Goal: Communication & Community: Answer question/provide support

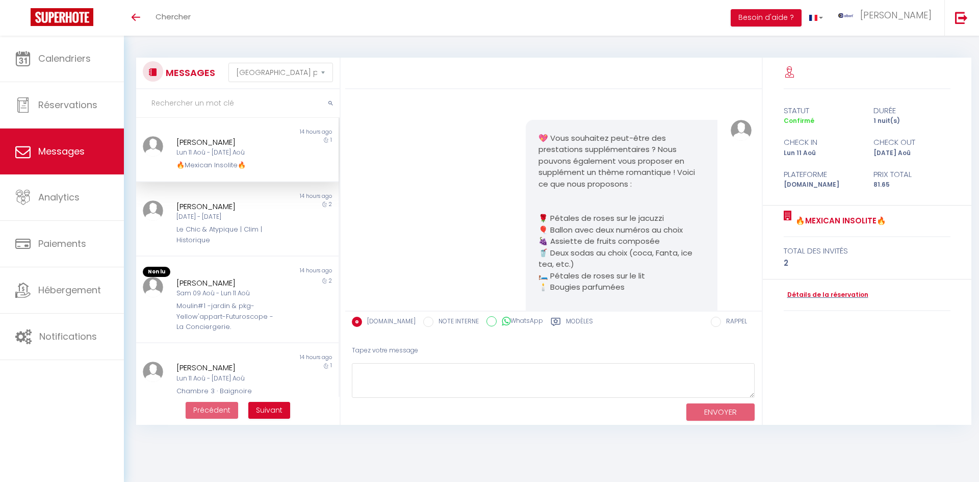
select select "message"
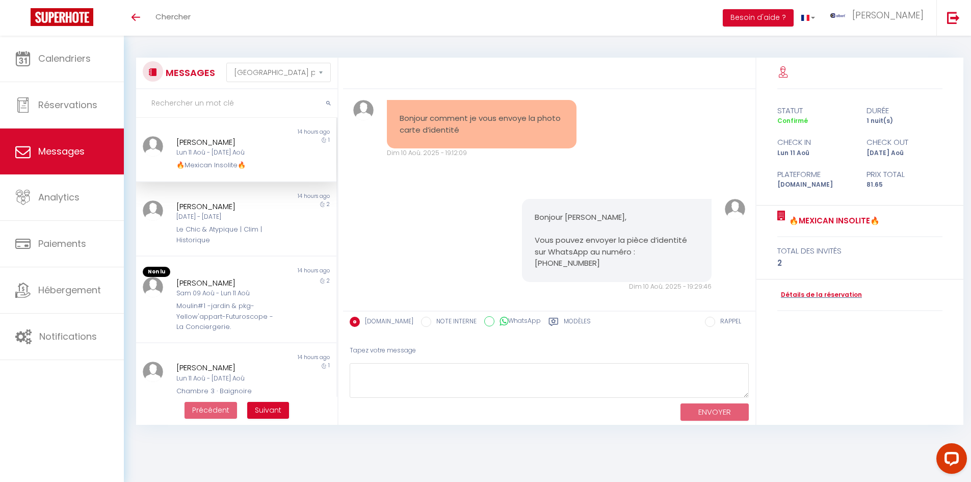
click at [194, 107] on input "text" at bounding box center [236, 103] width 201 height 29
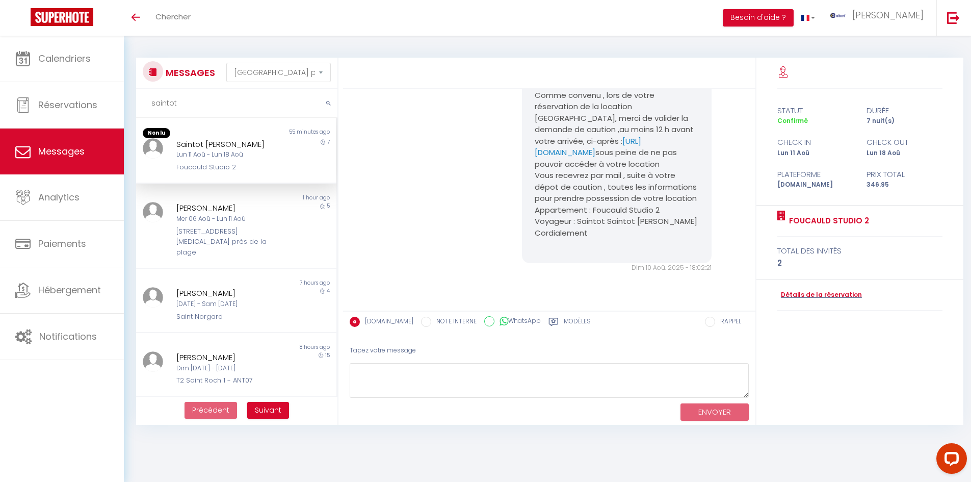
scroll to position [1085, 0]
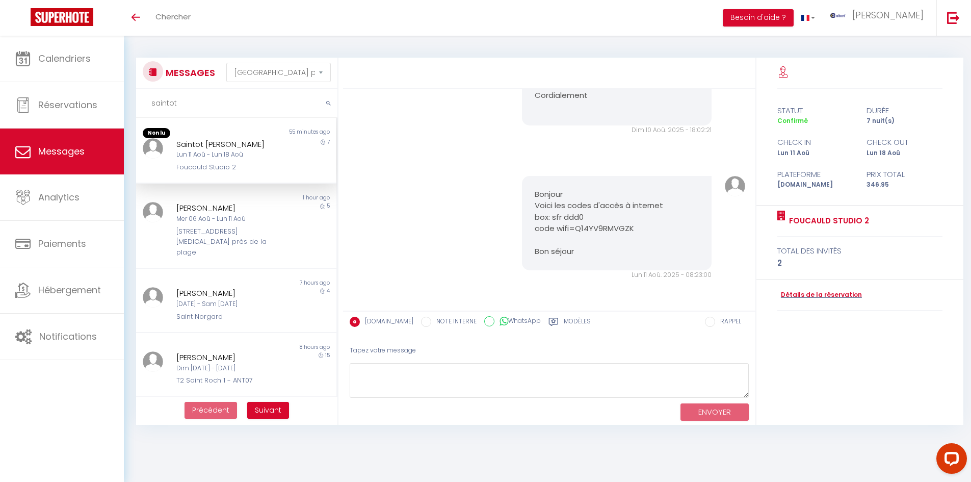
type input "saintot"
click at [262, 145] on div "Saintot Bernard" at bounding box center [227, 144] width 103 height 12
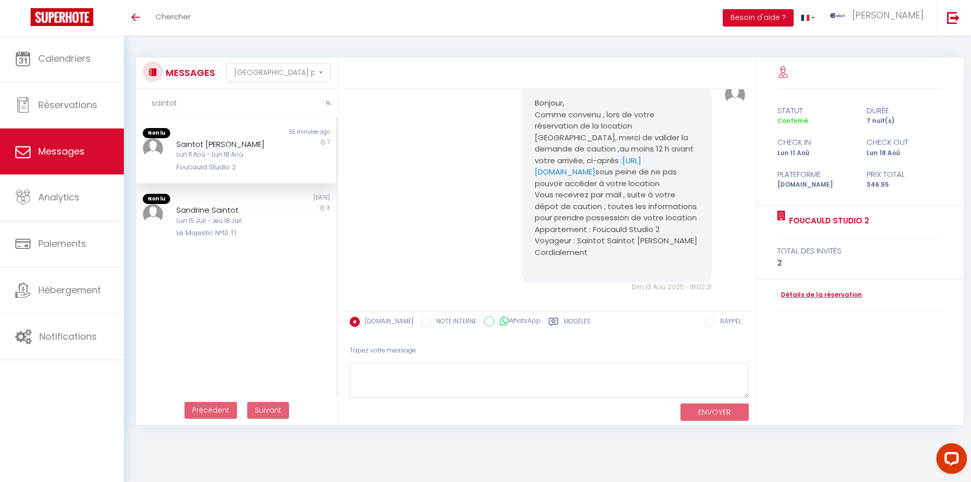
scroll to position [881, 0]
drag, startPoint x: 528, startPoint y: 190, endPoint x: 535, endPoint y: 207, distance: 18.7
click at [535, 207] on div "Bonjour, Comme convenu , lors de votre réservation de la location Foucauld Stud…" at bounding box center [617, 185] width 190 height 198
click at [487, 199] on div "Bonjour, Comme convenu , lors de votre réservation de la location Foucauld Stud…" at bounding box center [550, 189] width 406 height 248
drag, startPoint x: 519, startPoint y: 192, endPoint x: 535, endPoint y: 204, distance: 19.7
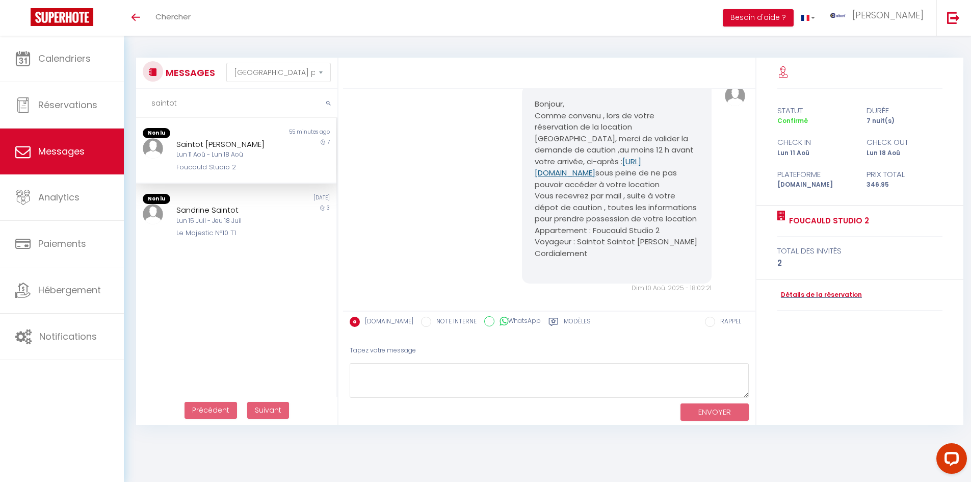
click at [535, 204] on div "Bonjour, Comme convenu , lors de votre réservation de la location Foucauld Stud…" at bounding box center [617, 185] width 190 height 198
copy link "https://superhote.com/applink/p/TgY123rD"
drag, startPoint x: 175, startPoint y: 141, endPoint x: 252, endPoint y: 144, distance: 77.0
click at [252, 144] on div "Saintot Bernard" at bounding box center [227, 144] width 103 height 12
copy div "Saintot Bernard"
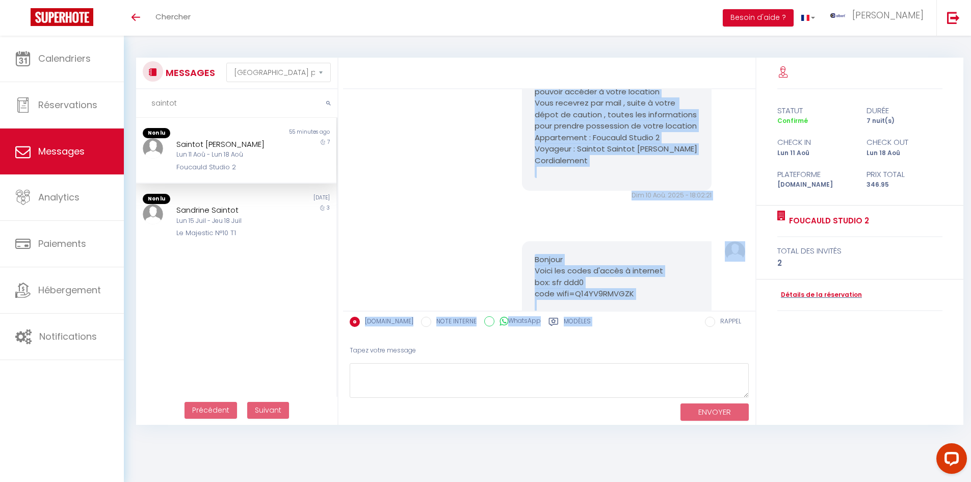
scroll to position [1085, 0]
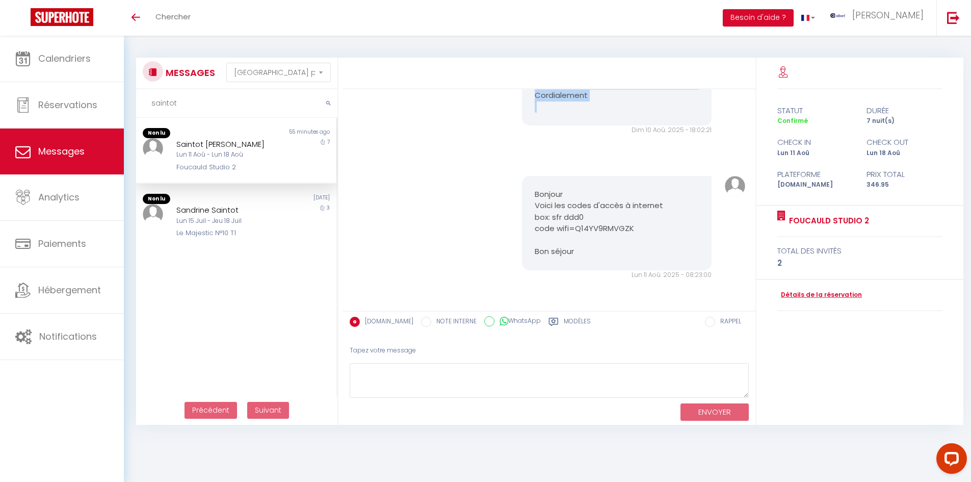
drag, startPoint x: 528, startPoint y: 118, endPoint x: 679, endPoint y: 111, distance: 151.5
click at [679, 111] on div "Bonjour, Comme convenu , lors de votre réservation de la location Foucauld Stud…" at bounding box center [617, 27] width 190 height 198
copy pre "Bonjour, Comme convenu , lors de votre réservation de la location Foucauld Stud…"
drag, startPoint x: 180, startPoint y: 104, endPoint x: 150, endPoint y: 104, distance: 29.6
click at [150, 104] on input "saintot" at bounding box center [236, 103] width 201 height 29
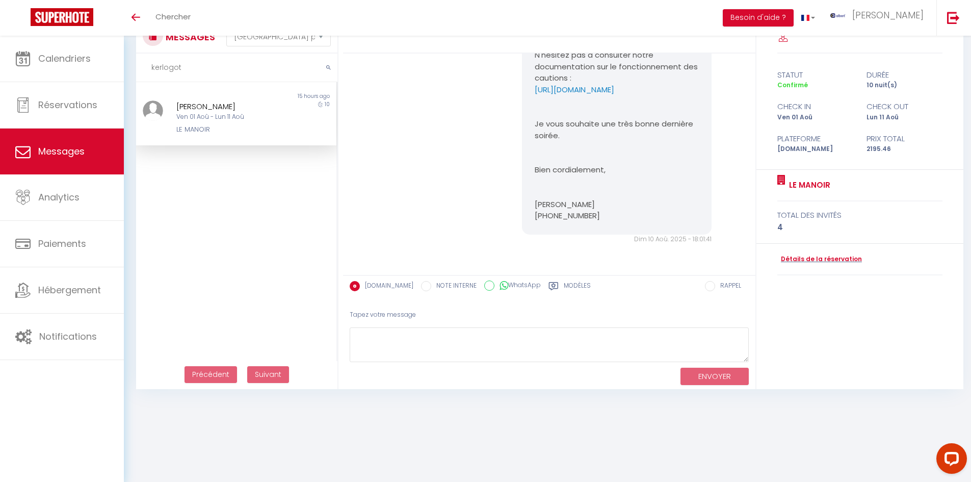
scroll to position [4011, 0]
type input "kerlogot"
drag, startPoint x: 156, startPoint y: 127, endPoint x: 217, endPoint y: 127, distance: 61.2
click at [217, 127] on div "marie renee kerlogot Ven 01 Aoû - Lun 11 Aoû LE MANOIR 10" at bounding box center [236, 117] width 200 height 35
click at [216, 134] on div "LE MANOIR" at bounding box center [227, 129] width 103 height 10
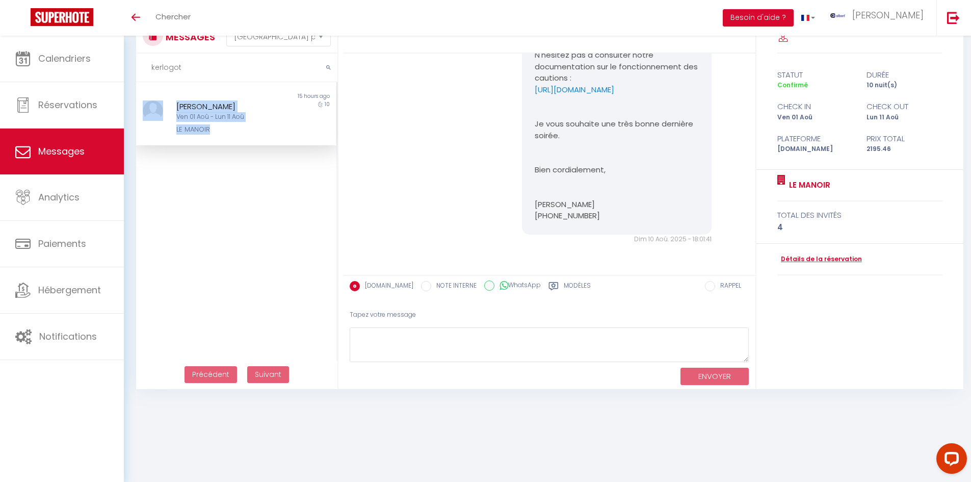
drag, startPoint x: 162, startPoint y: 134, endPoint x: 213, endPoint y: 134, distance: 51.5
click at [213, 134] on div "marie renee kerlogot Ven 01 Aoû - Lun 11 Aoû LE MANOIR 10" at bounding box center [236, 117] width 200 height 35
click at [161, 140] on div "Non lu 15 hours ago marie renee kerlogot Ven 01 Aoû - Lun 11 Aoû LE MANOIR 10" at bounding box center [236, 113] width 200 height 63
drag, startPoint x: 163, startPoint y: 130, endPoint x: 207, endPoint y: 131, distance: 44.9
click at [207, 131] on div "marie renee kerlogot Ven 01 Aoû - Lun 11 Aoû LE MANOIR 10" at bounding box center [236, 117] width 200 height 35
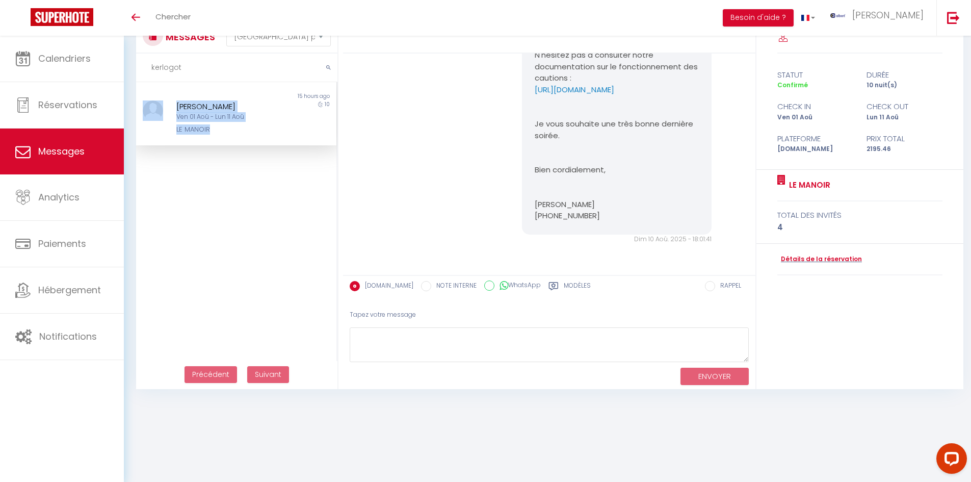
click at [226, 135] on div "LE MANOIR" at bounding box center [227, 129] width 103 height 10
drag, startPoint x: 223, startPoint y: 130, endPoint x: 166, endPoint y: 130, distance: 57.6
click at [166, 130] on div "marie renee kerlogot Ven 01 Aoû - Lun 11 Aoû LE MANOIR 10" at bounding box center [236, 117] width 200 height 35
click at [211, 129] on div "LE MANOIR" at bounding box center [227, 129] width 103 height 10
drag, startPoint x: 223, startPoint y: 128, endPoint x: 173, endPoint y: 130, distance: 50.0
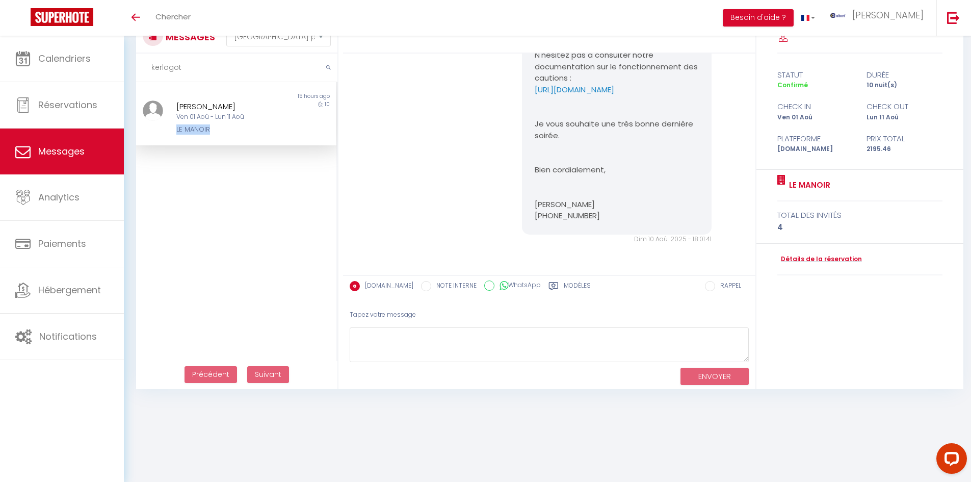
click at [173, 130] on div "marie renee kerlogot Ven 01 Aoû - Lun 11 Aoû LE MANOIR" at bounding box center [227, 117] width 117 height 35
copy div "LE MANOIR"
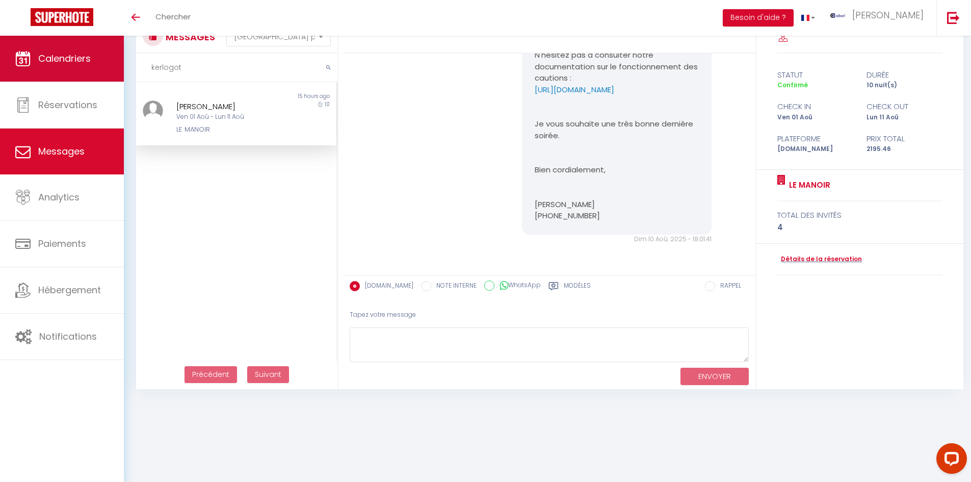
drag, startPoint x: 185, startPoint y: 65, endPoint x: 105, endPoint y: 69, distance: 80.1
click at [105, 69] on div "Questions et aide sur la MIGRATION - Salle Zoom ouverte de 13 à 14h puis de 17h…" at bounding box center [485, 200] width 971 height 401
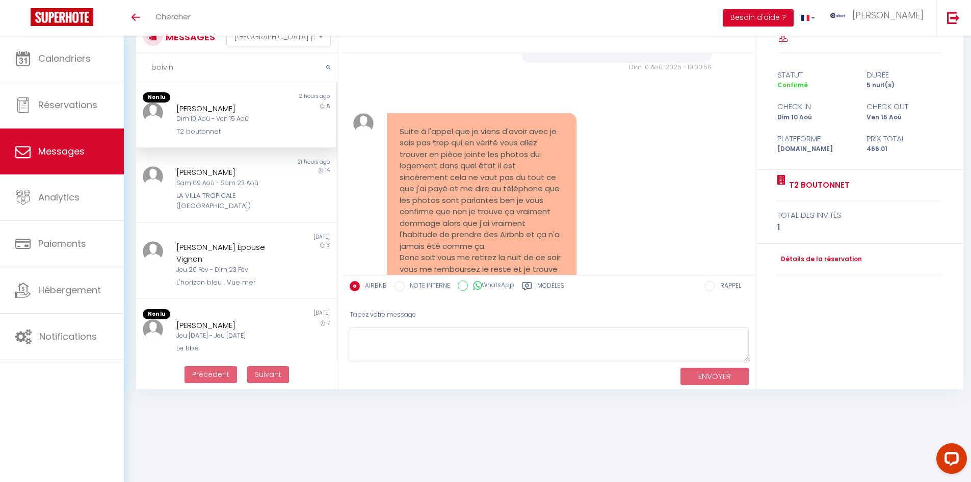
scroll to position [4640, 0]
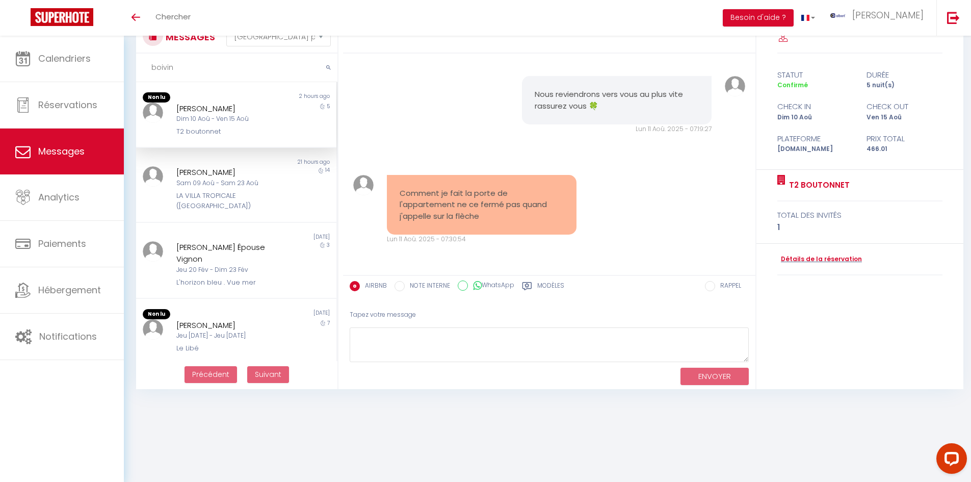
type input "boivin"
click at [275, 107] on div "Mickael Boivin Dim 10 Aoû - Ven 15 Aoû T2 boutonnet" at bounding box center [227, 119] width 117 height 35
drag, startPoint x: 164, startPoint y: 130, endPoint x: 225, endPoint y: 138, distance: 62.1
click at [225, 138] on div "Non lu 2 hours ago Mickael Boivin Dim 10 Aoû - Ven 15 Aoû T2 boutonnet 5" at bounding box center [236, 115] width 200 height 66
click at [244, 135] on div "T2 boutonnet" at bounding box center [227, 131] width 103 height 10
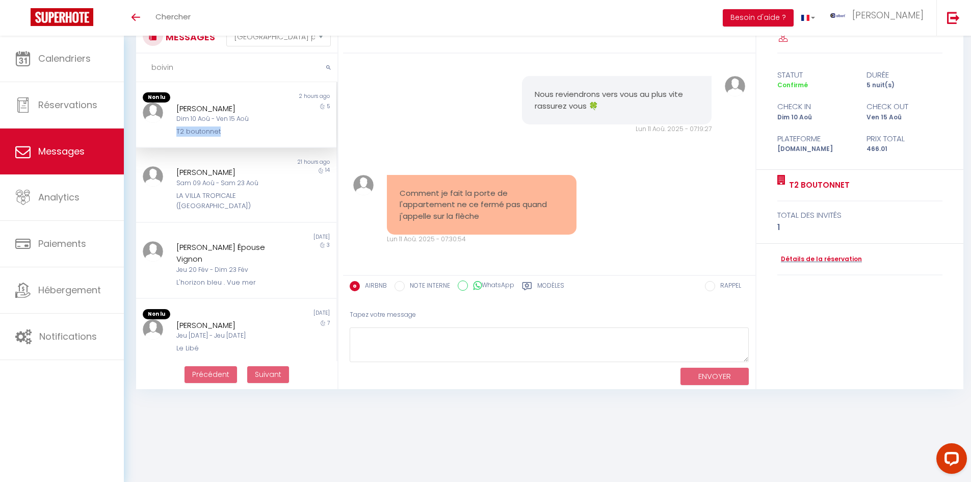
drag, startPoint x: 171, startPoint y: 134, endPoint x: 246, endPoint y: 143, distance: 75.5
click at [246, 143] on div "Non lu 2 hours ago Mickael Boivin Dim 10 Aoû - Ven 15 Aoû T2 boutonnet 5" at bounding box center [236, 115] width 200 height 66
copy div "T2 boutonnet"
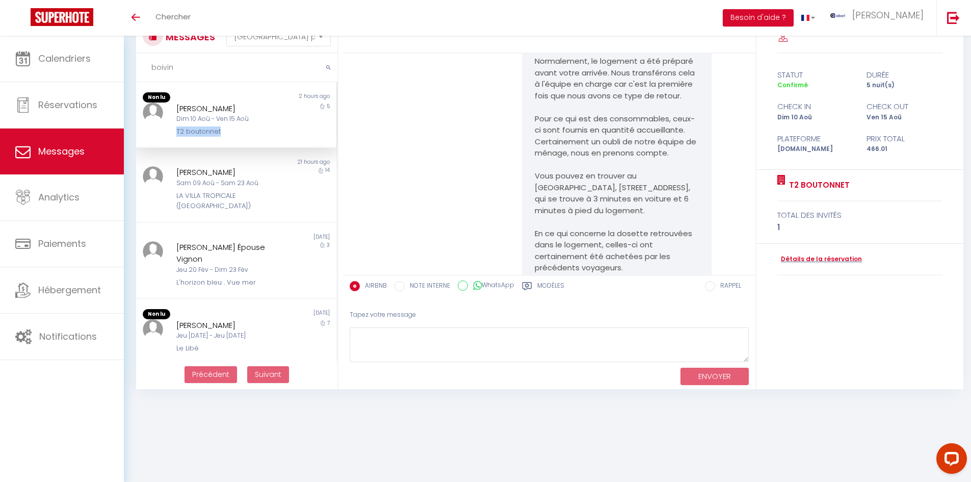
scroll to position [2347, 0]
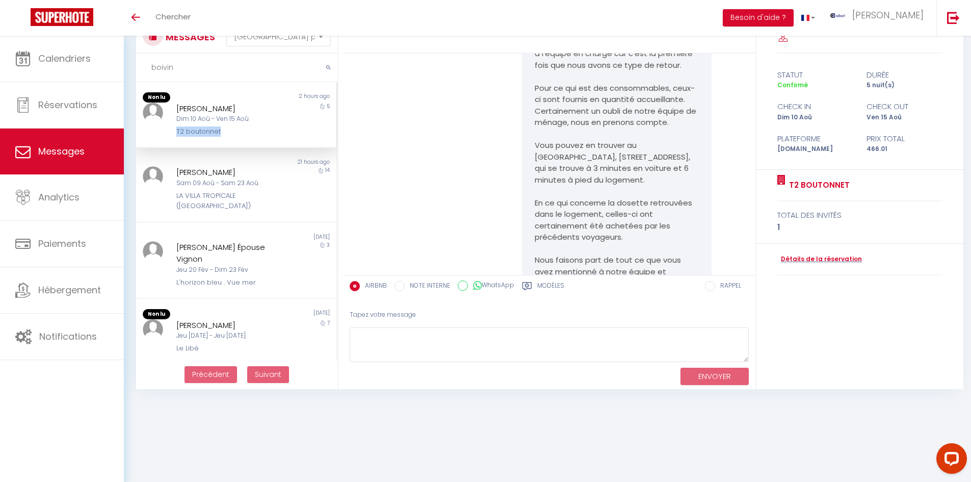
drag, startPoint x: 171, startPoint y: 108, endPoint x: 237, endPoint y: 108, distance: 66.3
click at [237, 108] on div "Mickael Boivin Dim 10 Aoû - Ven 15 Aoû T2 boutonnet" at bounding box center [227, 119] width 117 height 35
copy div "Mickael Boivin"
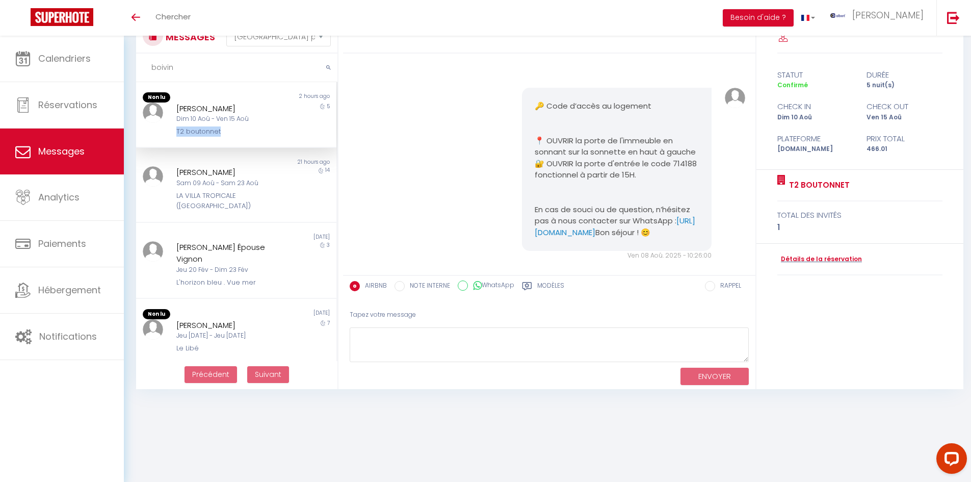
scroll to position [512, 0]
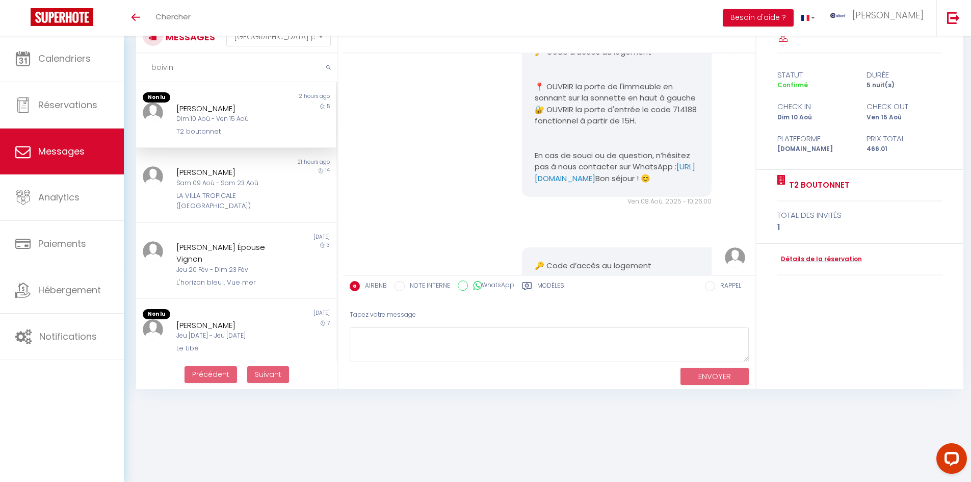
click at [606, 141] on pre "🔑 Code d’accès au logement 📍 OUVRIR la porte de l'immeuble en sonnant sur la so…" at bounding box center [617, 115] width 164 height 138
drag, startPoint x: 182, startPoint y: 67, endPoint x: 149, endPoint y: 73, distance: 34.2
click at [133, 74] on div "MESSAGES Trier par date de réservation Trier par date de message boivin Non lu …" at bounding box center [233, 205] width 209 height 367
click at [231, 71] on input "text" at bounding box center [236, 68] width 201 height 29
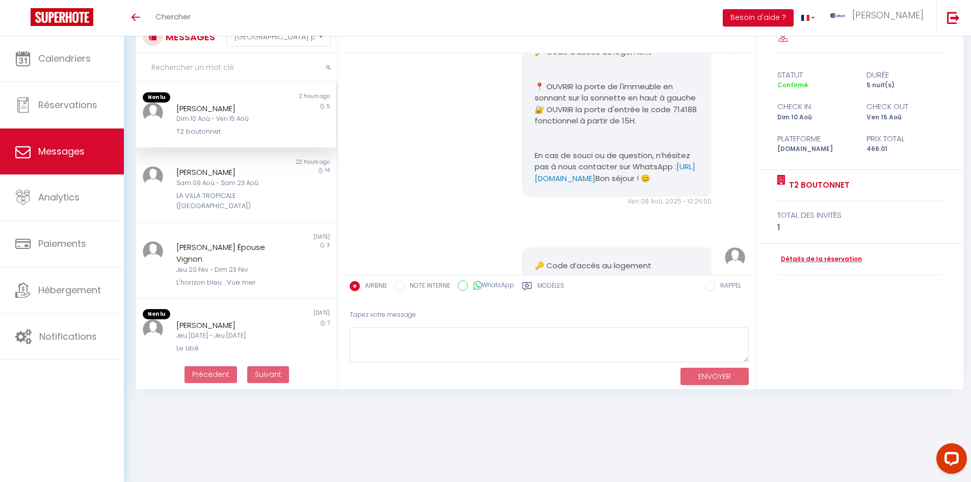
click at [233, 70] on input "text" at bounding box center [236, 68] width 201 height 29
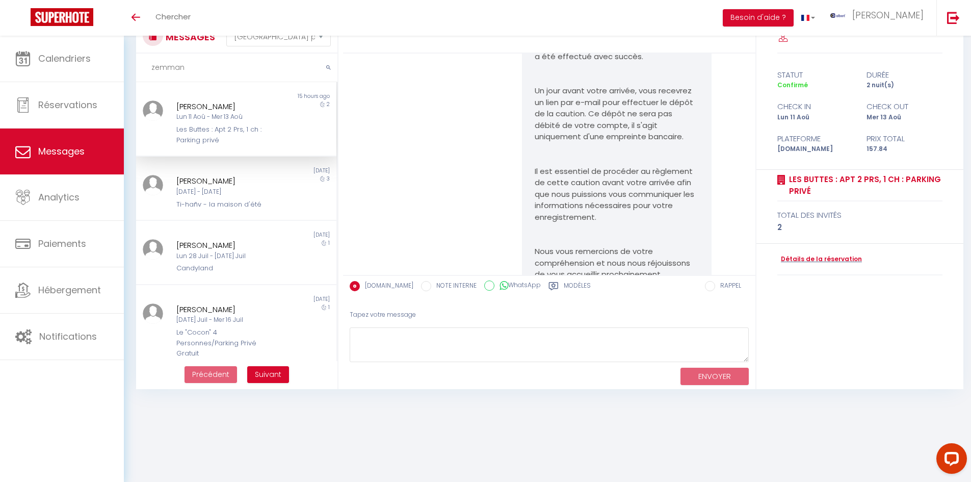
scroll to position [1291, 0]
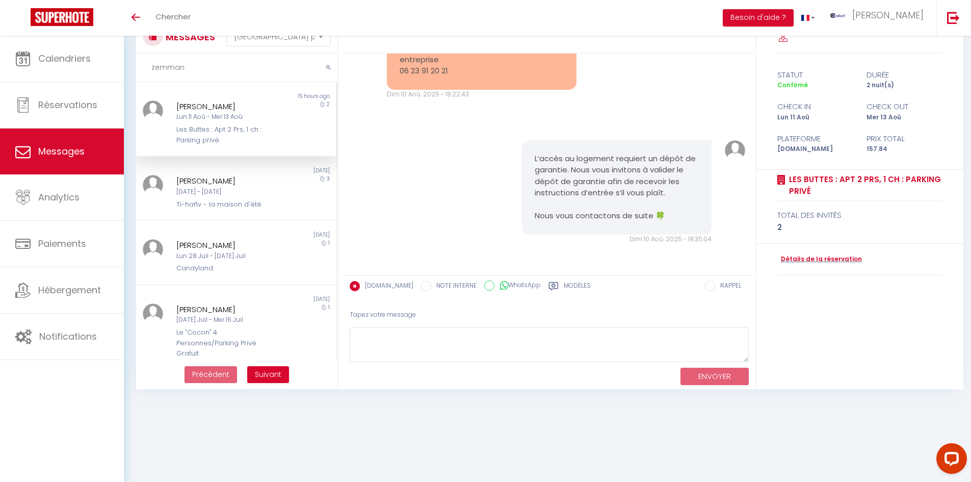
type input "zemman"
click at [280, 109] on div "franck zemmam Lun 11 Aoû - Mer 13 Aoû Les Buttes : Apt 2 Prs, 1 ch : Parking pr…" at bounding box center [227, 122] width 117 height 45
drag, startPoint x: 168, startPoint y: 126, endPoint x: 209, endPoint y: 128, distance: 40.8
click at [209, 128] on div "franck zemmam Lun 11 Aoû - Mer 13 Aoû Les Buttes : Apt 2 Prs, 1 ch : Parking pr…" at bounding box center [227, 122] width 117 height 45
copy div "Les Buttes"
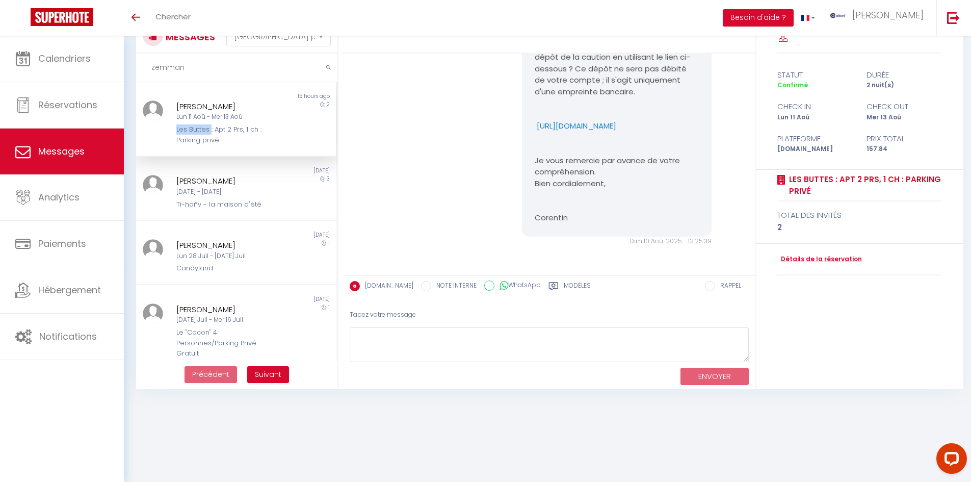
scroll to position [883, 0]
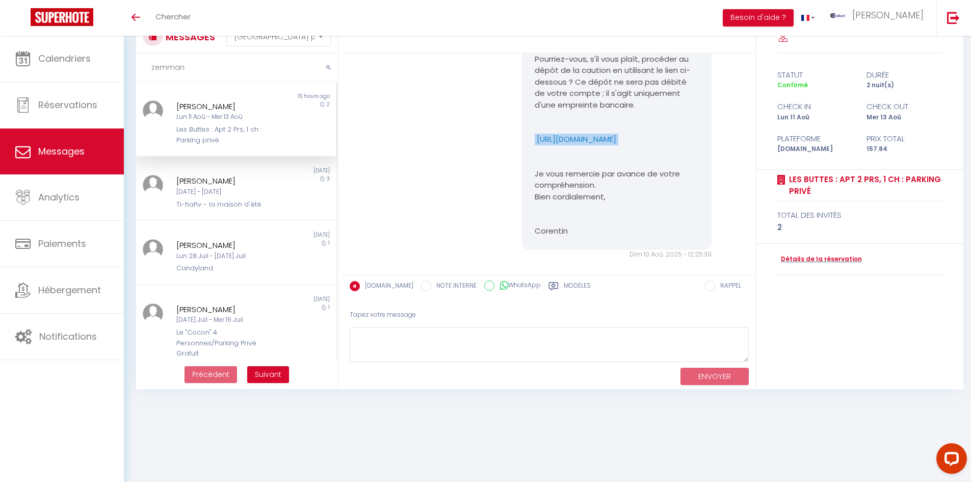
drag, startPoint x: 528, startPoint y: 154, endPoint x: 558, endPoint y: 179, distance: 38.8
click at [558, 179] on div "Bonjour franck, Je vous contacte au sujet de la caution pour votre réservation.…" at bounding box center [617, 122] width 190 height 255
copy p "https://superhote.com/applink/p/bLItCO7K"
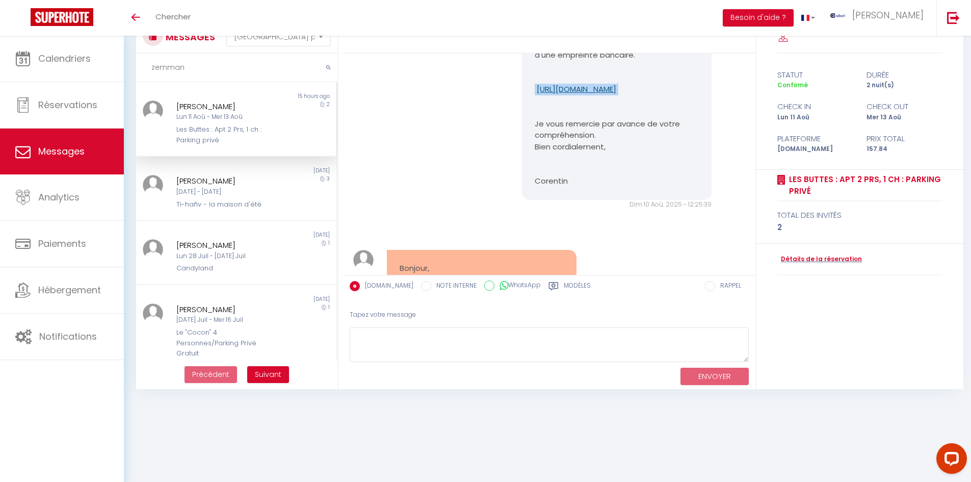
scroll to position [934, 0]
click at [585, 94] on p "https://superhote.com/applink/p/bLItCO7K" at bounding box center [617, 89] width 164 height 12
click at [379, 187] on div "Bonjour franck, Je vous contacte au sujet de la caution pour votre réservation.…" at bounding box center [550, 76] width 406 height 305
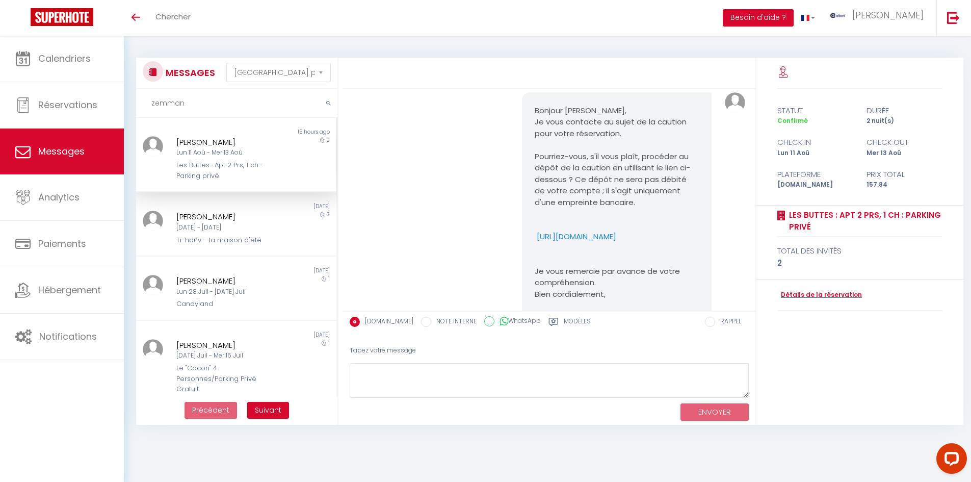
scroll to position [883, 0]
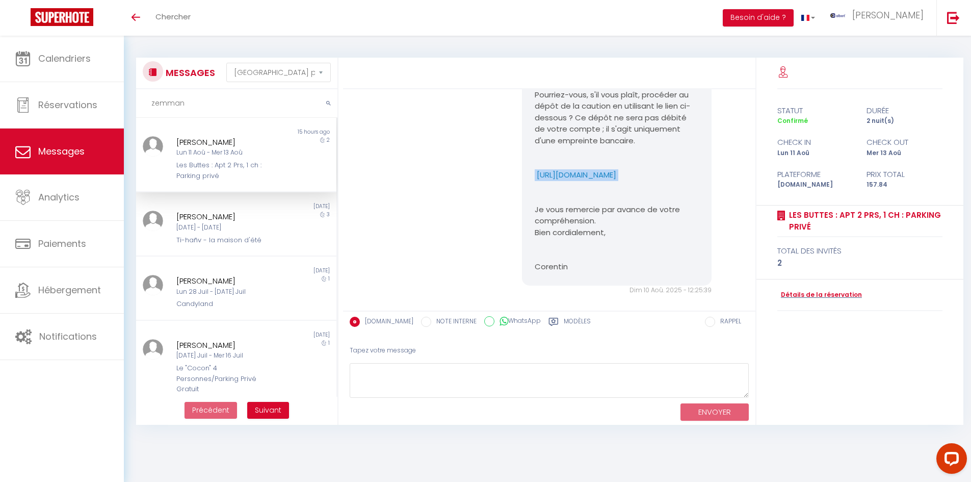
drag, startPoint x: 525, startPoint y: 190, endPoint x: 551, endPoint y: 208, distance: 32.1
click at [551, 208] on div "Bonjour franck, Je vous contacte au sujet de la caution pour votre réservation.…" at bounding box center [617, 158] width 190 height 255
copy p "https://superhote.com/applink/p/bLItCO7K"
drag, startPoint x: 172, startPoint y: 143, endPoint x: 256, endPoint y: 139, distance: 83.7
click at [256, 139] on div "franck zemmam Lun 11 Aoû - Mer 13 Aoû Les Buttes : Apt 2 Prs, 1 ch : Parking pr…" at bounding box center [227, 158] width 117 height 45
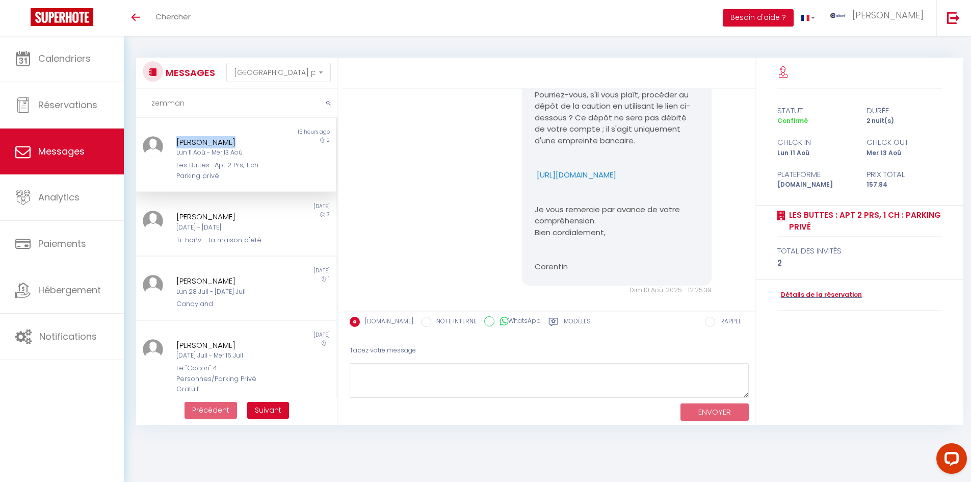
copy div "franck zemmam"
drag, startPoint x: 169, startPoint y: 167, endPoint x: 246, endPoint y: 173, distance: 76.7
click at [246, 173] on div "franck zemmam Lun 11 Aoû - Mer 13 Aoû Les Buttes : Apt 2 Prs, 1 ch : Parking pr…" at bounding box center [227, 158] width 117 height 45
click at [249, 137] on div "franck zemmam" at bounding box center [227, 142] width 103 height 12
drag, startPoint x: 168, startPoint y: 147, endPoint x: 269, endPoint y: 174, distance: 104.6
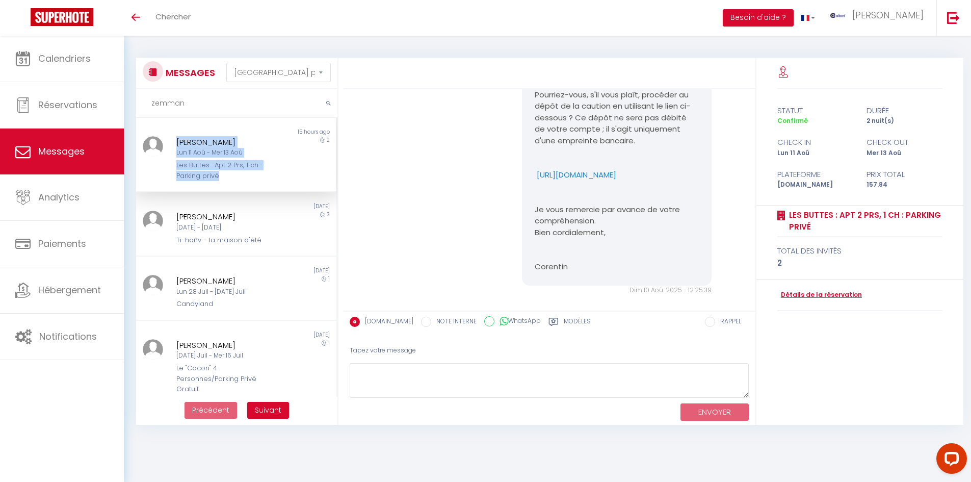
click at [269, 174] on div "franck zemmam Lun 11 Aoû - Mer 13 Aoû Les Buttes : Apt 2 Prs, 1 ch : Parking pr…" at bounding box center [227, 158] width 117 height 45
drag, startPoint x: 180, startPoint y: 106, endPoint x: 131, endPoint y: 110, distance: 48.6
click at [131, 110] on div "MESSAGES Trier par date de réservation Trier par date de message zemman Non lu …" at bounding box center [233, 241] width 209 height 367
type input "k"
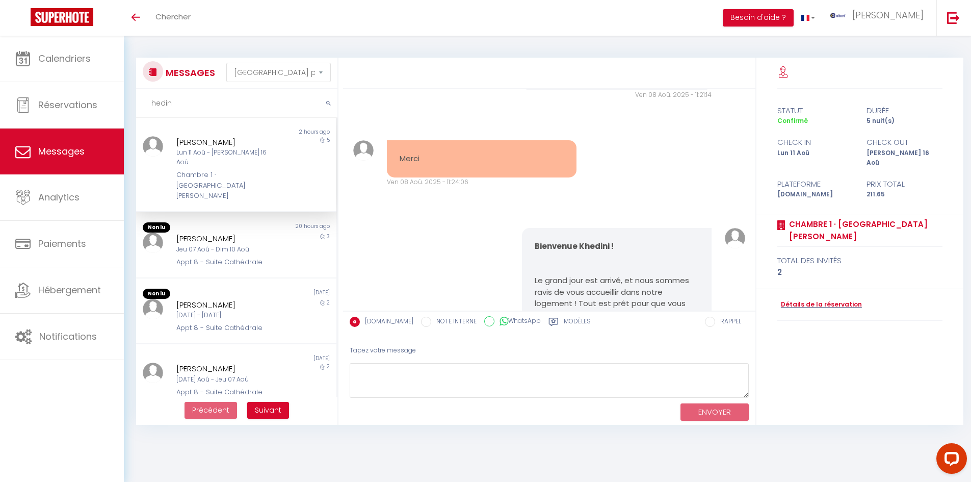
scroll to position [2254, 0]
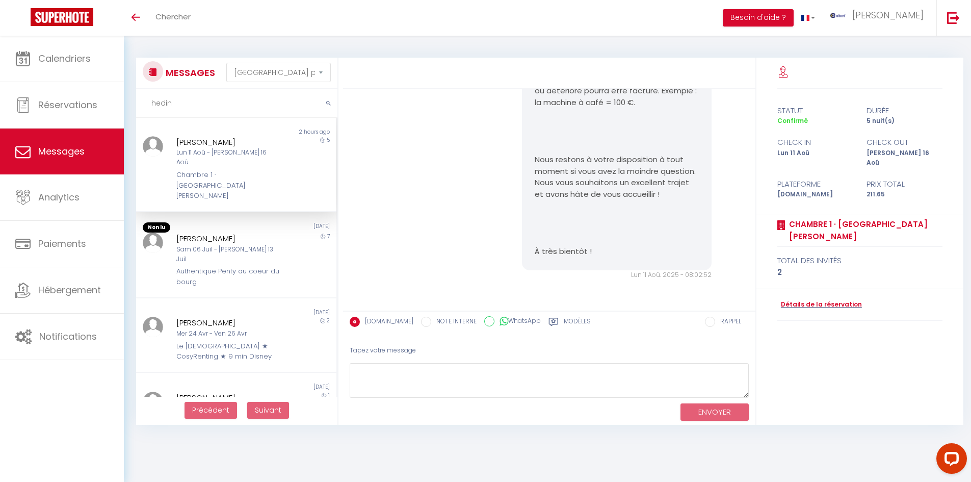
click at [268, 136] on div "Khedini Valérie" at bounding box center [227, 142] width 103 height 12
click at [274, 136] on div "Khedini Valérie" at bounding box center [227, 142] width 103 height 12
drag, startPoint x: 167, startPoint y: 168, endPoint x: 219, endPoint y: 170, distance: 52.6
click at [219, 170] on div "Khedini Valérie Lun 11 Aoû - Sam 16 Aoû Chambre 1 · Cosy Centre Ville Narbonne 5" at bounding box center [236, 168] width 200 height 65
click at [236, 175] on div "Chambre 1 · [GEOGRAPHIC_DATA][PERSON_NAME]" at bounding box center [227, 185] width 103 height 31
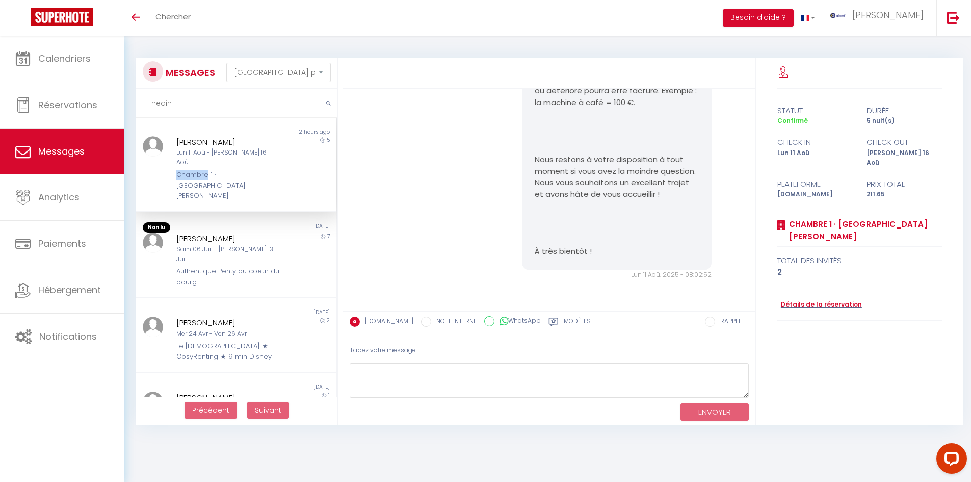
drag, startPoint x: 174, startPoint y: 165, endPoint x: 204, endPoint y: 165, distance: 30.1
click at [204, 165] on div "Khedini Valérie Lun 11 Aoû - Sam 16 Aoû Chambre 1 · Cosy Centre Ville Narbonne" at bounding box center [227, 168] width 117 height 65
click at [228, 170] on div "Chambre 1 · [GEOGRAPHIC_DATA][PERSON_NAME]" at bounding box center [227, 185] width 103 height 31
drag, startPoint x: 176, startPoint y: 163, endPoint x: 279, endPoint y: 169, distance: 102.6
click at [279, 169] on div "Khedini Valérie Lun 11 Aoû - Sam 16 Aoû Chambre 1 · Cosy Centre Ville Narbonne" at bounding box center [227, 168] width 117 height 65
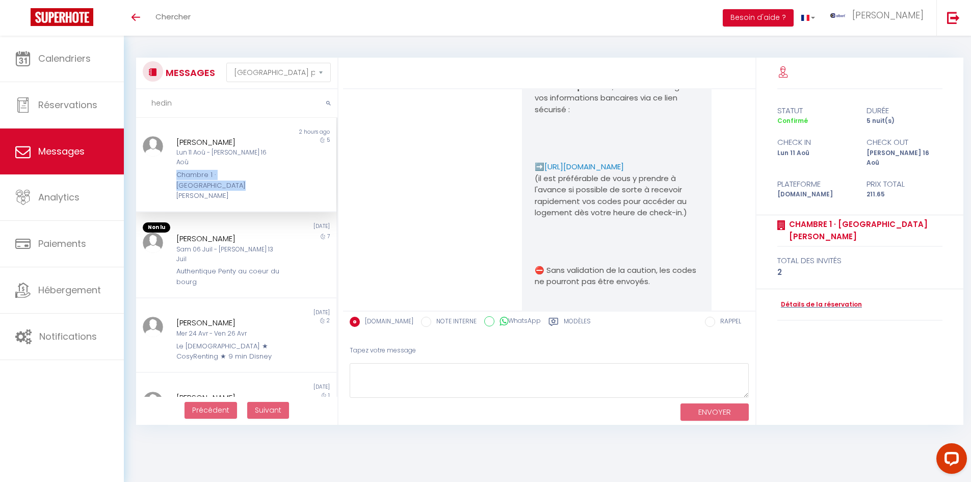
scroll to position [1643, 0]
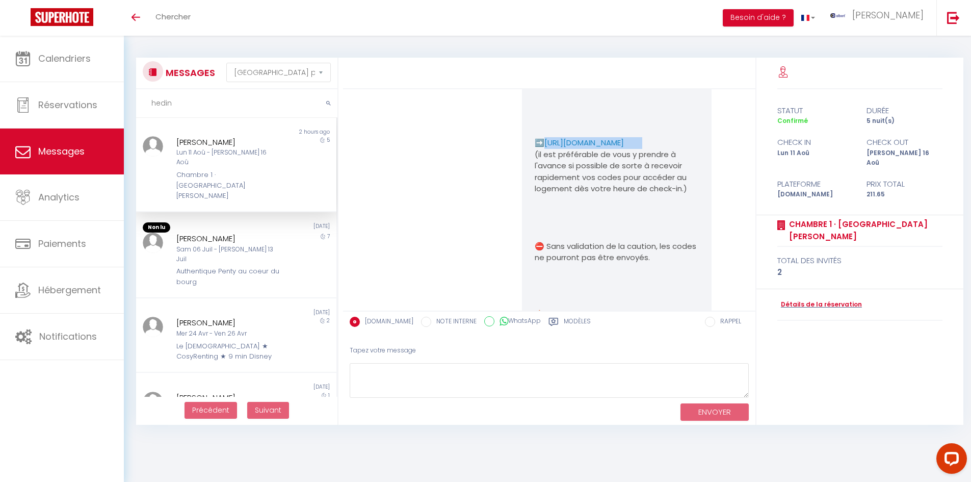
drag, startPoint x: 525, startPoint y: 234, endPoint x: 565, endPoint y: 243, distance: 40.1
click at [565, 243] on div "Bienvenue Khedini ! Le grand jour est arrivé, et nous sommes ravis de vous accu…" at bounding box center [617, 144] width 190 height 1108
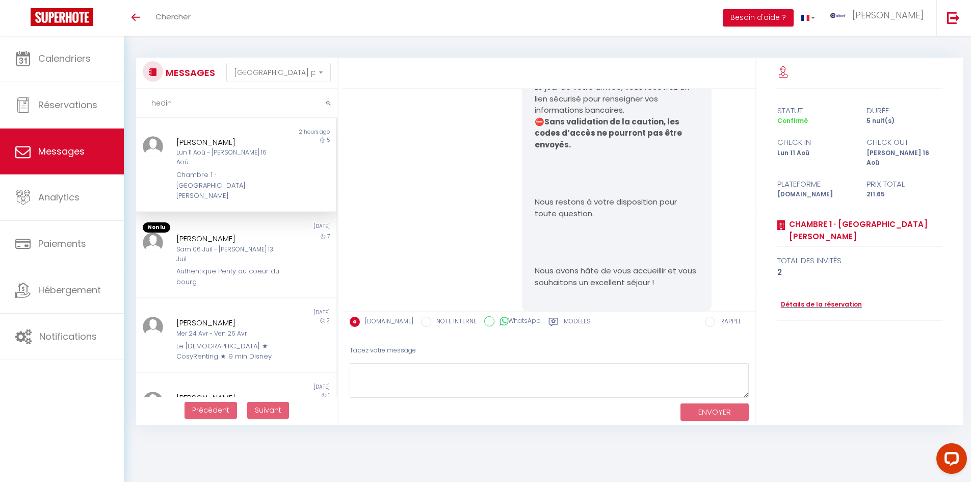
scroll to position [612, 0]
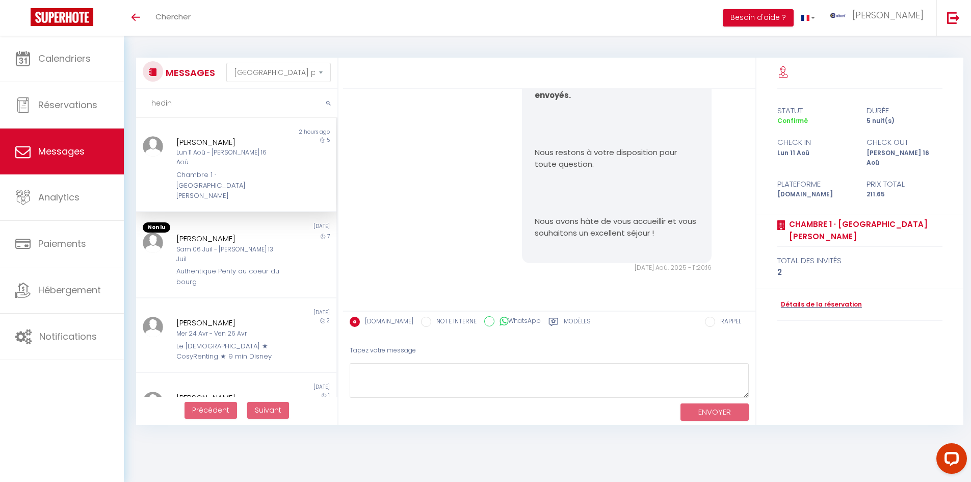
drag, startPoint x: 188, startPoint y: 100, endPoint x: 141, endPoint y: 113, distance: 48.5
click at [141, 113] on input "hedin" at bounding box center [236, 103] width 201 height 29
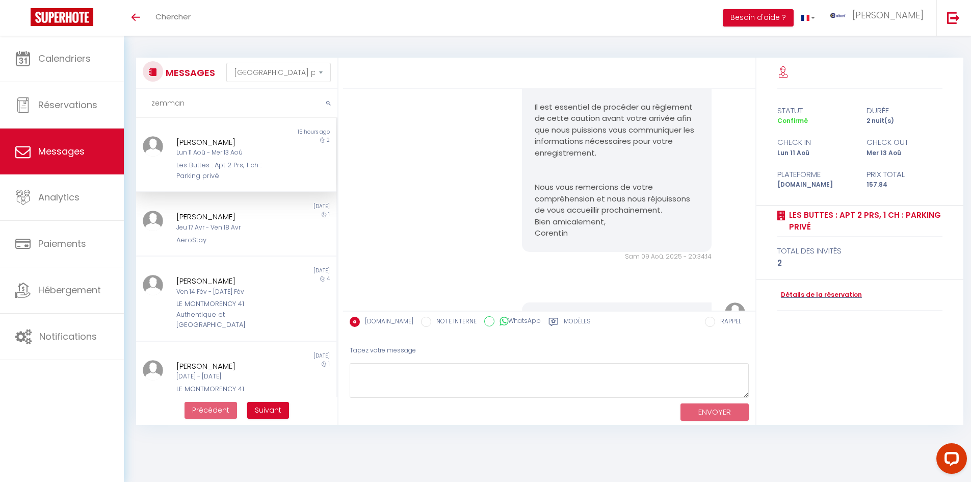
scroll to position [1291, 0]
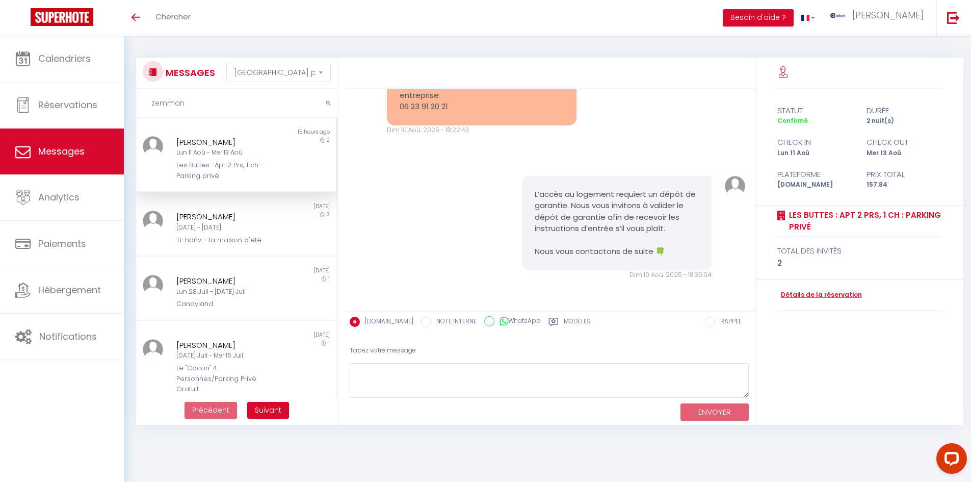
type input "zemman"
click at [304, 146] on div "2" at bounding box center [311, 158] width 50 height 45
click at [810, 292] on link "Détails de la réservation" at bounding box center [819, 295] width 85 height 10
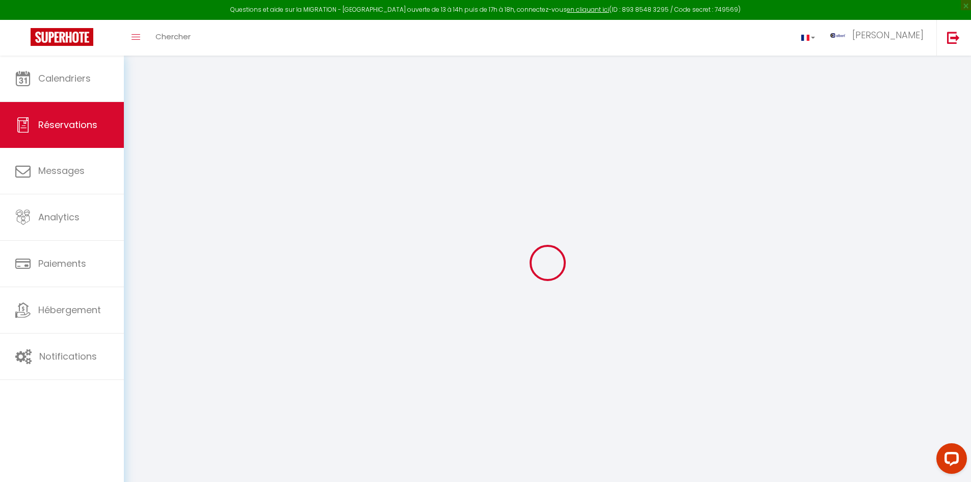
type input "franck"
type input "zemmam"
type input "fzemma.985741@guest.booking.com"
type input "+33623912021"
select select "FR"
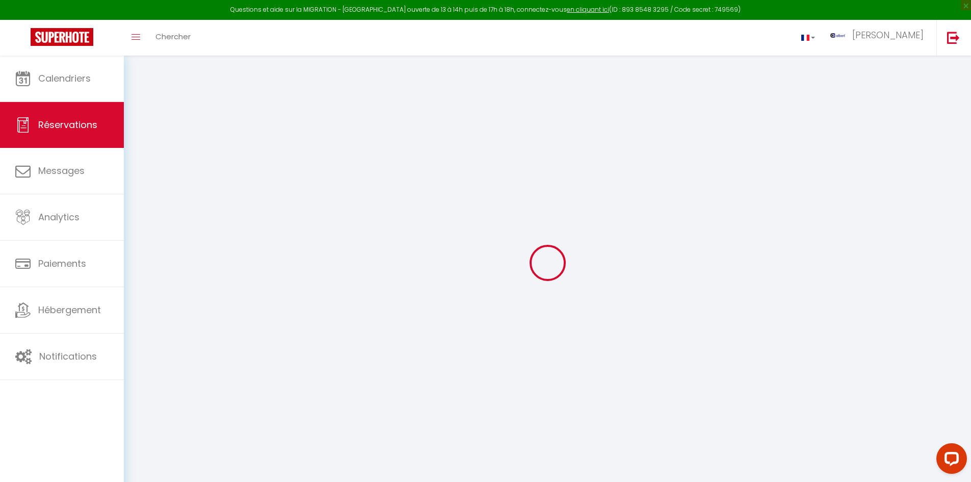
type input "25.81"
type input "2.21"
select select "30354"
select select "1"
select select
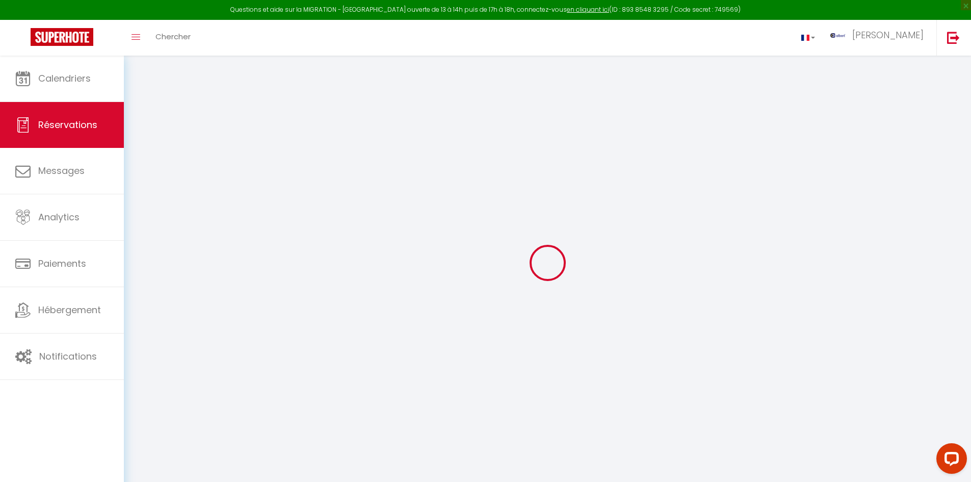
select select
type input "2"
select select "12"
select select
type input "109.8"
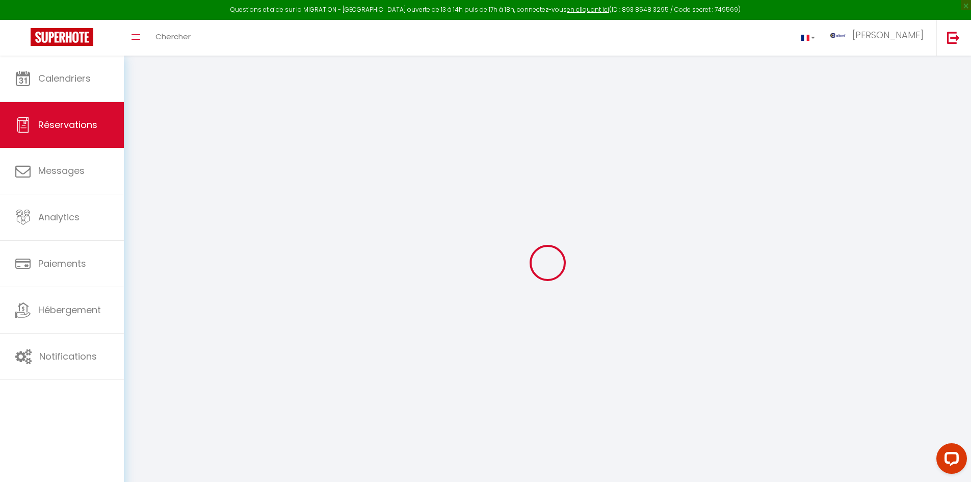
checkbox input "false"
select select "2"
type input "0"
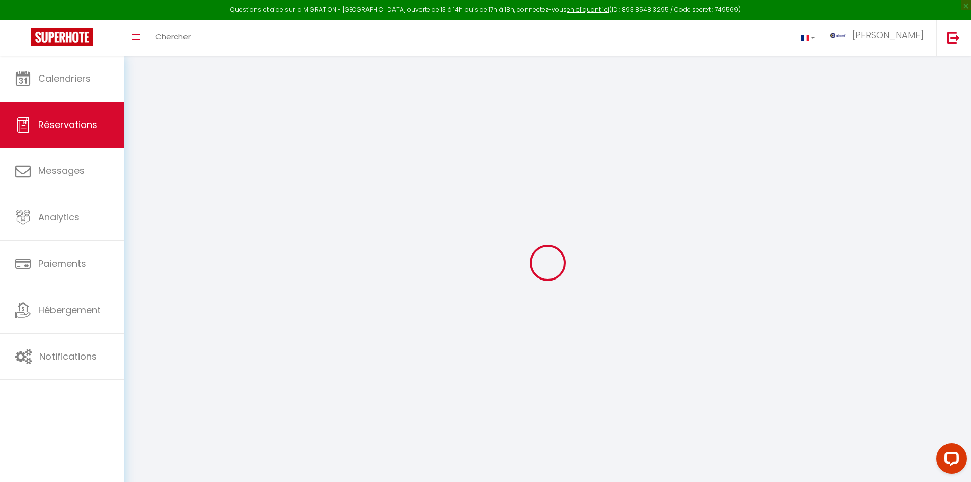
select select
select select "14"
checkbox input "false"
select select
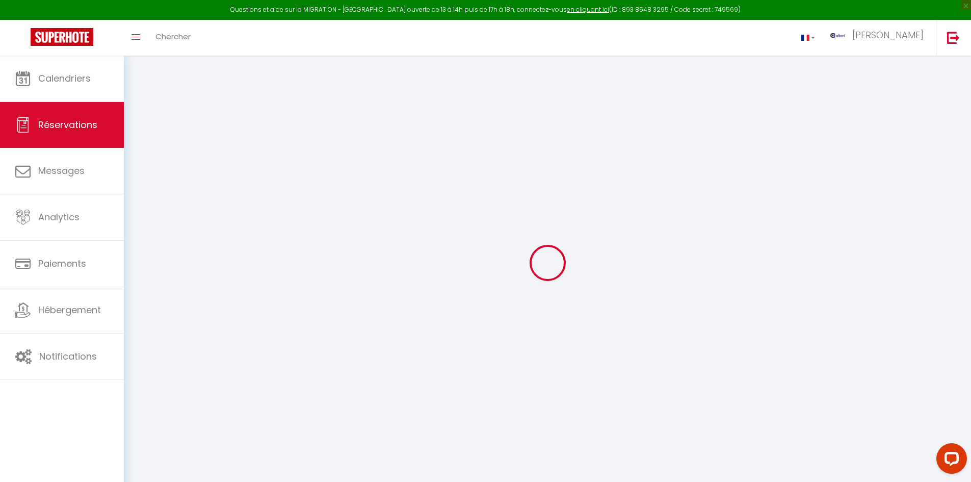
select select
checkbox input "false"
select select
checkbox input "false"
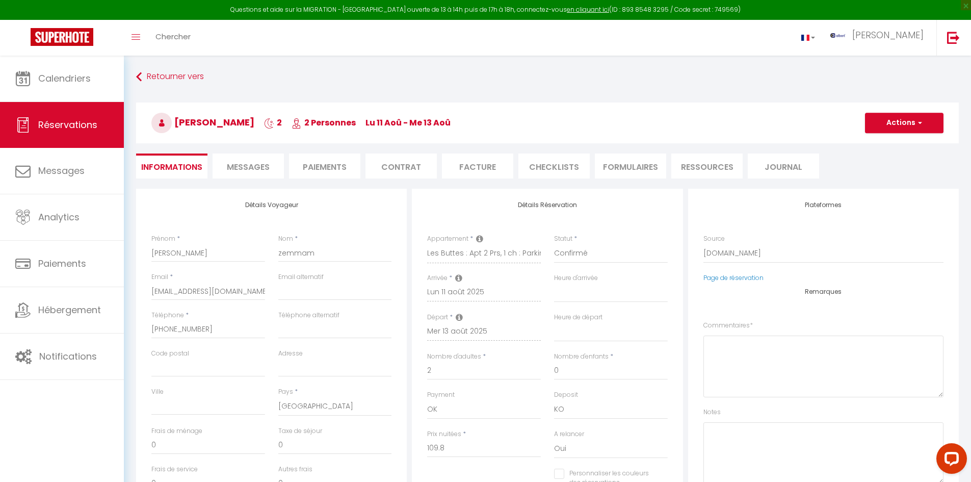
select select
checkbox input "false"
type textarea "** THIS RESERVATION HAS BEEN PRE-PAID ** Approximate time of arrival: between 1…"
type input "42"
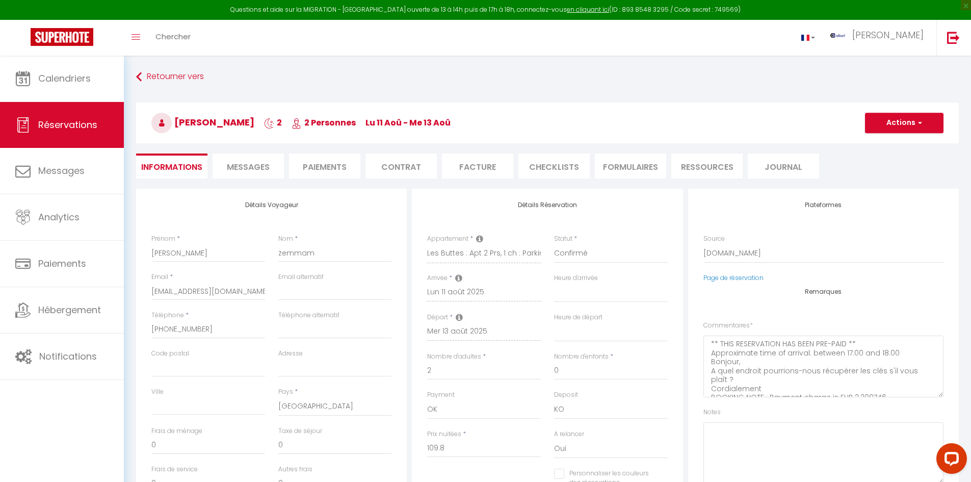
type input "6.04"
select select
checkbox input "false"
select select
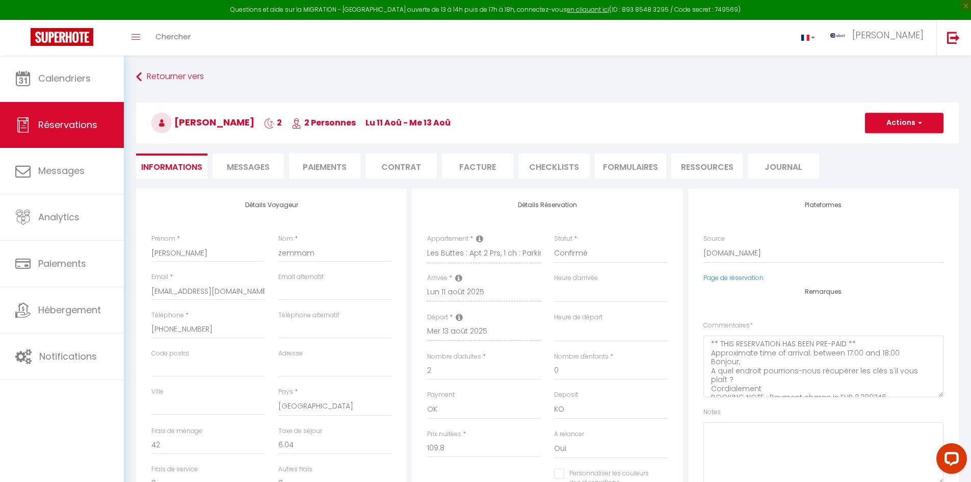
select select
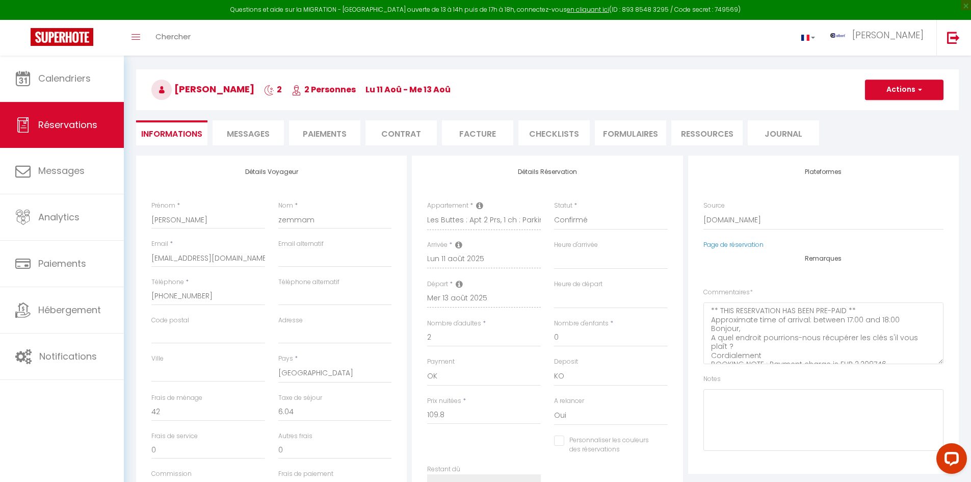
scroll to position [51, 0]
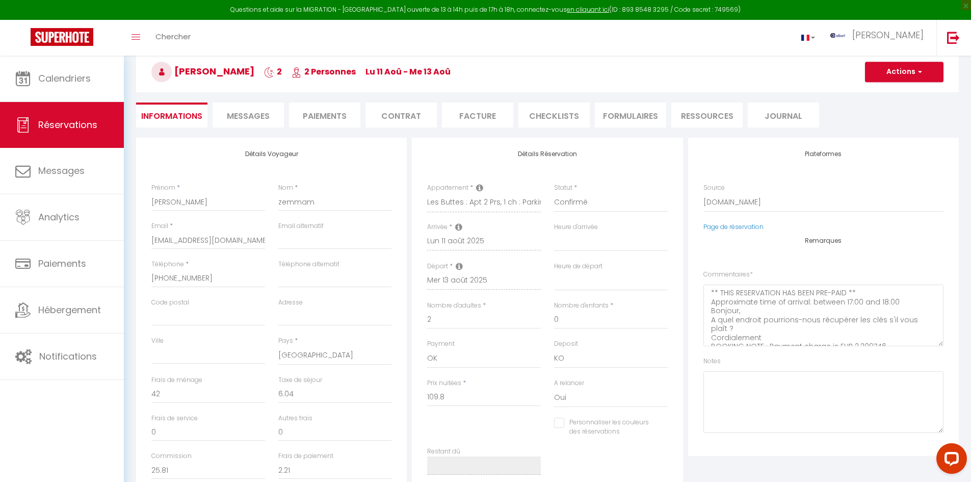
click at [254, 115] on span "Messages" at bounding box center [248, 116] width 43 height 12
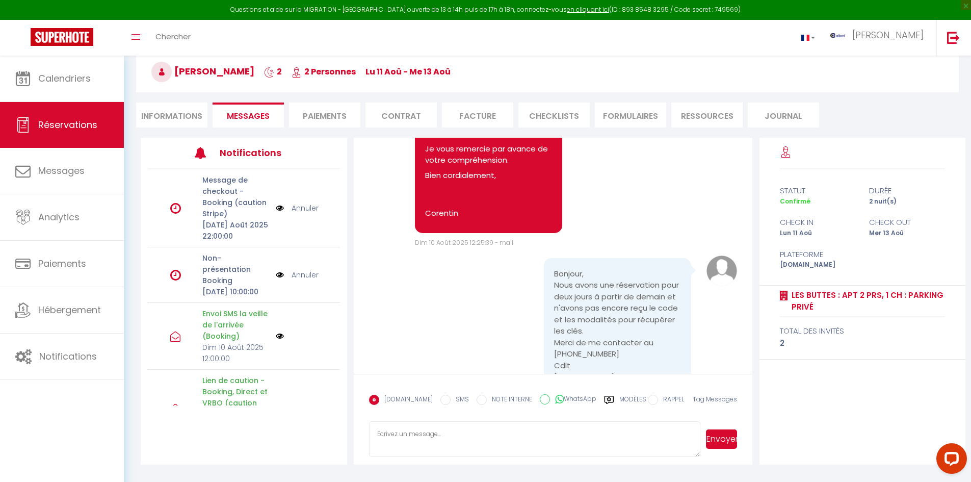
scroll to position [1469, 0]
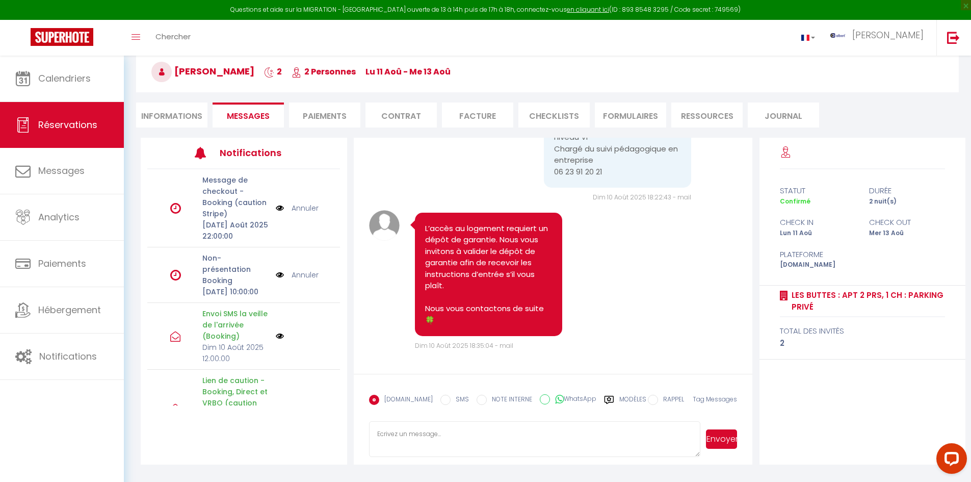
click at [176, 115] on li "Informations" at bounding box center [171, 114] width 71 height 25
select select
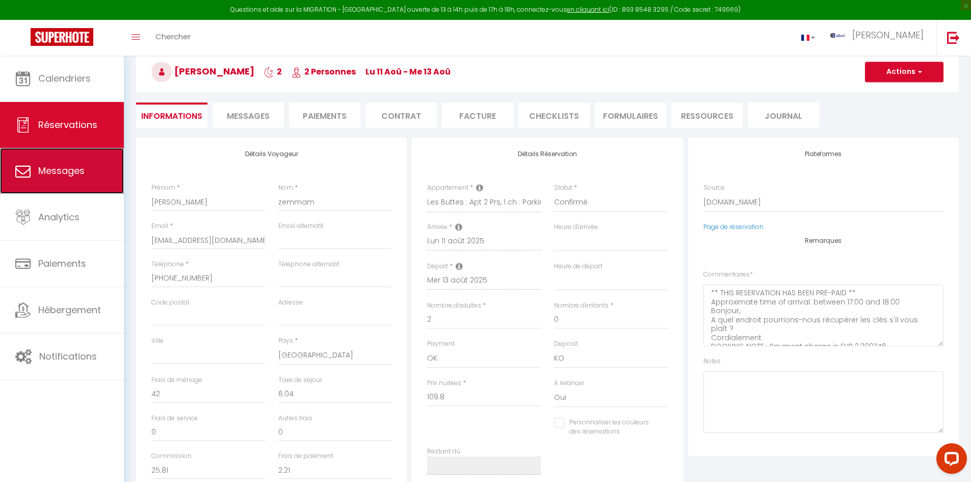
click at [70, 159] on link "Messages" at bounding box center [62, 171] width 124 height 46
select select "message"
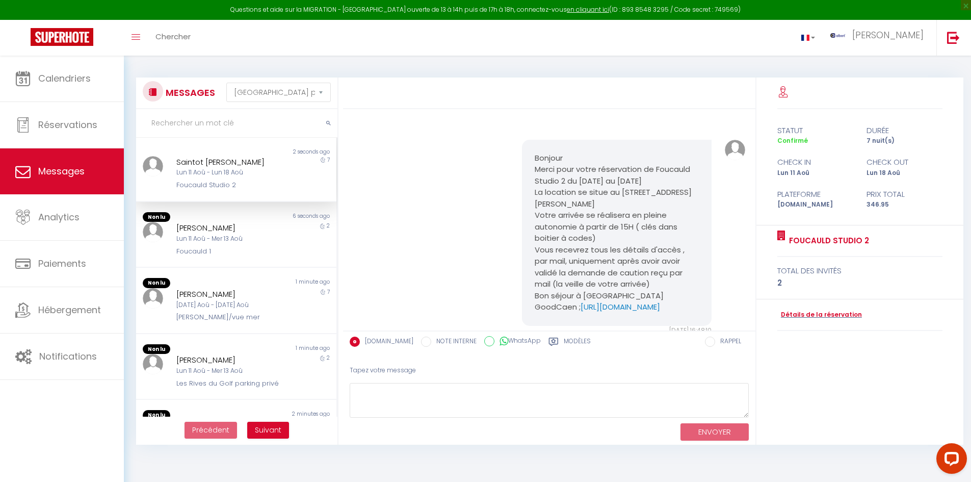
scroll to position [1252, 0]
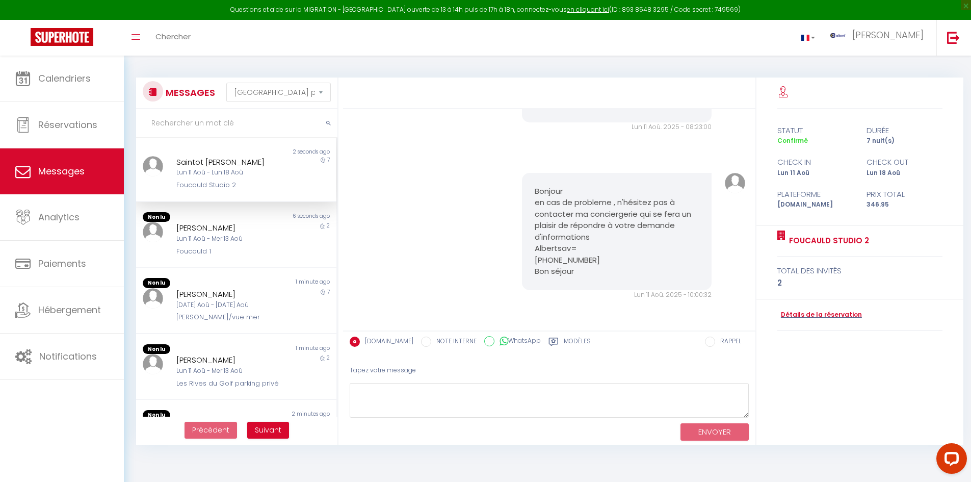
click at [219, 133] on input "text" at bounding box center [236, 123] width 201 height 29
click at [238, 124] on input "text" at bounding box center [236, 123] width 201 height 29
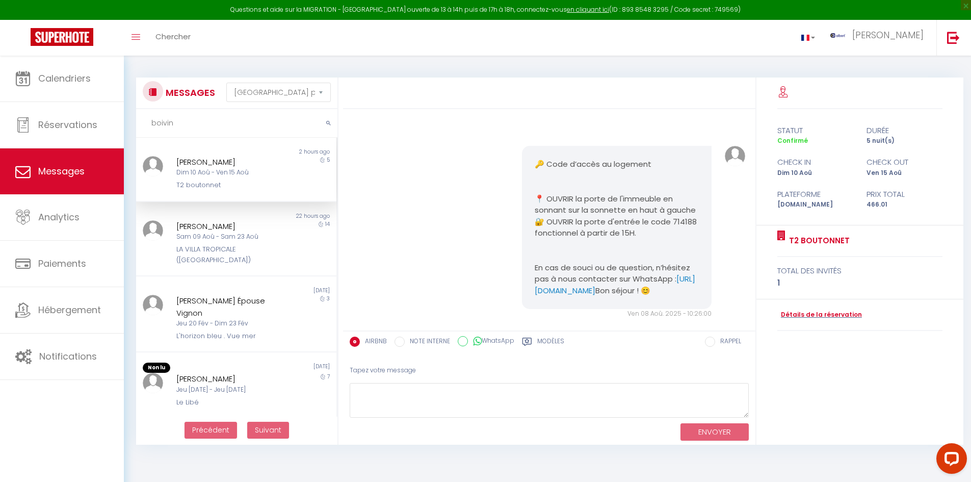
scroll to position [4815, 0]
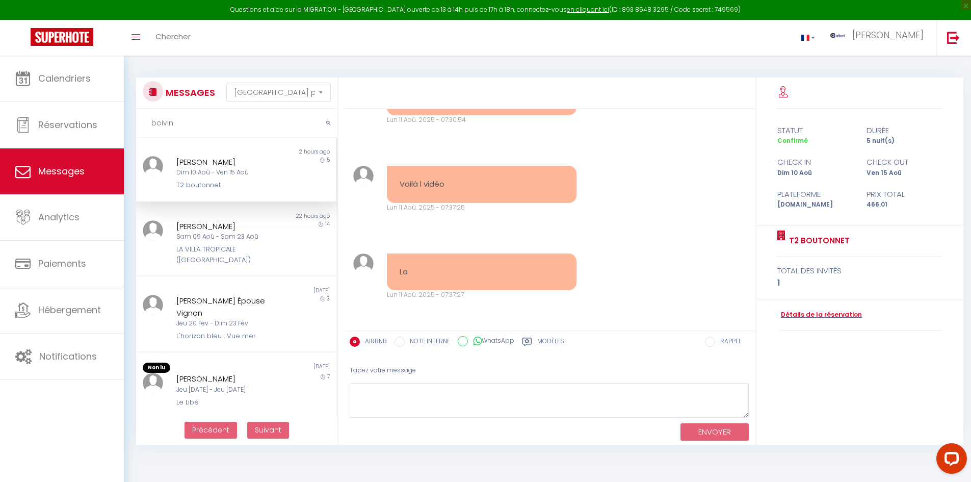
click at [266, 162] on div "Mickael Boivin" at bounding box center [227, 162] width 103 height 12
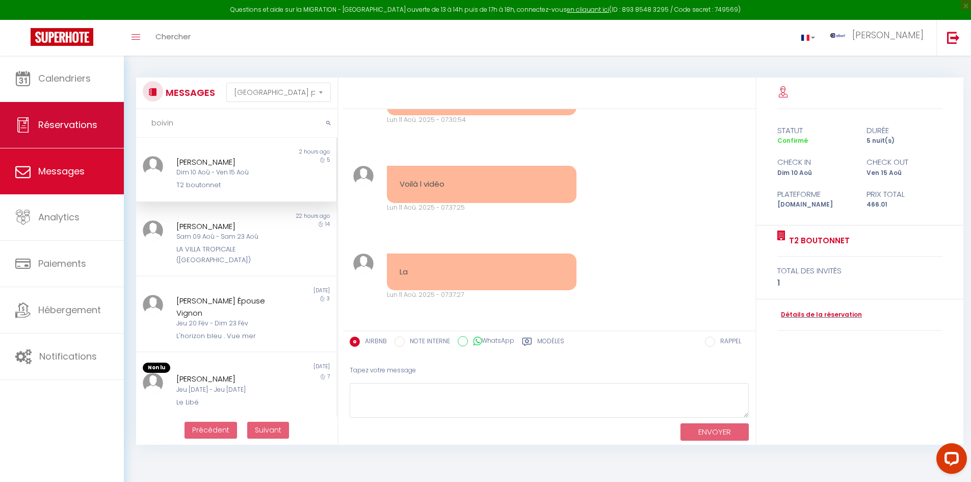
drag, startPoint x: 190, startPoint y: 125, endPoint x: 122, endPoint y: 122, distance: 67.9
click at [122, 122] on div "Questions et aide sur la MIGRATION - Salle Zoom ouverte de 13 à 14h puis de 17h…" at bounding box center [485, 256] width 971 height 401
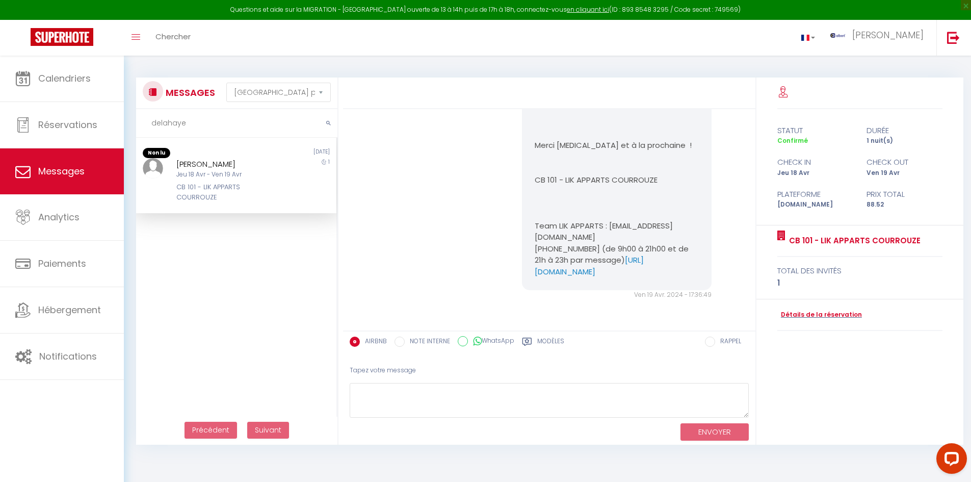
scroll to position [1741, 0]
click at [262, 155] on div "Non lu 1 year ago Ema Dehaye Jeu 18 Avr - Ven 19 Avr CB 101 - LIK APPARTS COURR…" at bounding box center [236, 175] width 200 height 55
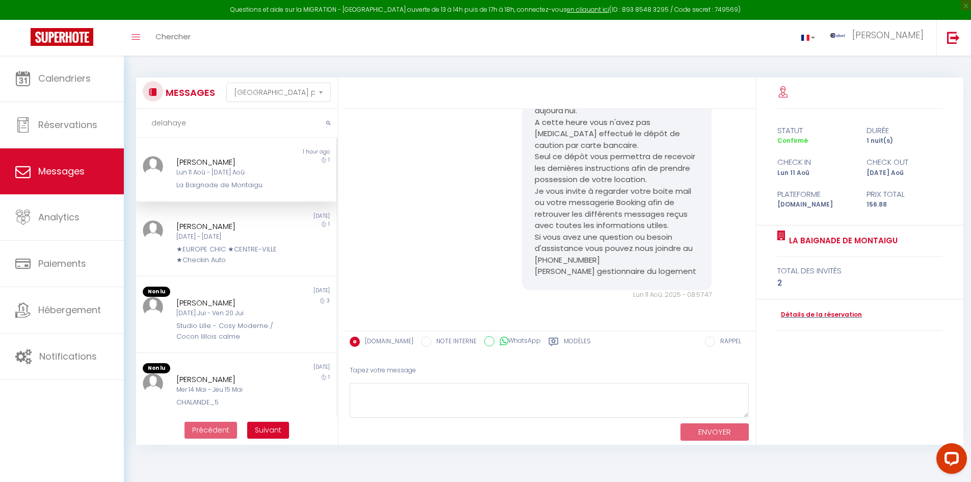
click at [265, 156] on div "Mickael DELAHAYE" at bounding box center [227, 162] width 103 height 12
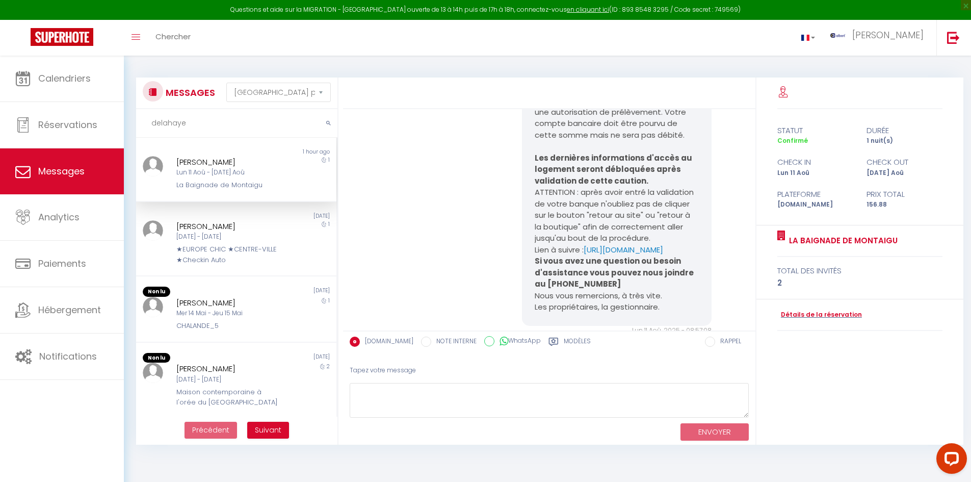
scroll to position [851, 0]
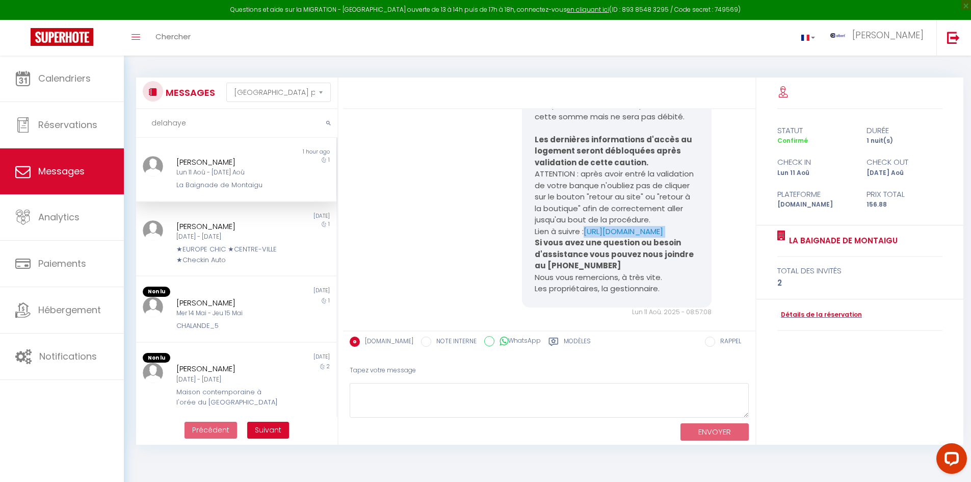
drag, startPoint x: 527, startPoint y: 274, endPoint x: 570, endPoint y: 292, distance: 46.7
click at [570, 292] on div "Bonjour, Vous avez fait une réservation au La Baignade de Montaigu à BAYONNE pa…" at bounding box center [617, 128] width 190 height 358
click at [701, 201] on div "Bonjour, Vous avez fait une réservation au La Baignade de Montaigu à BAYONNE pa…" at bounding box center [617, 128] width 190 height 358
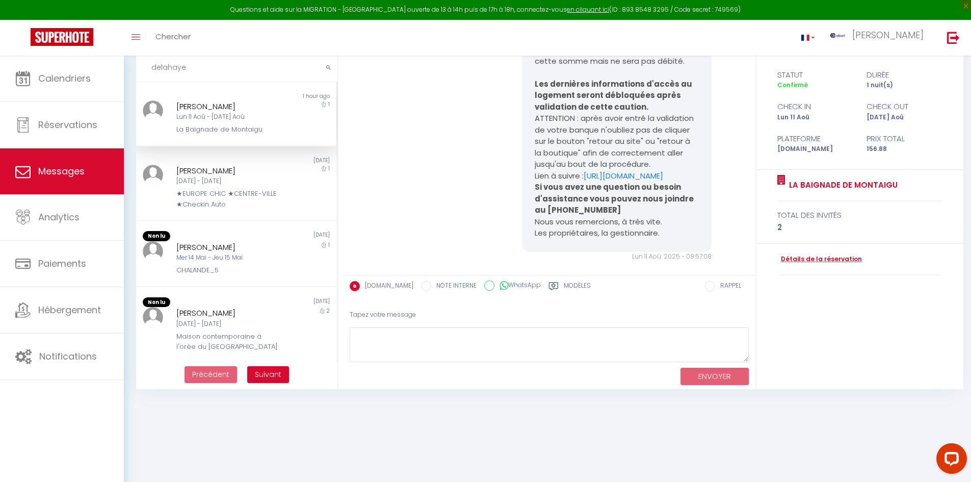
drag, startPoint x: 195, startPoint y: 65, endPoint x: 141, endPoint y: 65, distance: 53.5
click at [141, 65] on input "delahaye" at bounding box center [236, 68] width 201 height 29
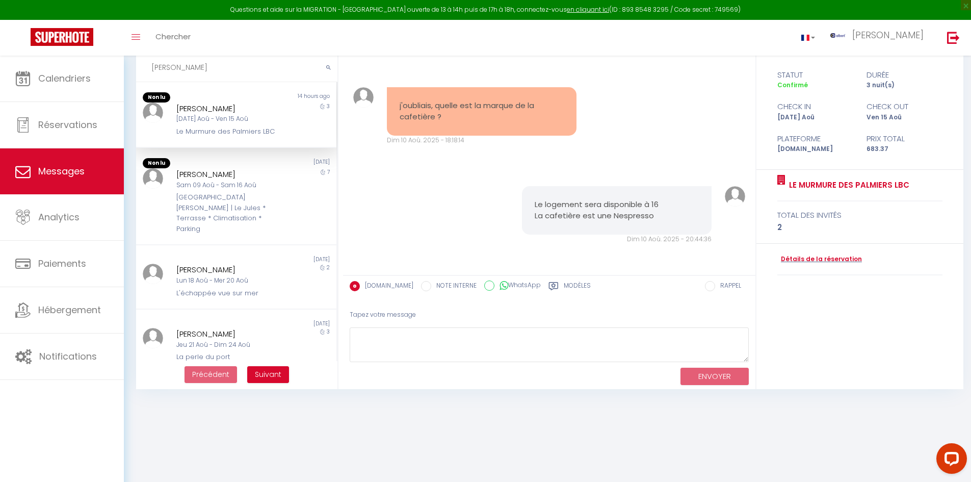
scroll to position [1011, 0]
type input "bertrand"
click at [261, 264] on div "Eliane Bertrand" at bounding box center [227, 270] width 103 height 12
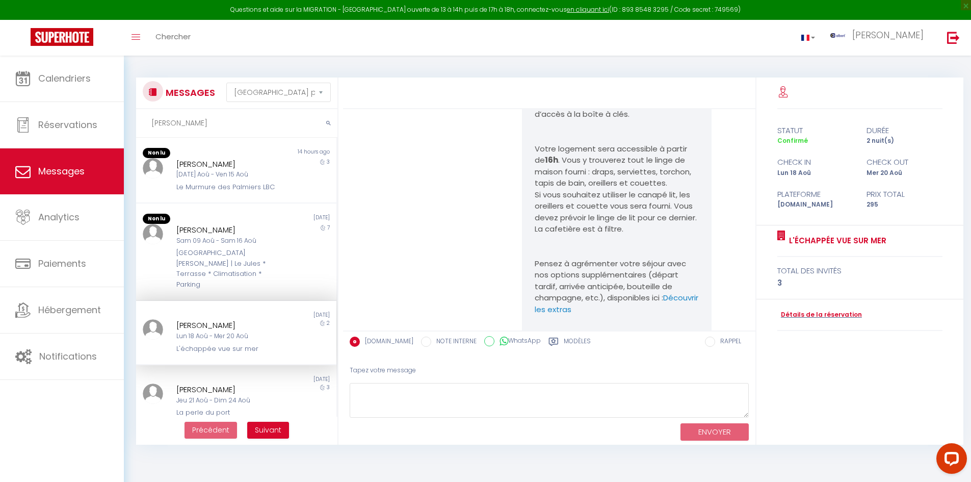
scroll to position [204, 0]
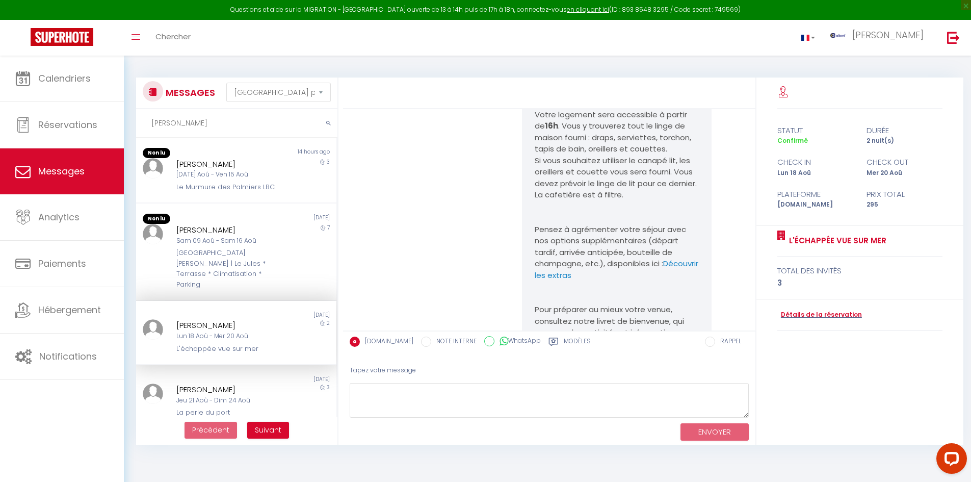
click at [141, 122] on input "bertrand" at bounding box center [236, 123] width 201 height 29
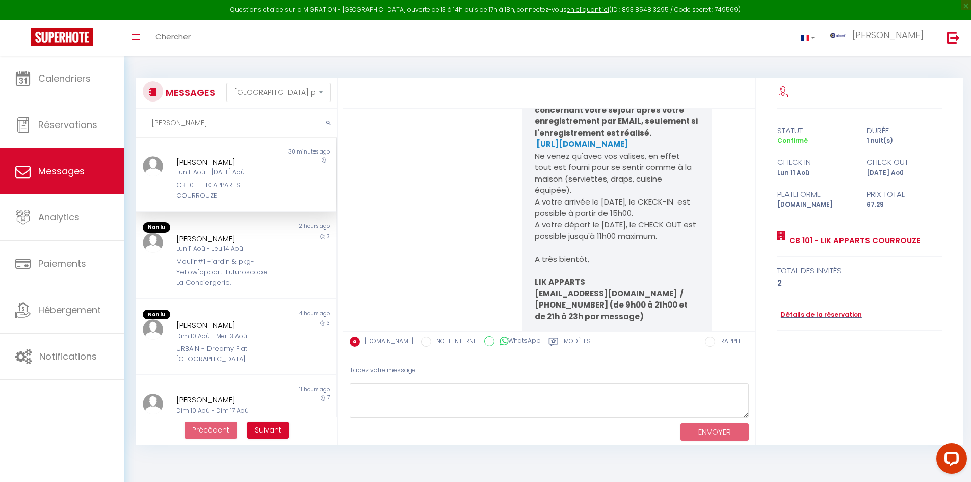
scroll to position [3101, 0]
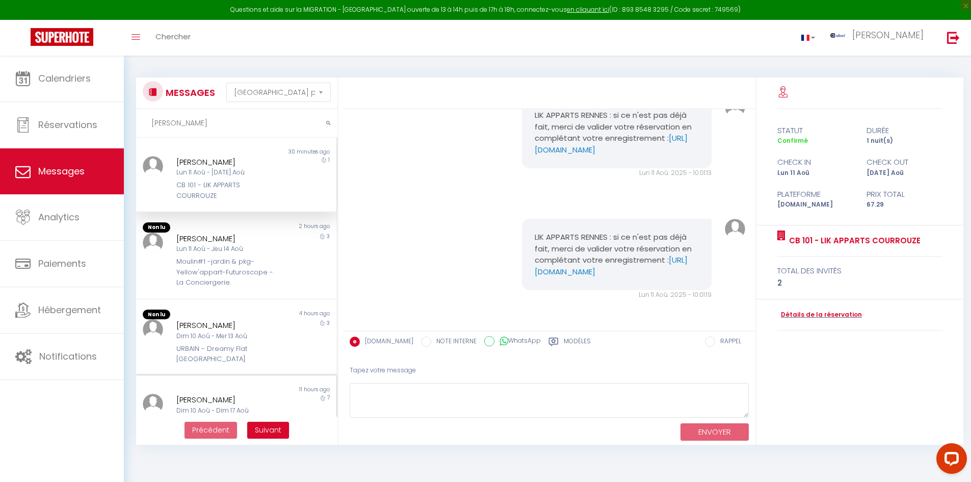
click at [250, 406] on div "Dim 10 Aoû - Dim 17 Aoû" at bounding box center [227, 411] width 103 height 10
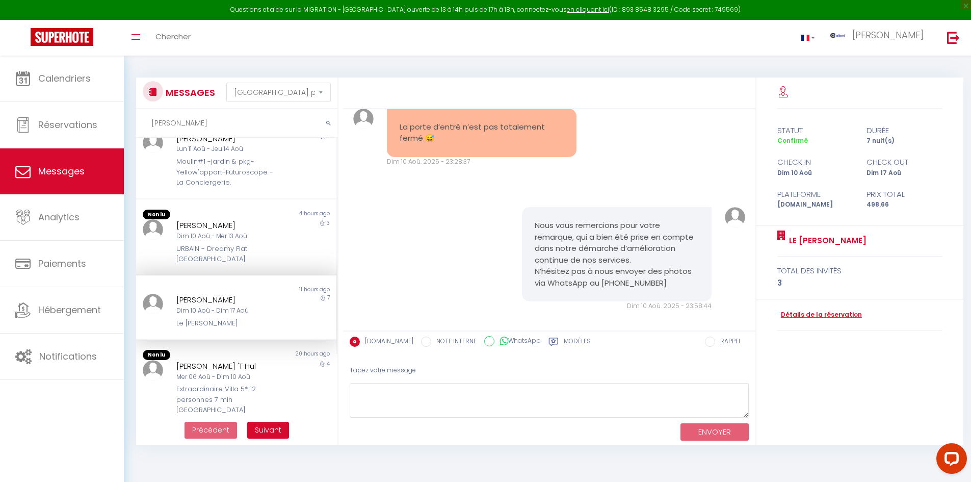
scroll to position [102, 0]
click at [265, 292] on div "thomas féline" at bounding box center [227, 298] width 103 height 12
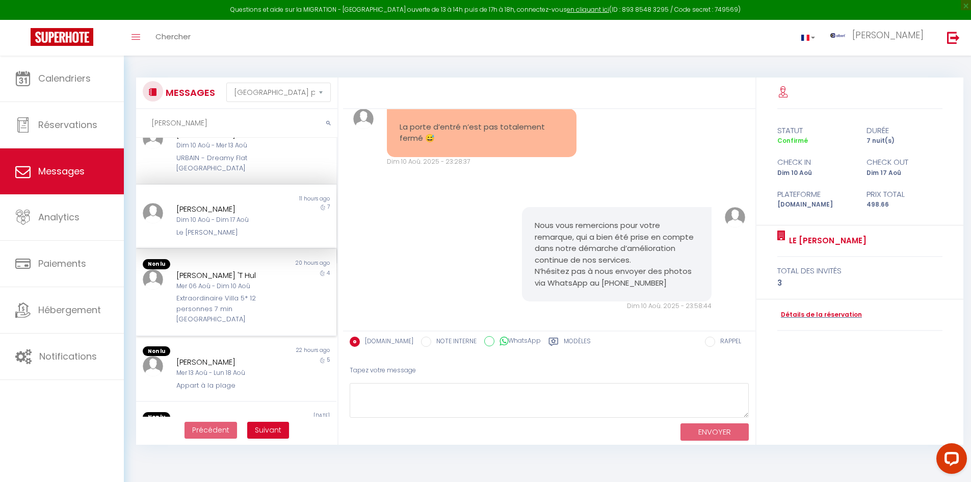
scroll to position [204, 0]
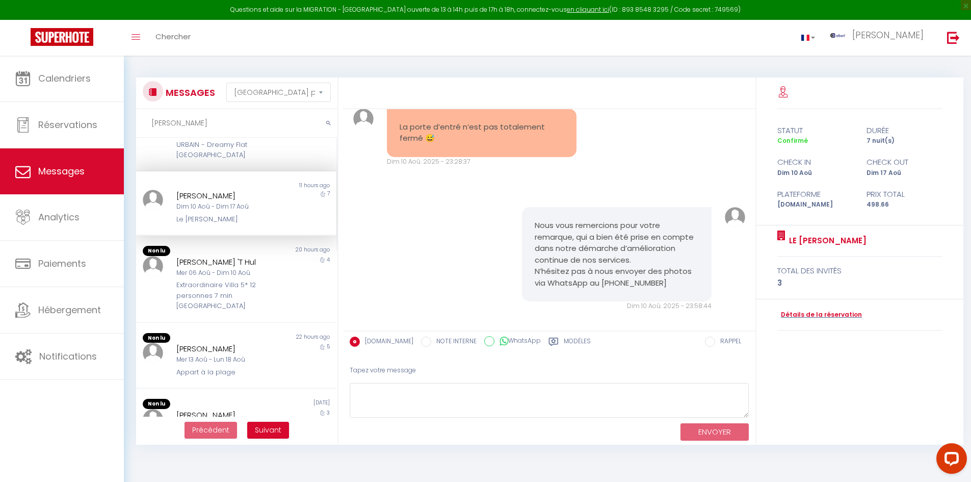
click at [275, 190] on div "thomas féline Dim 10 Aoû - Dim 17 Aoû Le beau Louis Vitet" at bounding box center [227, 207] width 117 height 35
drag, startPoint x: 169, startPoint y: 182, endPoint x: 239, endPoint y: 181, distance: 69.8
click at [239, 190] on div "thomas féline Dim 10 Aoû - Dim 17 Aoû Le beau Louis Vitet" at bounding box center [227, 207] width 117 height 35
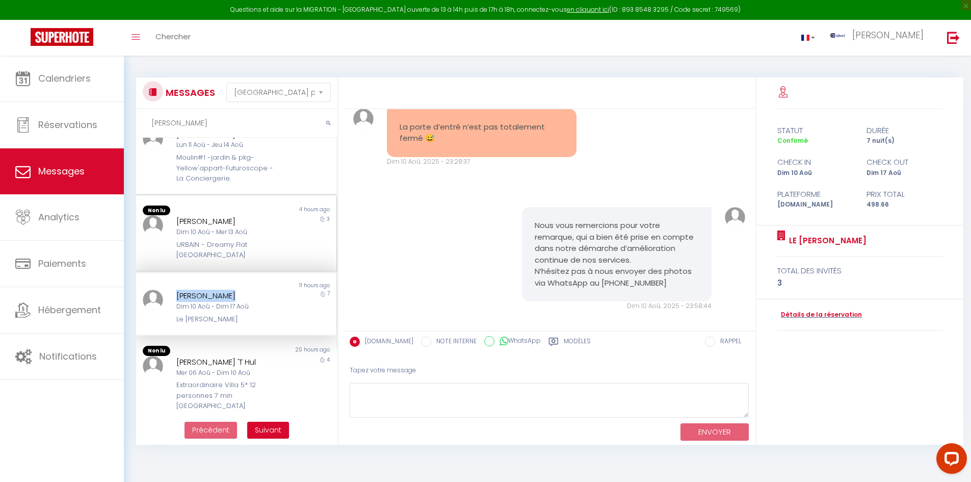
scroll to position [51, 0]
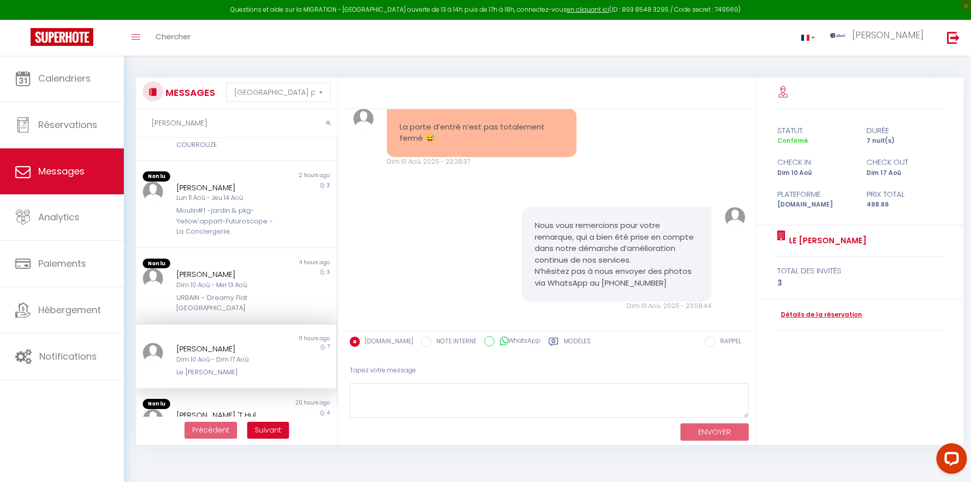
click at [174, 334] on div "Non lu" at bounding box center [186, 338] width 100 height 8
drag, startPoint x: 173, startPoint y: 335, endPoint x: 268, endPoint y: 361, distance: 98.8
click at [268, 361] on div "thomas féline Dim 10 Aoû - Dim 17 Aoû Le beau Louis Vitet" at bounding box center [227, 360] width 117 height 35
drag, startPoint x: 193, startPoint y: 121, endPoint x: 131, endPoint y: 129, distance: 62.3
click at [131, 129] on div "MESSAGES Trier par date de réservation Trier par date de message thomas Non lu …" at bounding box center [233, 260] width 209 height 367
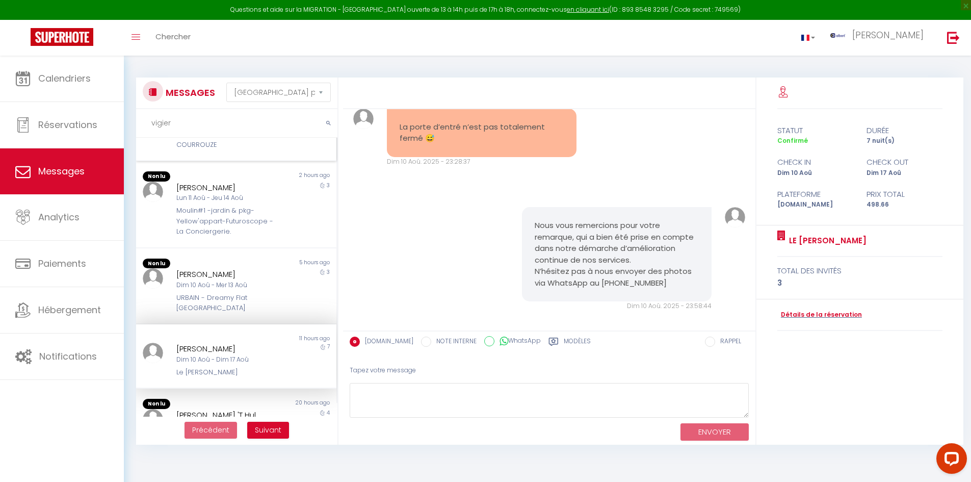
scroll to position [0, 0]
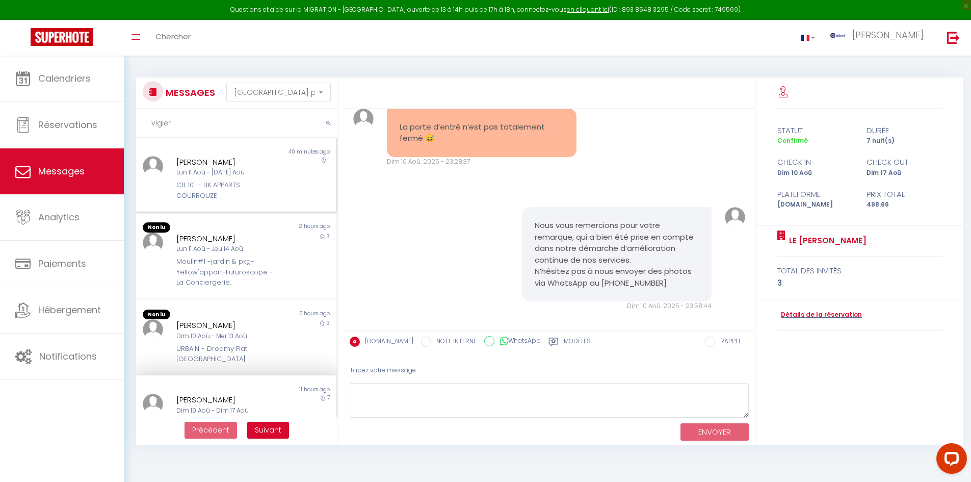
scroll to position [449, 0]
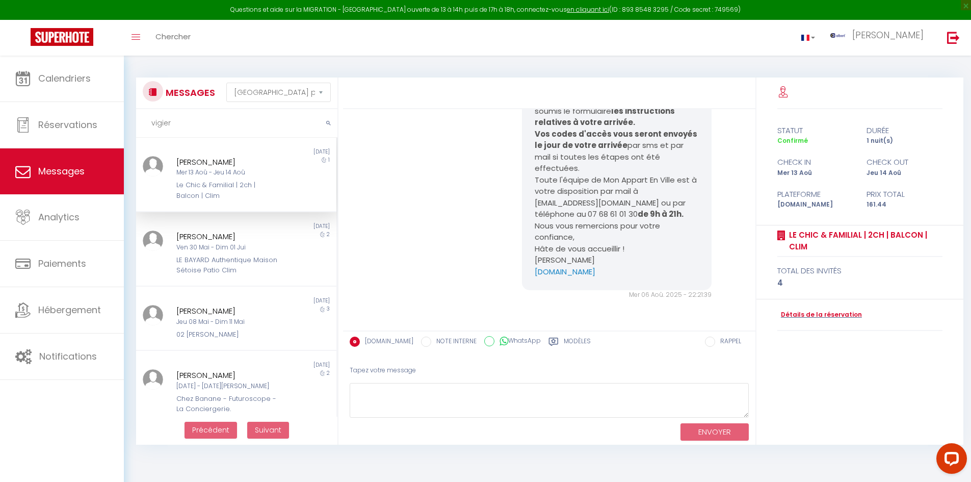
type input "vigier"
click at [302, 161] on div "1" at bounding box center [311, 178] width 50 height 45
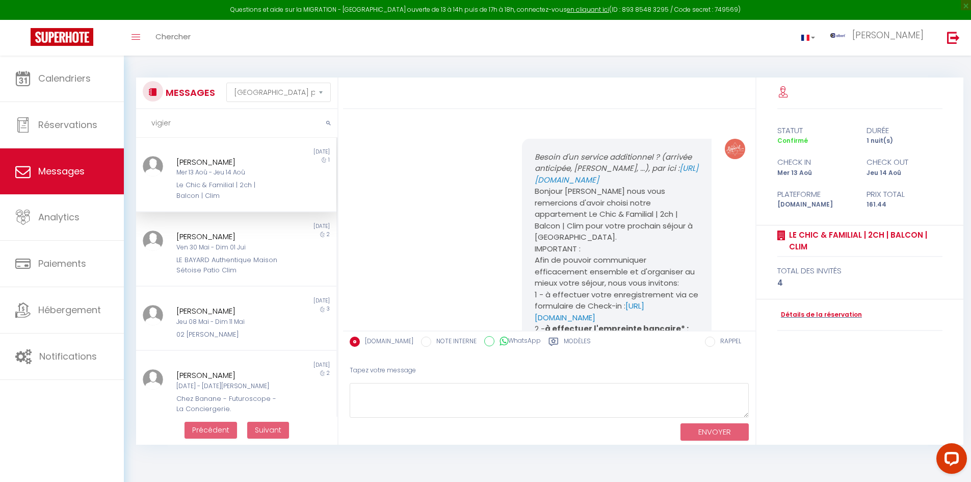
scroll to position [0, 0]
drag, startPoint x: 527, startPoint y: 179, endPoint x: 593, endPoint y: 194, distance: 68.0
click at [593, 194] on div "Besoin d'un service additionnel ? (arrivée anticipée, kit bébé, ...), par ici :…" at bounding box center [617, 422] width 190 height 565
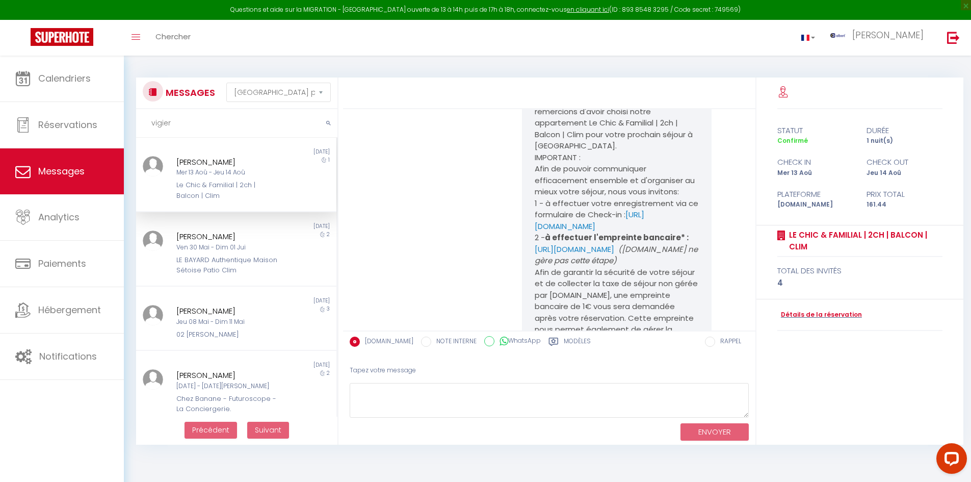
scroll to position [92, 0]
drag, startPoint x: 527, startPoint y: 271, endPoint x: 543, endPoint y: 284, distance: 21.0
click at [543, 284] on div "Besoin d'un service additionnel ? (arrivée anticipée, kit bébé, ...), par ici :…" at bounding box center [617, 330] width 190 height 565
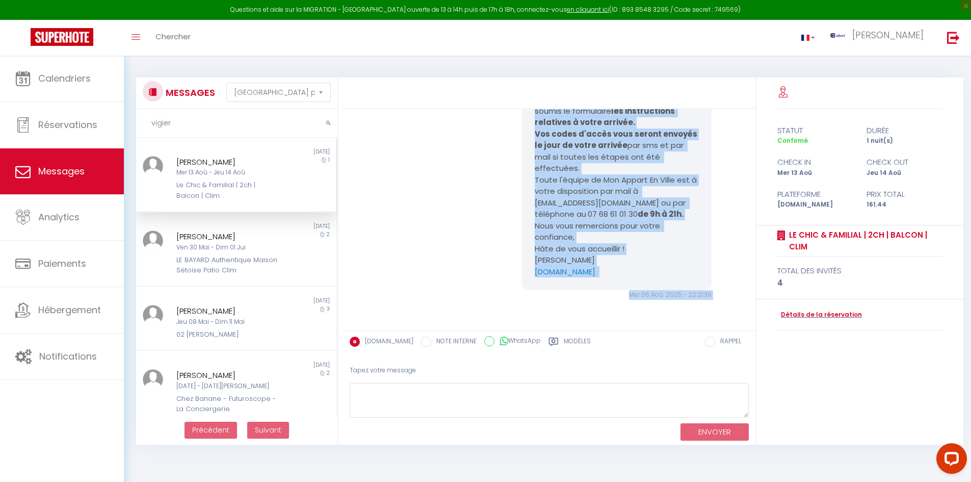
scroll to position [449, 0]
drag, startPoint x: 531, startPoint y: 158, endPoint x: 706, endPoint y: 269, distance: 207.3
click at [706, 269] on div "Besoin d'un service additionnel ? (arrivée anticipée, kit bébé, ...), par ici :…" at bounding box center [616, 13] width 203 height 574
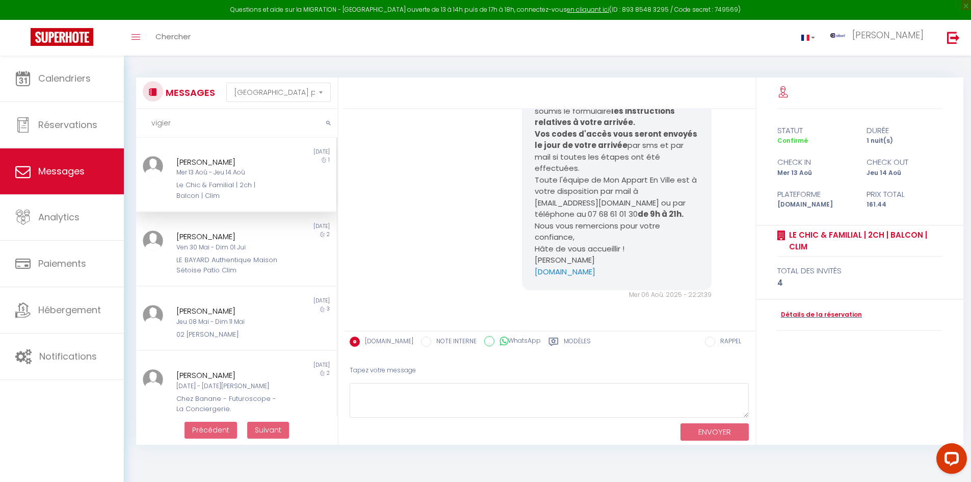
drag, startPoint x: 188, startPoint y: 126, endPoint x: 150, endPoint y: 128, distance: 37.8
click at [150, 128] on input "vigier" at bounding box center [236, 123] width 201 height 29
type input "k"
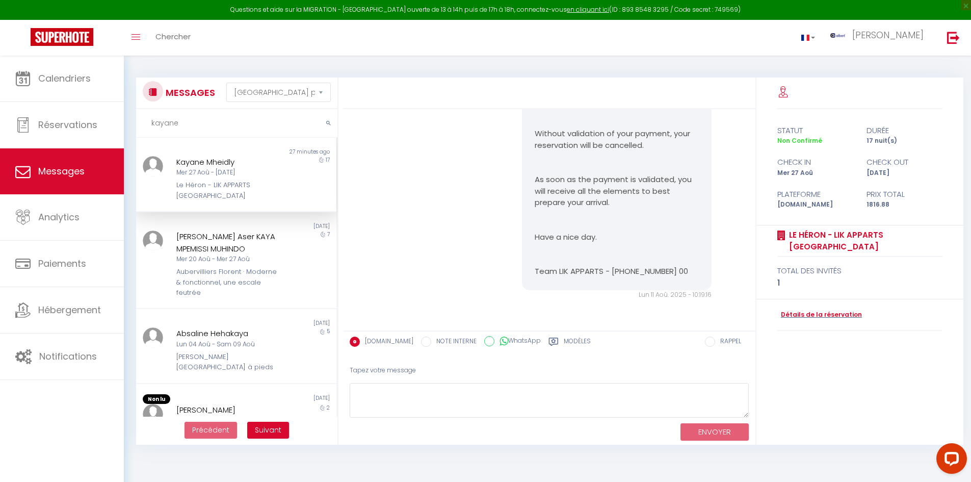
scroll to position [196, 0]
type input "kayane"
click at [286, 164] on div "17" at bounding box center [311, 178] width 50 height 45
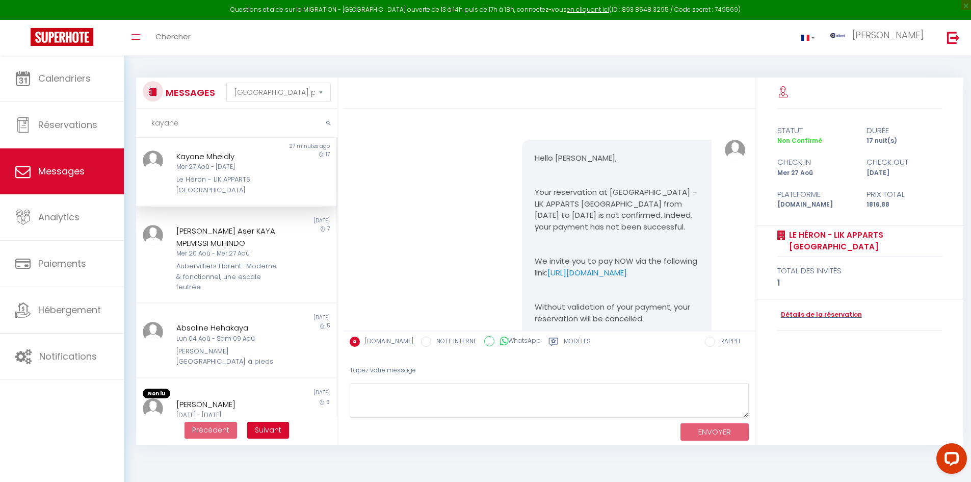
scroll to position [0, 0]
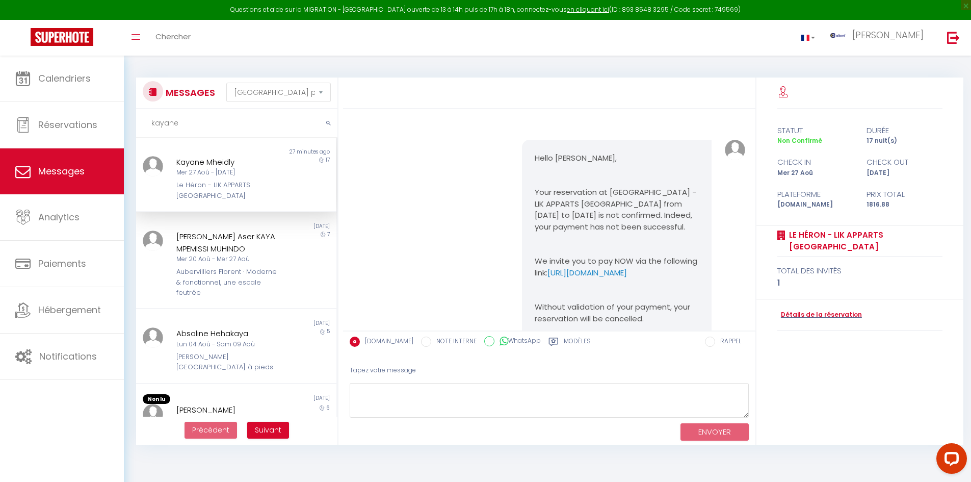
drag, startPoint x: 192, startPoint y: 123, endPoint x: 133, endPoint y: 125, distance: 59.2
click at [119, 126] on div "Questions et aide sur la MIGRATION - Salle Zoom ouverte de 13 à 14h puis de 17h…" at bounding box center [485, 256] width 971 height 401
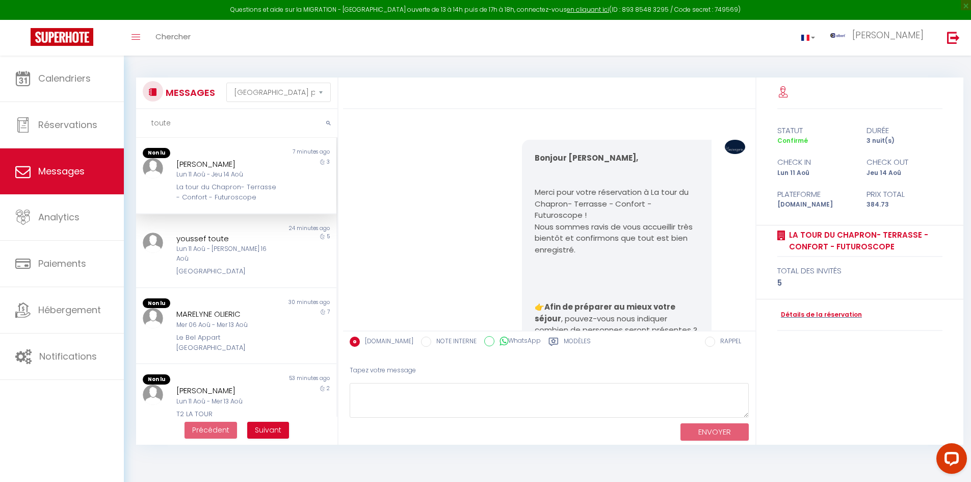
scroll to position [1743, 0]
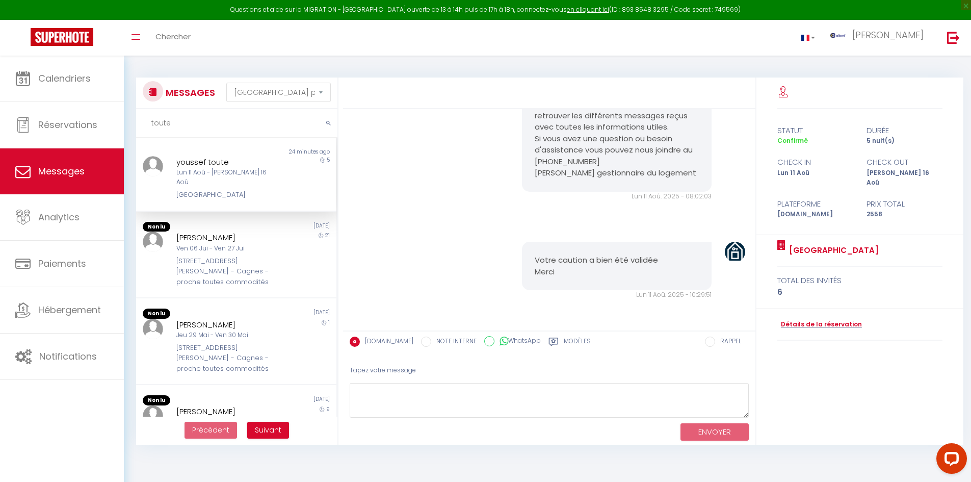
type input "toute"
click at [276, 169] on div "youssef toute Lun 11 Aoû - Sam 16 Aoû Villa la Palmeraie" at bounding box center [227, 178] width 117 height 44
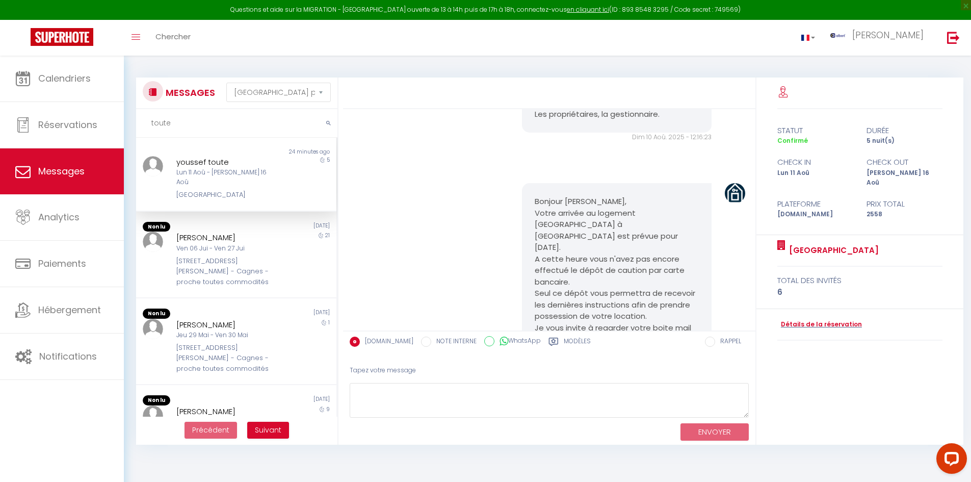
scroll to position [1335, 0]
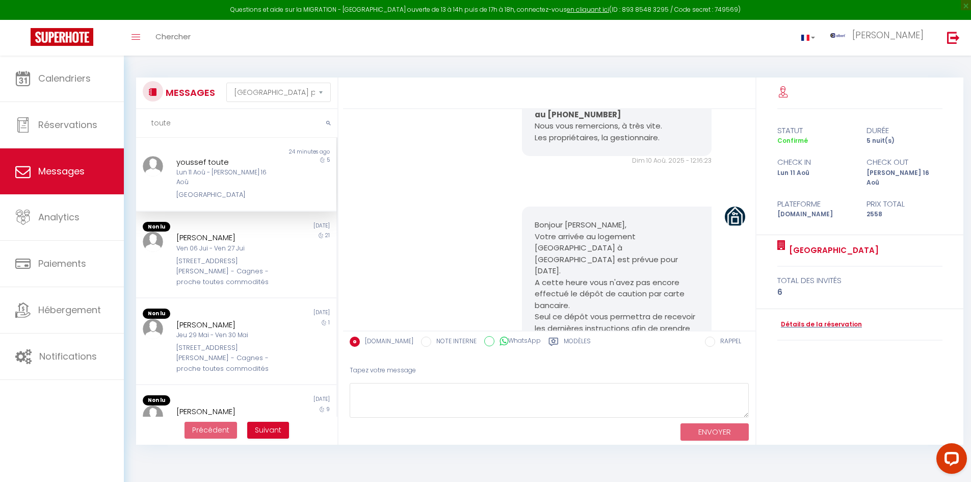
drag, startPoint x: 526, startPoint y: 224, endPoint x: 578, endPoint y: 245, distance: 56.7
drag, startPoint x: 166, startPoint y: 185, endPoint x: 246, endPoint y: 182, distance: 80.0
click at [246, 182] on div "youssef toute Lun 11 Aoû - Sam 16 Aoû Villa la Palmeraie 5" at bounding box center [236, 178] width 200 height 44
click at [251, 190] on div "[GEOGRAPHIC_DATA]" at bounding box center [227, 195] width 103 height 10
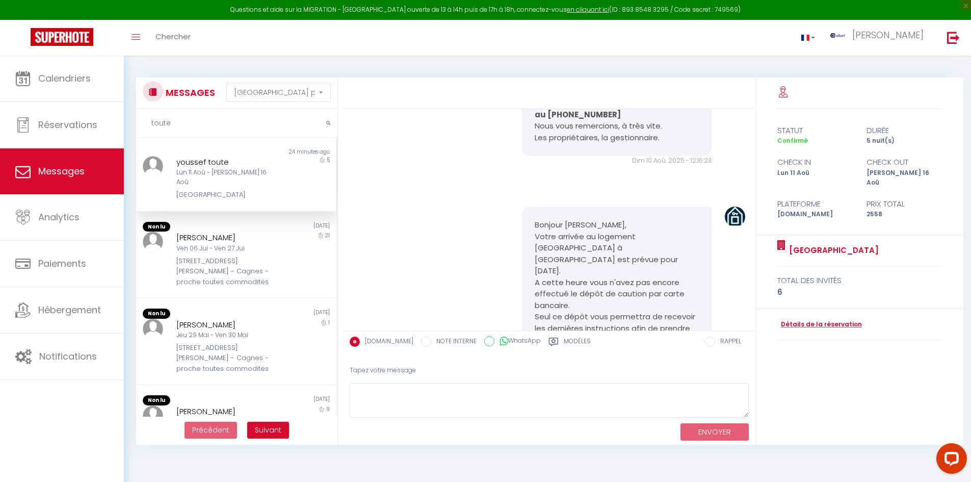
drag, startPoint x: 233, startPoint y: 187, endPoint x: 171, endPoint y: 187, distance: 61.7
click at [171, 187] on div "youssef toute Lun 11 Aoû - Sam 16 Aoû Villa la Palmeraie" at bounding box center [227, 178] width 117 height 44
drag, startPoint x: 170, startPoint y: 161, endPoint x: 236, endPoint y: 156, distance: 66.9
click at [236, 156] on div "youssef toute Lun 11 Aoû - Sam 16 Aoû Villa la Palmeraie" at bounding box center [227, 178] width 117 height 44
drag, startPoint x: 173, startPoint y: 120, endPoint x: 142, endPoint y: 124, distance: 31.4
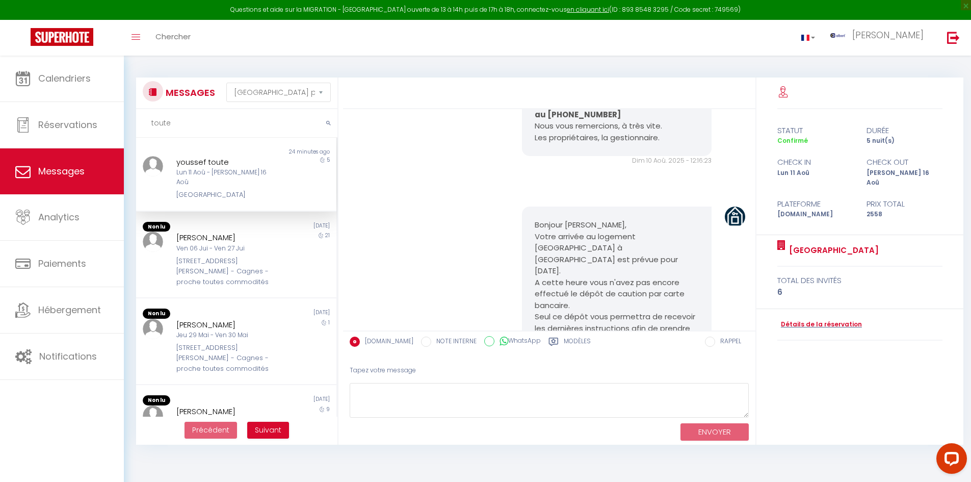
click at [142, 124] on input "toute" at bounding box center [236, 123] width 201 height 29
click at [196, 124] on input "text" at bounding box center [236, 123] width 201 height 29
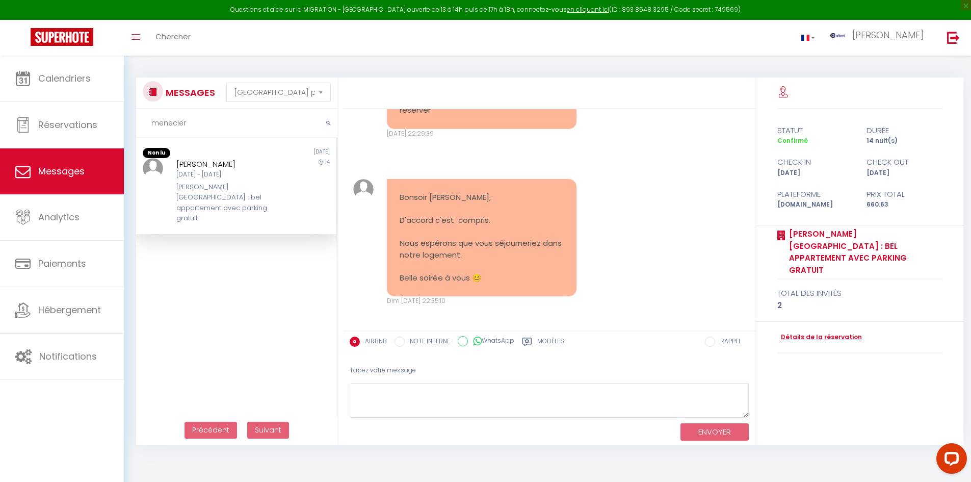
scroll to position [11585, 0]
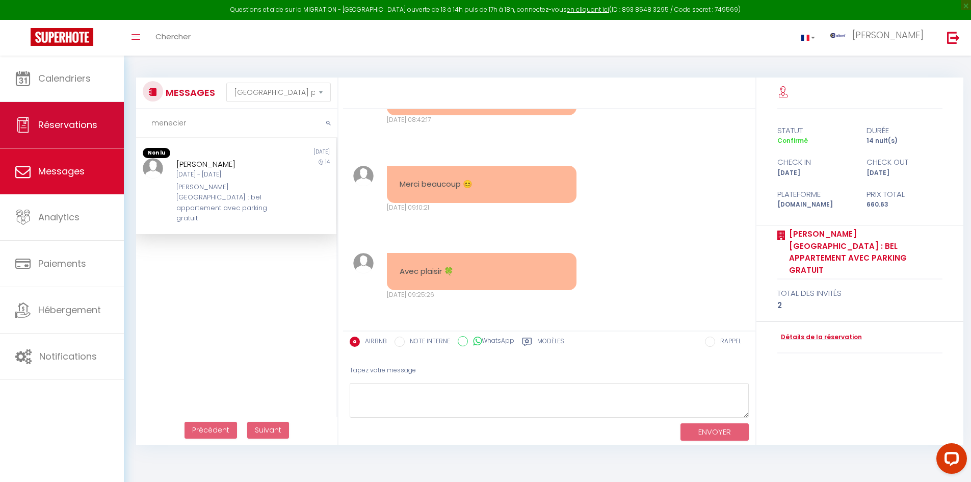
drag, startPoint x: 201, startPoint y: 124, endPoint x: 108, endPoint y: 133, distance: 93.6
click at [108, 133] on div "Questions et aide sur la MIGRATION - Salle Zoom ouverte de 13 à 14h puis de 17h…" at bounding box center [485, 256] width 971 height 401
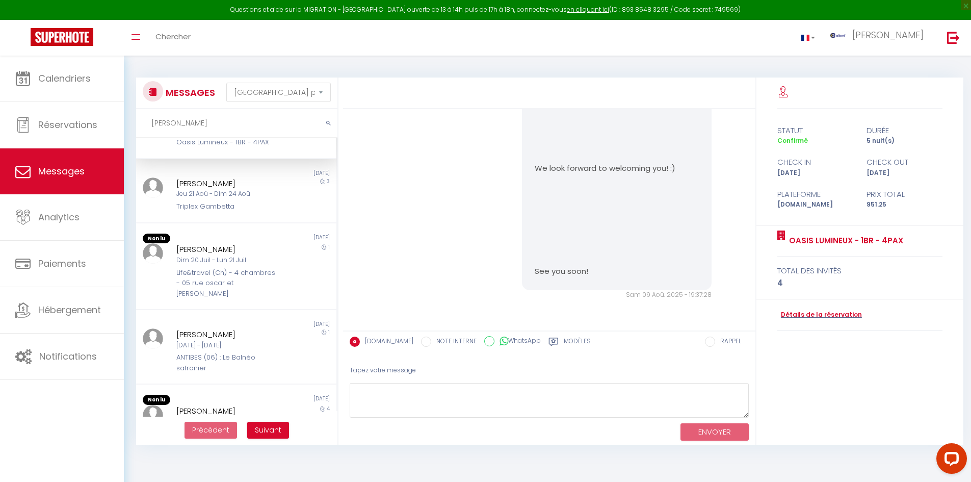
scroll to position [0, 0]
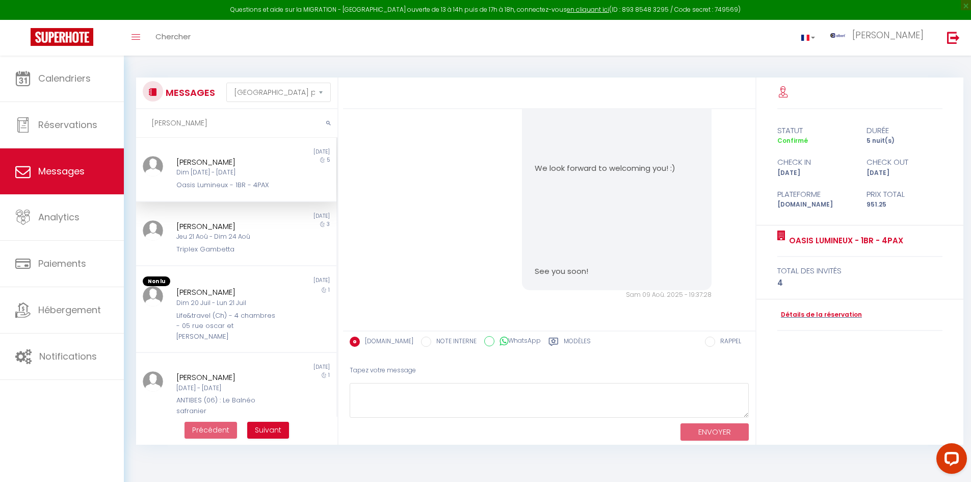
drag, startPoint x: 198, startPoint y: 131, endPoint x: 147, endPoint y: 129, distance: 51.5
click at [147, 129] on input "nicole" at bounding box center [236, 123] width 201 height 29
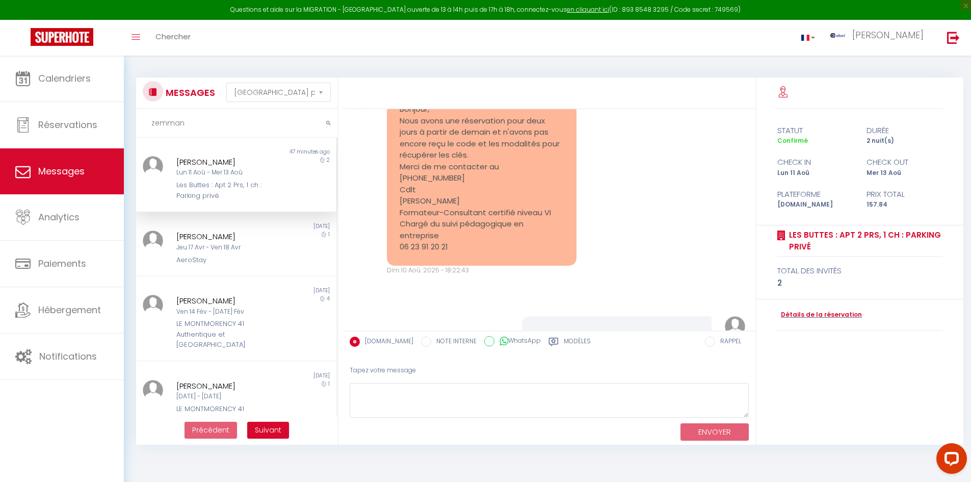
scroll to position [1832, 0]
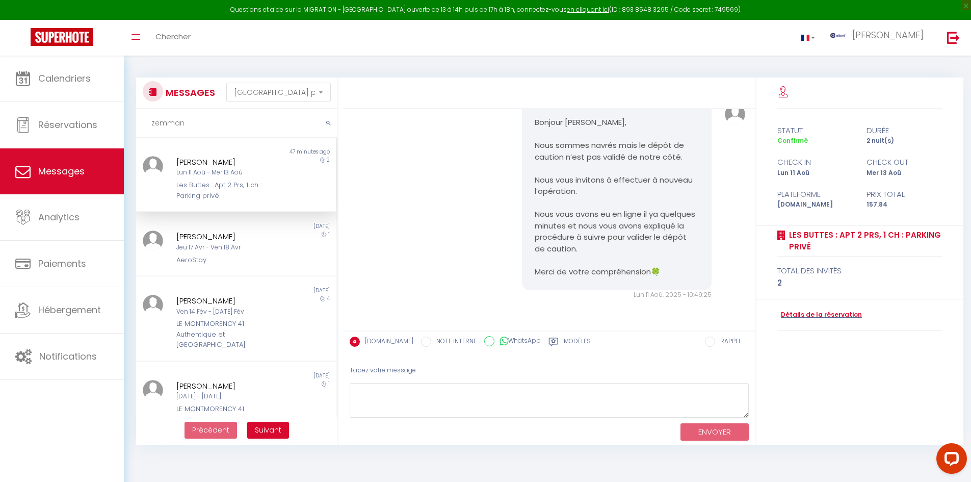
type input "zemman"
click at [265, 165] on div "franck zemmam" at bounding box center [227, 162] width 103 height 12
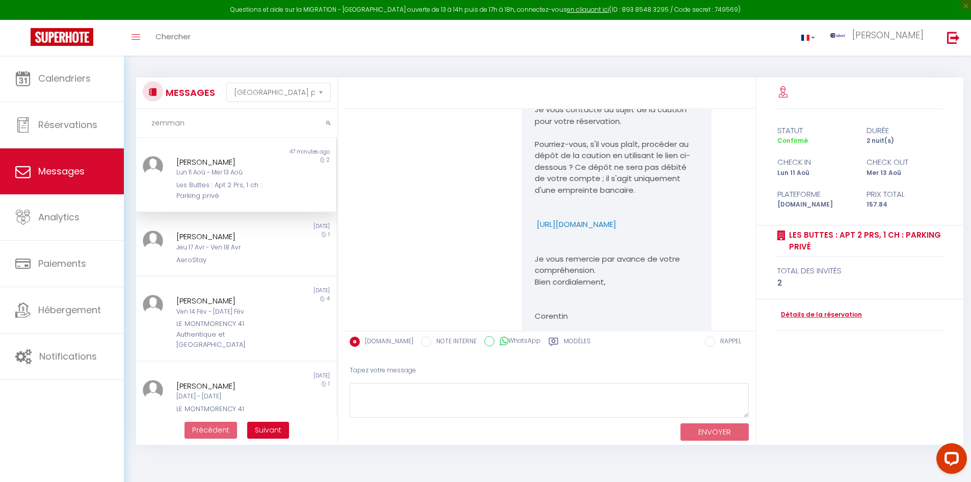
scroll to position [864, 0]
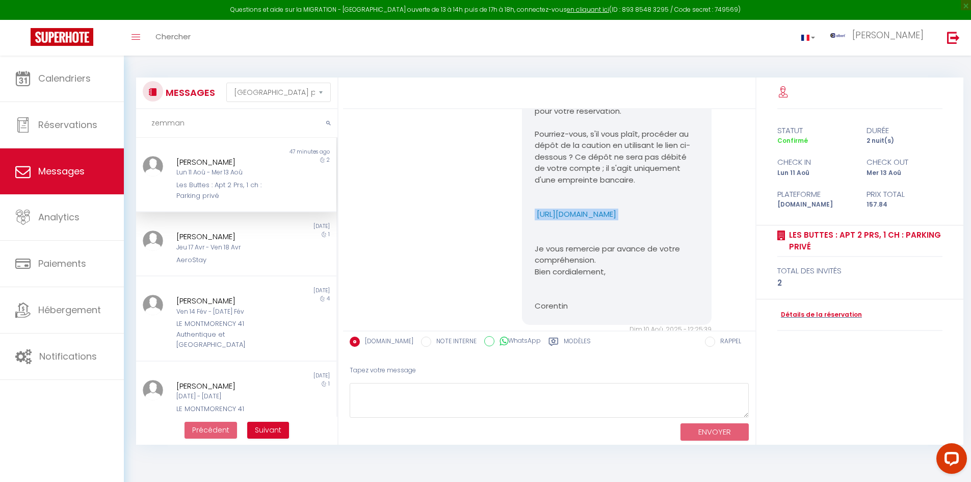
drag, startPoint x: 519, startPoint y: 227, endPoint x: 552, endPoint y: 254, distance: 42.7
click at [552, 254] on div "Bonjour franck, Je vous contacte au sujet de la caution pour votre réservation.…" at bounding box center [617, 197] width 190 height 255
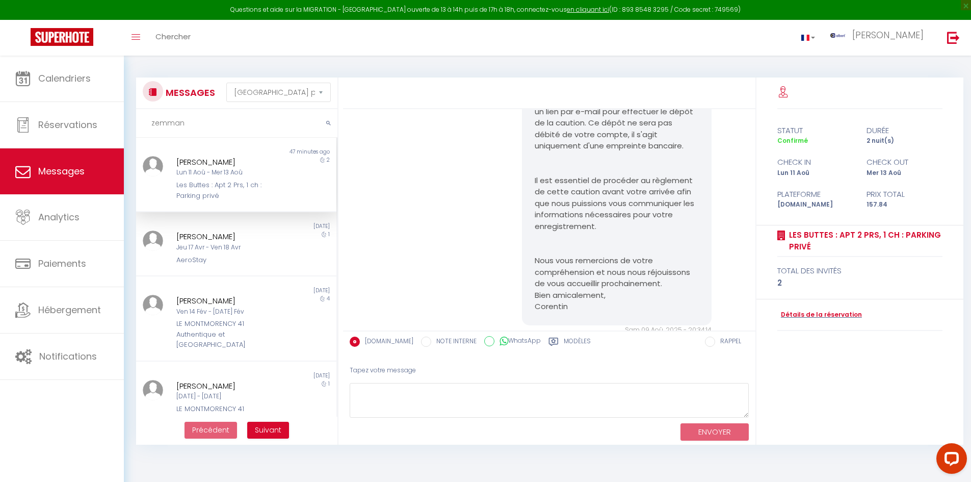
click at [528, 167] on div "Bonjour franck, Nous vous confirmons que votre paiement a été effectué avec suc…" at bounding box center [617, 174] width 190 height 301
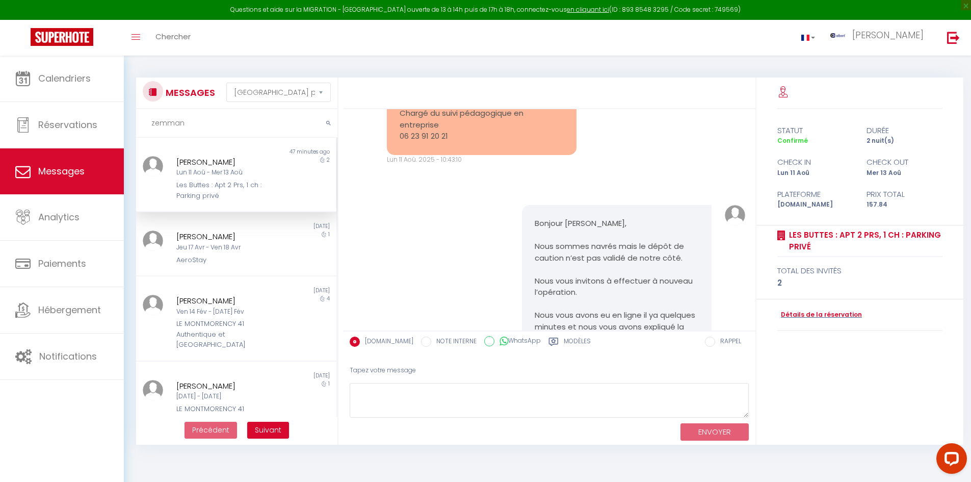
scroll to position [1832, 0]
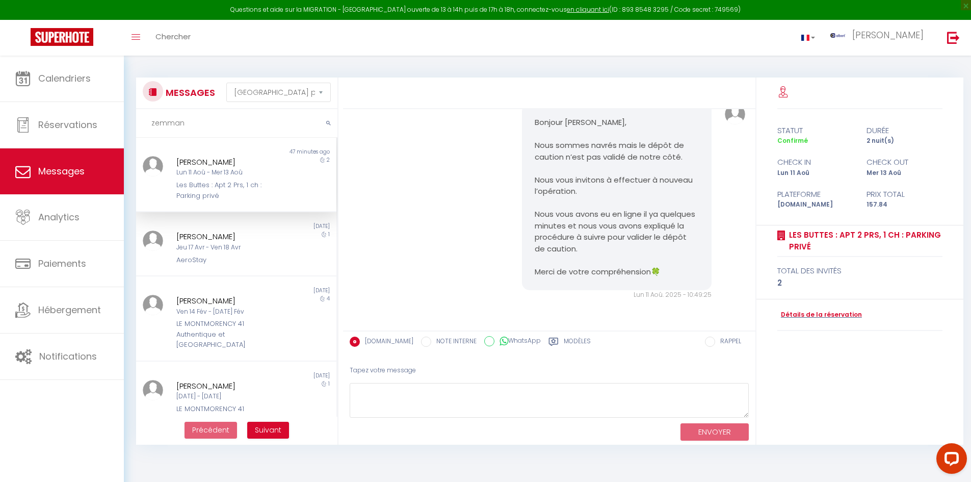
click at [469, 178] on div "Bonjour Franck, Nous sommes navrés mais le dépôt de caution n’est pas validé de…" at bounding box center [550, 202] width 406 height 236
drag, startPoint x: 203, startPoint y: 120, endPoint x: 151, endPoint y: 122, distance: 52.0
click at [151, 122] on input "zemman" at bounding box center [236, 123] width 201 height 29
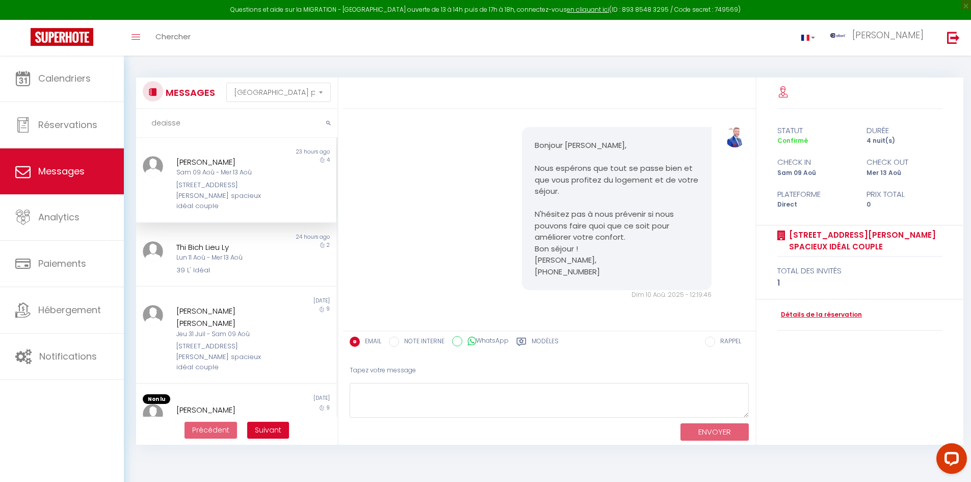
scroll to position [3697, 0]
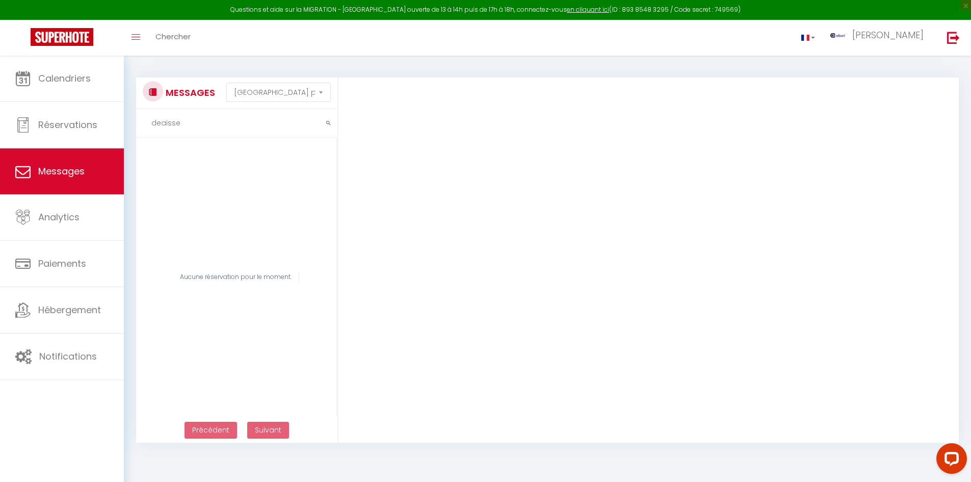
drag, startPoint x: 197, startPoint y: 124, endPoint x: 154, endPoint y: 130, distance: 43.2
click at [121, 127] on div "Questions et aide sur la MIGRATION - Salle Zoom ouverte de 13 à 14h puis de 17h…" at bounding box center [485, 255] width 971 height 399
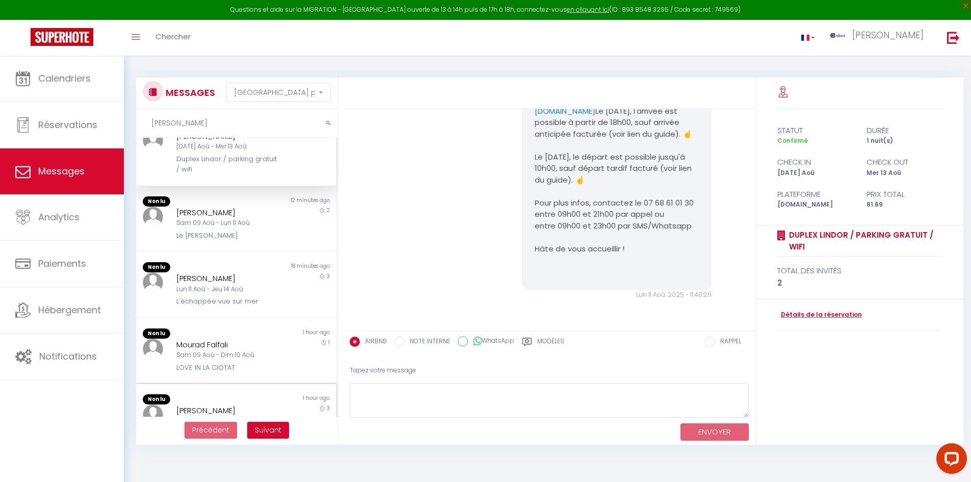
scroll to position [0, 0]
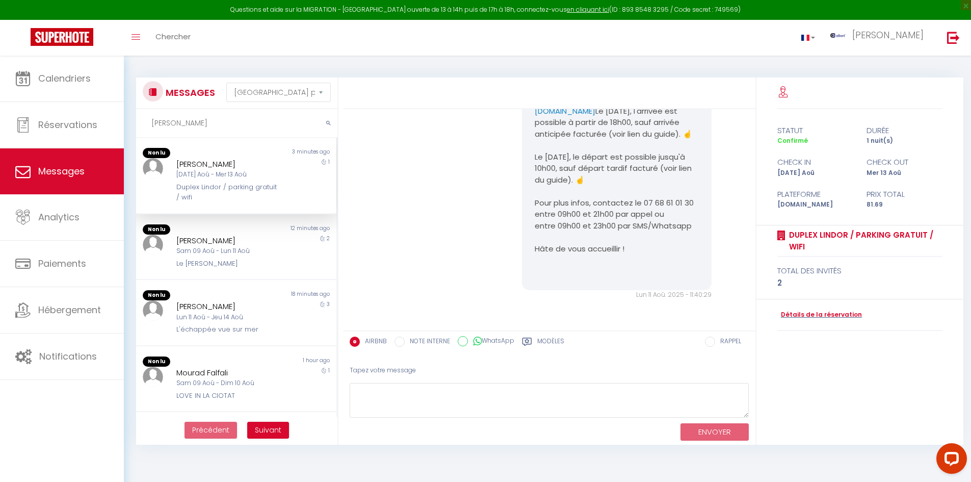
click at [197, 128] on input "alain" at bounding box center [236, 123] width 201 height 29
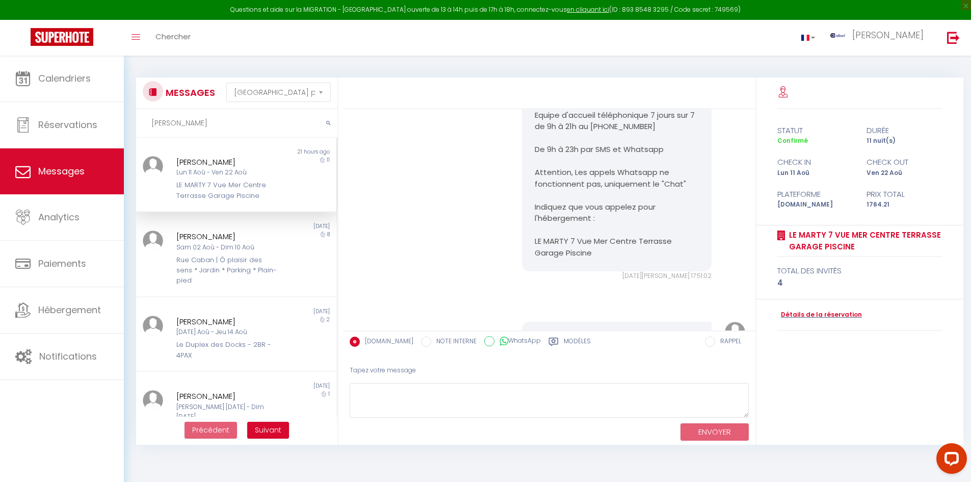
scroll to position [3577, 0]
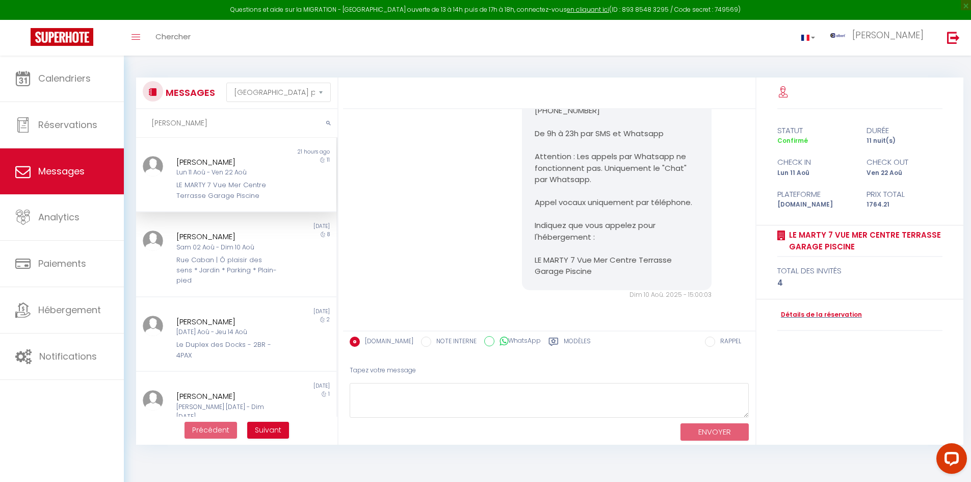
type input "alain"
click at [259, 169] on div "Lun 11 Aoû - Ven 22 Aoû" at bounding box center [227, 173] width 103 height 10
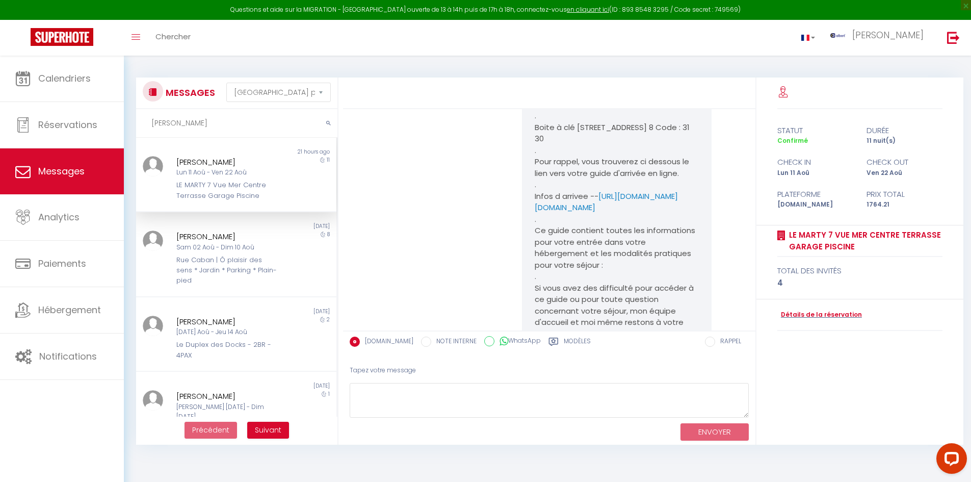
scroll to position [876, 0]
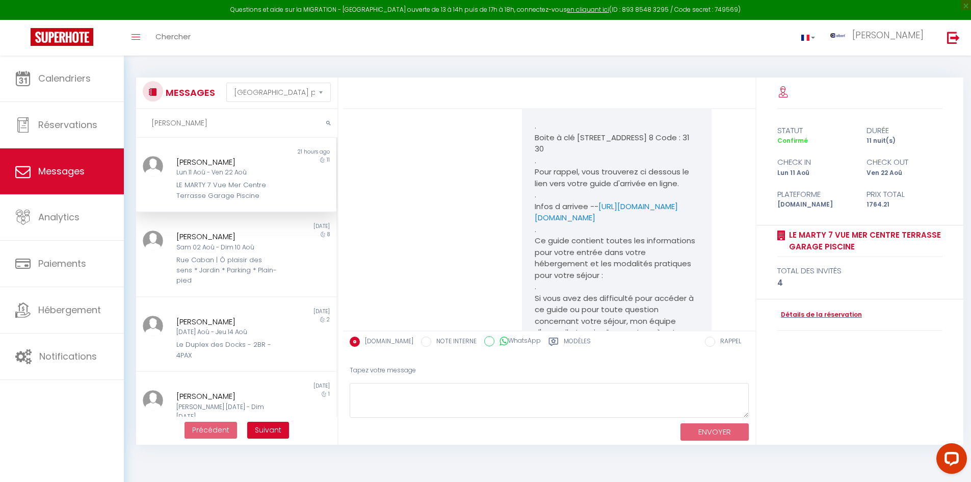
drag, startPoint x: 173, startPoint y: 157, endPoint x: 246, endPoint y: 156, distance: 72.9
click at [246, 156] on div "Alain Delaisse Lun 11 Aoû - Ven 22 Aoû LE MARTY 7 Vue Mer Centre Terrasse Garag…" at bounding box center [227, 178] width 117 height 45
drag, startPoint x: 179, startPoint y: 129, endPoint x: 138, endPoint y: 130, distance: 41.3
click at [138, 130] on input "alain" at bounding box center [236, 123] width 201 height 29
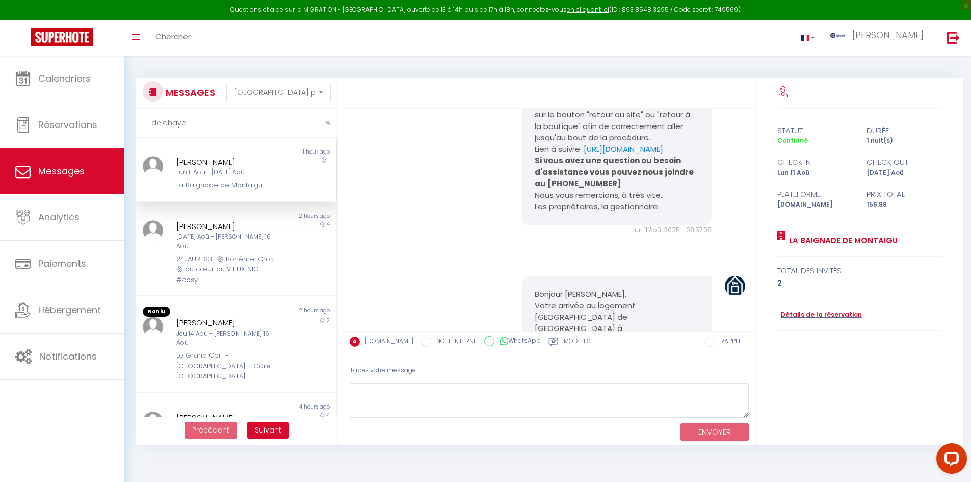
scroll to position [1307, 0]
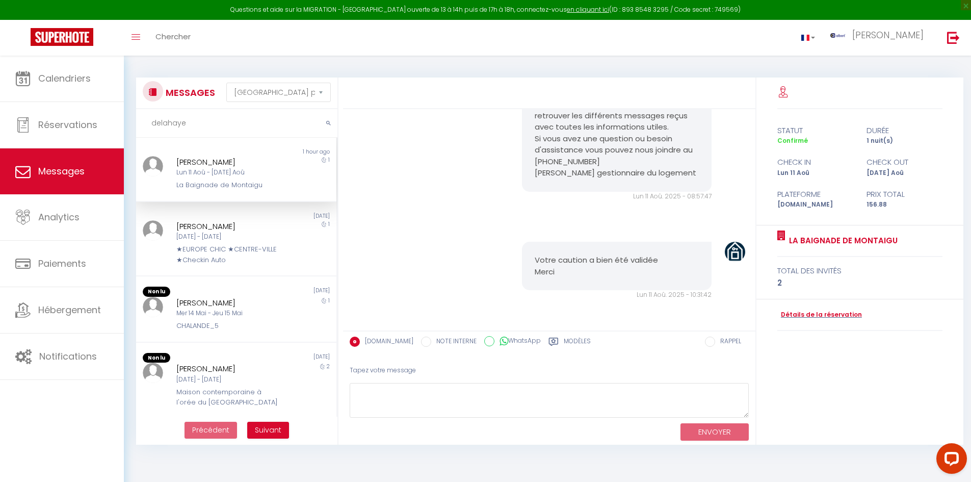
type input "delahaye"
click at [275, 161] on div "Mickael DELAHAYE Lun 11 Aoû - Mar 12 Aoû La Baignade de Montaigu" at bounding box center [227, 173] width 117 height 35
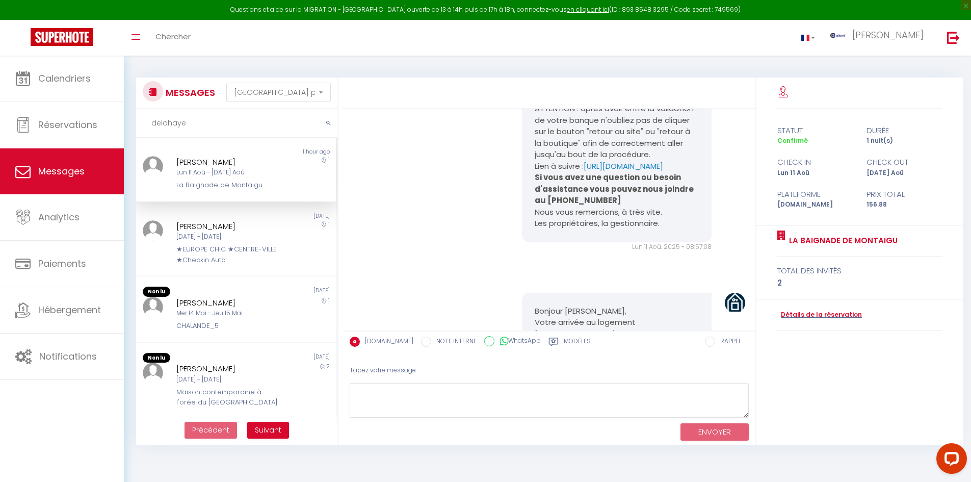
scroll to position [848, 0]
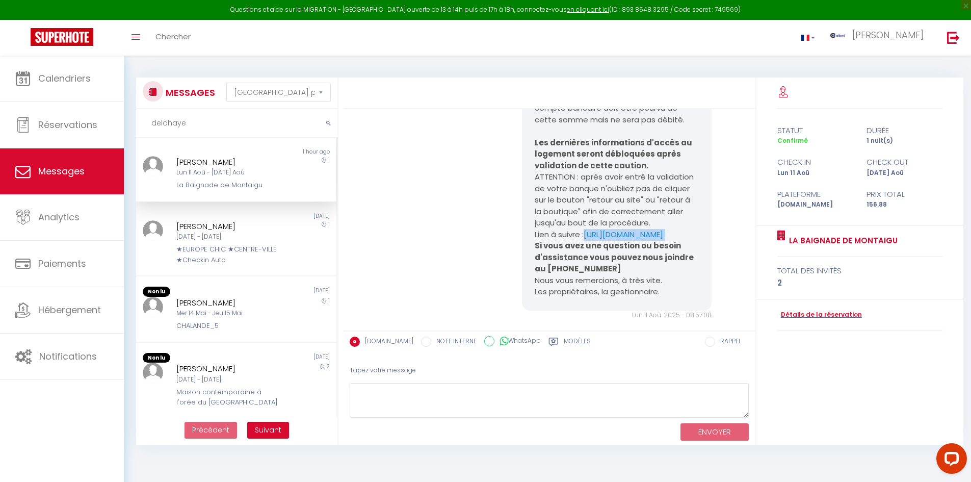
drag, startPoint x: 524, startPoint y: 278, endPoint x: 576, endPoint y: 297, distance: 55.1
click at [576, 297] on div "Bonjour, Vous avez fait une réservation au La Baignade de Montaigu à BAYONNE pa…" at bounding box center [617, 131] width 190 height 358
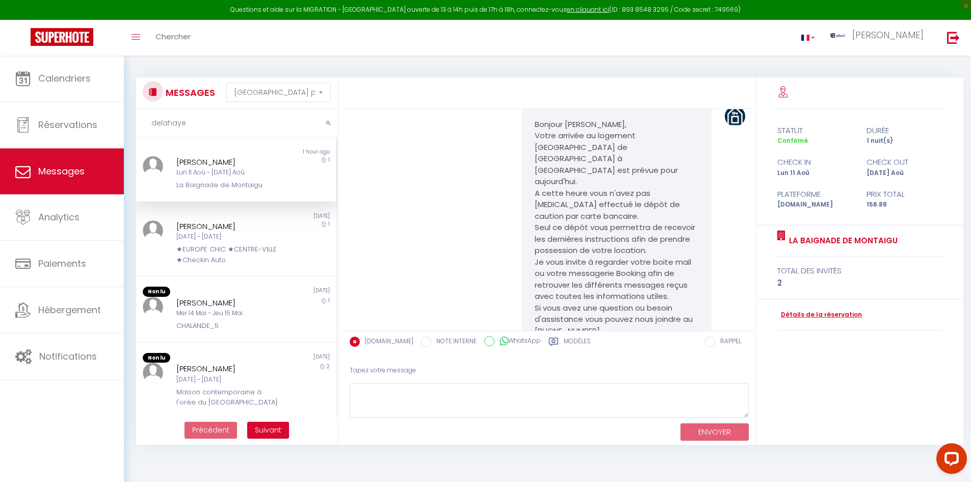
scroll to position [1256, 0]
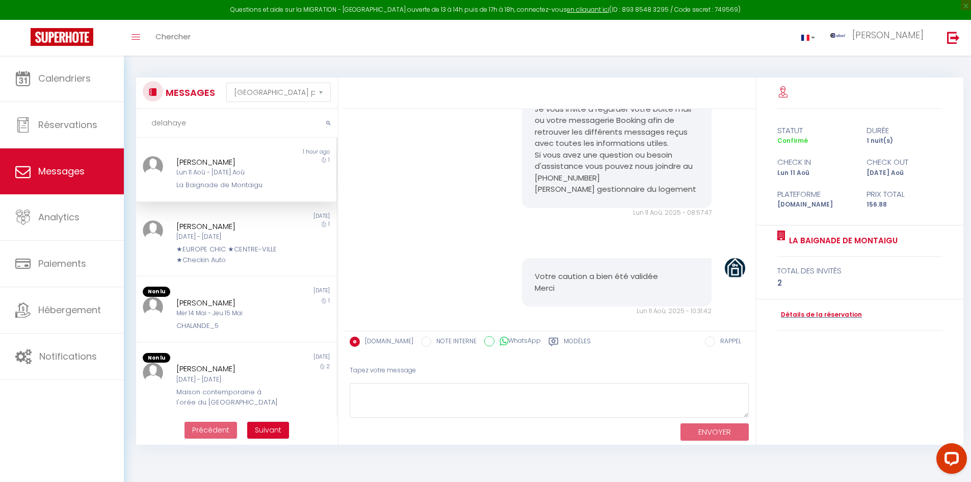
click at [806, 309] on div "Détails de la réservation" at bounding box center [860, 315] width 166 height 32
click at [806, 313] on link "Détails de la réservation" at bounding box center [819, 315] width 85 height 10
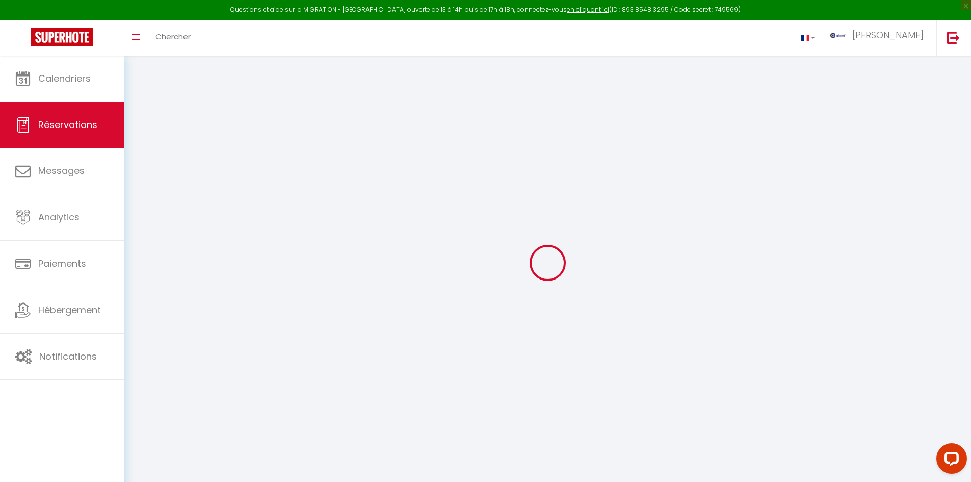
type input "Mickael"
type input "DELAHAYE"
type input "mdelah.390947@guest.booking.com"
type input "+33649327123"
type input "6830"
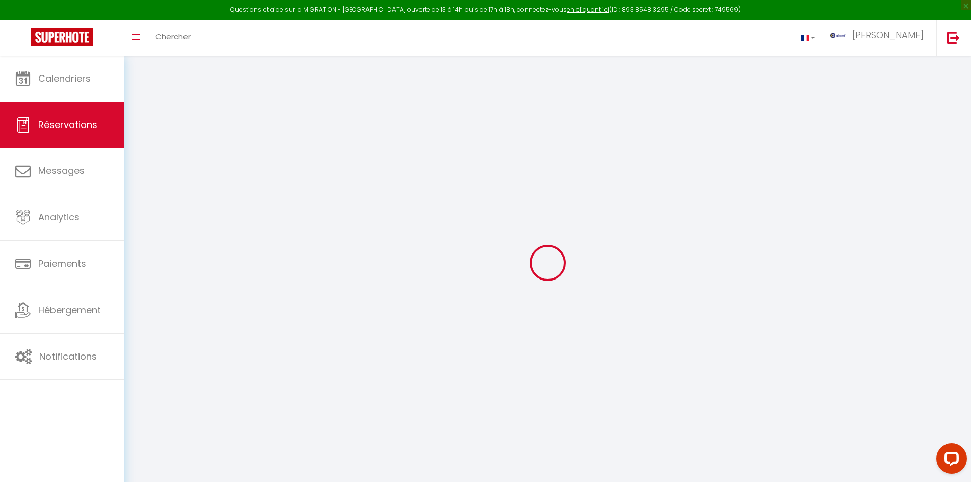
type input "Vicolo de’ Calvi, 2"
type input "Chiasso"
select select "FR"
type input "58"
type input "23.1"
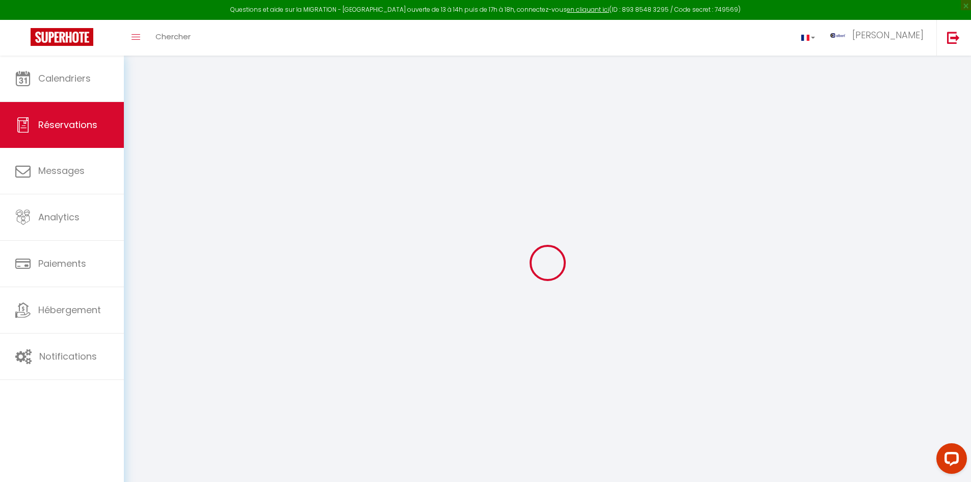
type input "2.2"
select select "7516"
select select "1"
select select
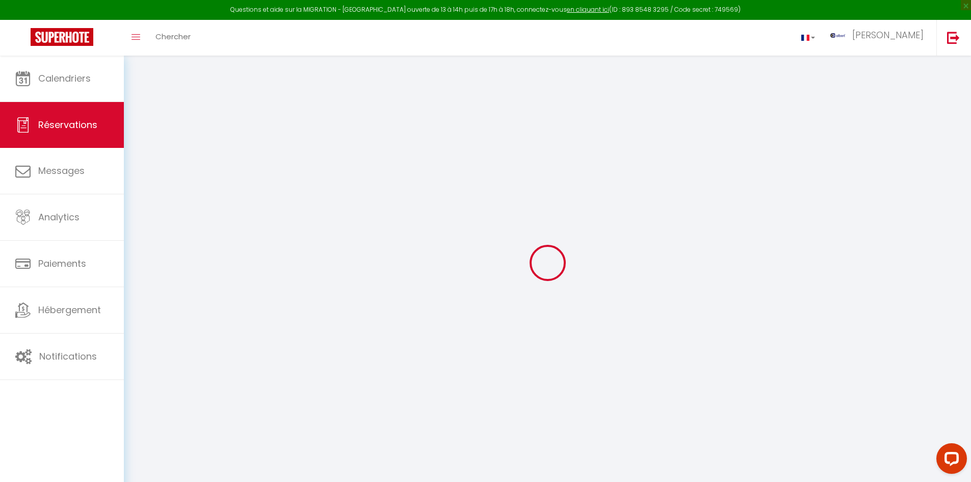
type input "2"
select select "12"
select select "15"
type input "96"
checkbox input "false"
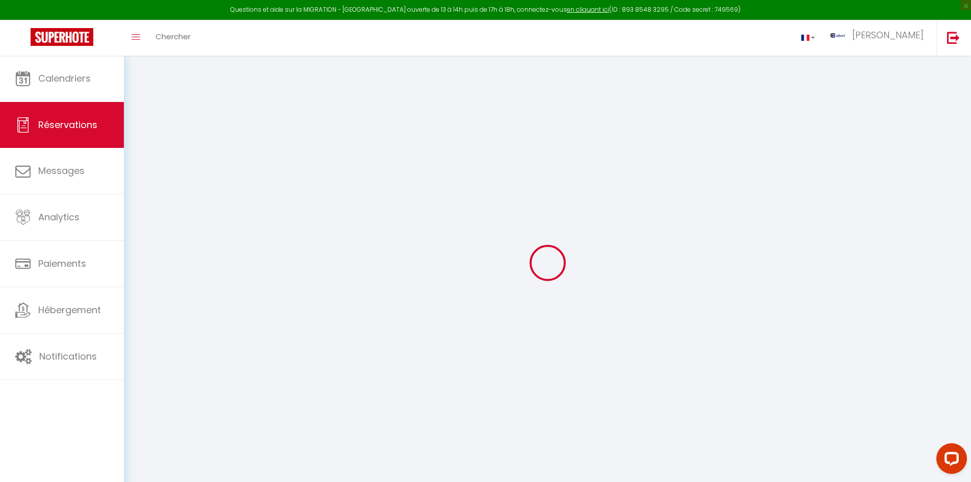
select select "2"
type input "39"
type input "0"
select select
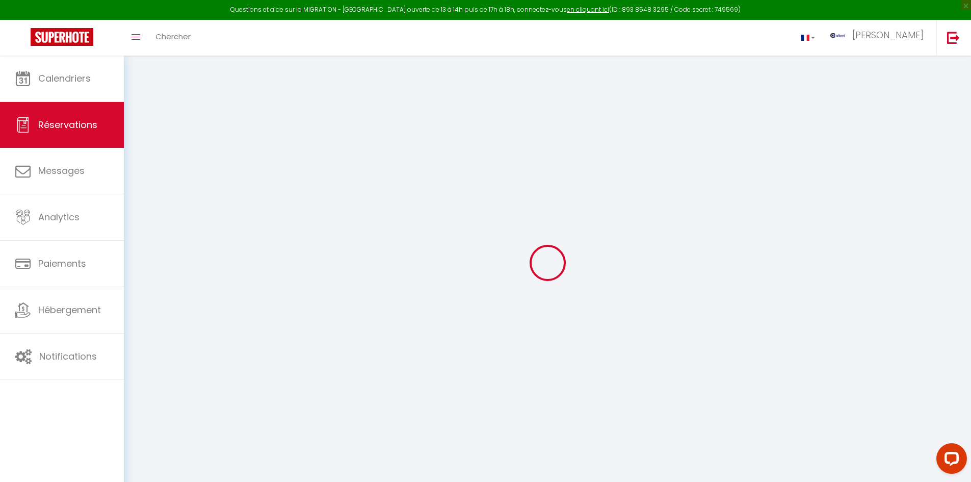
select select
checkbox input "false"
select select
checkbox input "false"
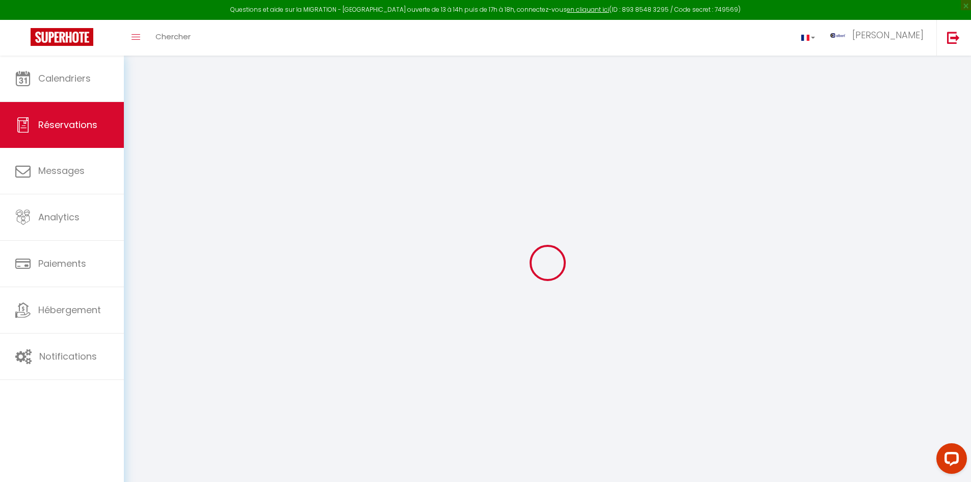
select select
checkbox input "false"
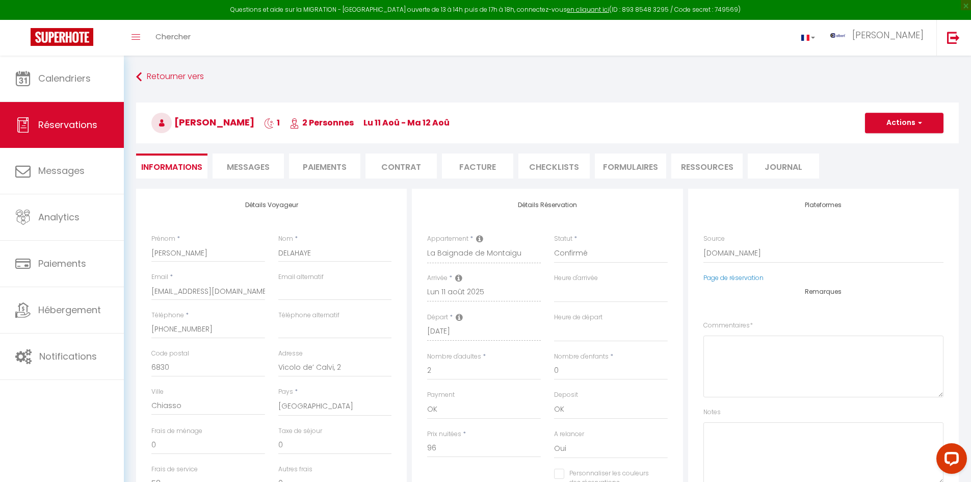
select select
checkbox input "false"
type textarea "** THIS RESERVATION HAS BEEN PRE-PAID ** BOOKING NOTE : Payment charge is EUR 2…"
type input "2.88"
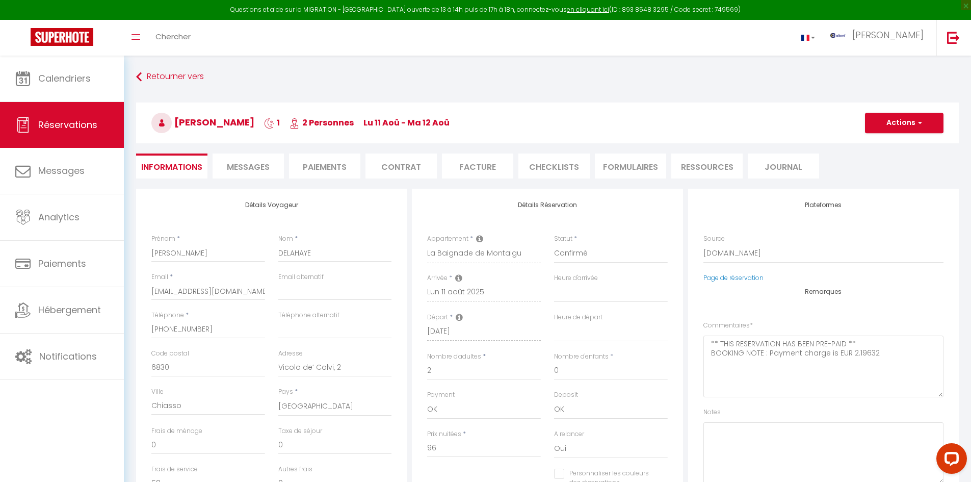
select select
checkbox input "false"
select select
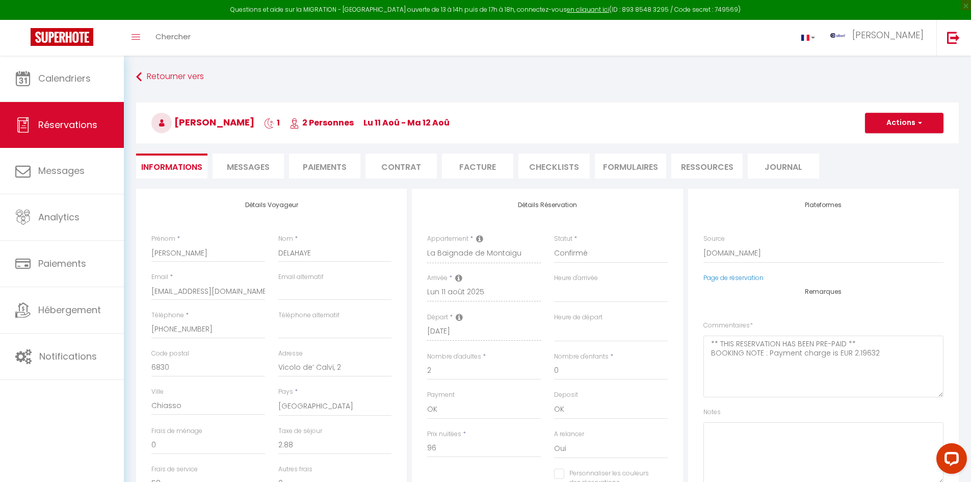
click at [254, 166] on span "Messages" at bounding box center [248, 167] width 43 height 12
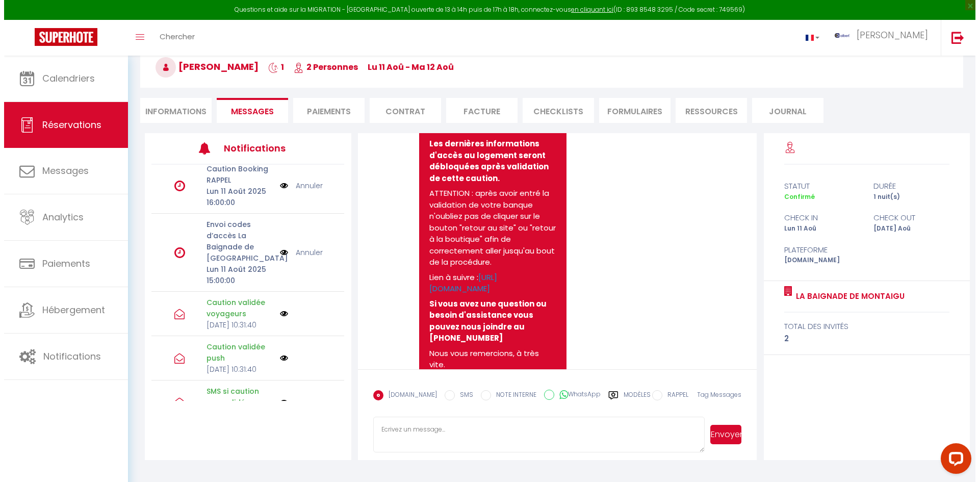
scroll to position [204, 0]
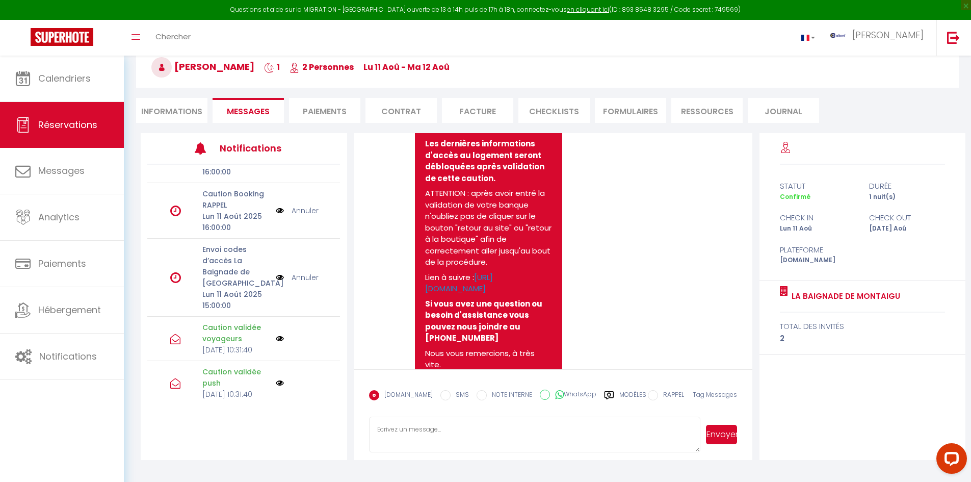
click at [276, 283] on img at bounding box center [280, 277] width 8 height 11
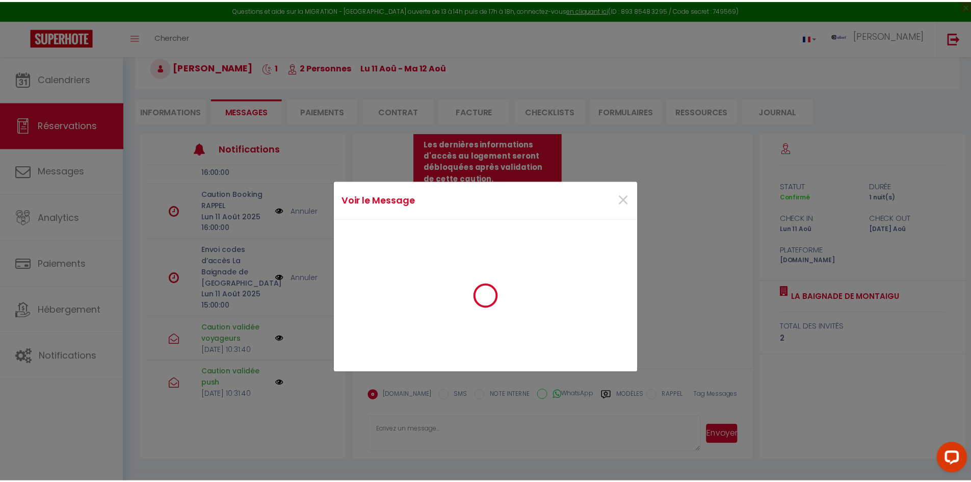
scroll to position [1040, 0]
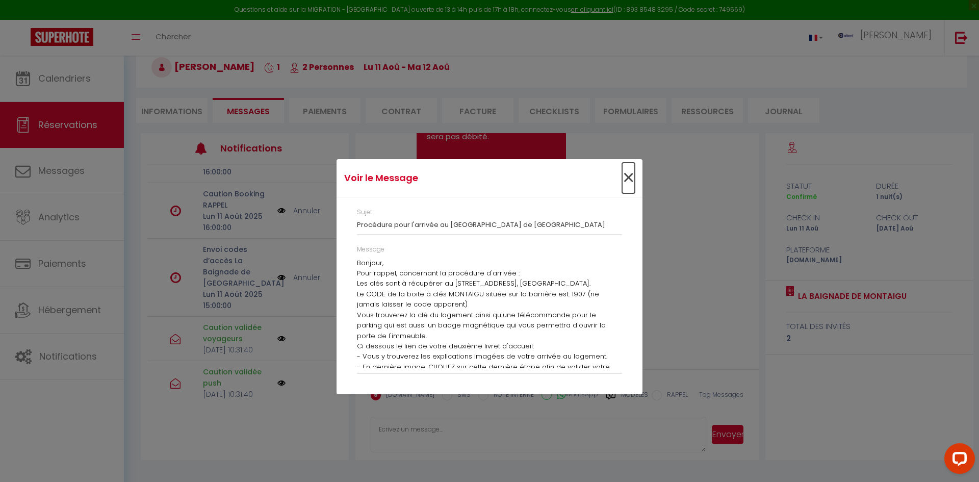
click at [634, 177] on span "×" at bounding box center [628, 178] width 13 height 31
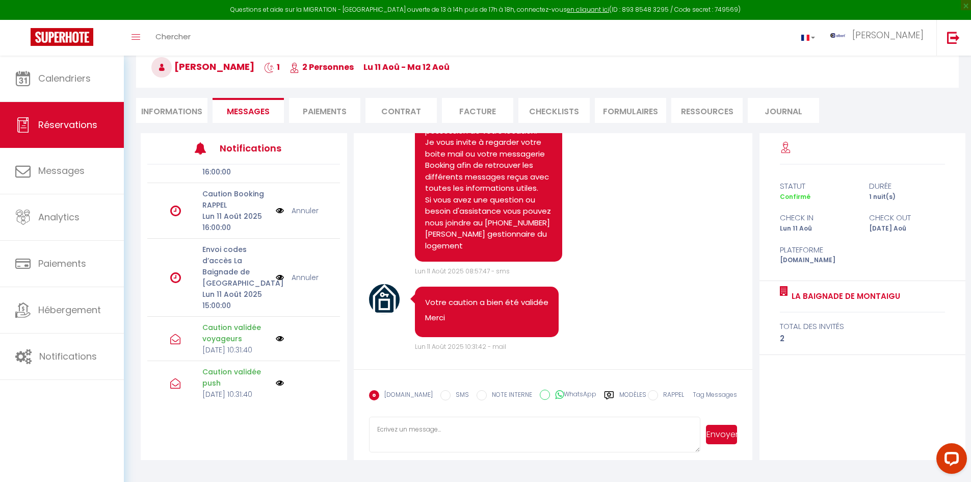
scroll to position [1521, 0]
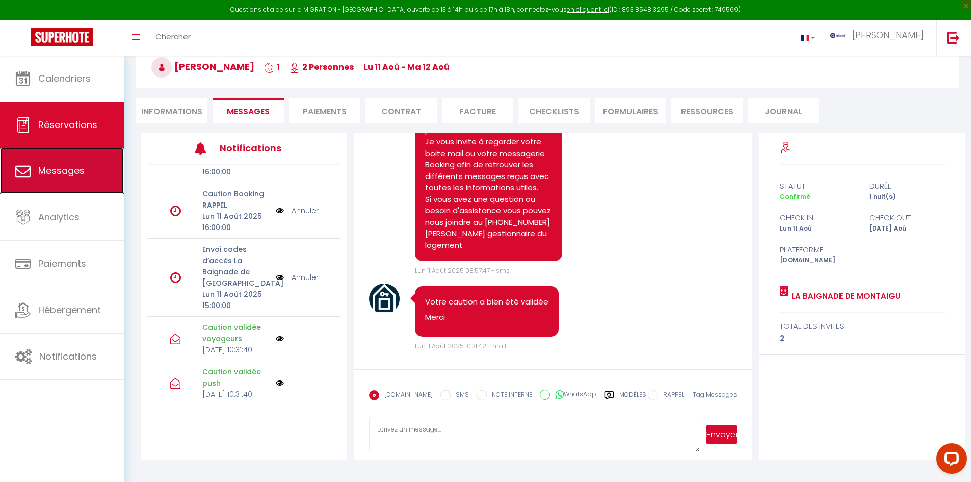
click at [58, 161] on link "Messages" at bounding box center [62, 171] width 124 height 46
select select "message"
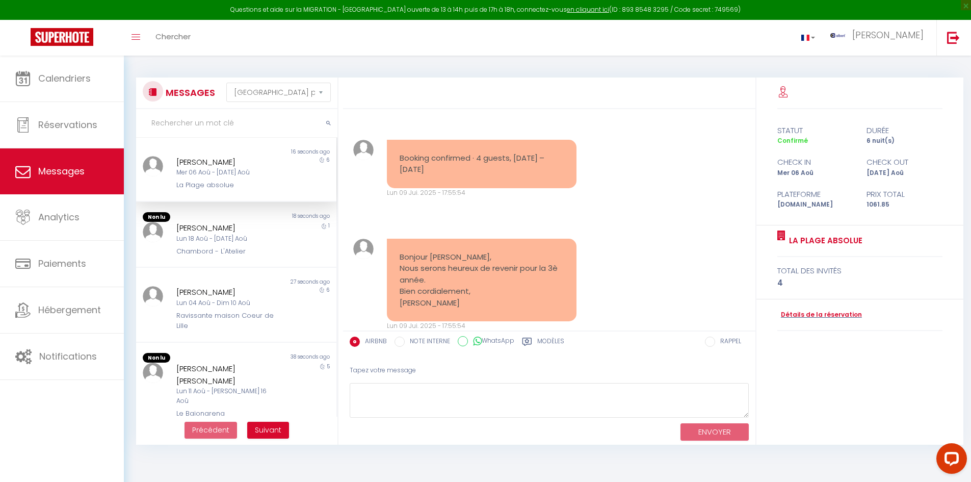
scroll to position [2721, 0]
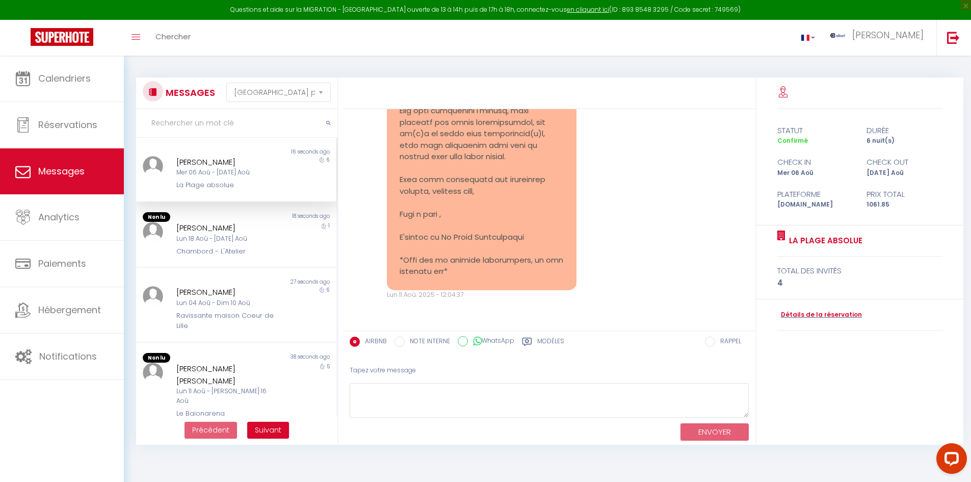
click at [199, 125] on input "text" at bounding box center [236, 123] width 201 height 29
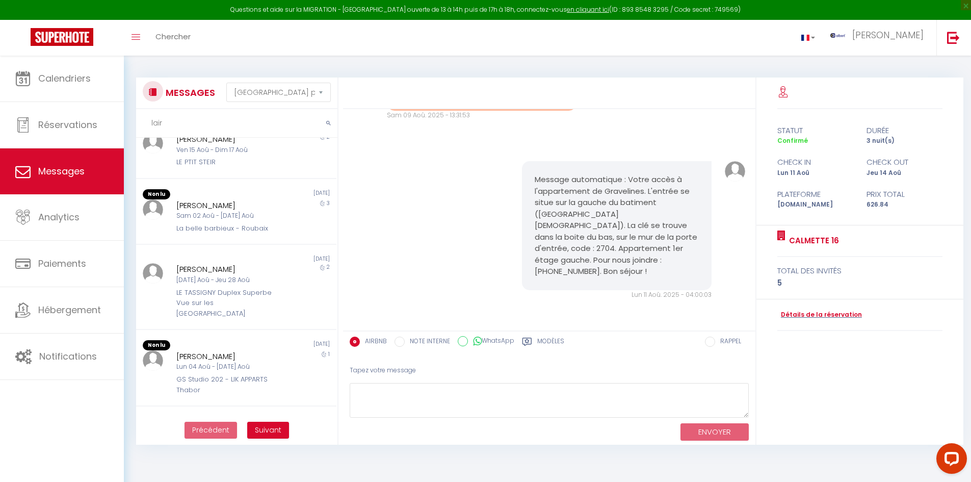
scroll to position [408, 0]
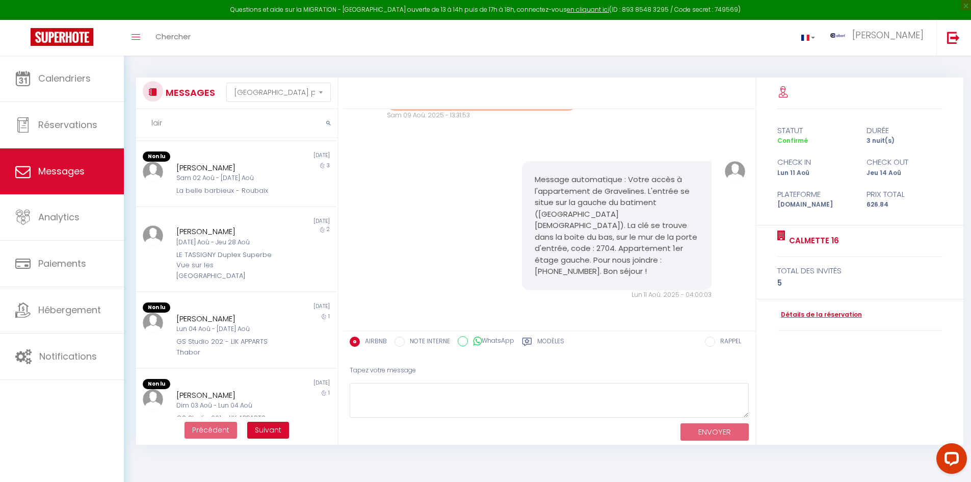
drag, startPoint x: 206, startPoint y: 128, endPoint x: 142, endPoint y: 127, distance: 64.7
click at [142, 127] on input "lair" at bounding box center [236, 123] width 201 height 29
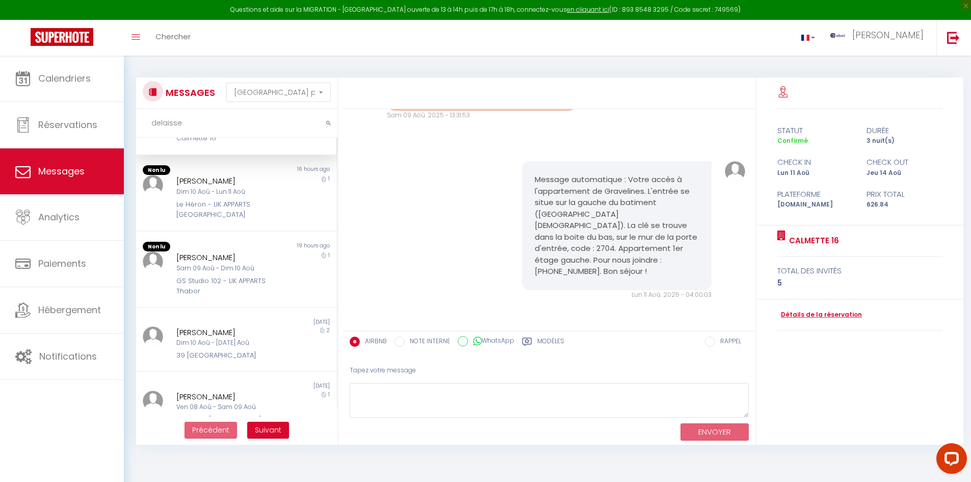
scroll to position [0, 0]
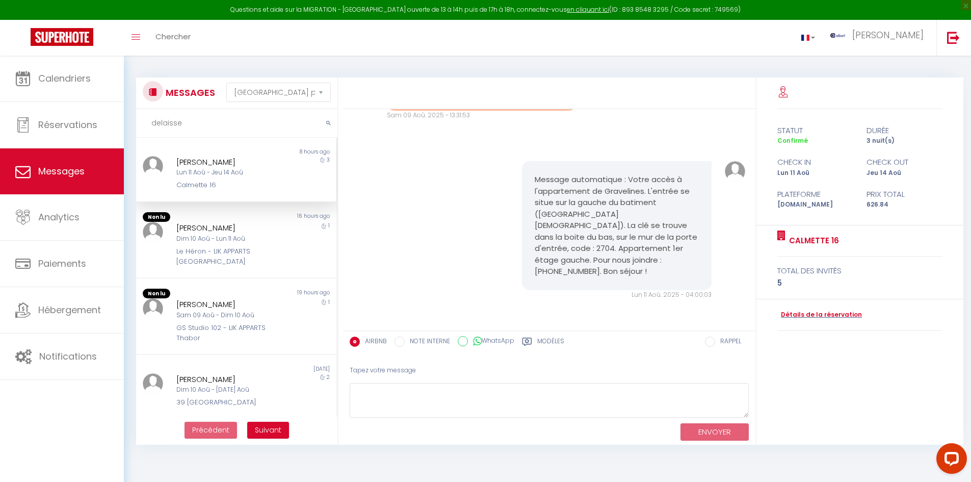
type input "delaisse"
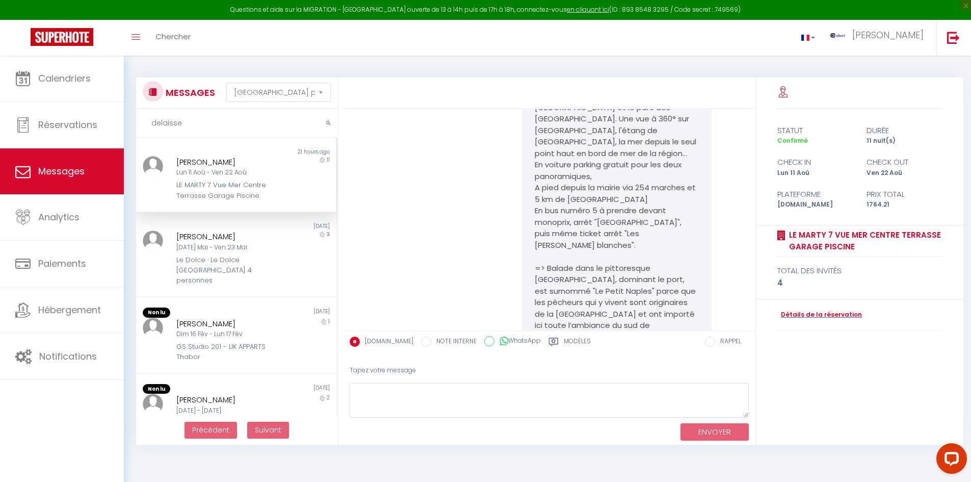
scroll to position [3577, 0]
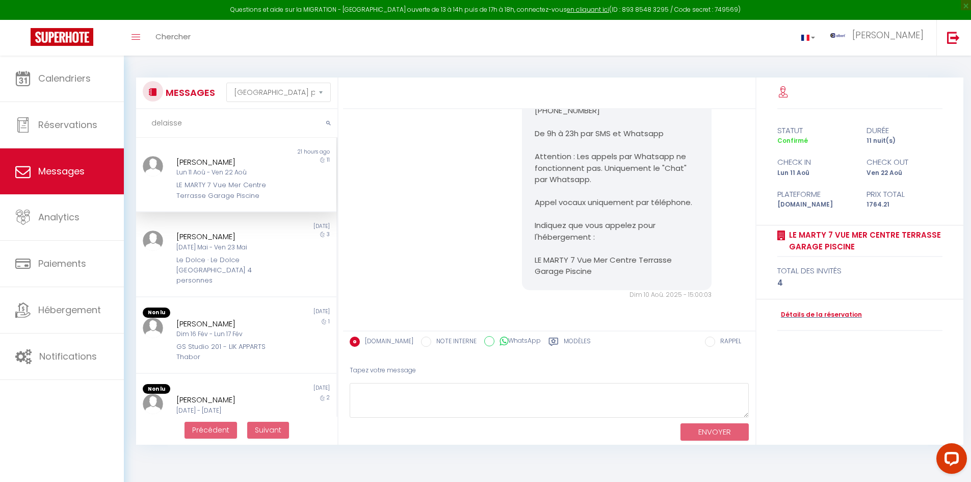
click at [250, 172] on div "Lun 11 Aoû - Ven 22 Aoû" at bounding box center [227, 173] width 103 height 10
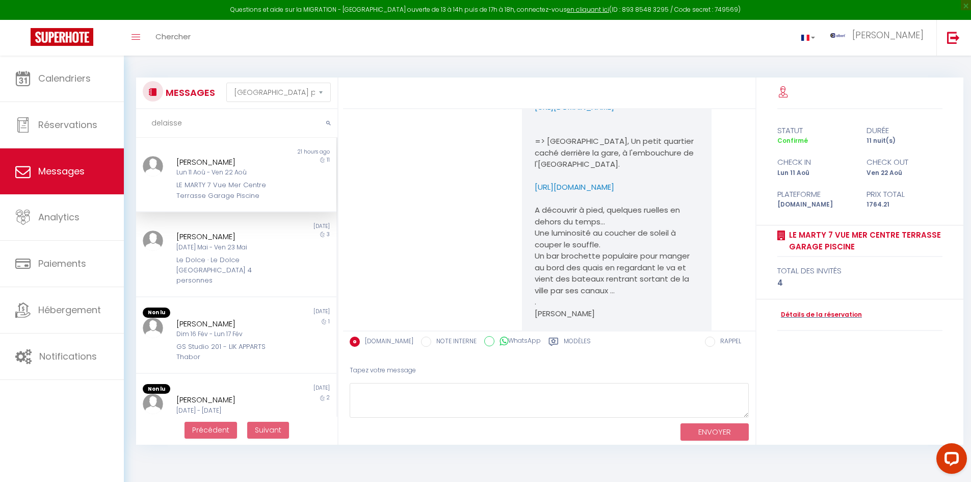
scroll to position [3180, 0]
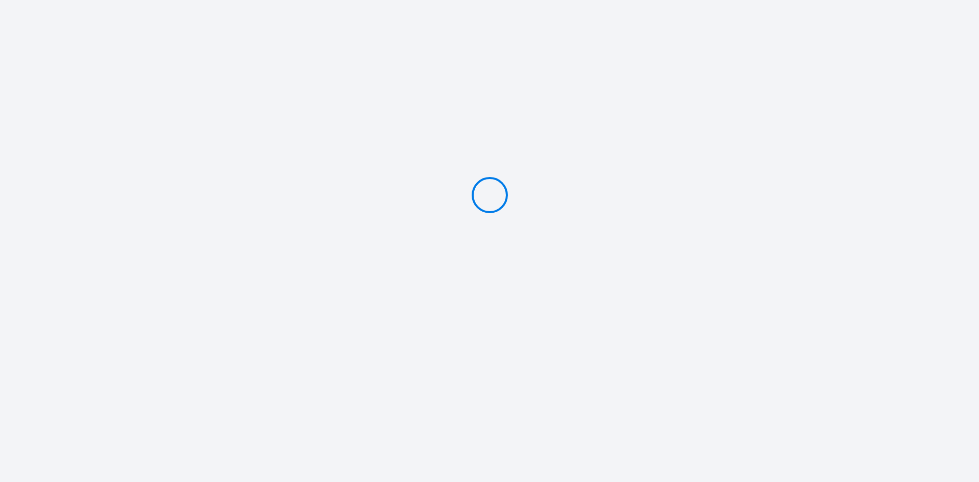
type input "Caution 400 €"
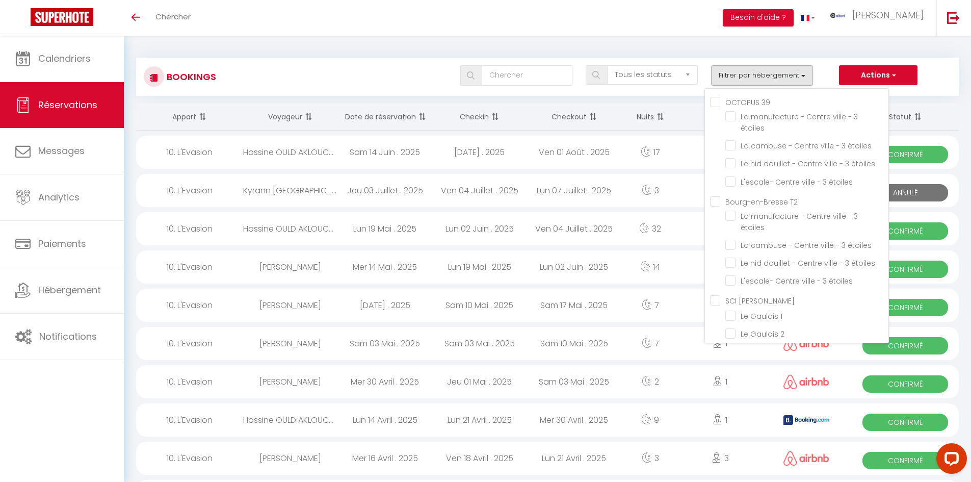
scroll to position [1609, 0]
click at [737, 181] on li "La Baignade de Montaigu" at bounding box center [806, 172] width 163 height 18
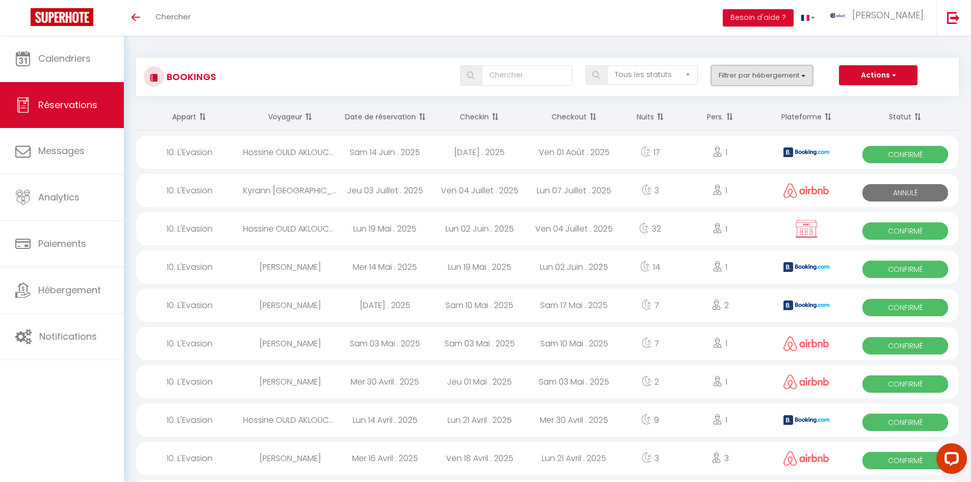
click at [748, 75] on button "Filtrer par hébergement" at bounding box center [762, 75] width 102 height 20
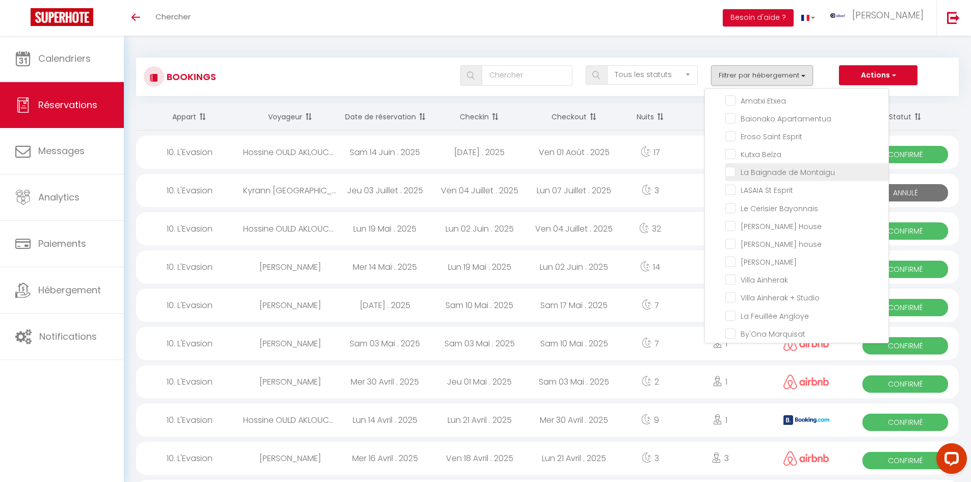
click at [726, 176] on input "La Baignade de Montaigu" at bounding box center [806, 171] width 163 height 10
checkbox input "true"
checkbox input "false"
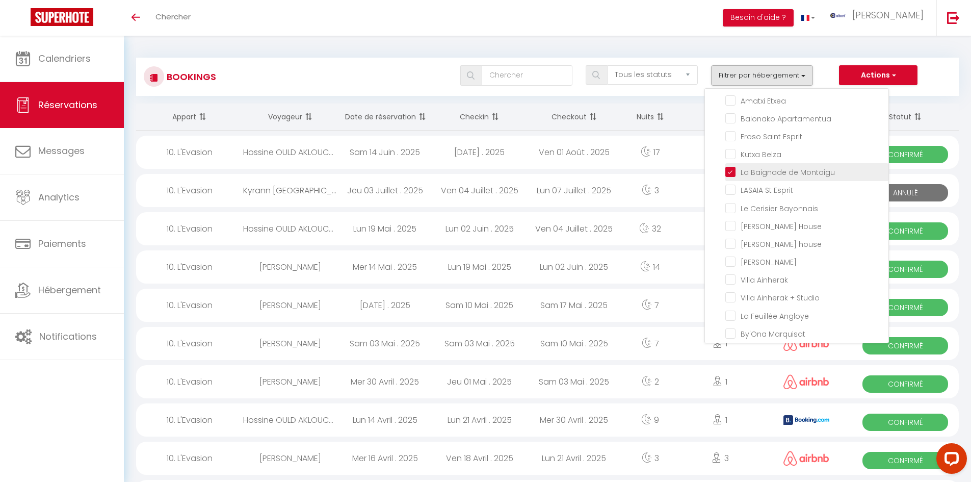
checkbox input "false"
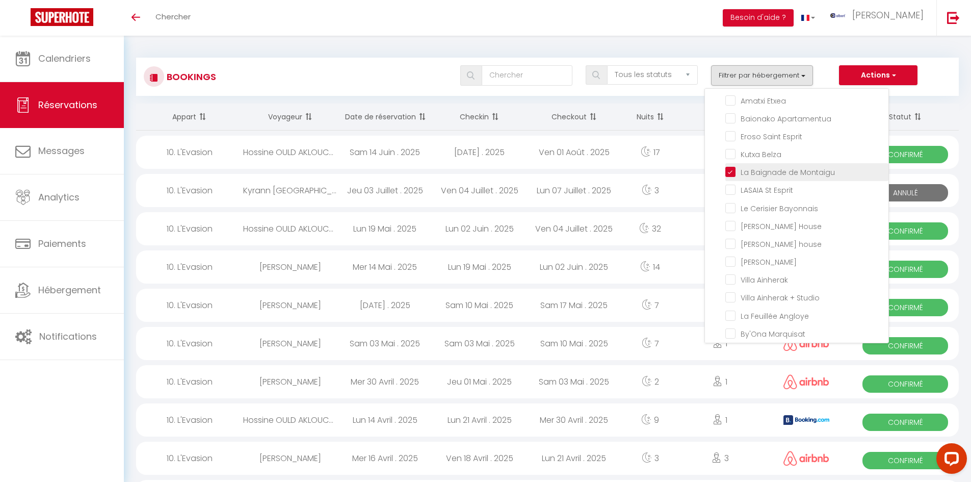
checkbox input "false"
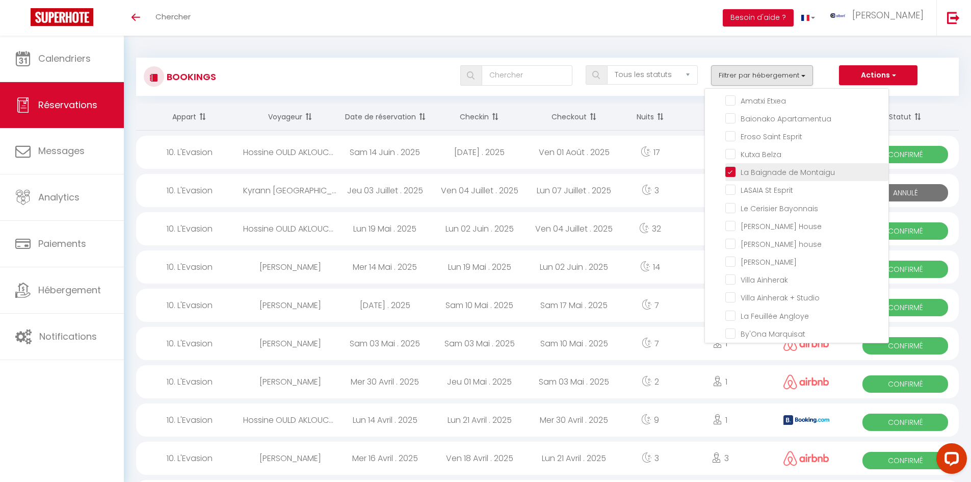
checkbox input "false"
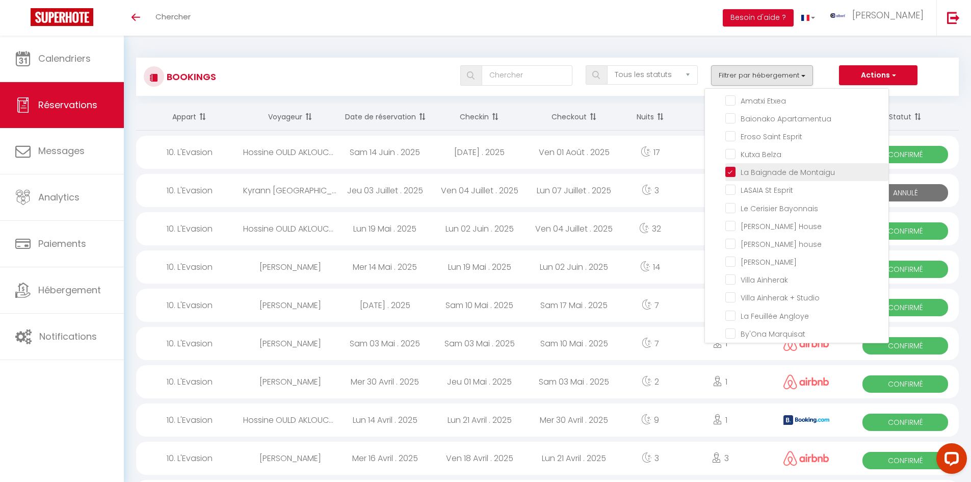
checkbox input "false"
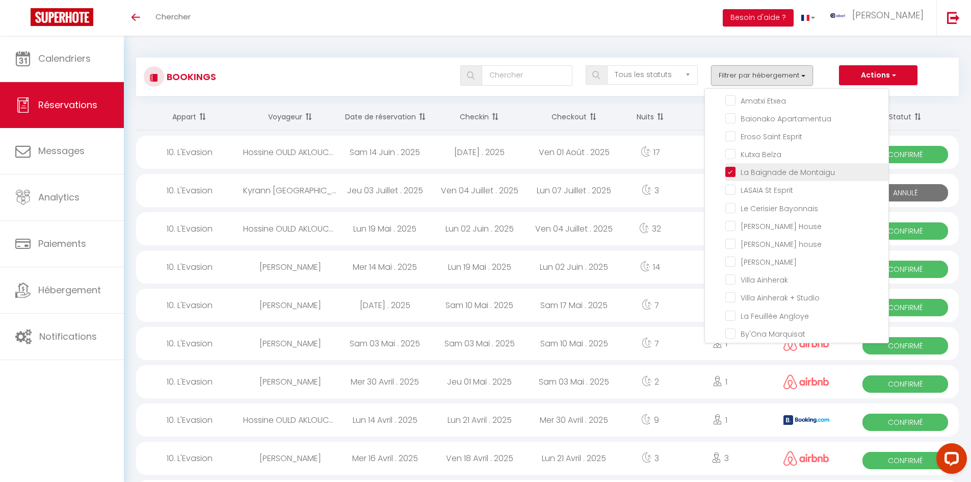
checkbox input "false"
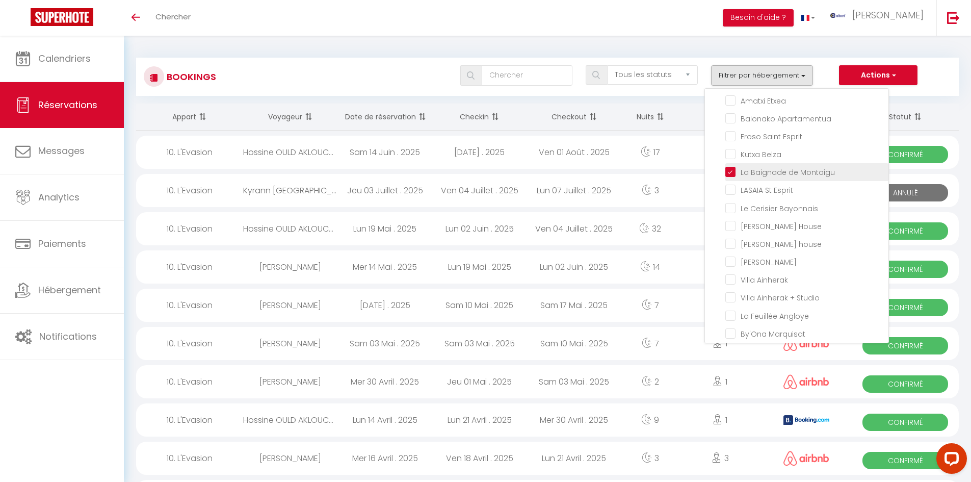
checkbox input "false"
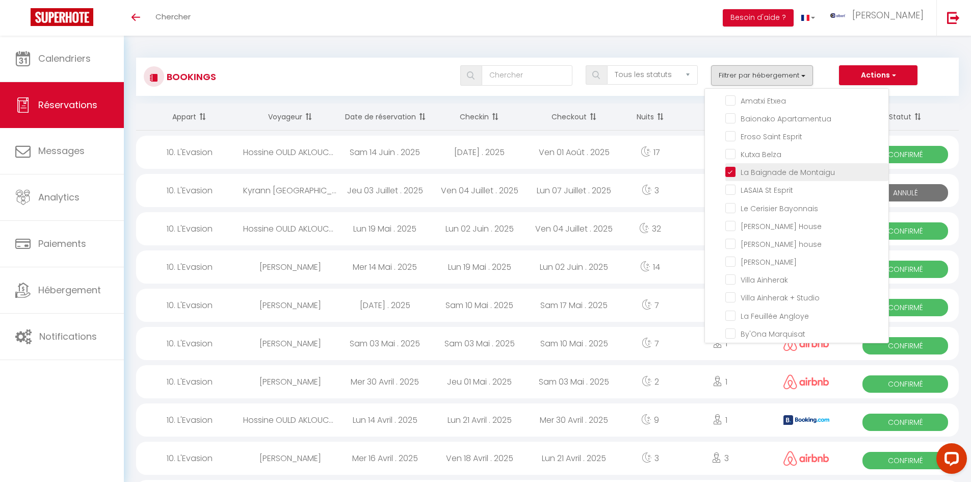
checkbox input "false"
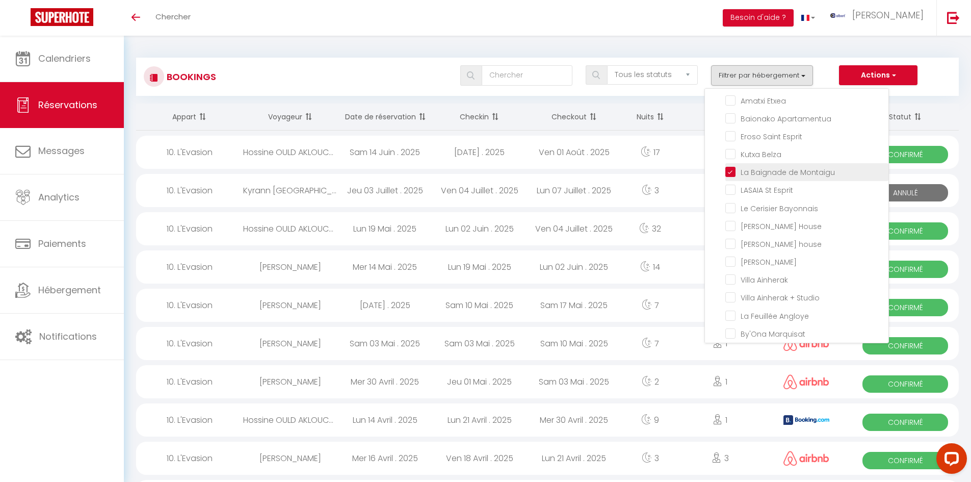
checkbox input "false"
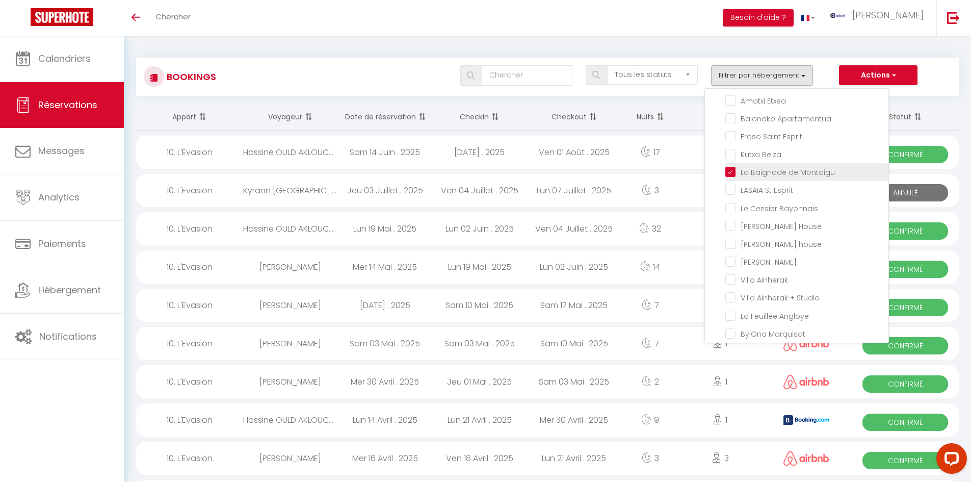
checkbox input "false"
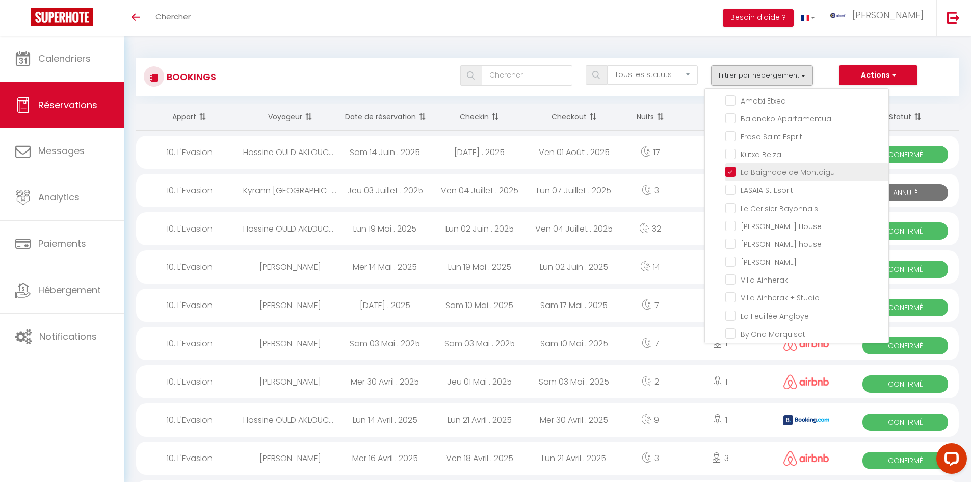
checkbox input "false"
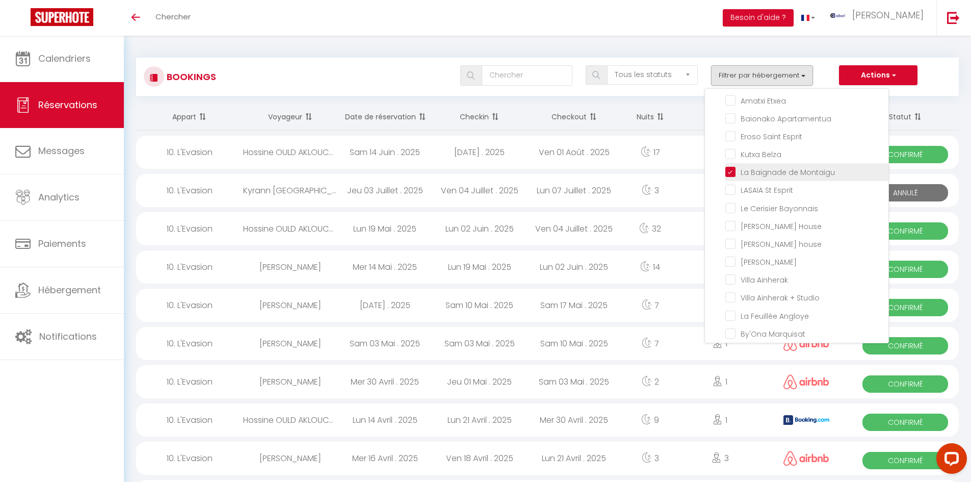
checkbox input "false"
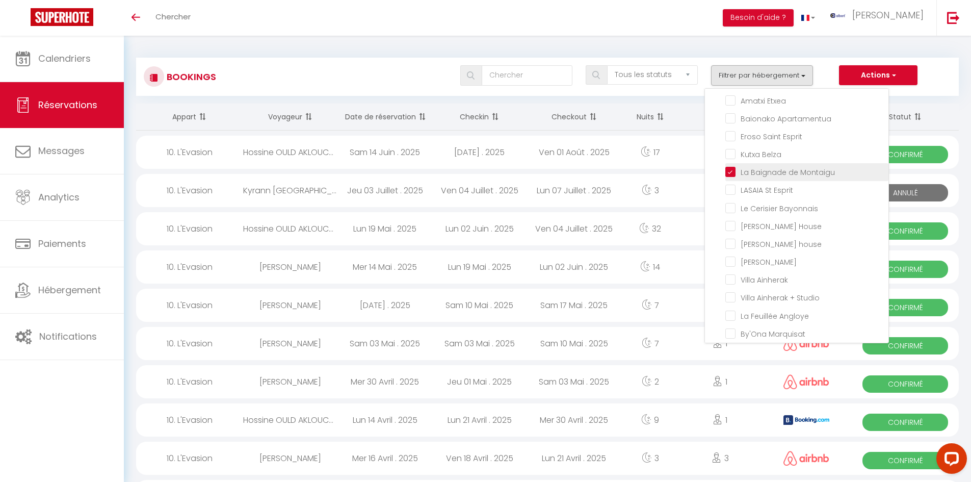
checkbox input "false"
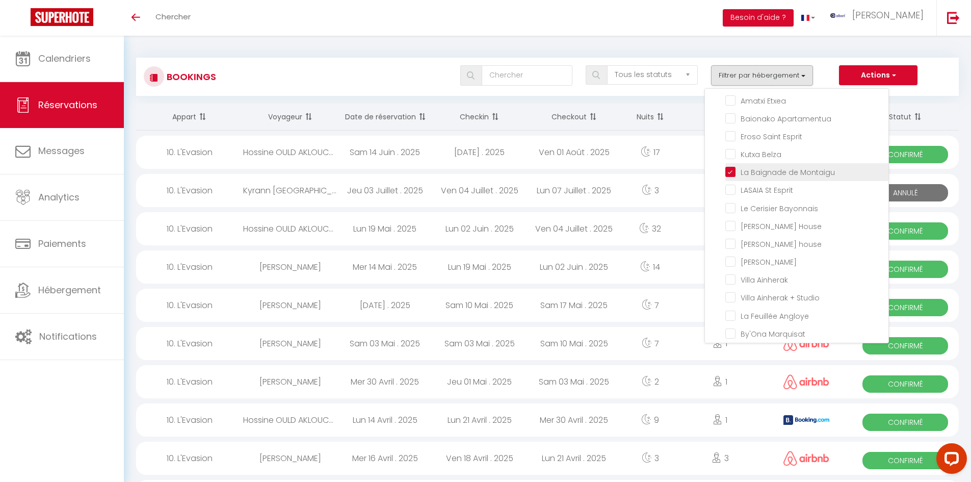
checkbox input "false"
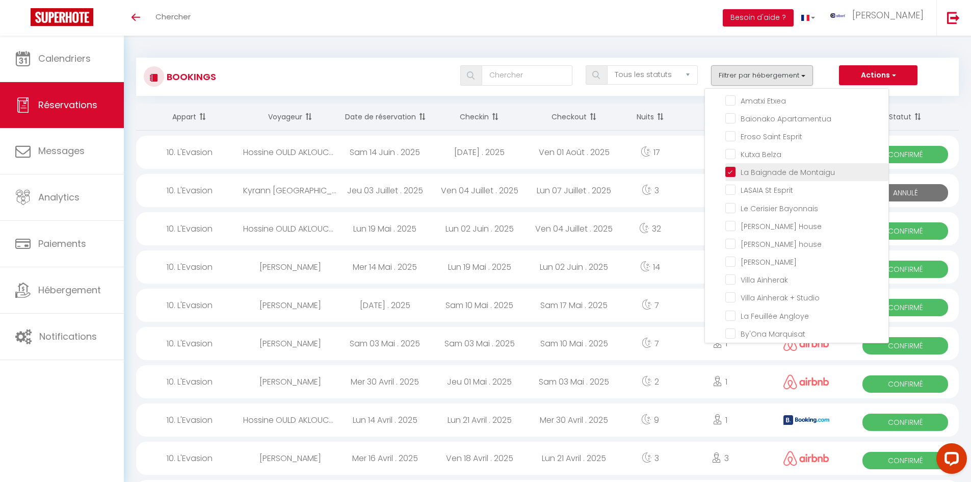
checkbox input "false"
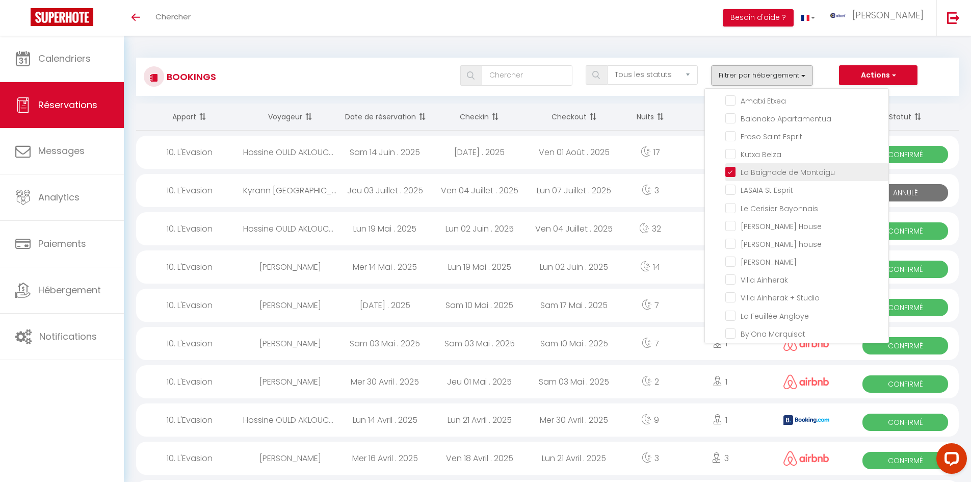
checkbox input "false"
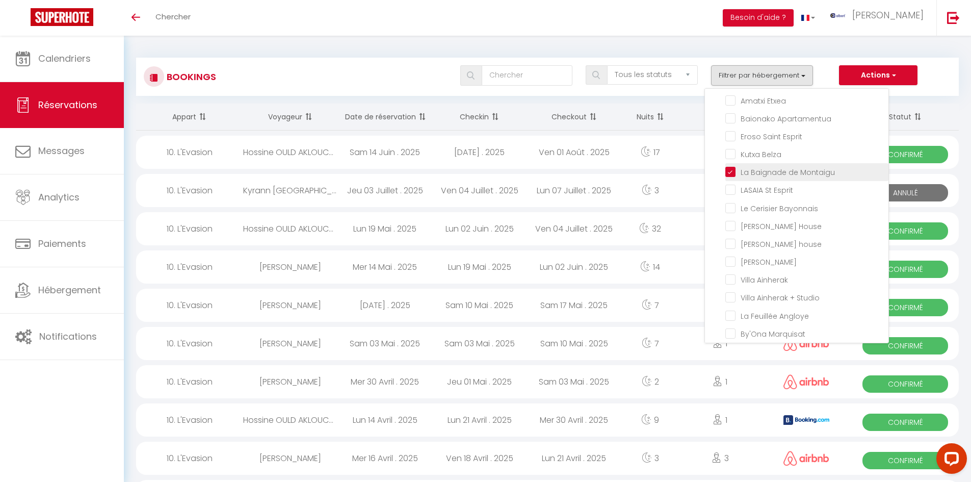
checkbox input "false"
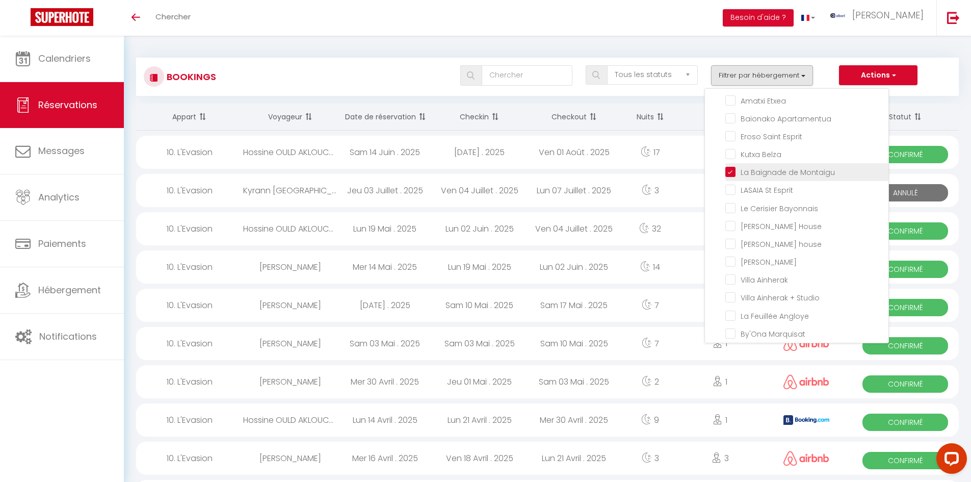
checkbox input "false"
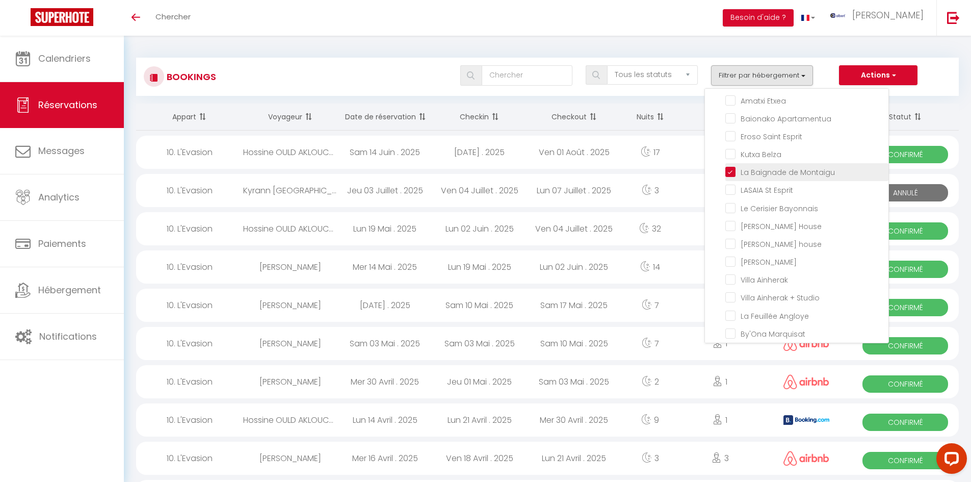
checkbox input "false"
checkbox input "true"
checkbox input "false"
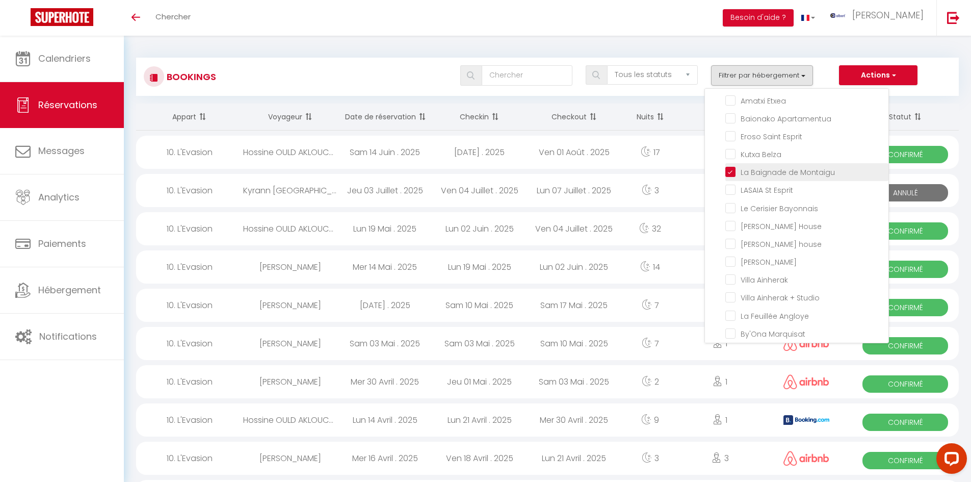
checkbox input "false"
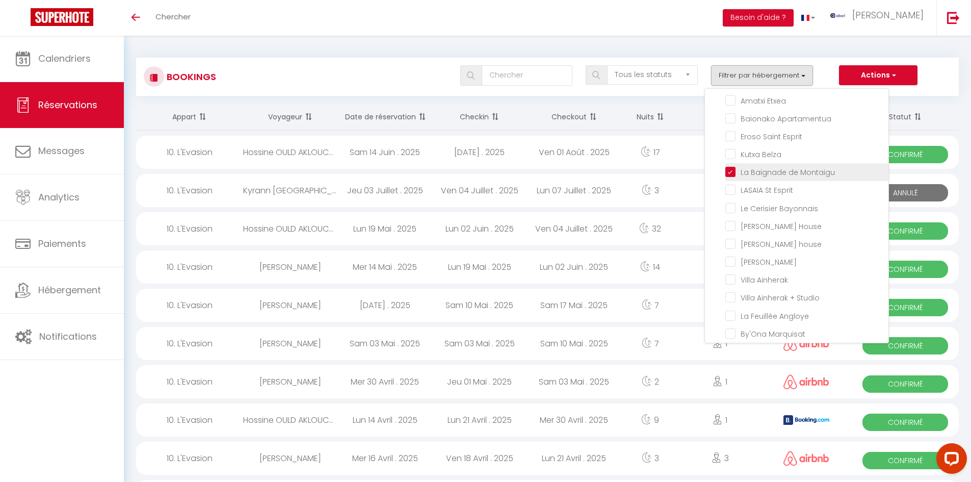
checkbox input "false"
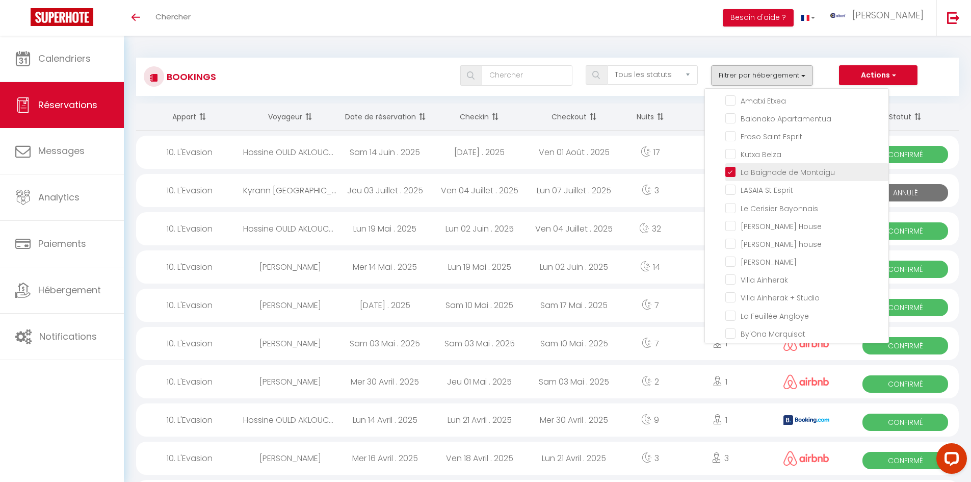
checkbox input "false"
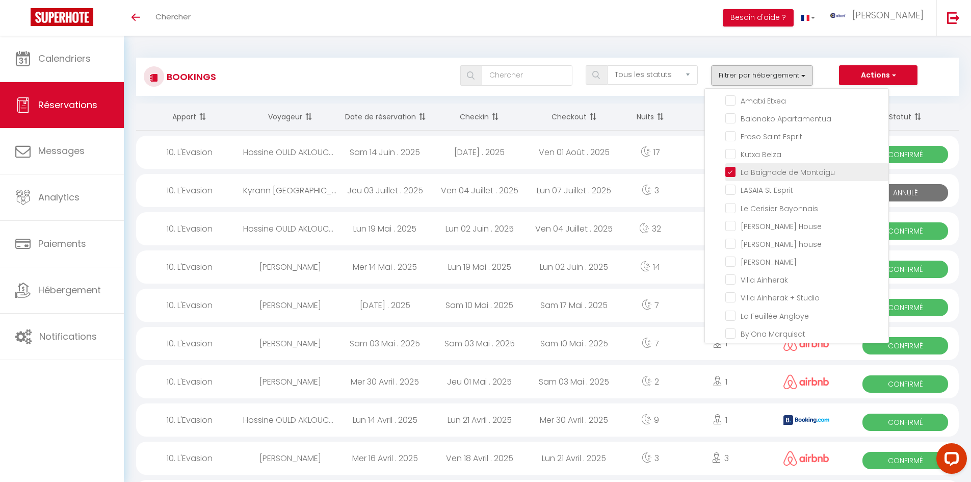
checkbox input "false"
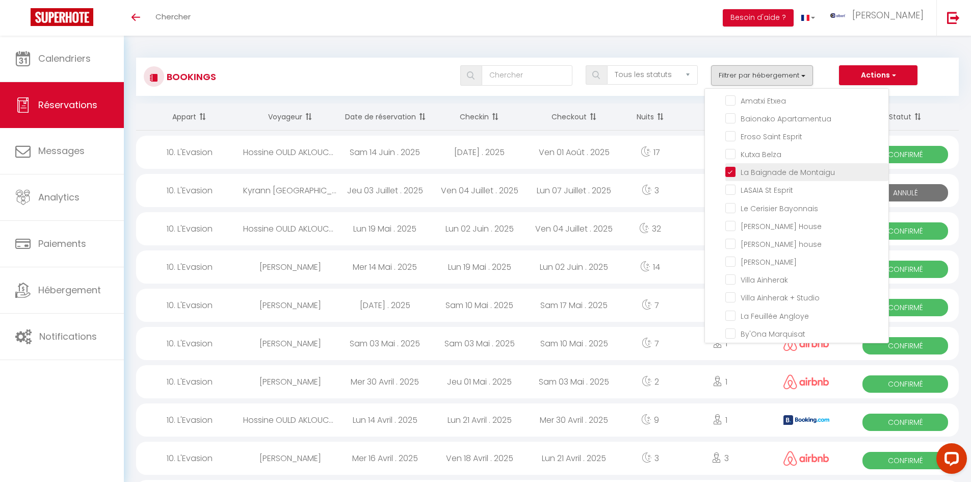
checkbox input "false"
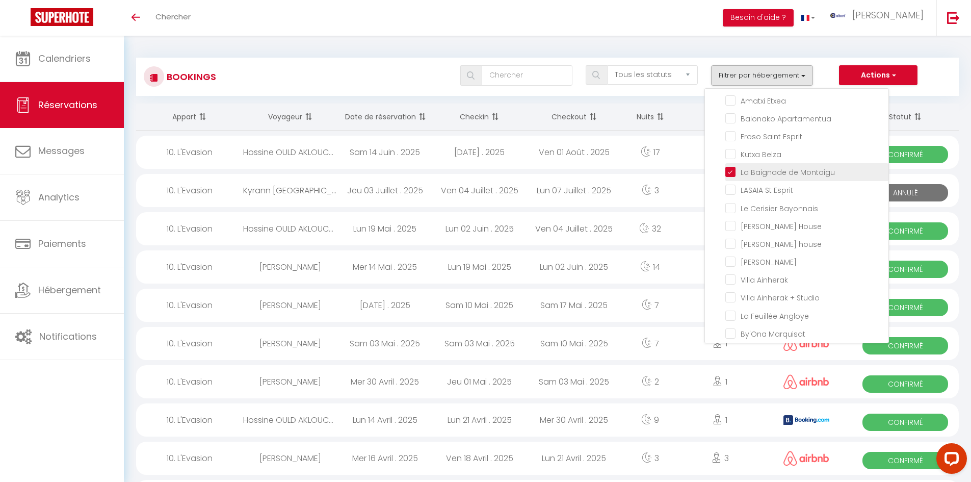
checkbox input "false"
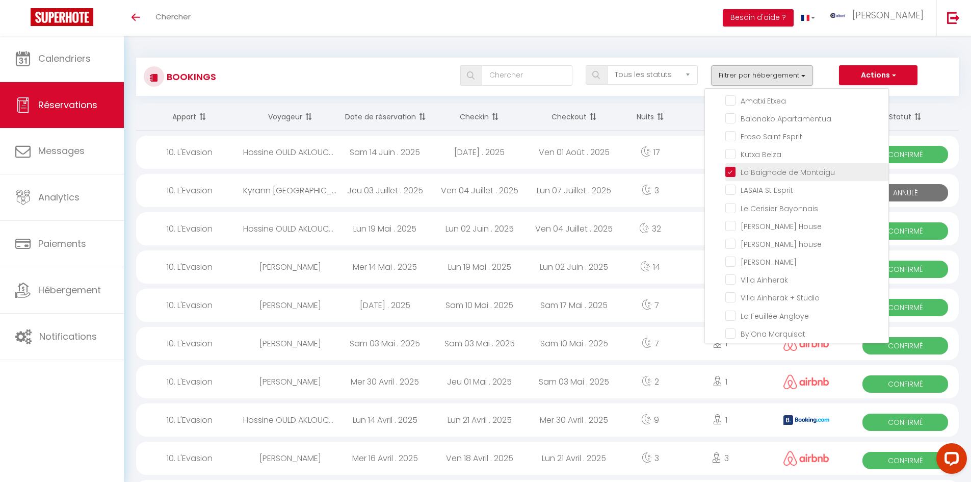
checkbox input "false"
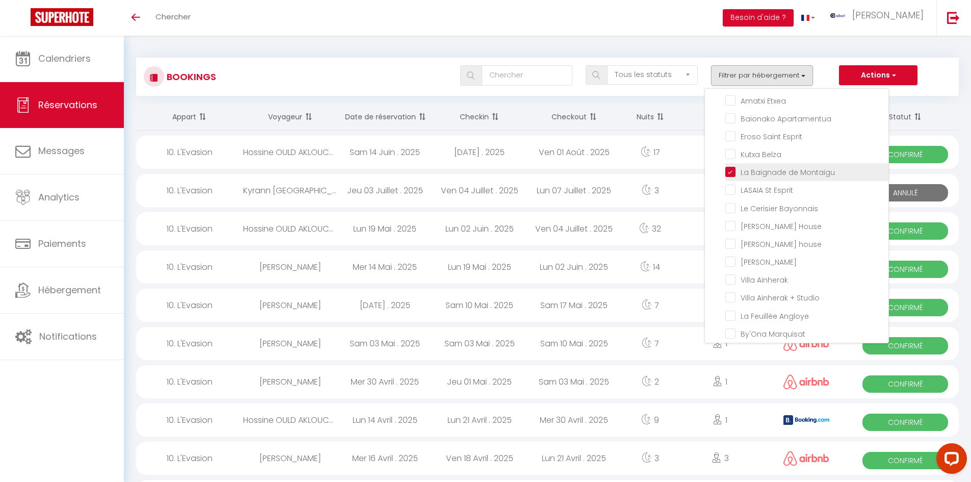
checkbox input "false"
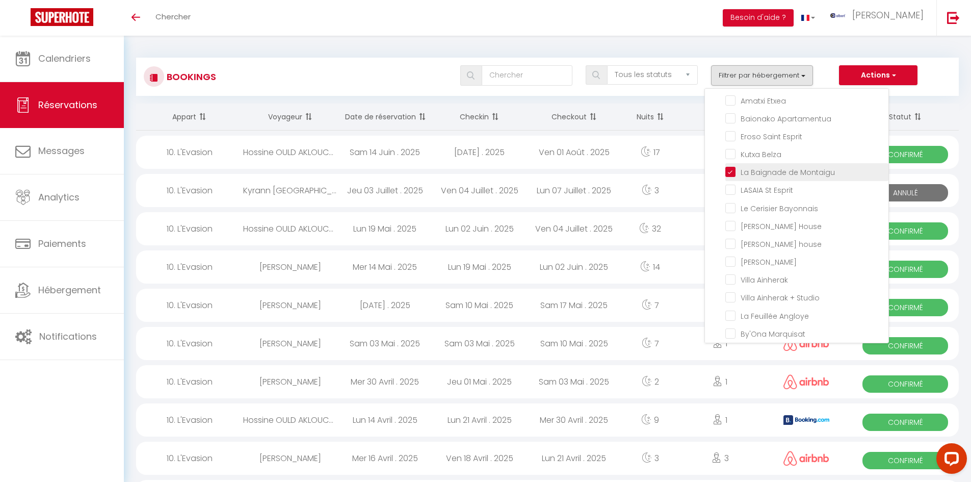
checkbox input "false"
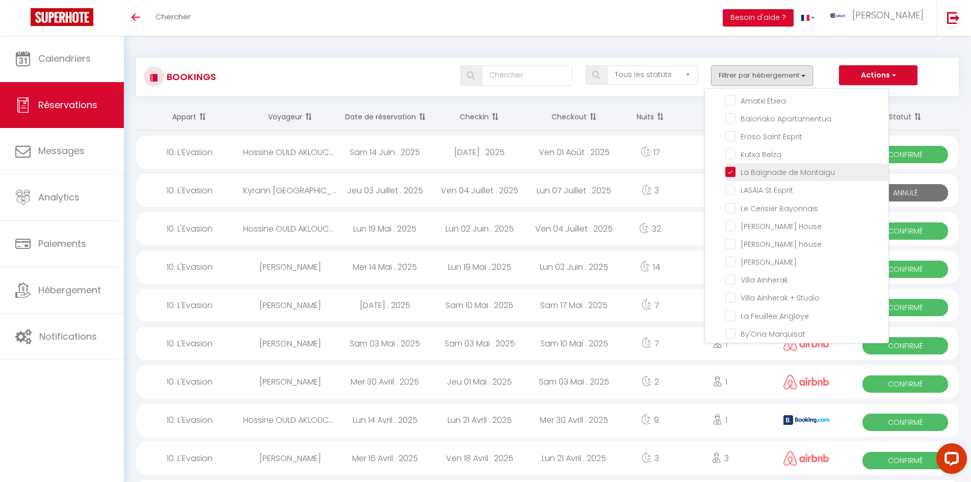
checkbox input "false"
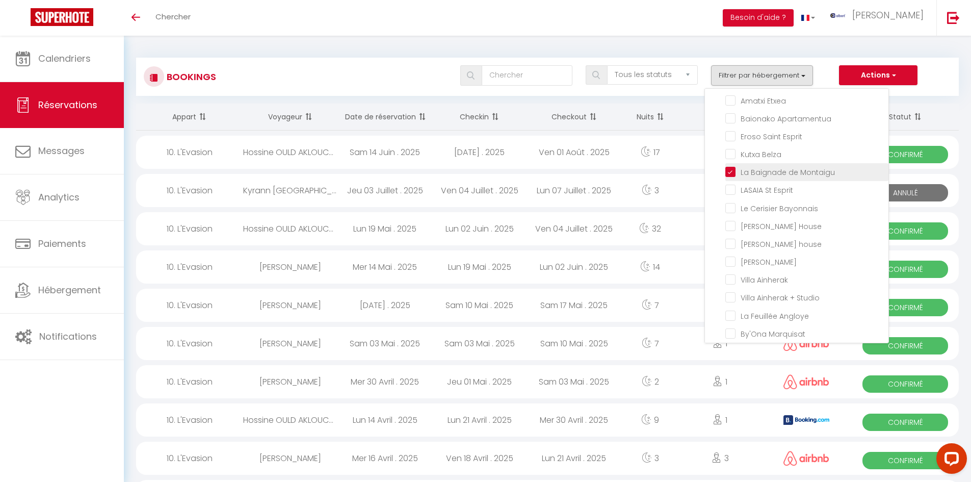
checkbox input "false"
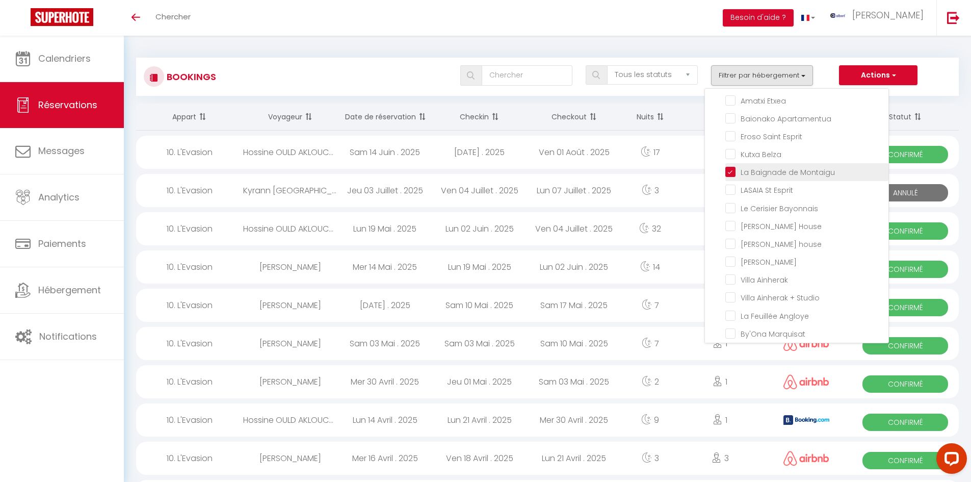
checkbox input "false"
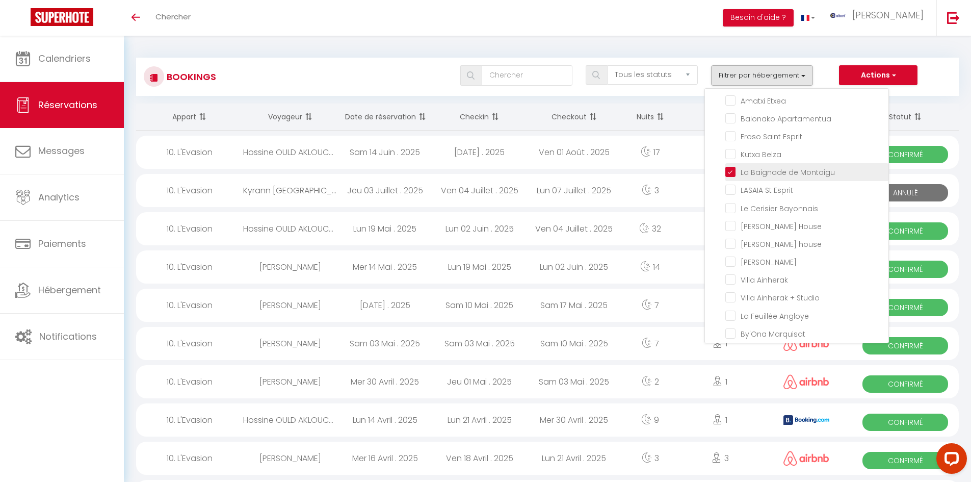
checkbox input "false"
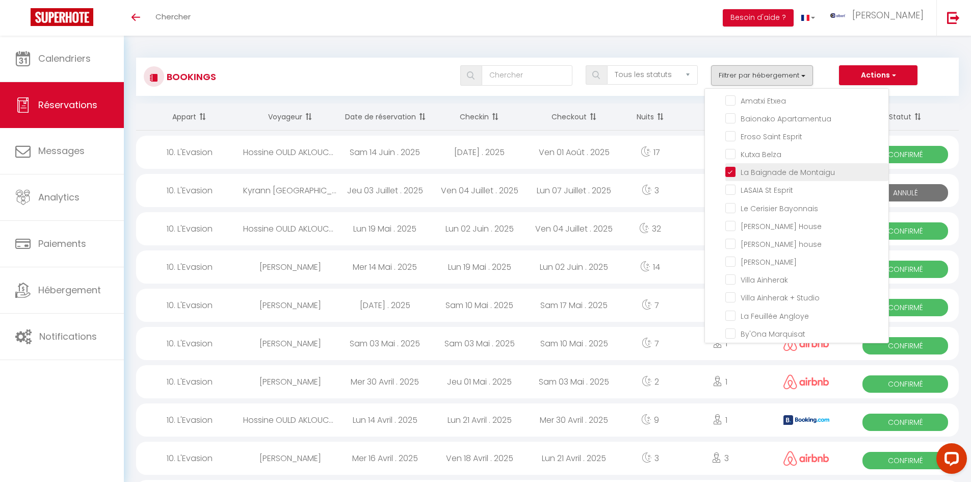
checkbox input "false"
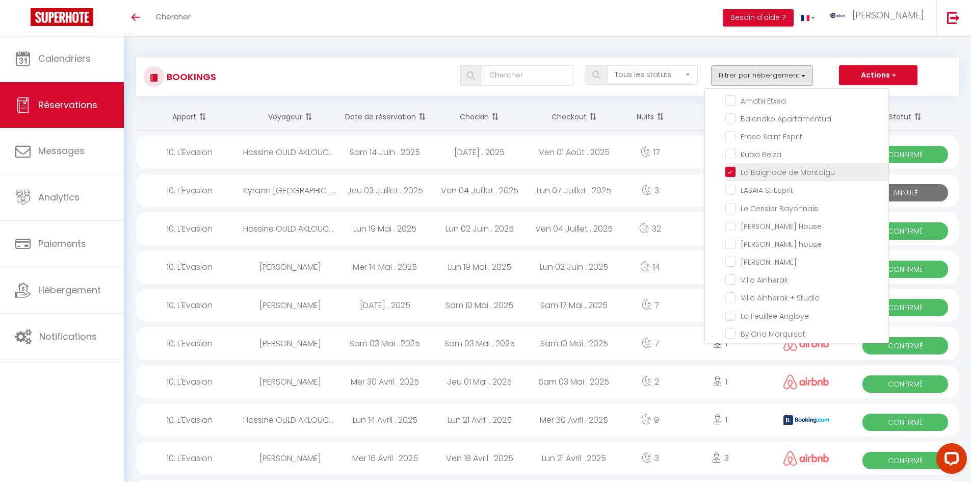
checkbox input "false"
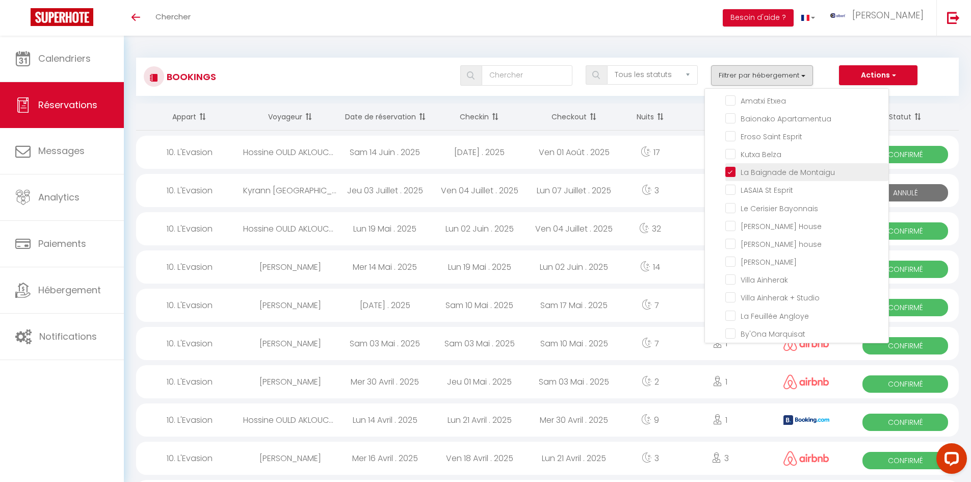
checkbox input "false"
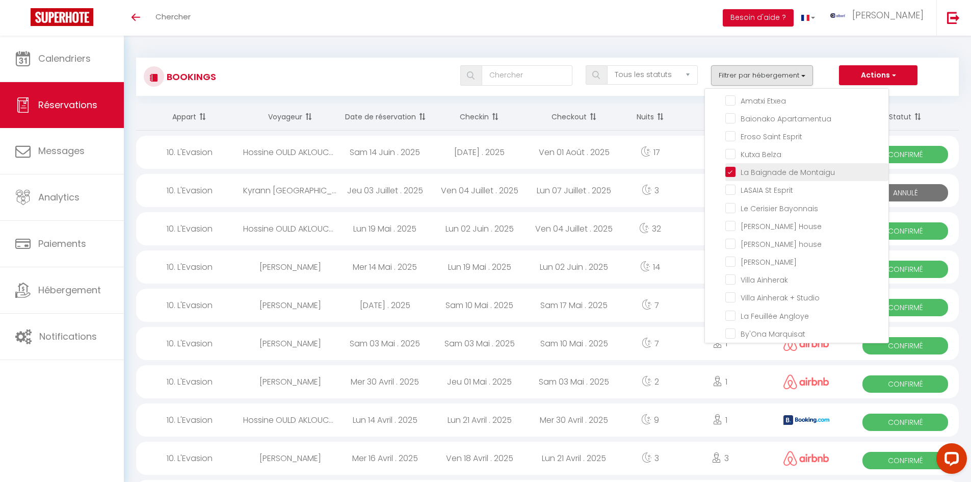
checkbox input "false"
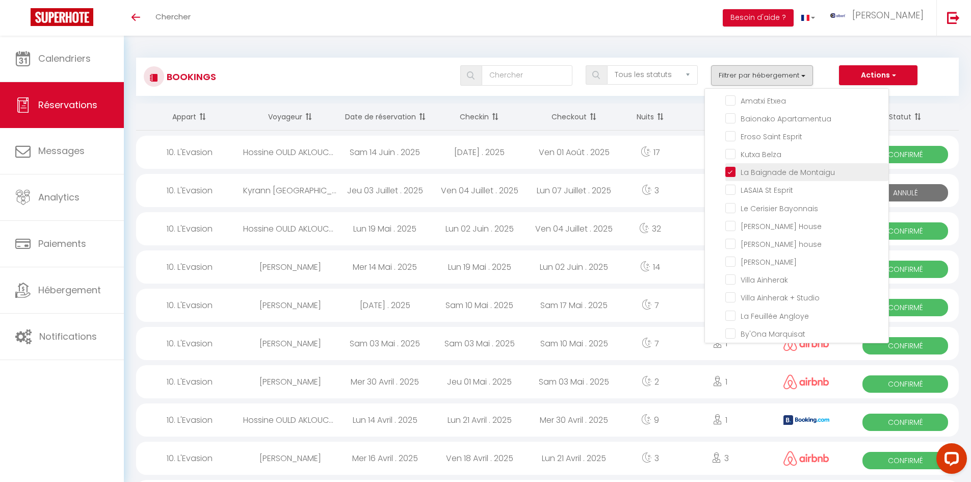
checkbox input "false"
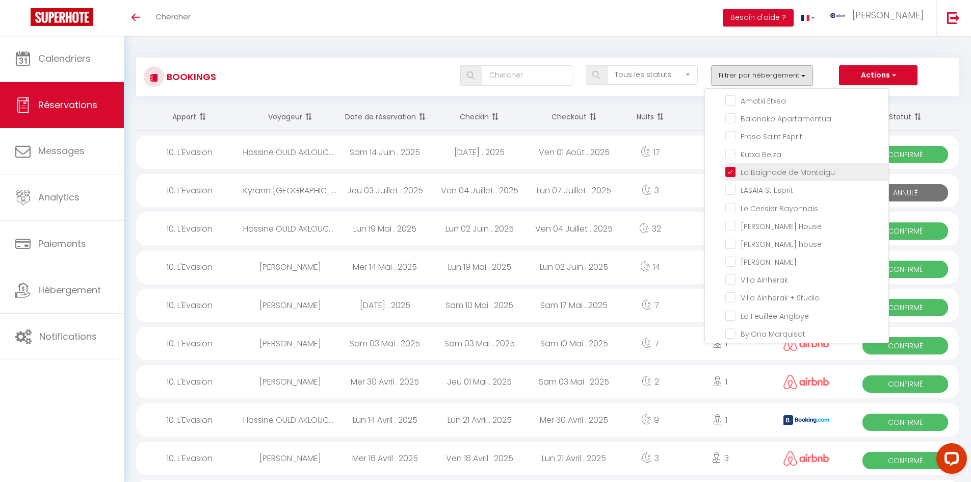
checkbox input "false"
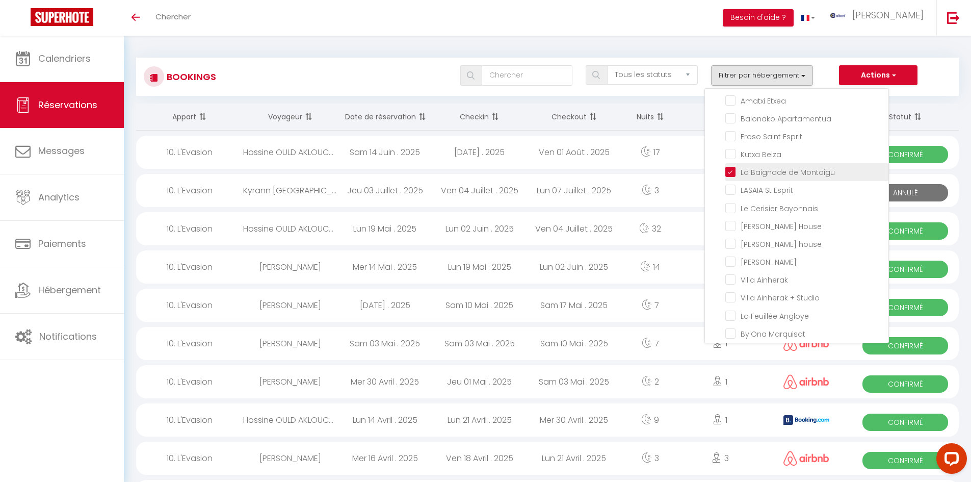
checkbox input "false"
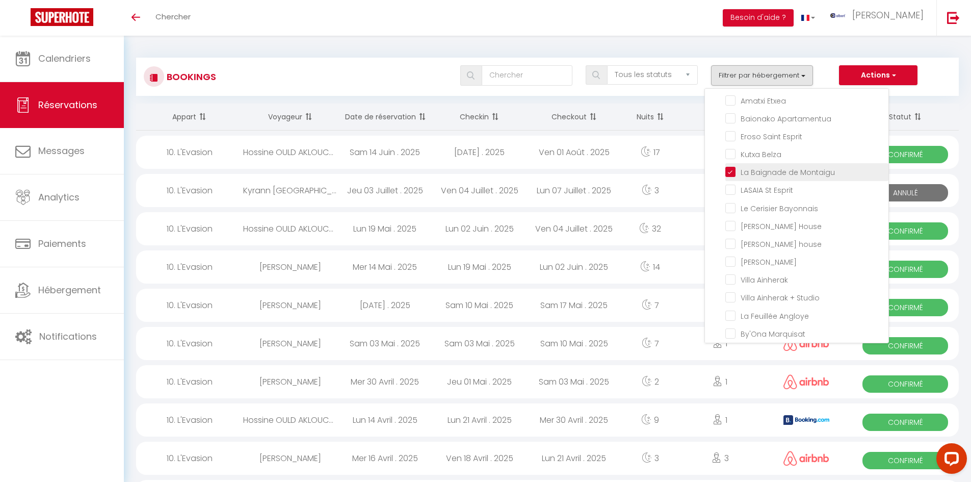
checkbox input "false"
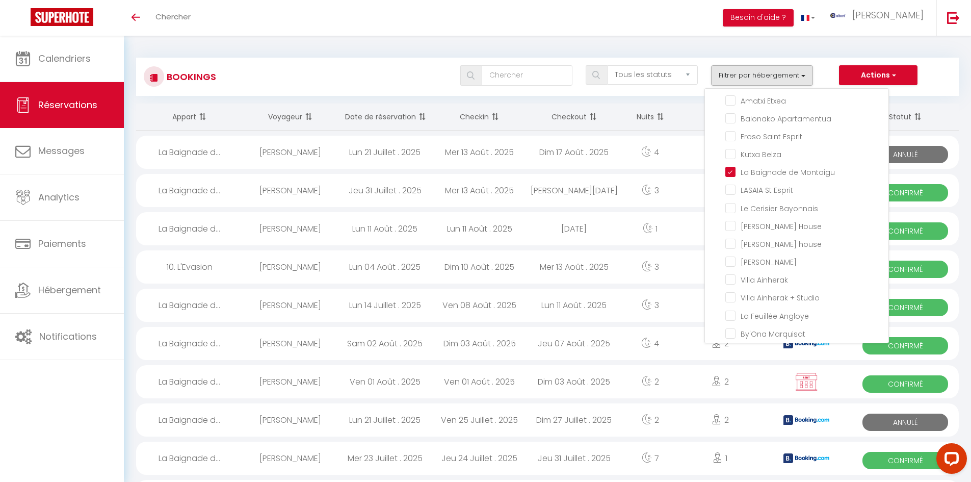
click at [327, 24] on div "Toggle menubar Chercher BUTTON Besoin d'aide ? albert Paramètres" at bounding box center [518, 18] width 889 height 36
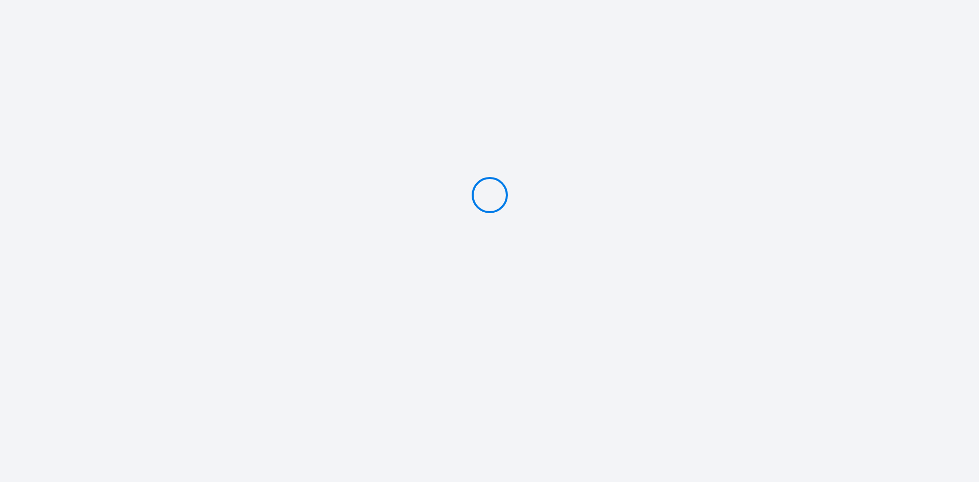
type input "Caution 300 €"
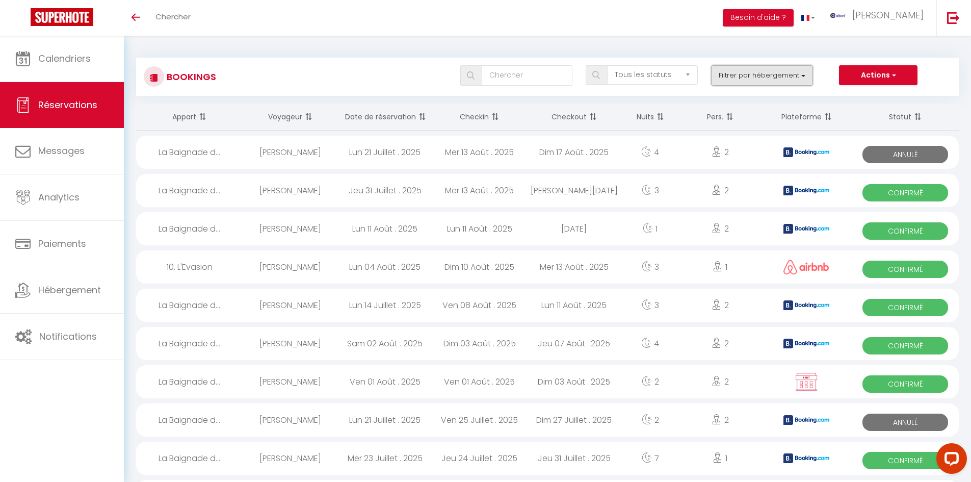
click at [763, 73] on button "Filtrer par hébergement" at bounding box center [762, 75] width 102 height 20
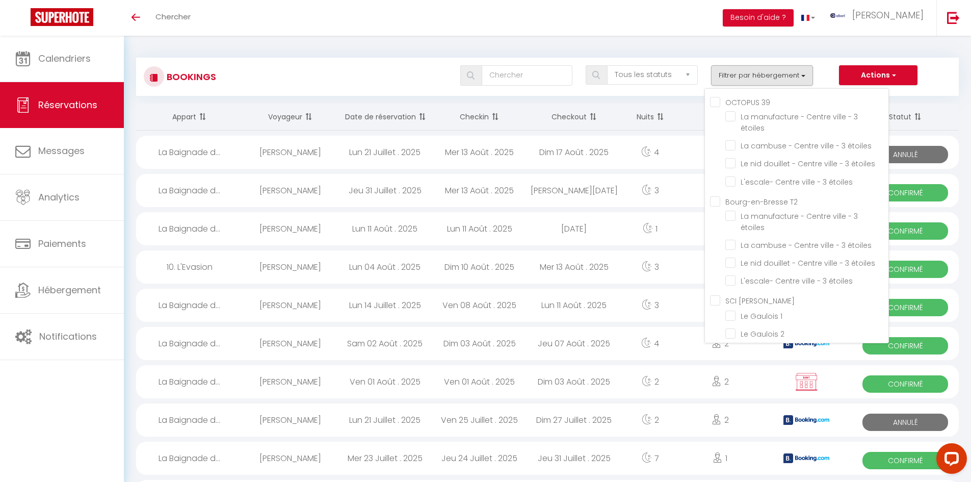
checkbox input "false"
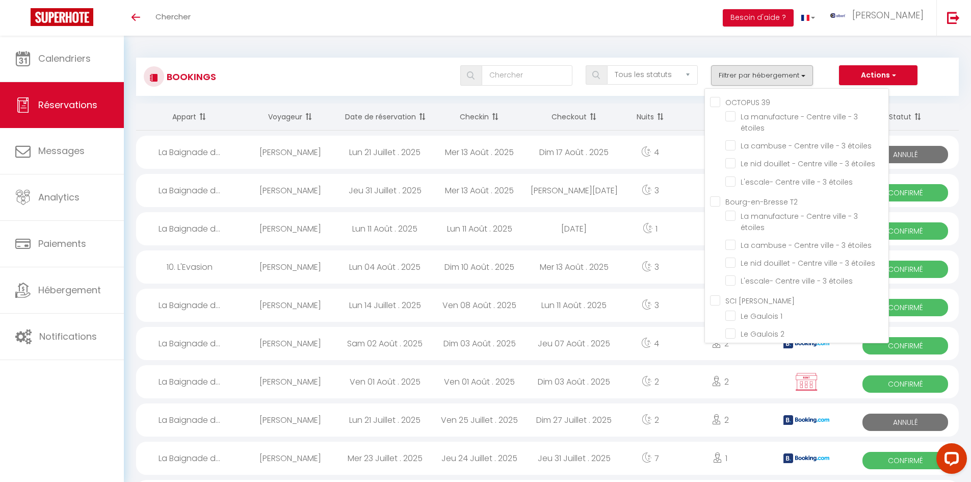
checkbox input "false"
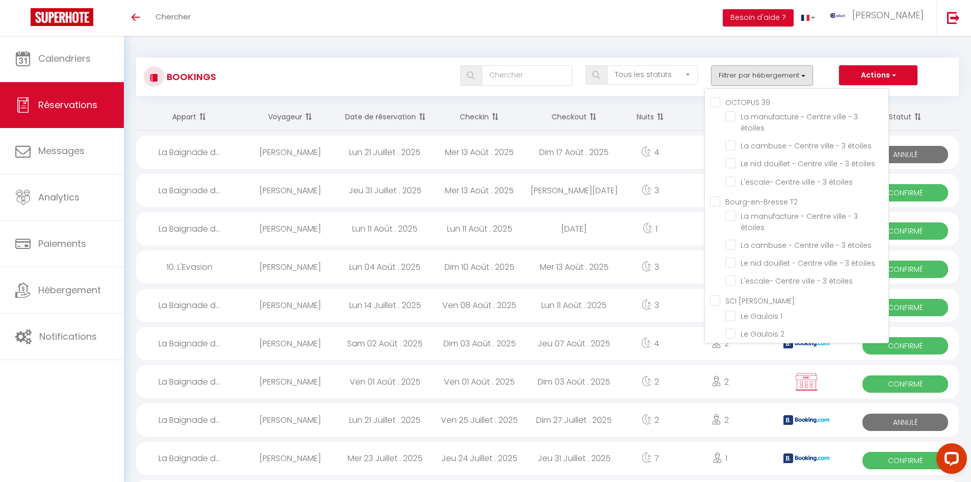
checkbox input "false"
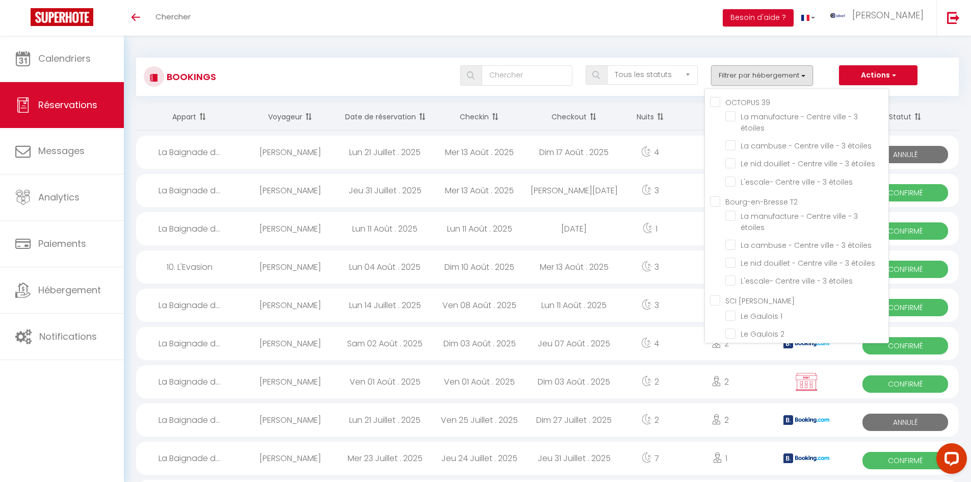
checkbox input "false"
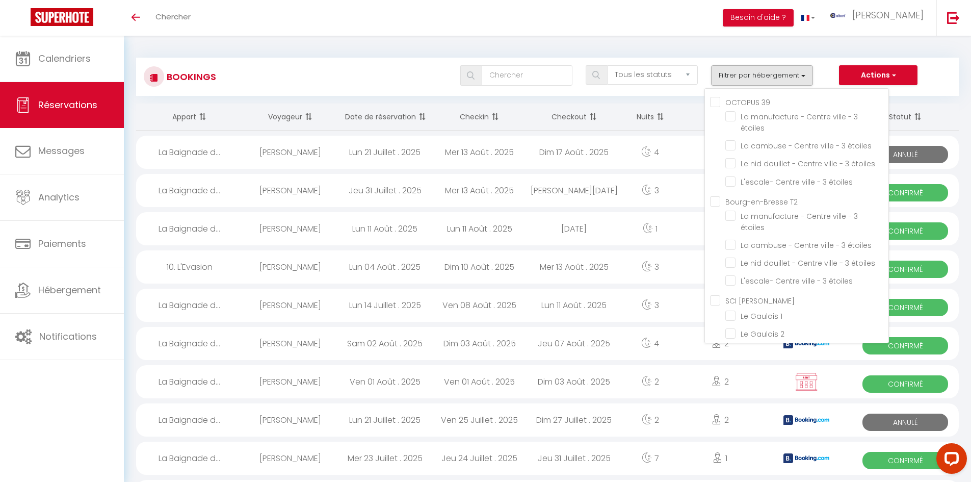
checkbox input "false"
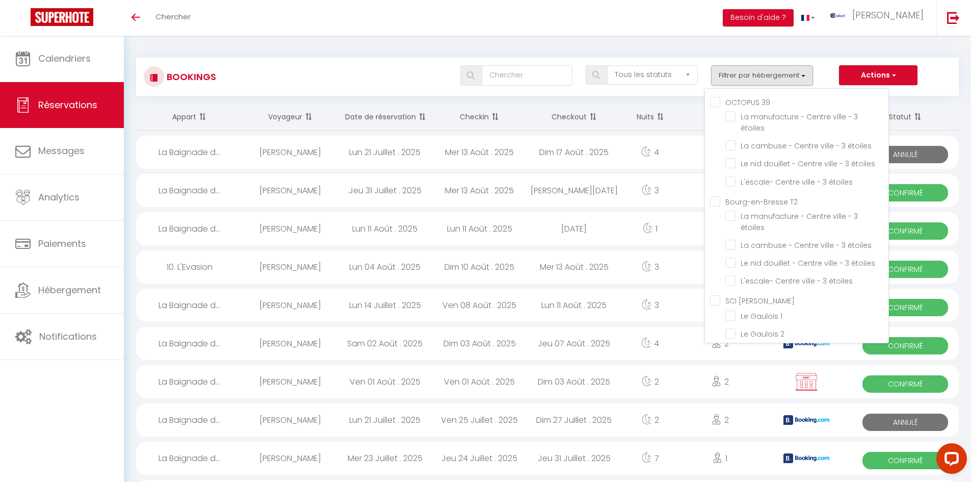
checkbox input "false"
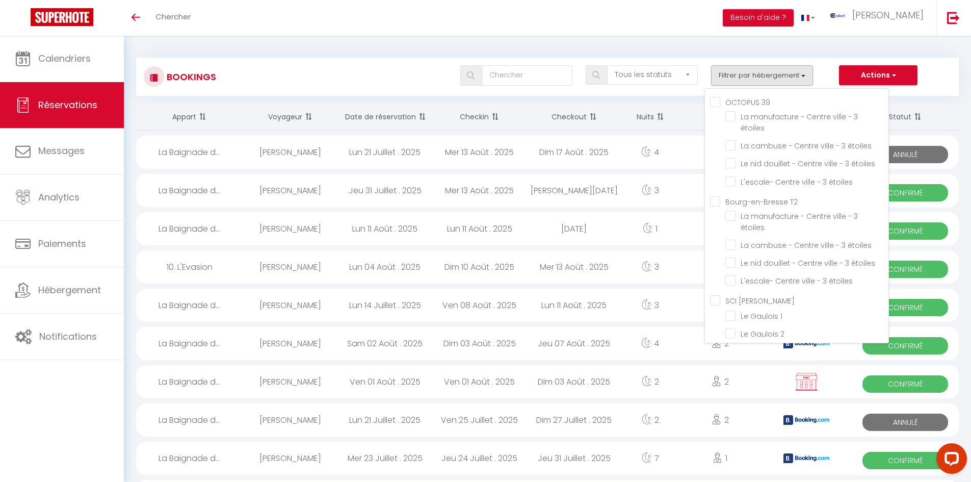
checkbox input "false"
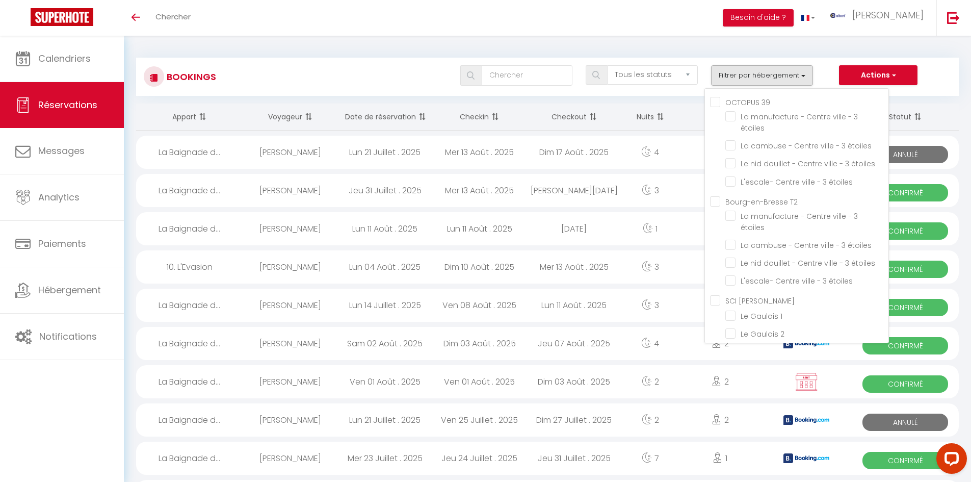
checkbox input "false"
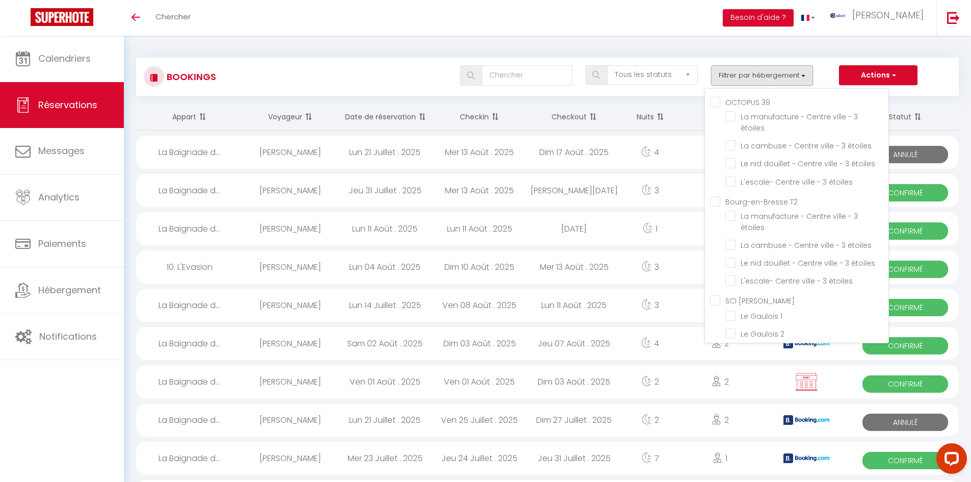
checkbox input "false"
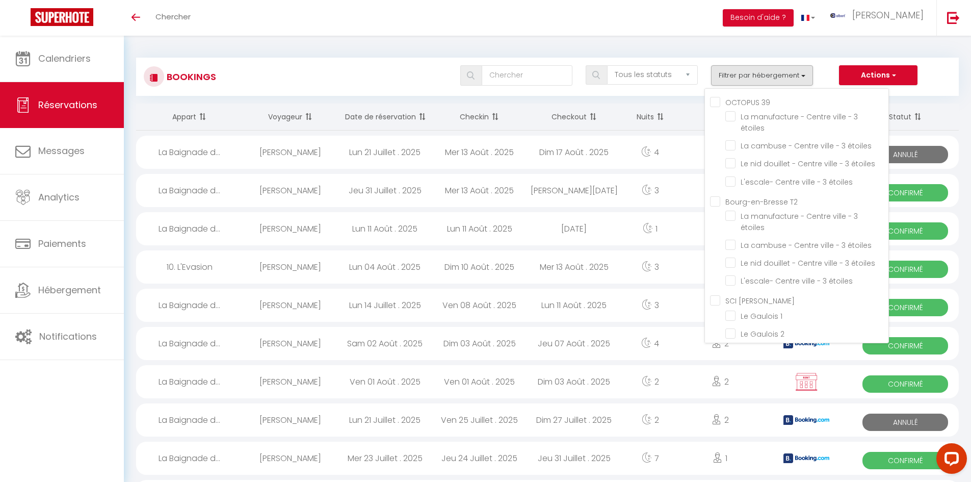
checkbox input "false"
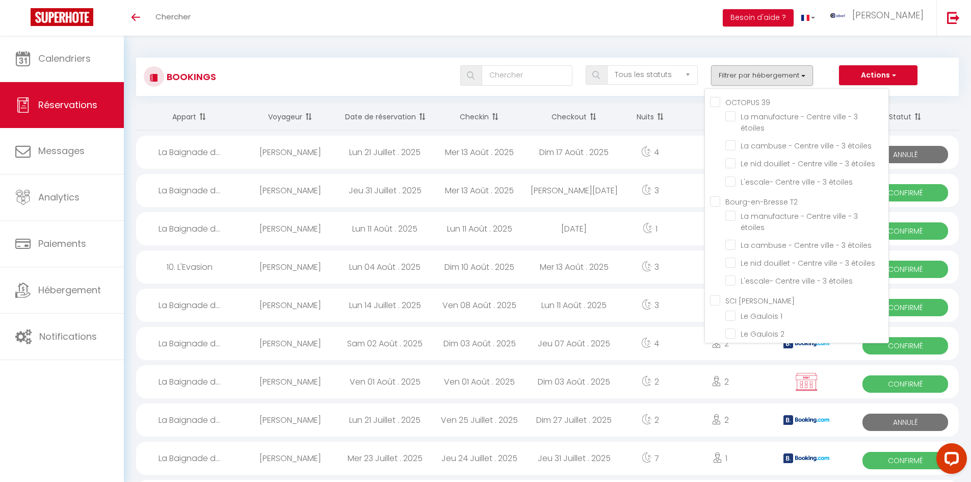
checkbox input "false"
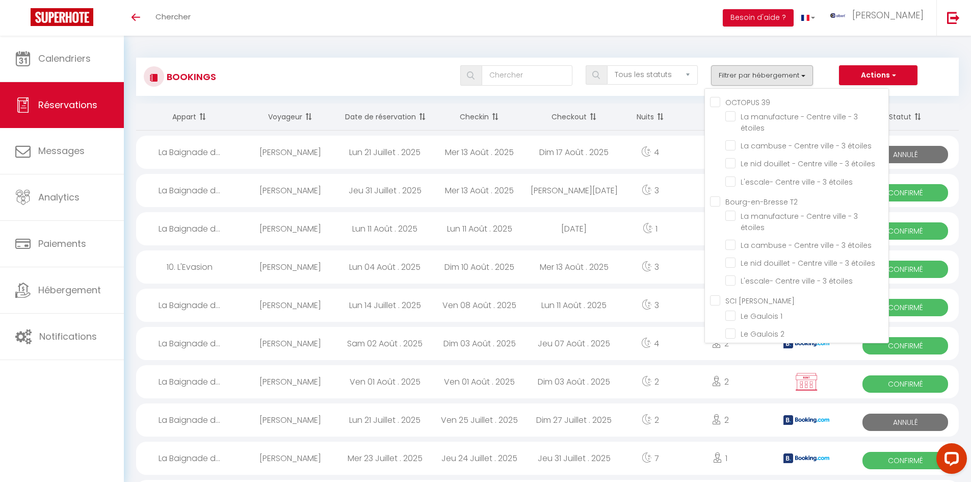
checkbox input "false"
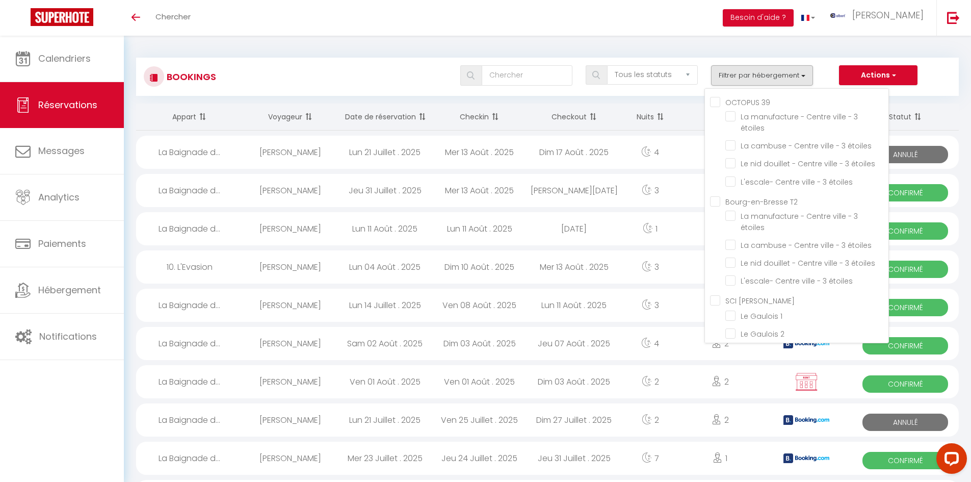
checkbox input "false"
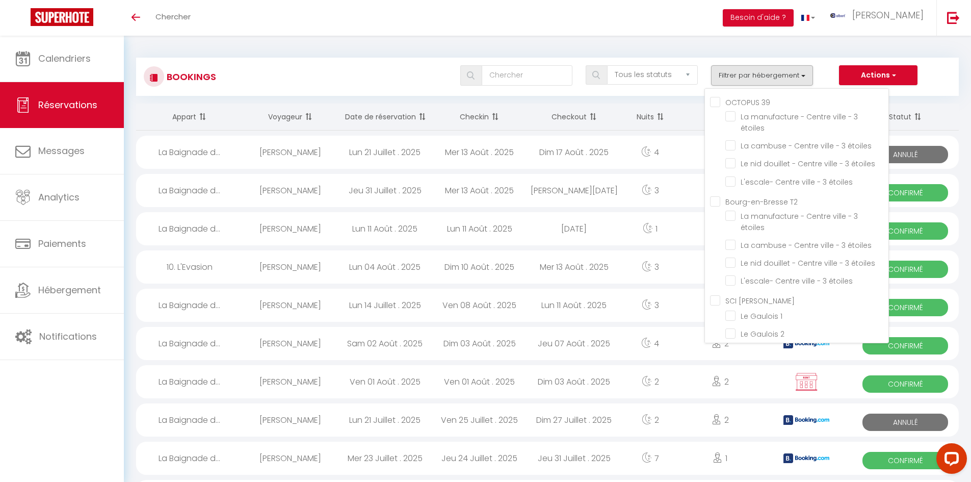
checkbox input "false"
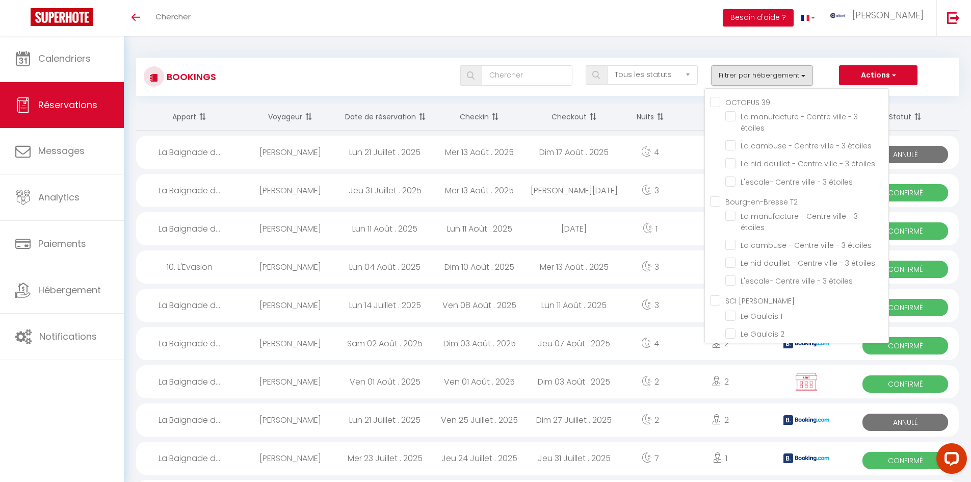
checkbox input "false"
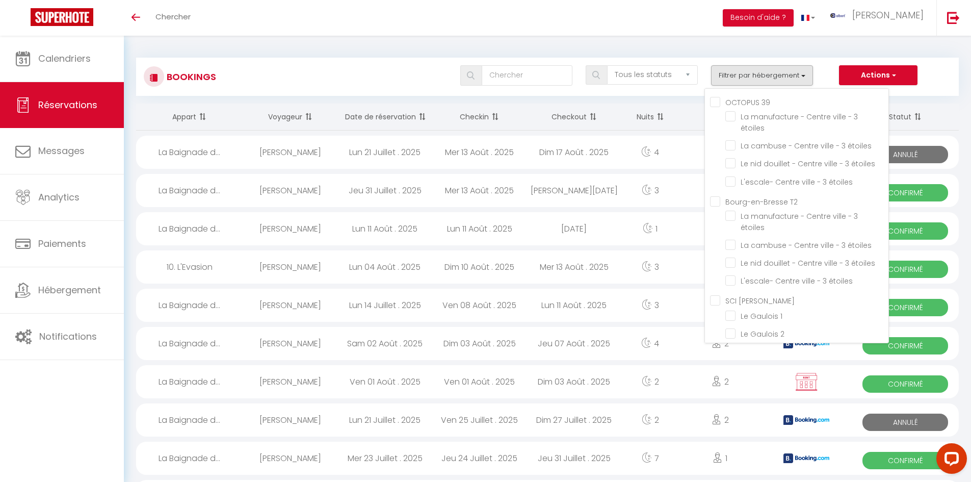
checkbox input "false"
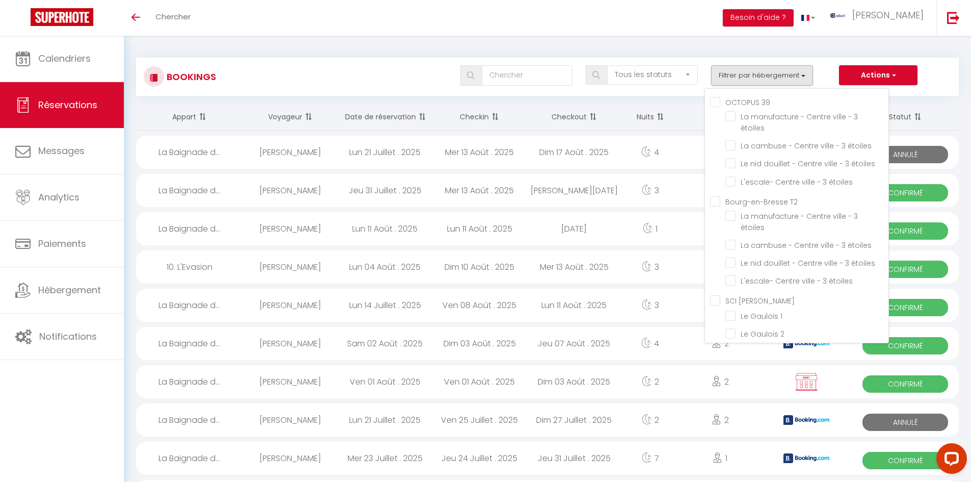
checkbox input "false"
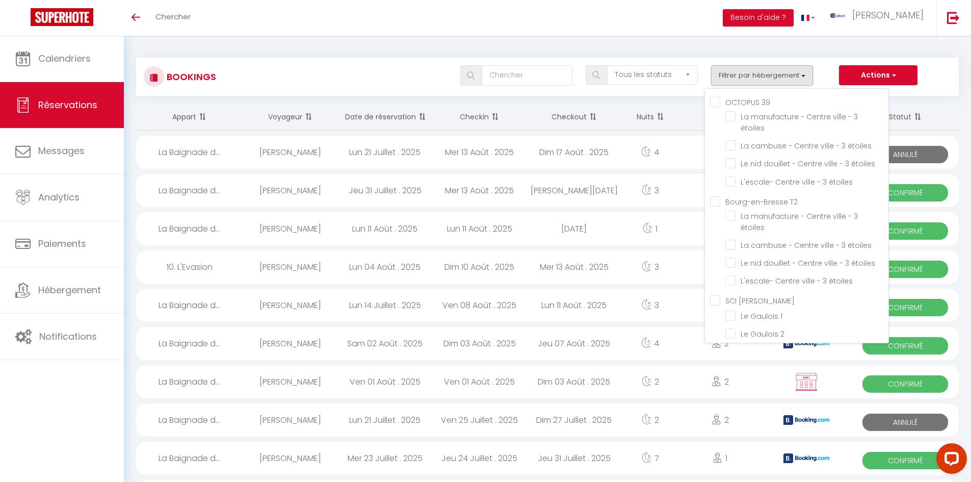
checkbox input "false"
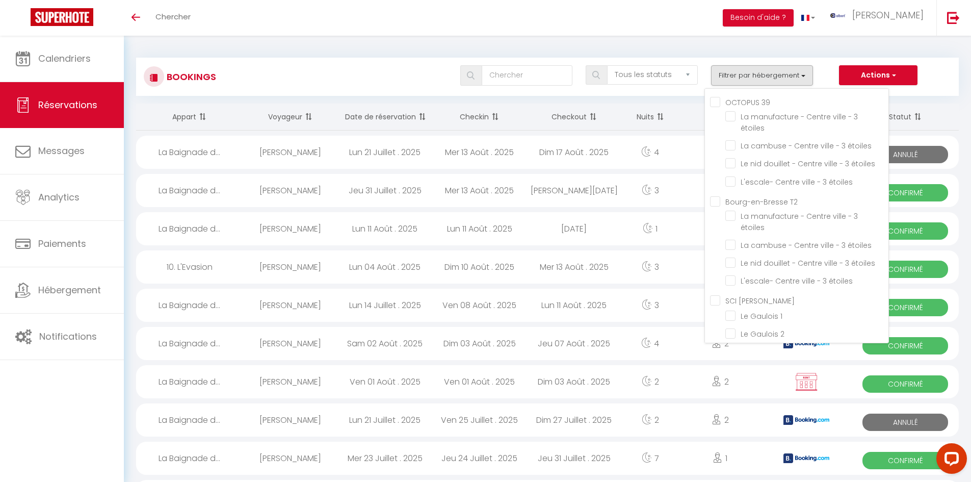
checkbox input "false"
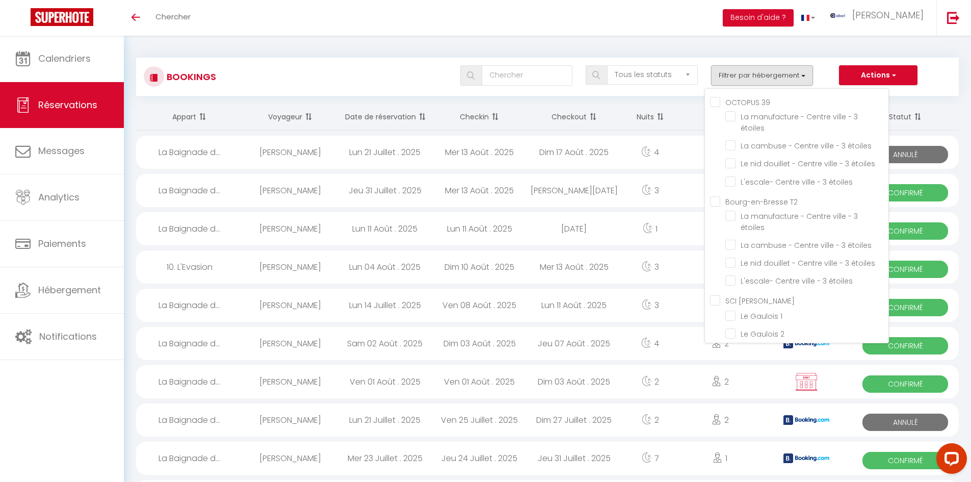
checkbox input "false"
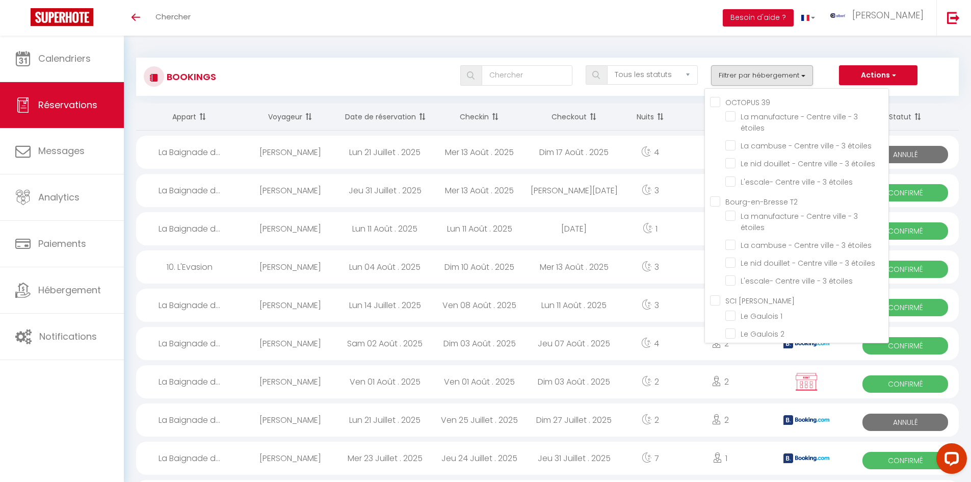
checkbox input "false"
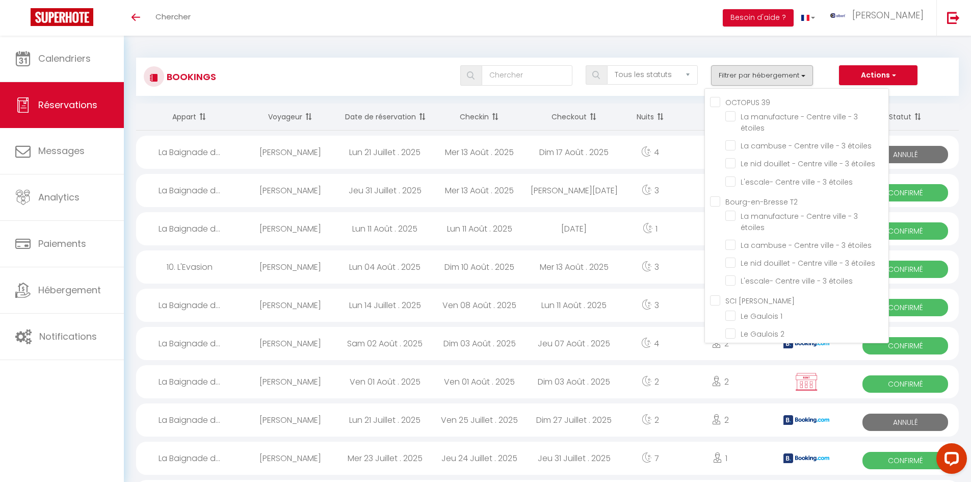
checkbox input "false"
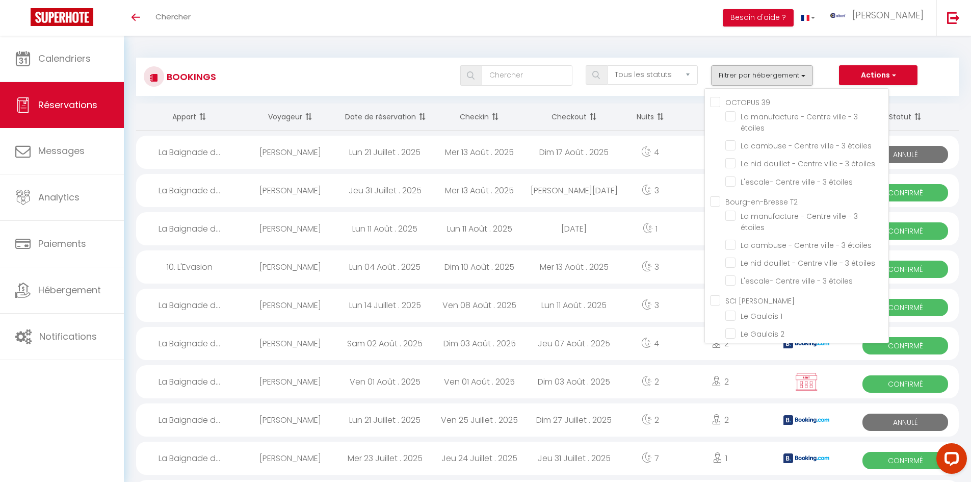
checkbox input "false"
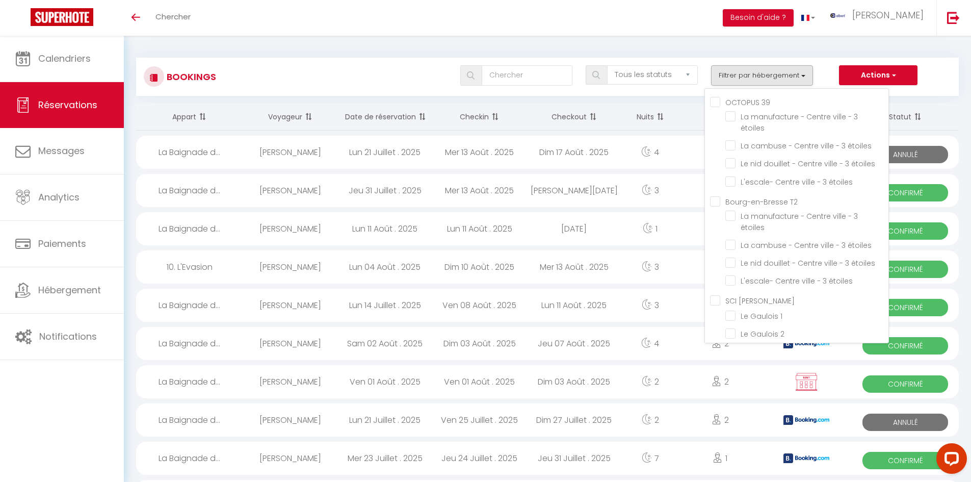
checkbox input "false"
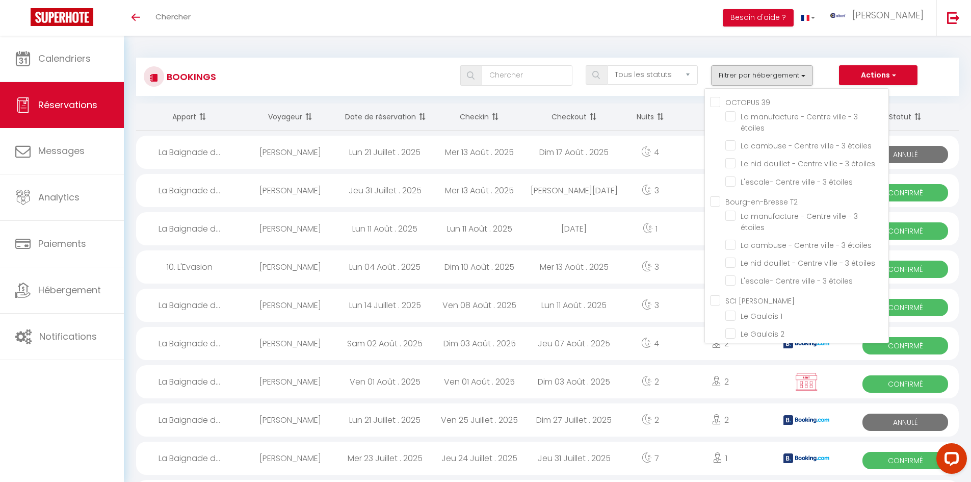
checkbox input "false"
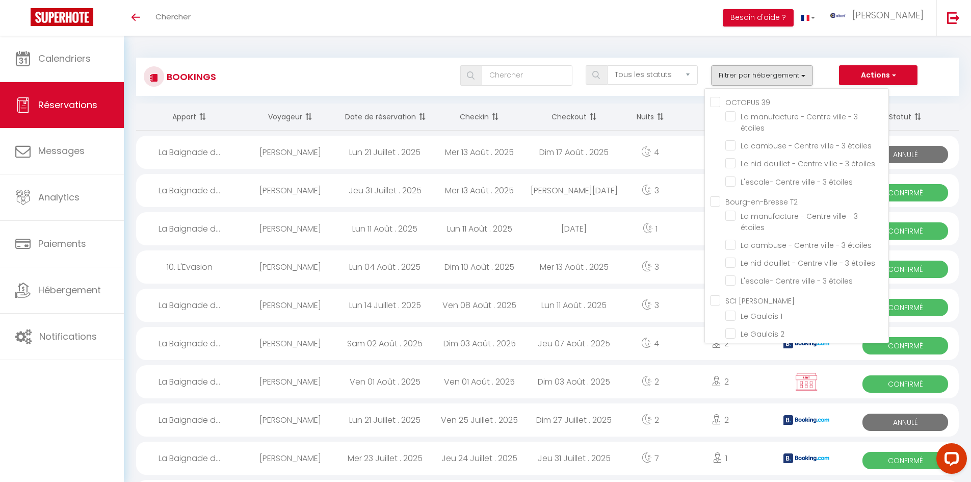
checkbox input "false"
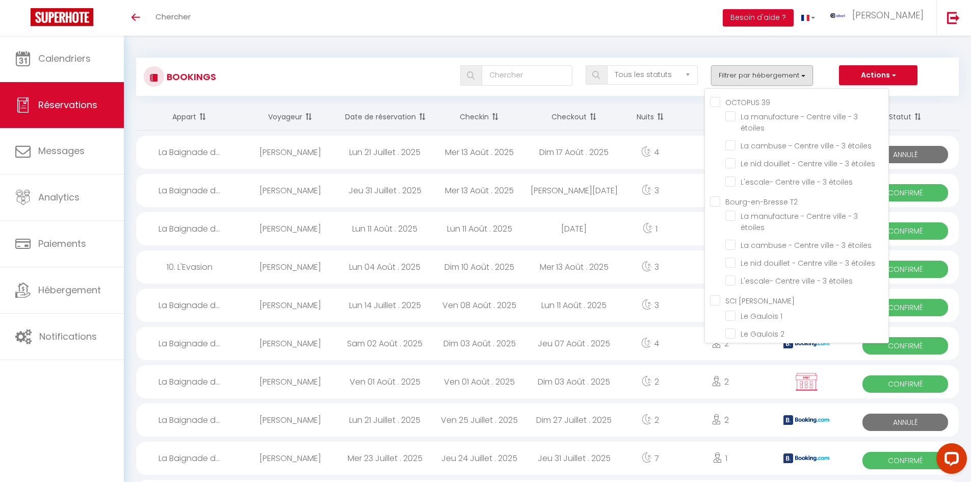
checkbox input "false"
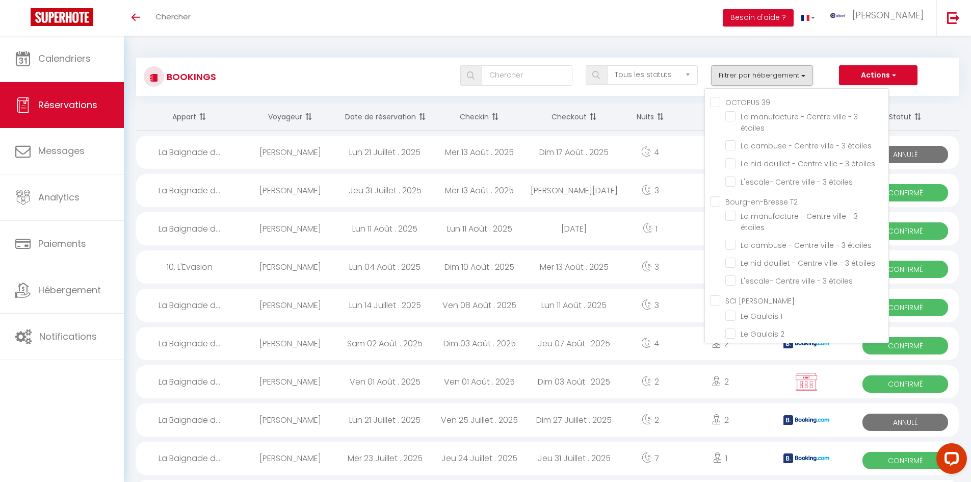
checkbox input "false"
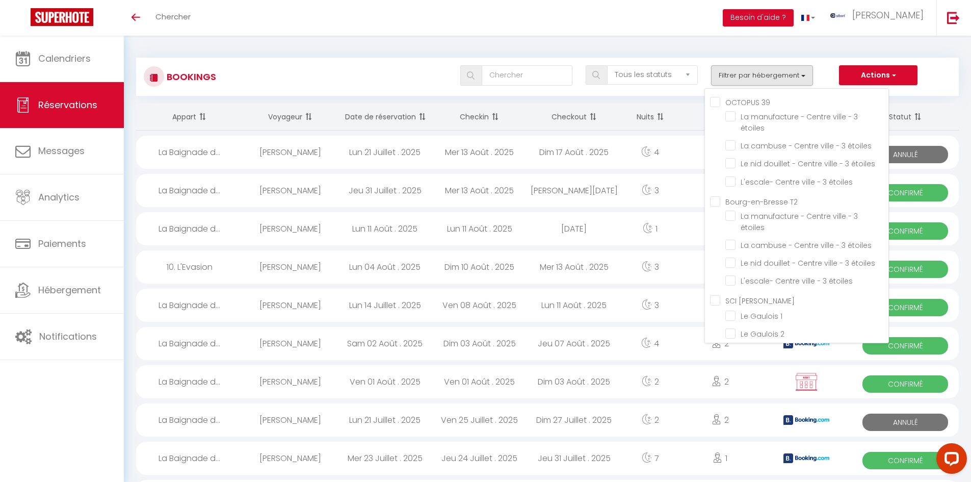
checkbox input "false"
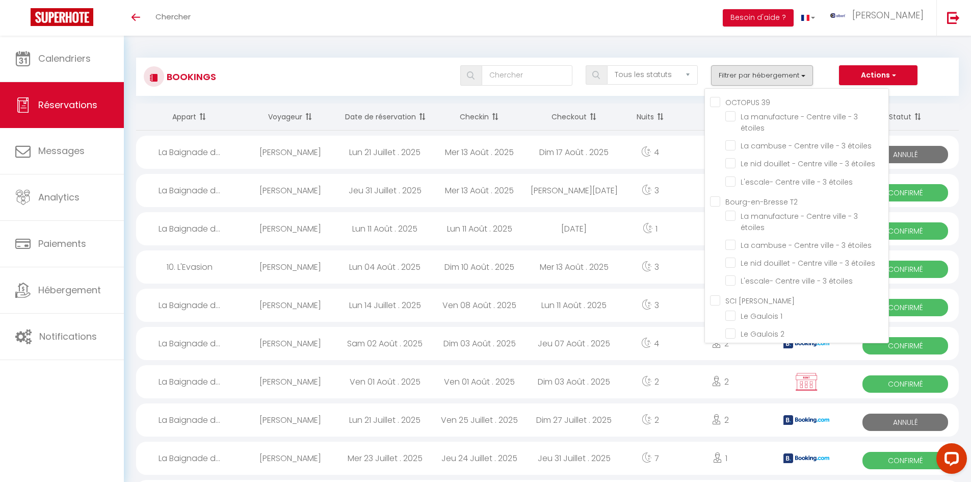
checkbox input "false"
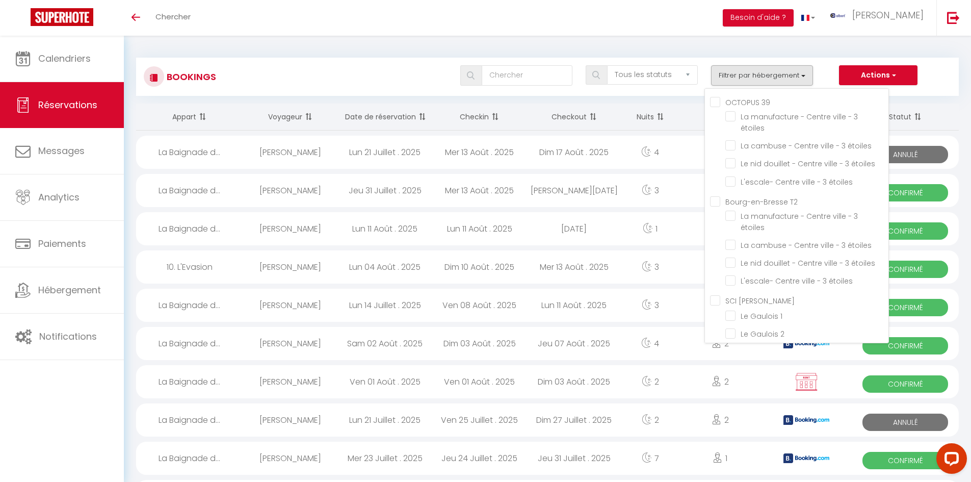
checkbox input "false"
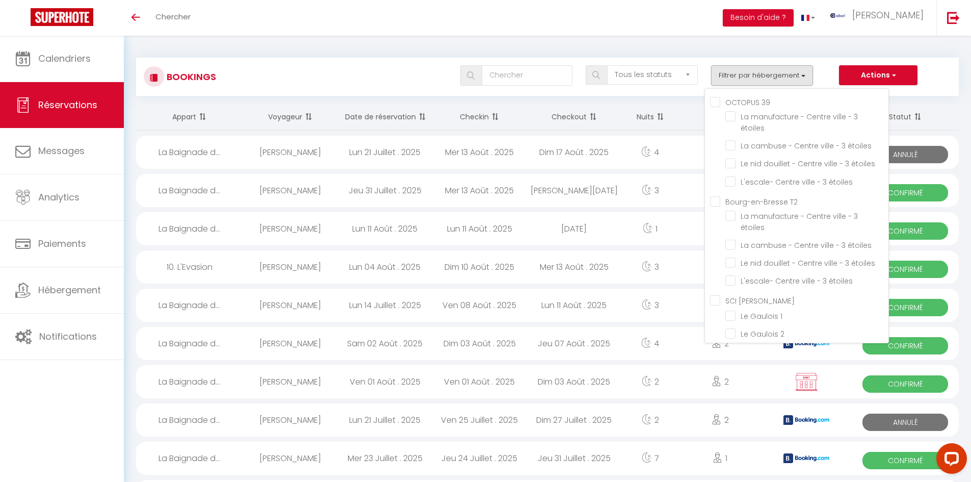
checkbox input "false"
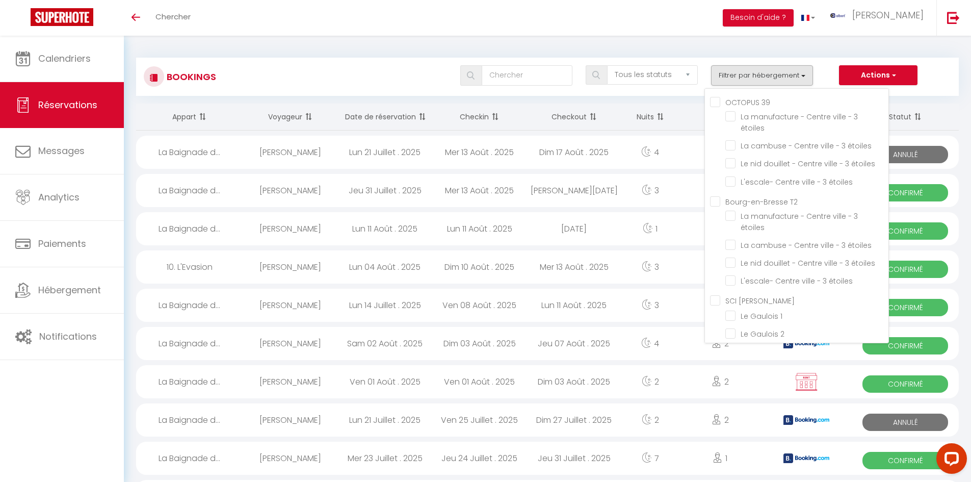
checkbox input "false"
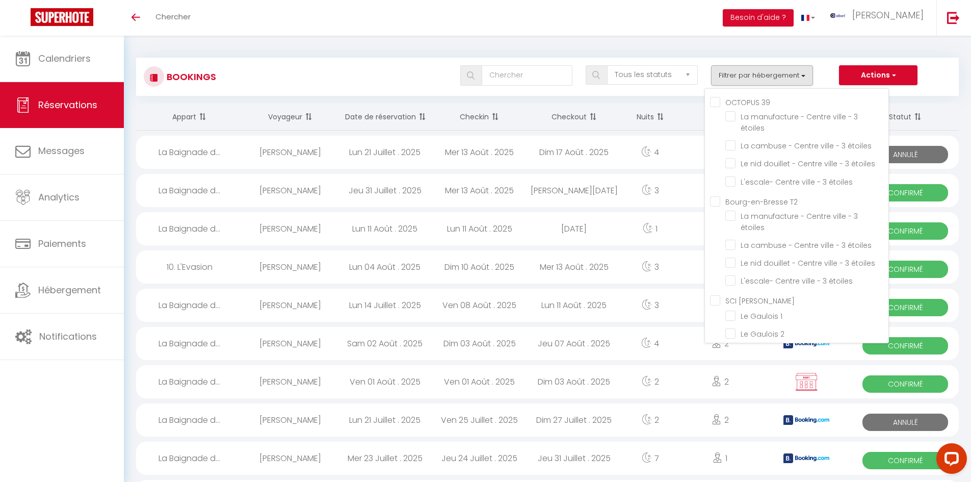
checkbox input "false"
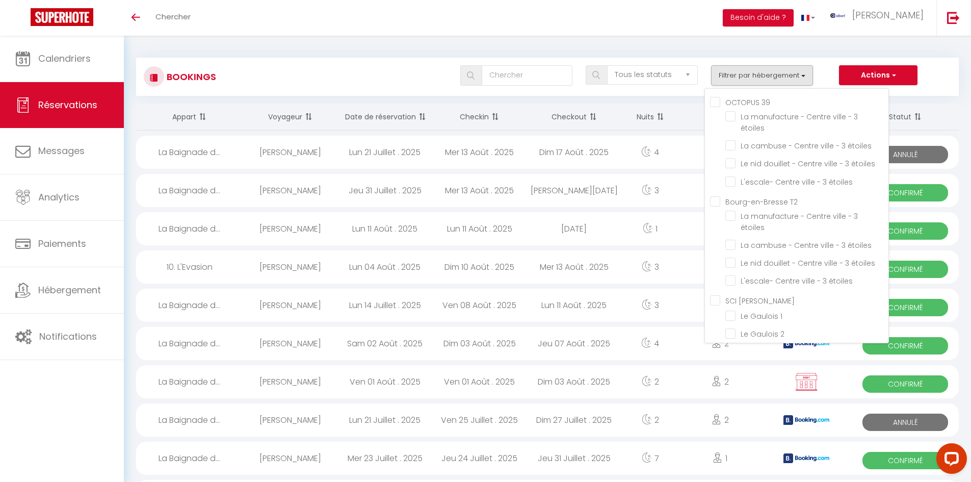
checkbox input "false"
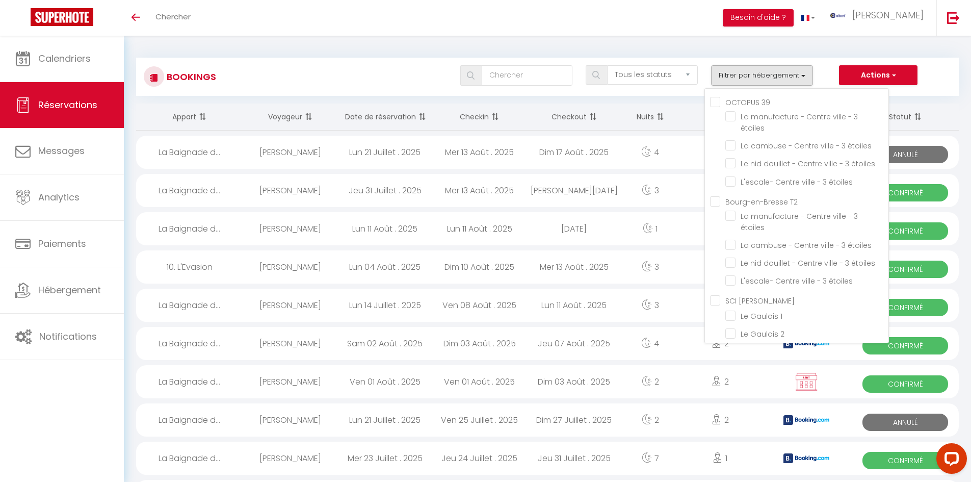
checkbox input "false"
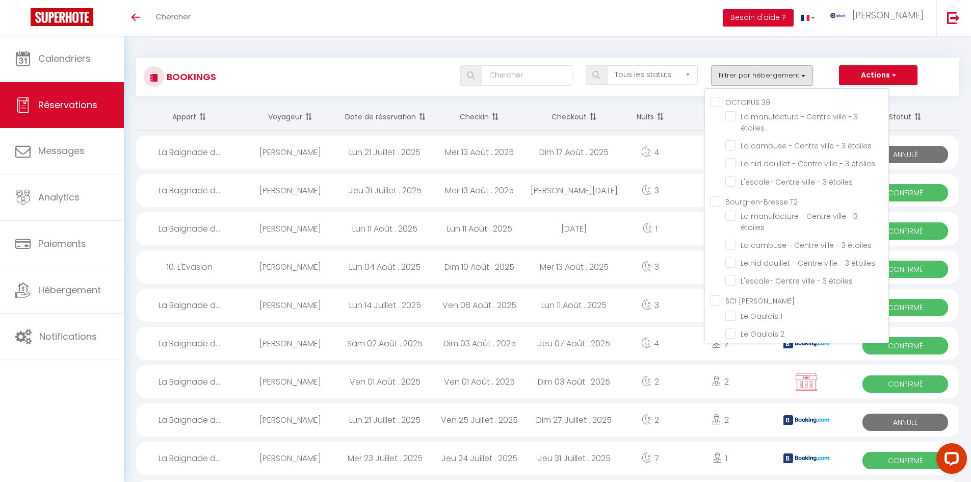
checkbox input "false"
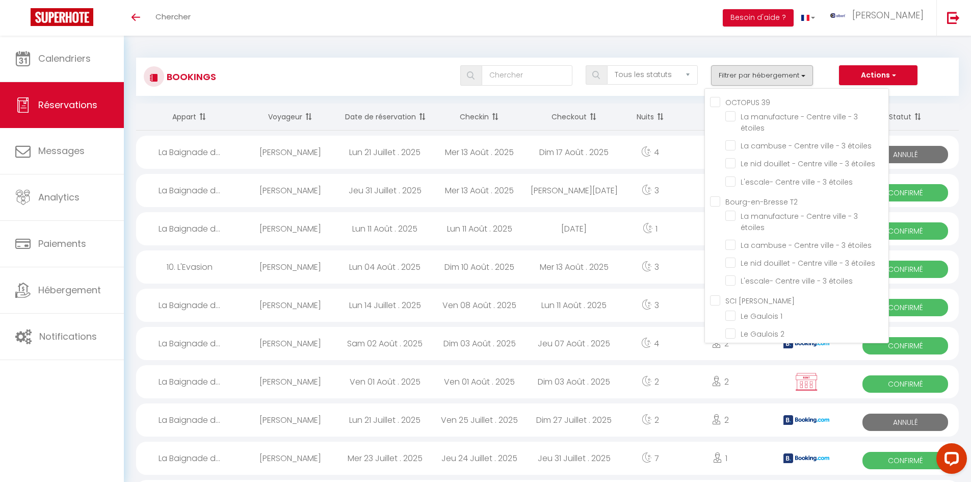
checkbox input "false"
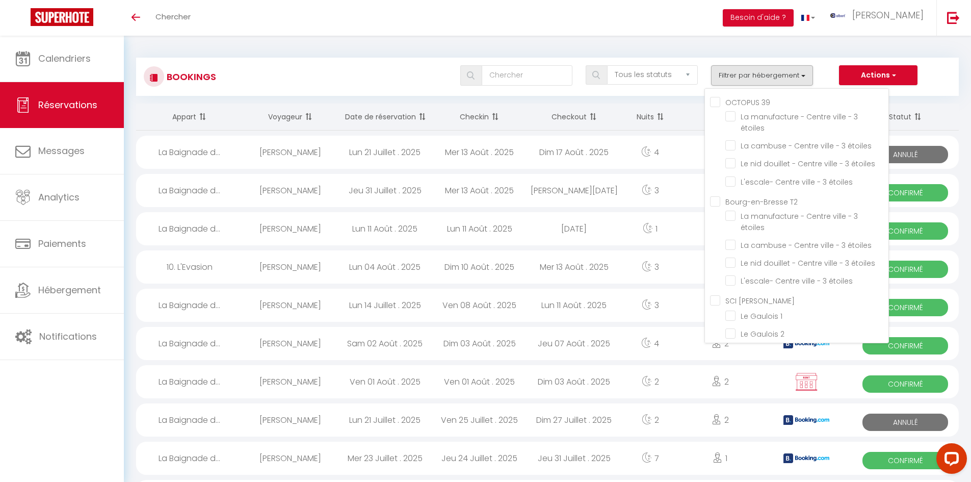
checkbox input "false"
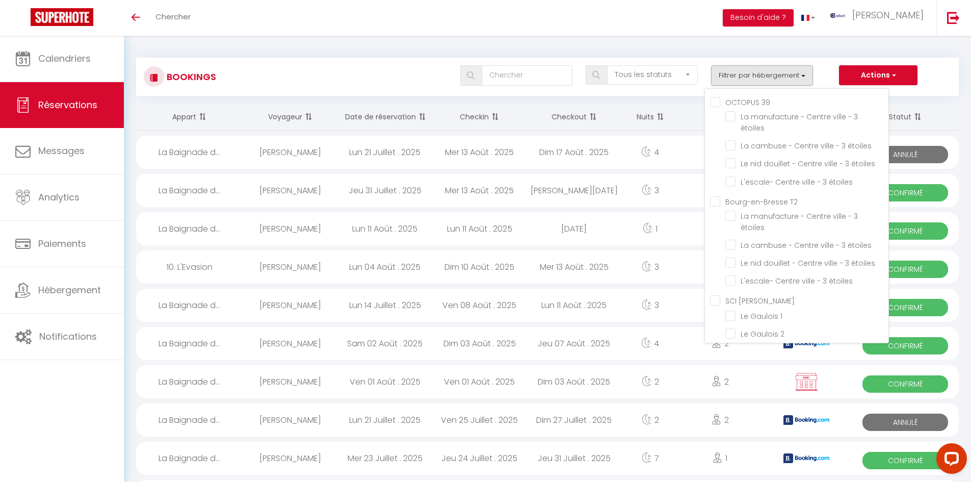
checkbox input "false"
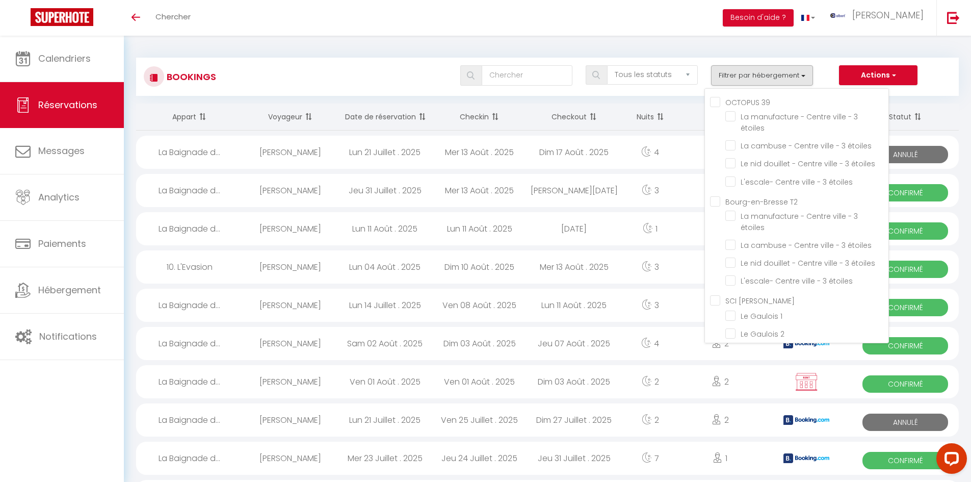
checkbox input "false"
click at [669, 73] on select "Tous les statuts Annulé Confirmé Non Confirmé Tout sauf annulé No Show Request" at bounding box center [652, 74] width 91 height 19
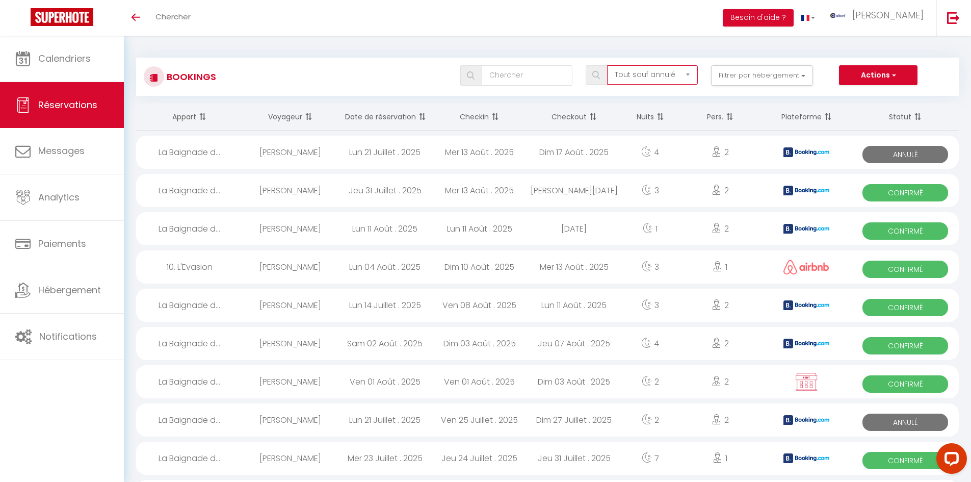
click at [608, 65] on select "Tous les statuts Annulé Confirmé Non Confirmé Tout sauf annulé No Show Request" at bounding box center [652, 74] width 91 height 19
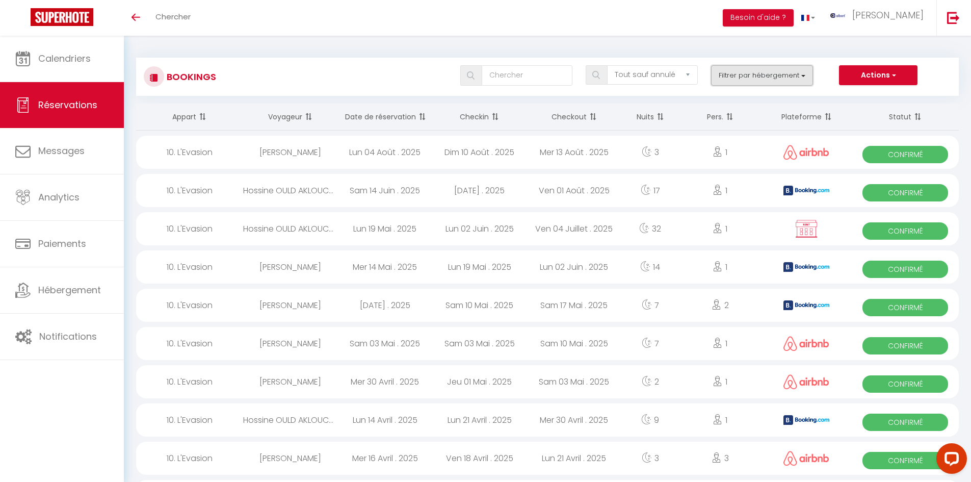
click at [775, 78] on button "Filtrer par hébergement" at bounding box center [762, 75] width 102 height 20
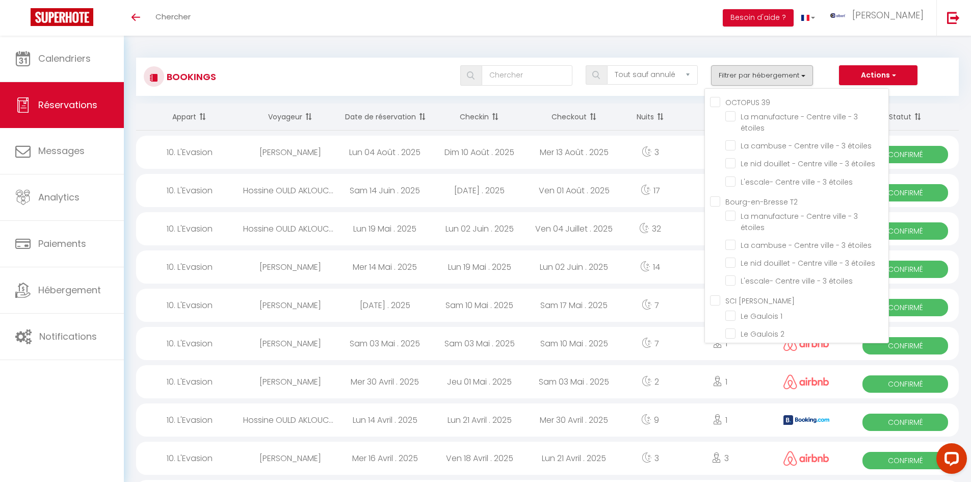
scroll to position [25256, 0]
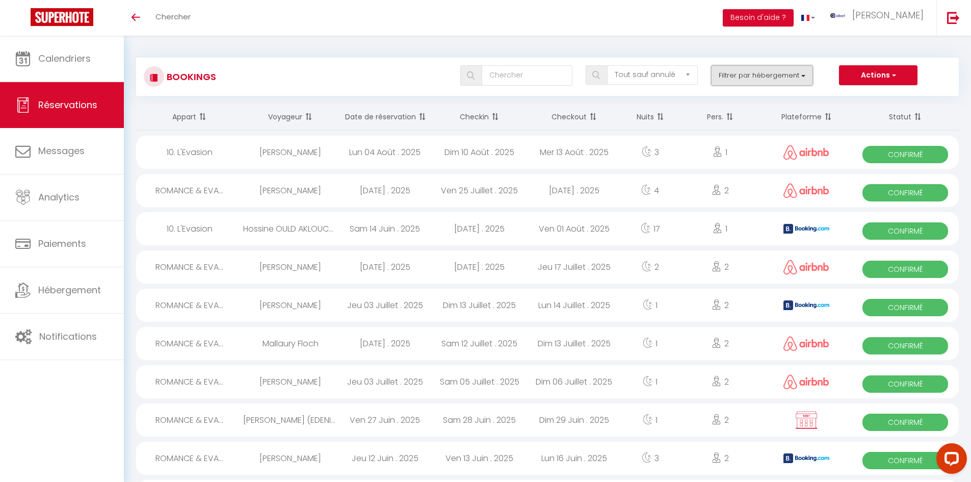
click at [732, 70] on button "Filtrer par hébergement" at bounding box center [762, 75] width 102 height 20
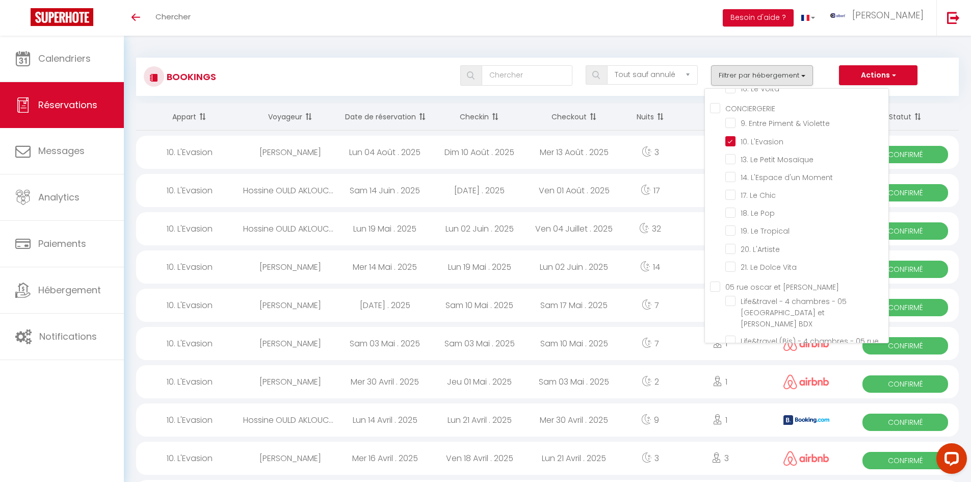
scroll to position [1325, 0]
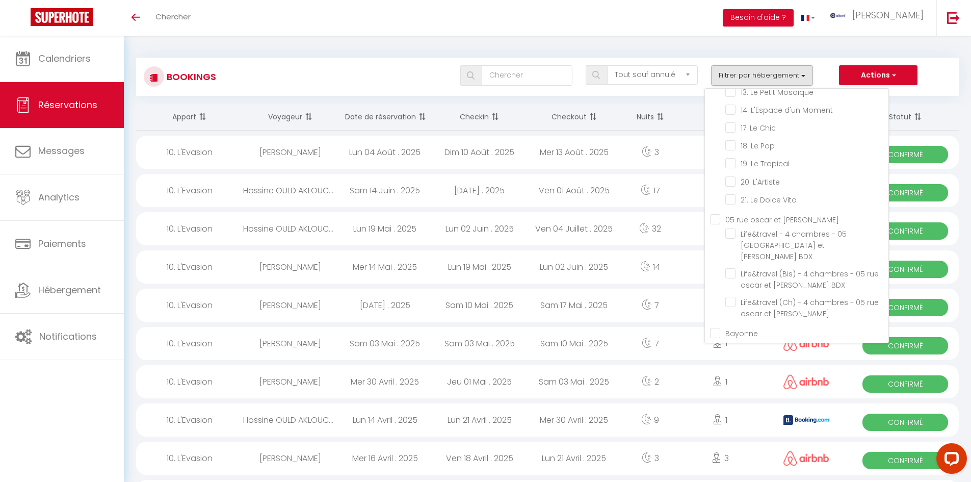
click at [730, 78] on input "10. L'Evasion" at bounding box center [806, 73] width 163 height 10
click at [589, 16] on div "Toggle menubar Chercher BUTTON Besoin d'aide ? albert Paramètres" at bounding box center [518, 18] width 889 height 36
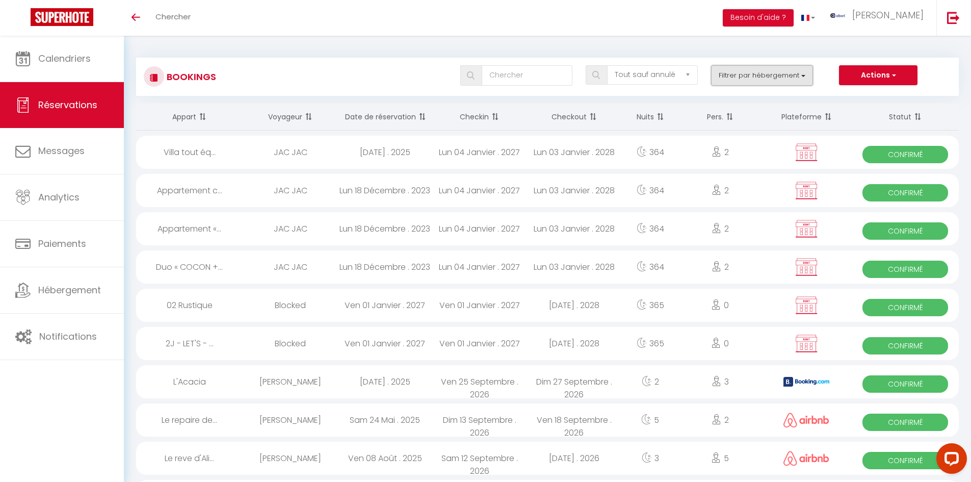
click at [747, 72] on button "Filtrer par hébergement" at bounding box center [762, 75] width 102 height 20
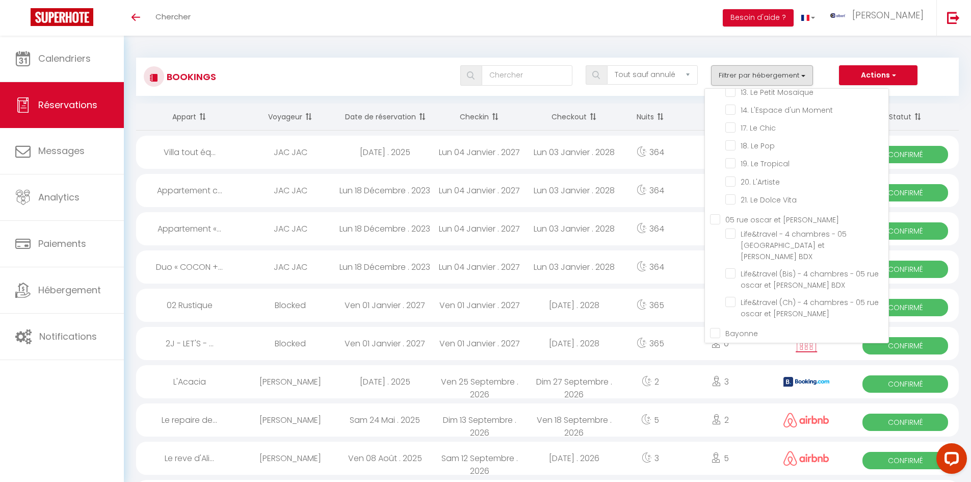
scroll to position [25286, 0]
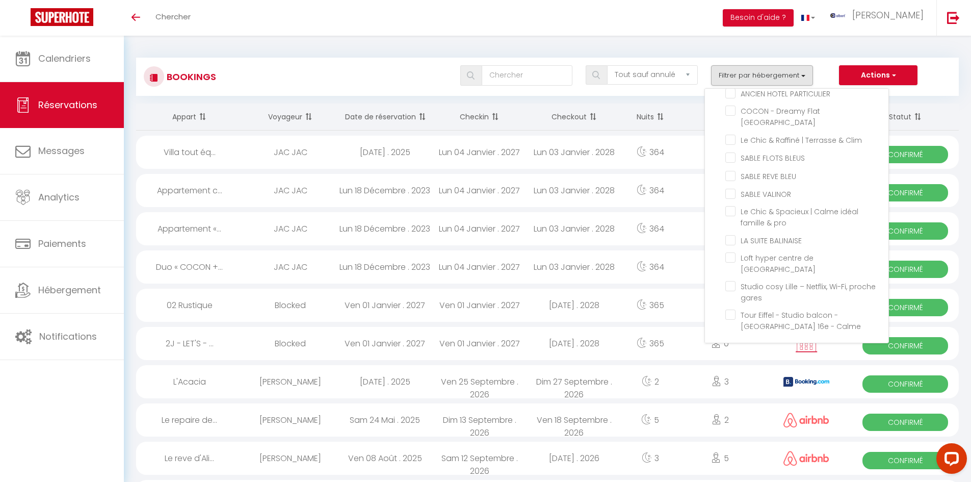
click at [283, 71] on div "Tous les statuts Annulé Confirmé Non Confirmé Tout sauf annulé No Show Request …" at bounding box center [581, 75] width 752 height 20
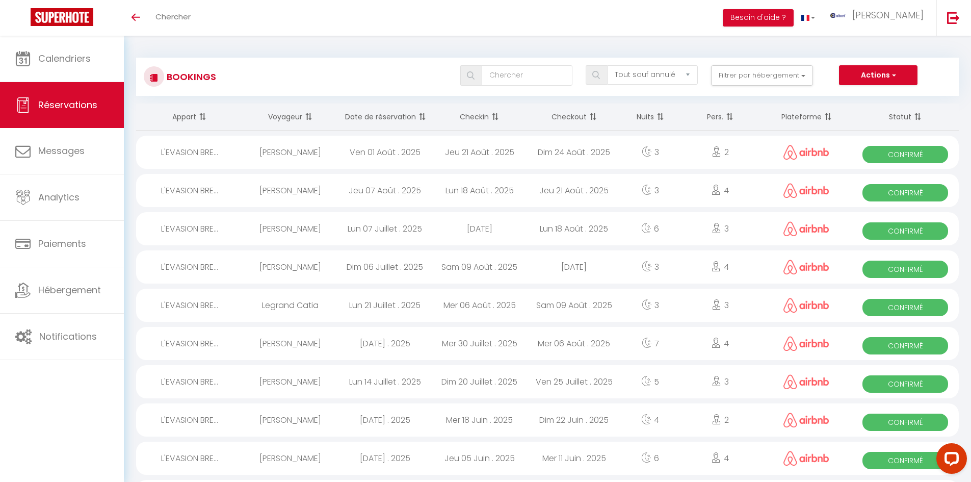
click at [310, 226] on div "Nicole Mennecier" at bounding box center [290, 228] width 95 height 33
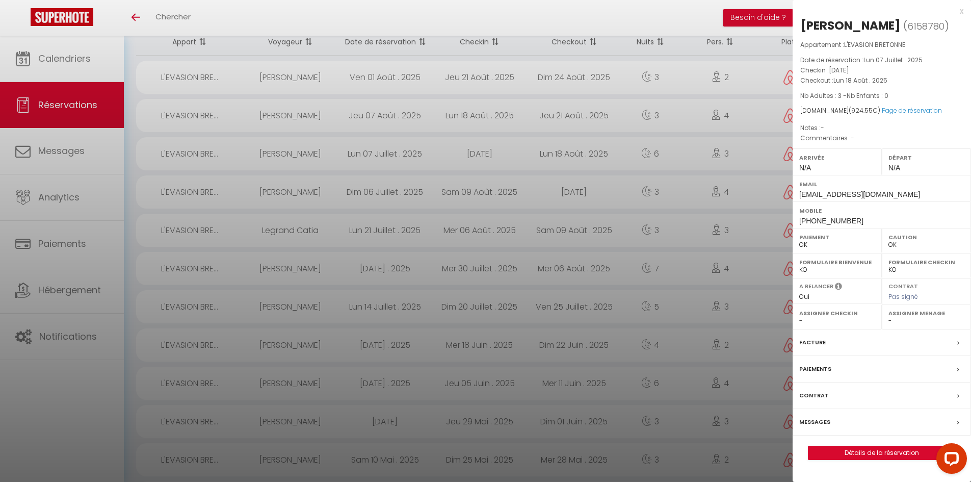
scroll to position [51, 0]
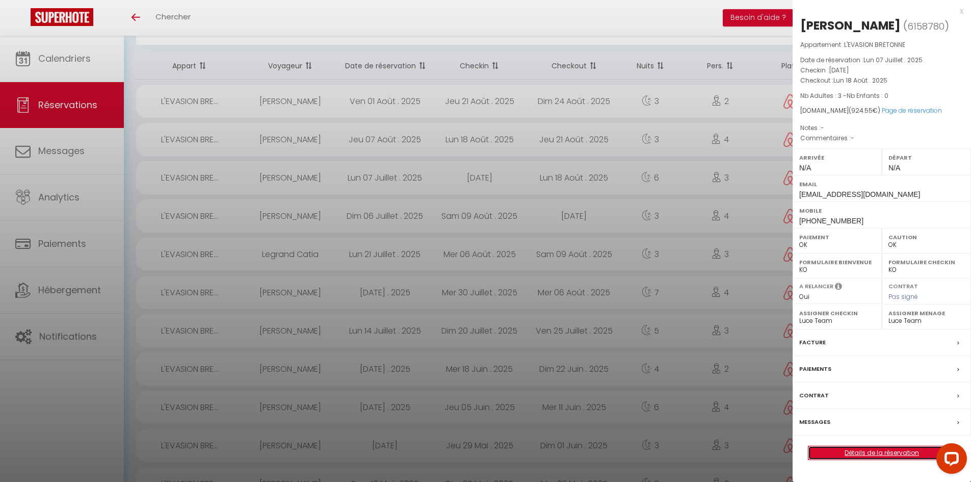
drag, startPoint x: 870, startPoint y: 451, endPoint x: 713, endPoint y: 449, distance: 157.0
click at [870, 451] on link "Détails de la réservation" at bounding box center [881, 452] width 147 height 13
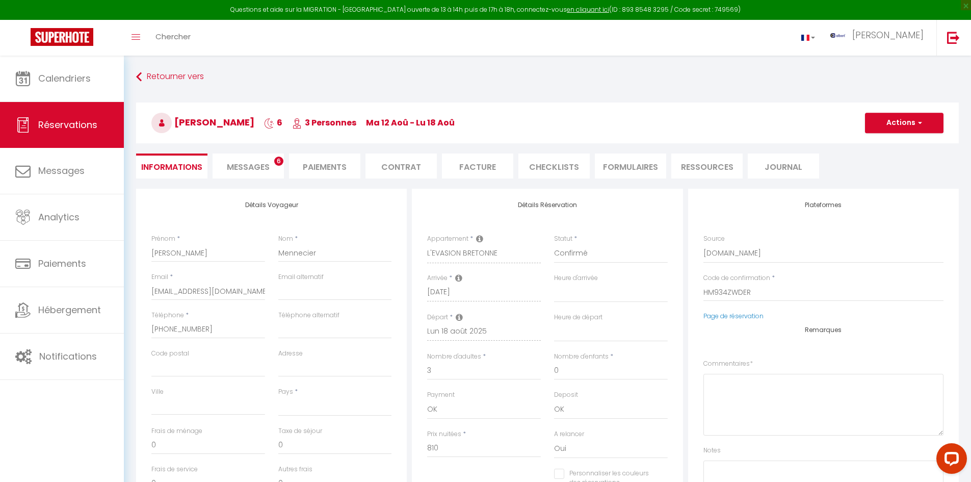
click at [278, 168] on li "Messages 6" at bounding box center [248, 165] width 71 height 25
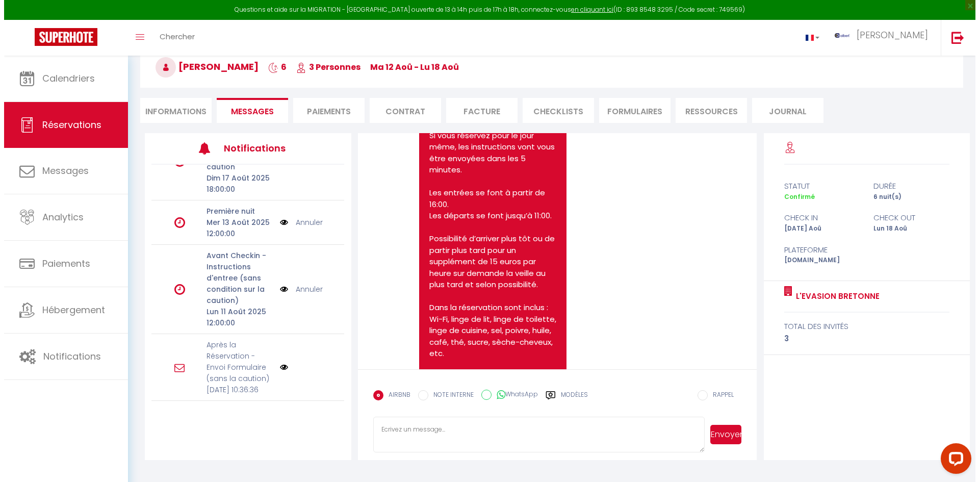
scroll to position [98, 0]
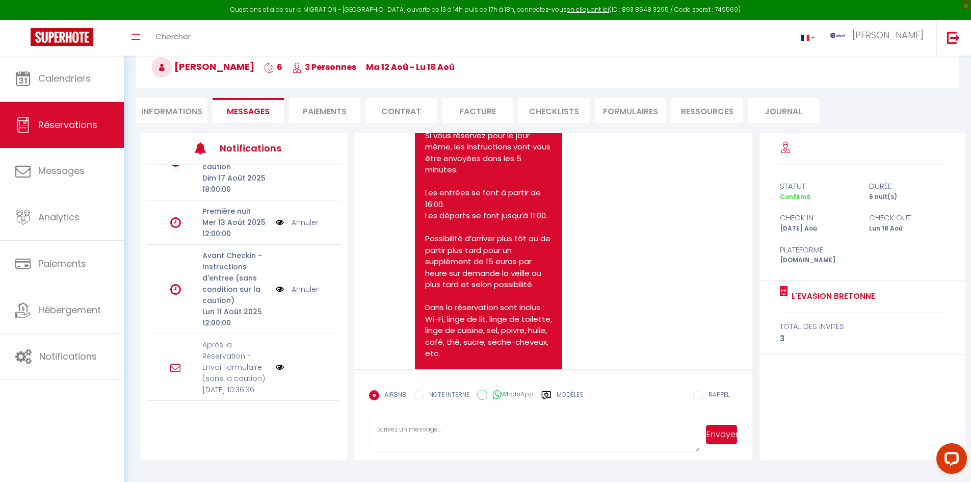
click at [276, 283] on img at bounding box center [280, 288] width 8 height 11
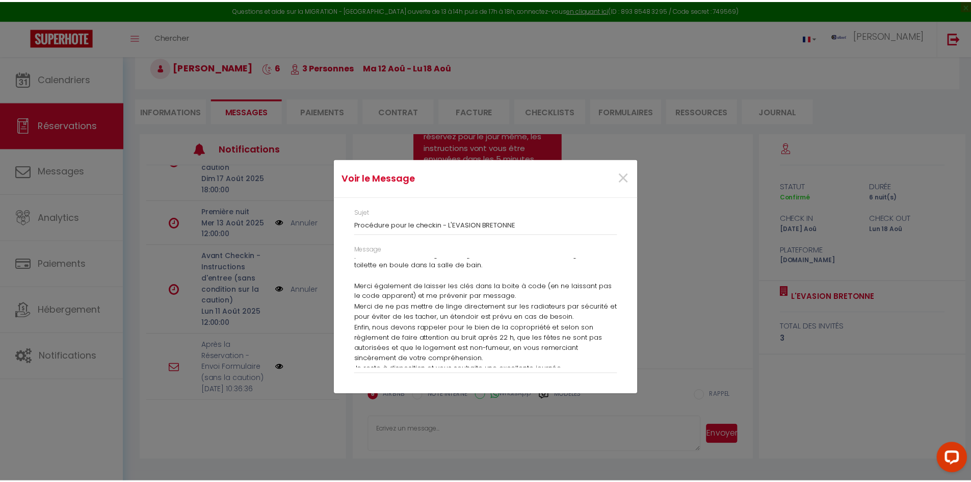
scroll to position [408, 0]
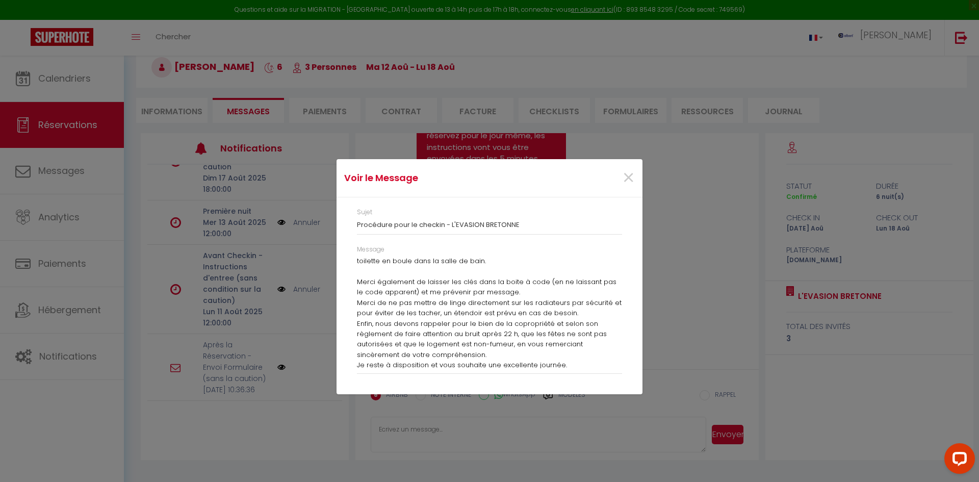
click at [619, 176] on div "×" at bounding box center [590, 178] width 101 height 22
click at [631, 177] on span "×" at bounding box center [628, 178] width 13 height 31
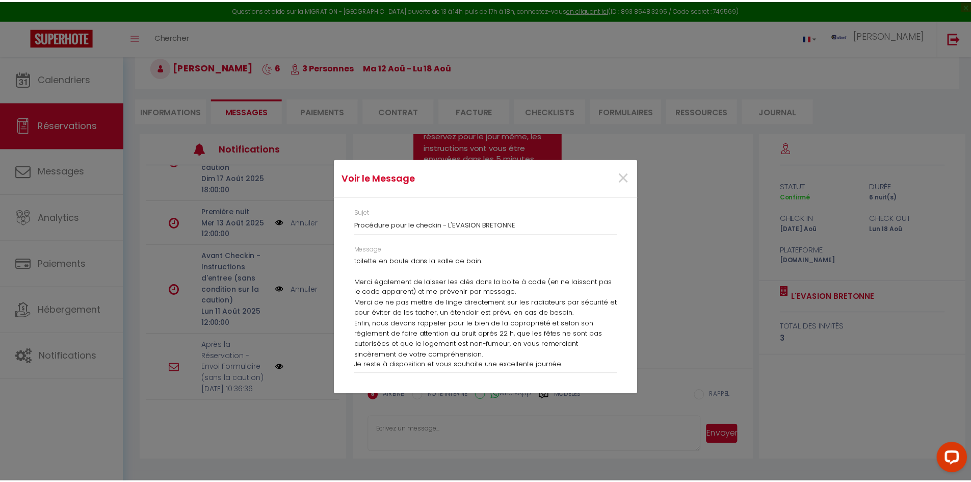
scroll to position [612, 0]
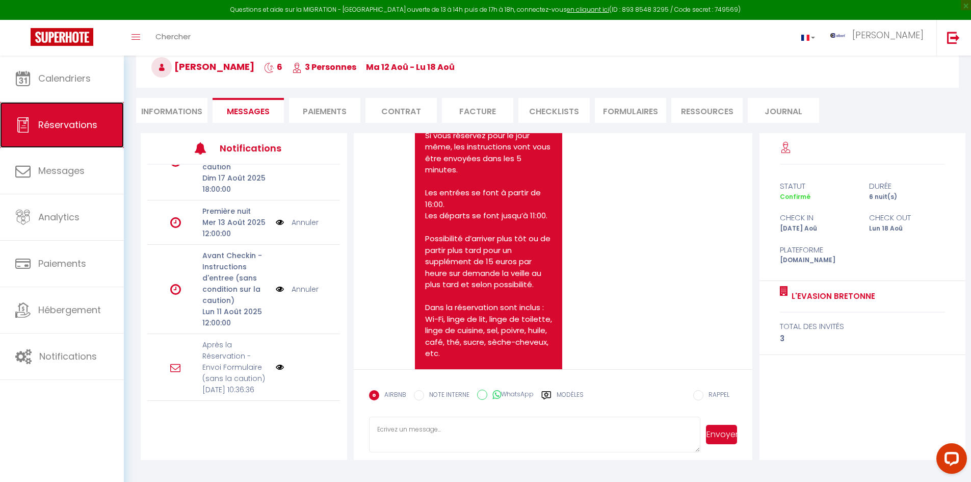
click at [77, 128] on span "Réservations" at bounding box center [67, 124] width 59 height 13
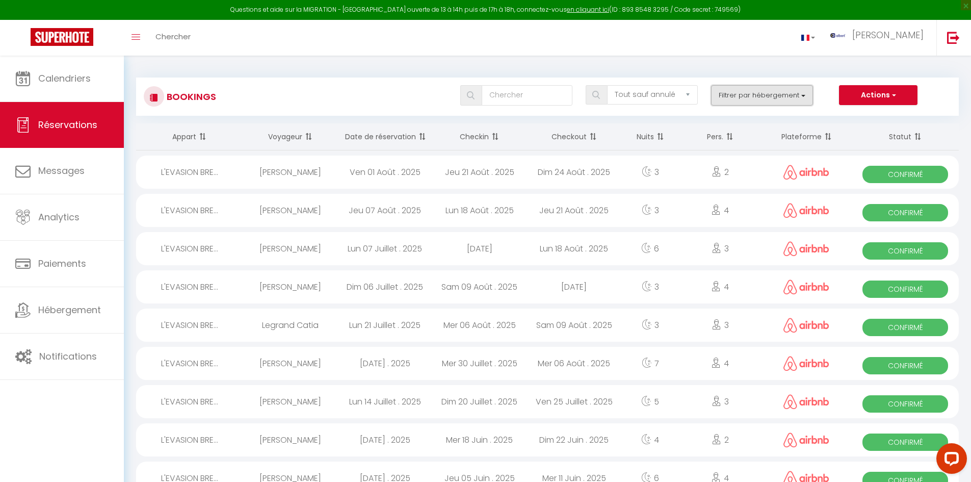
click at [754, 101] on button "Filtrer par hébergement" at bounding box center [762, 95] width 102 height 20
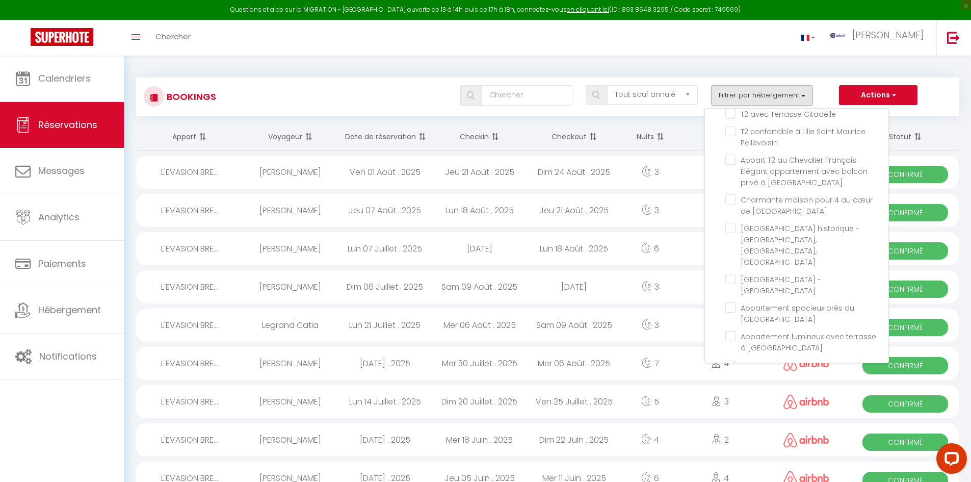
scroll to position [25286, 0]
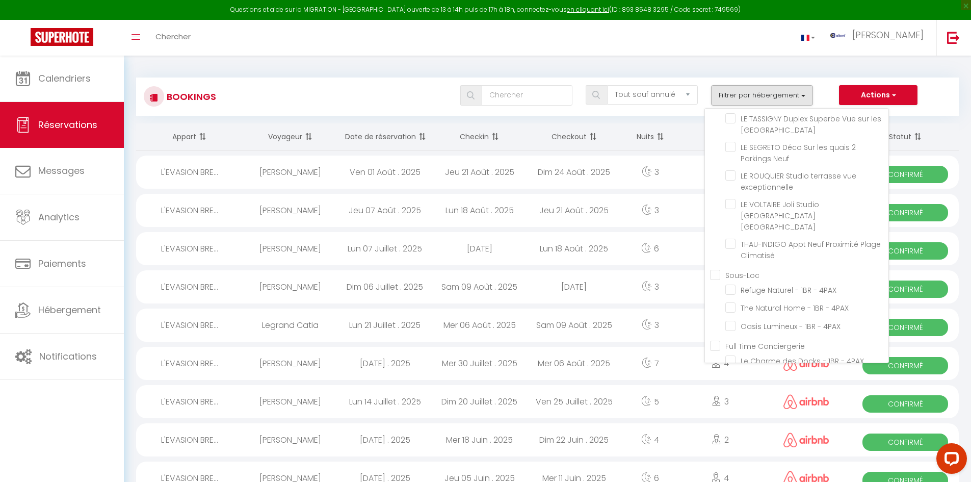
click at [384, 64] on div "Bookings Tous les statuts Annulé Confirmé Non Confirmé Tout sauf annulé No Show…" at bounding box center [547, 476] width 847 height 840
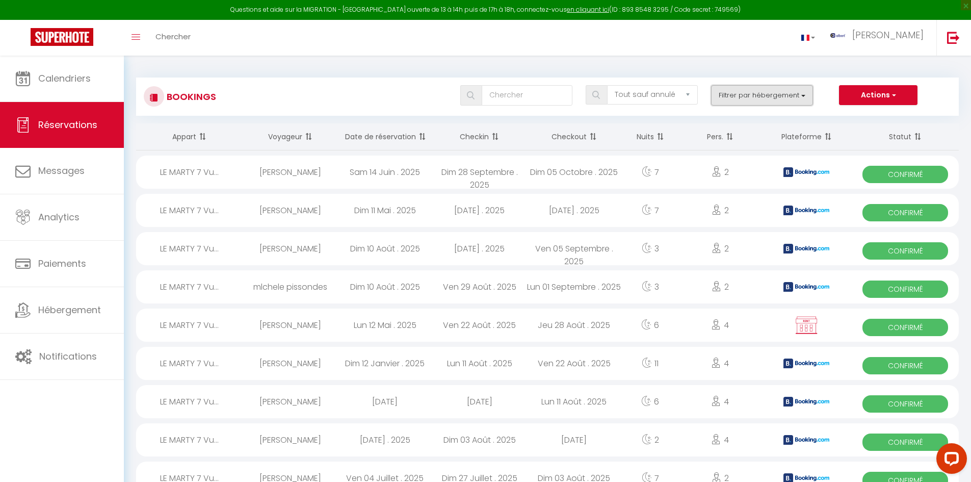
click at [759, 94] on button "Filtrer par hébergement" at bounding box center [762, 95] width 102 height 20
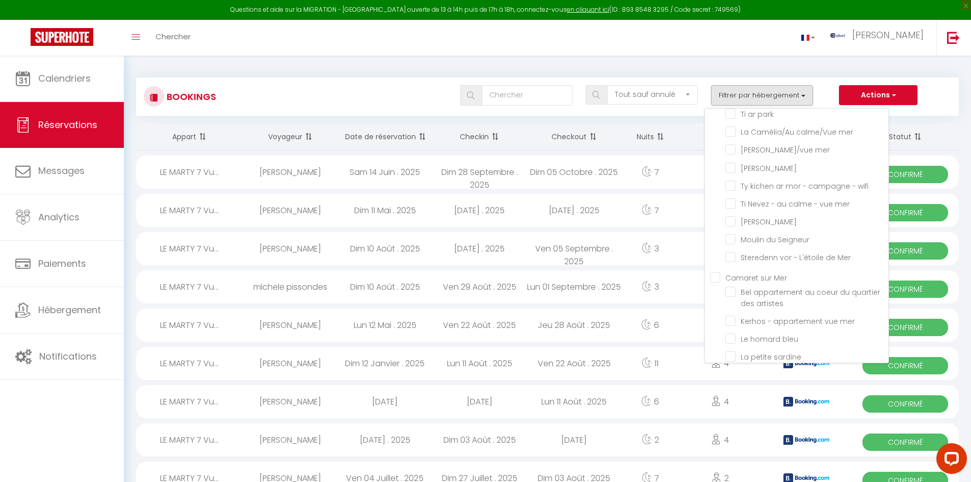
click at [496, 51] on div "Toggle menubar Chercher BUTTON albert Paramètres" at bounding box center [518, 38] width 889 height 36
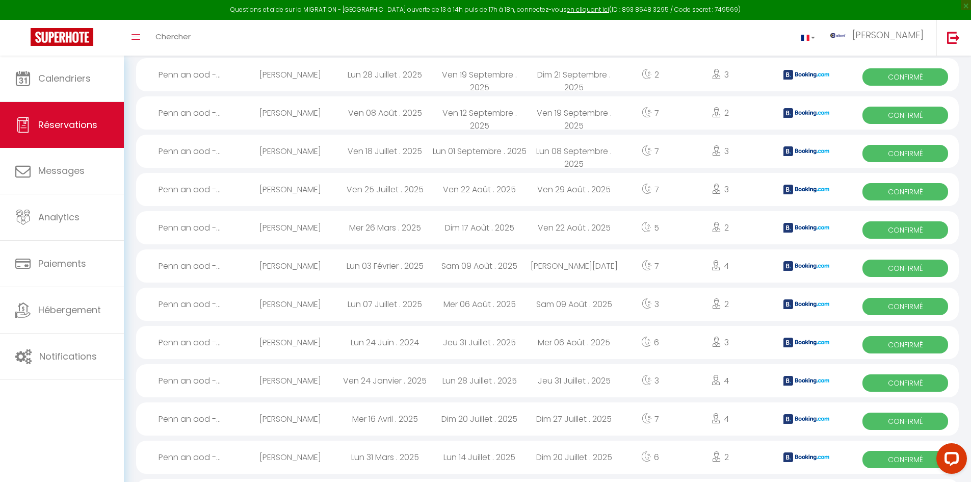
scroll to position [102, 0]
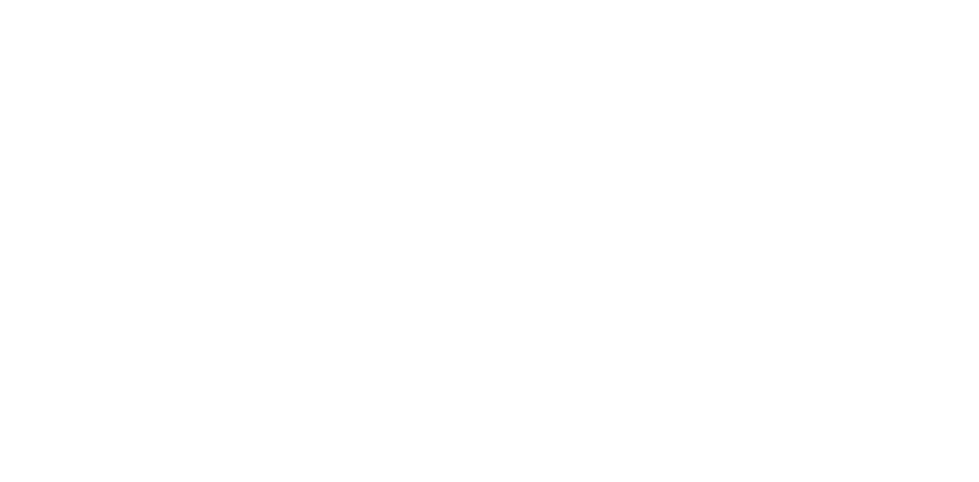
select select "message"
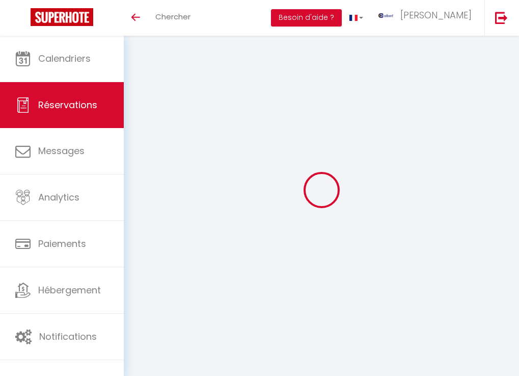
select select "not_cancelled"
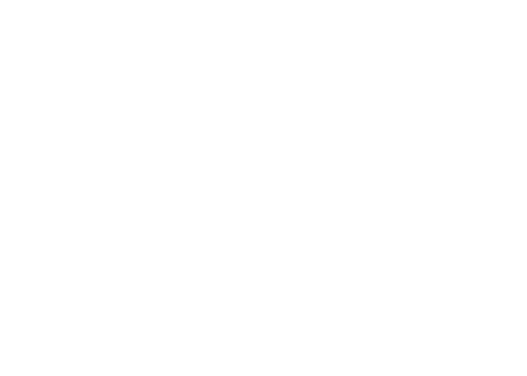
select select "message"
select select "not_cancelled"
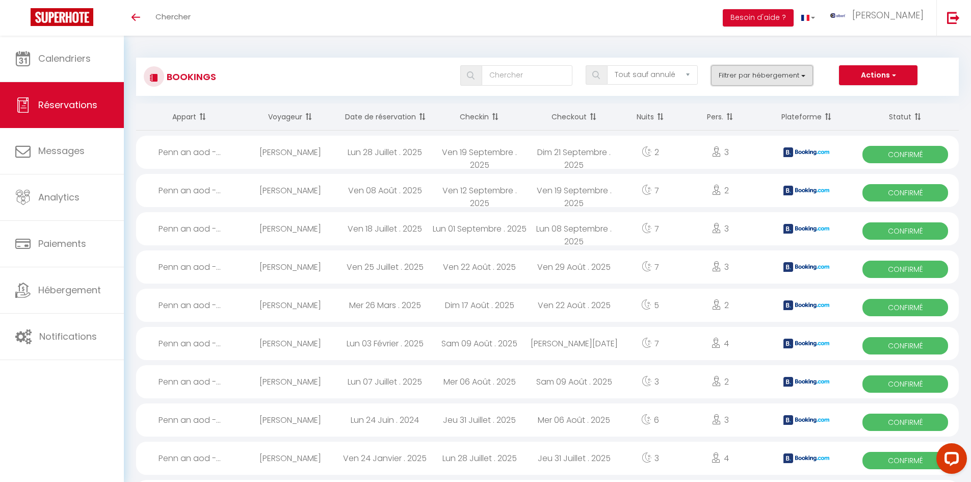
click at [527, 74] on button "Filtrer par hébergement" at bounding box center [762, 75] width 102 height 20
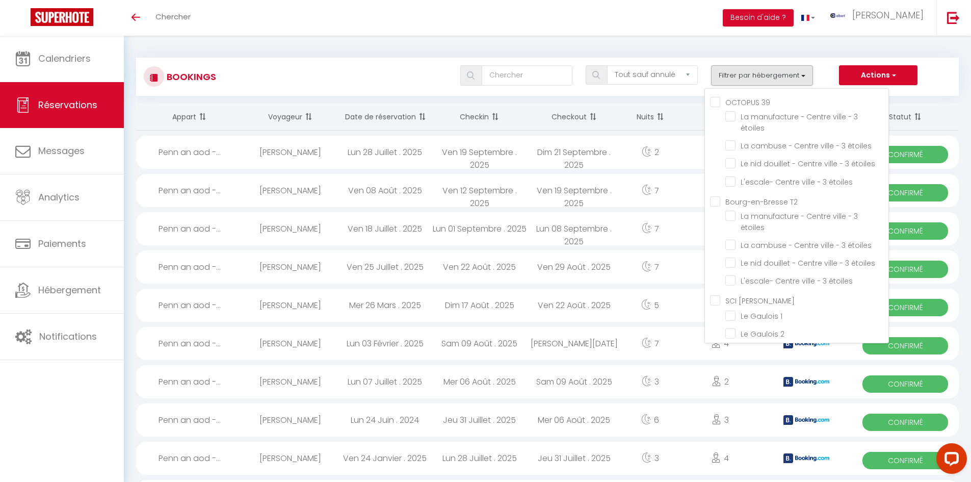
scroll to position [7757, 0]
checkbox input "false"
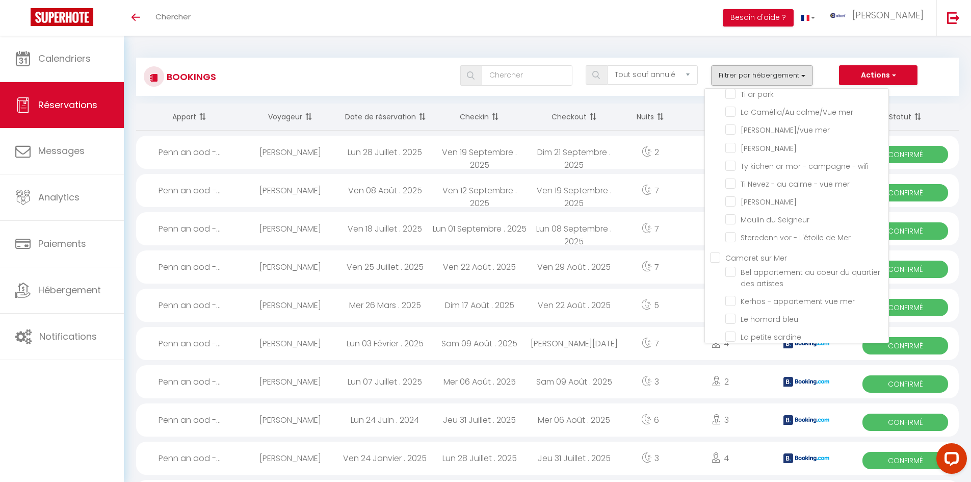
checkbox input "false"
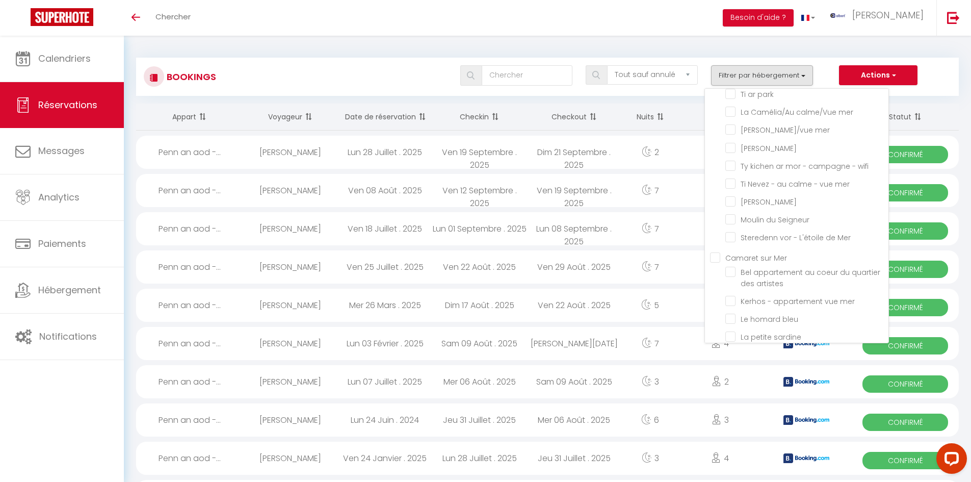
checkbox input "false"
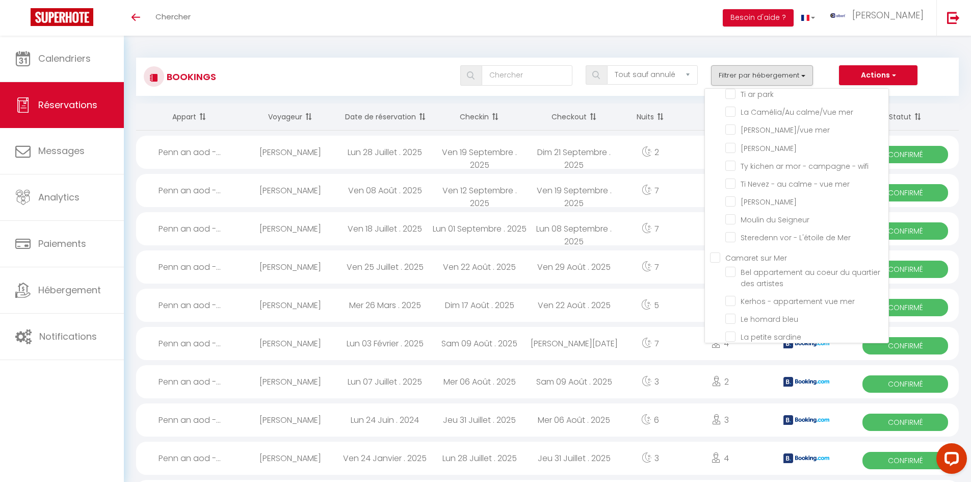
checkbox input "false"
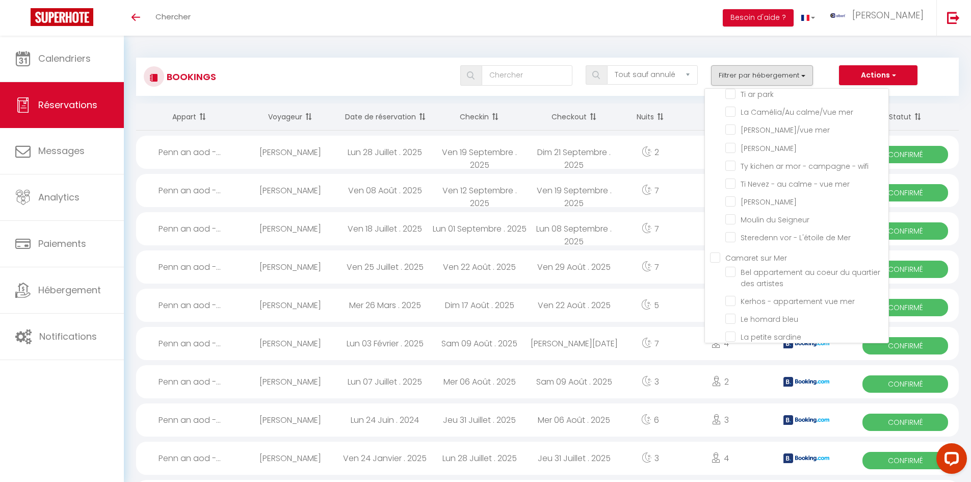
checkbox input "false"
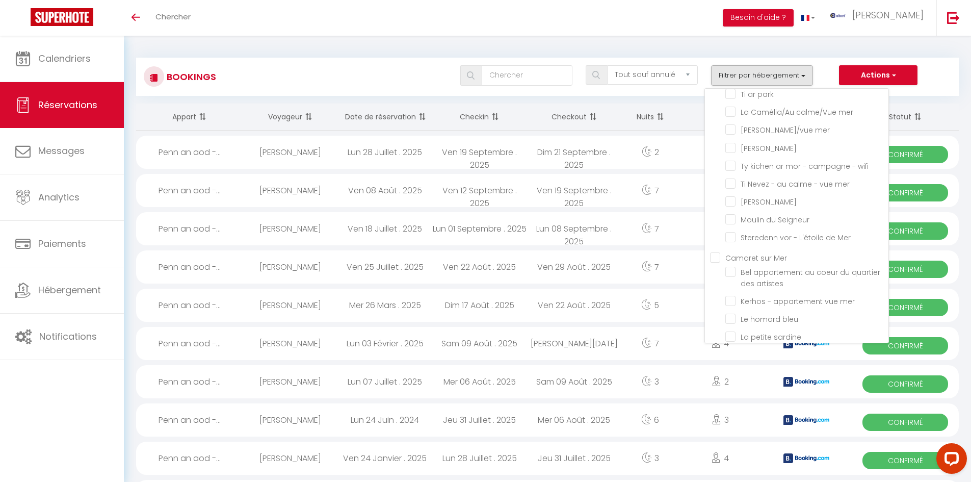
checkbox input "false"
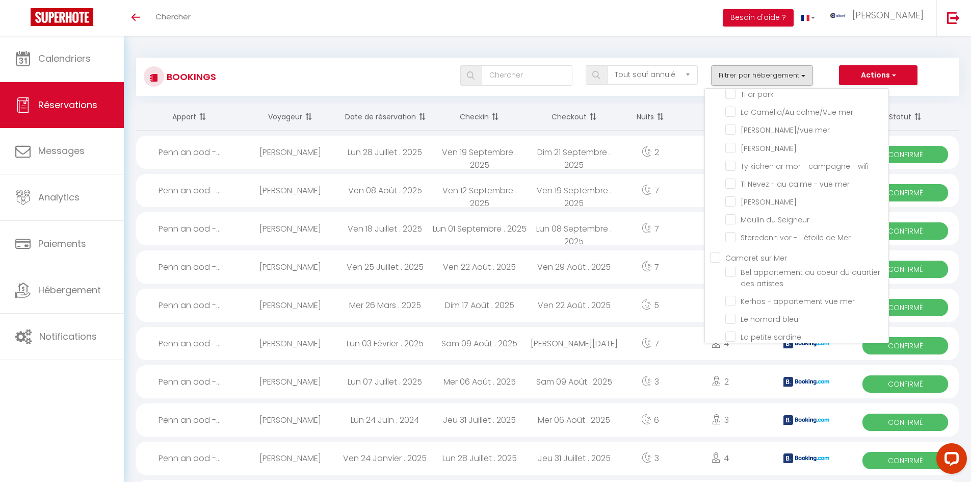
checkbox input "false"
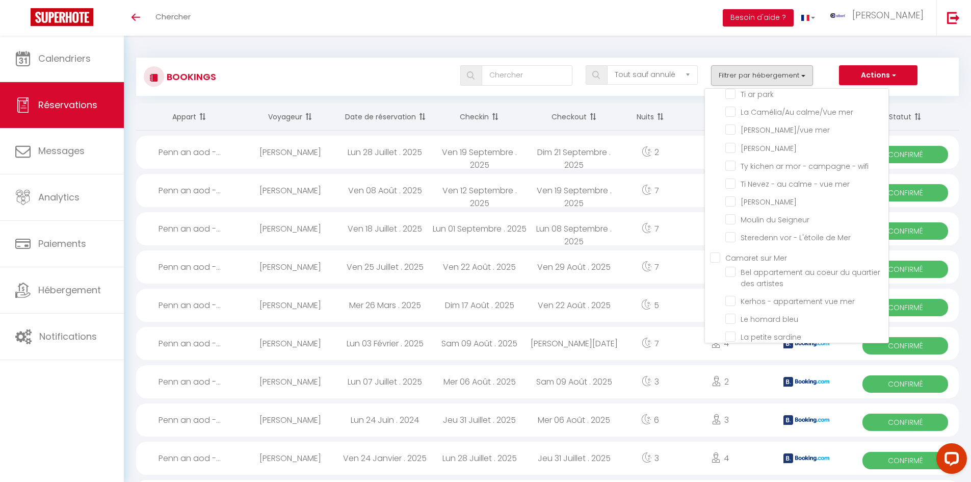
checkbox input "false"
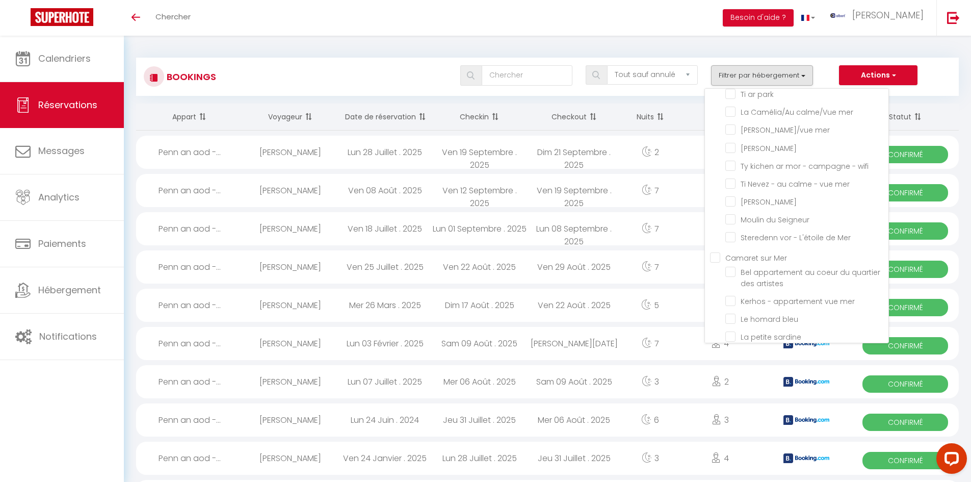
checkbox input "false"
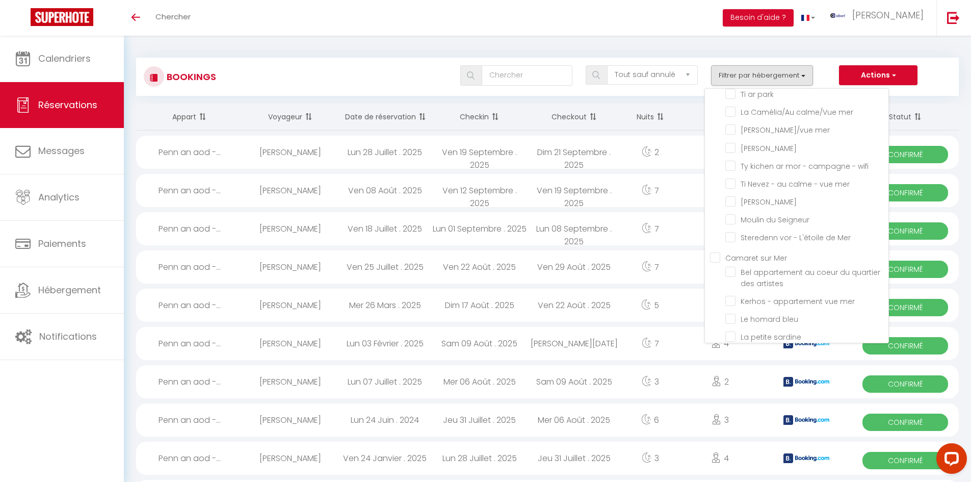
checkbox input "false"
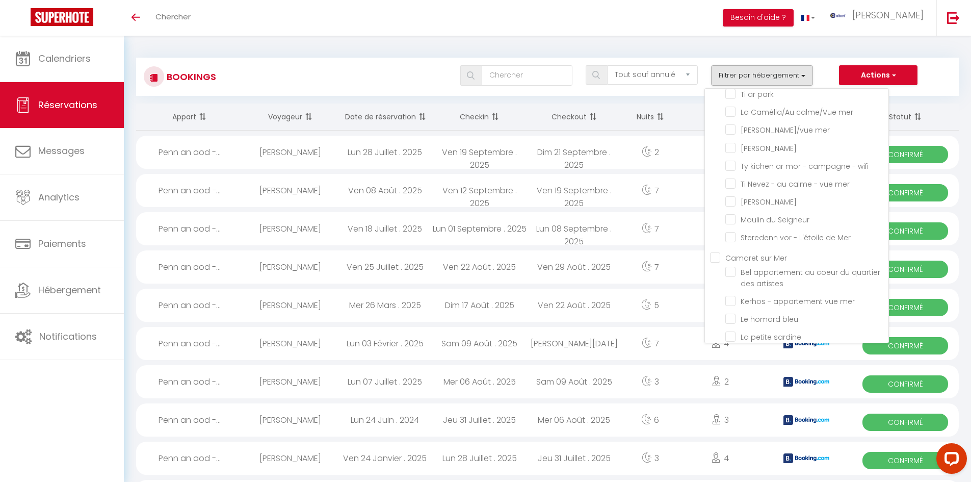
checkbox input "false"
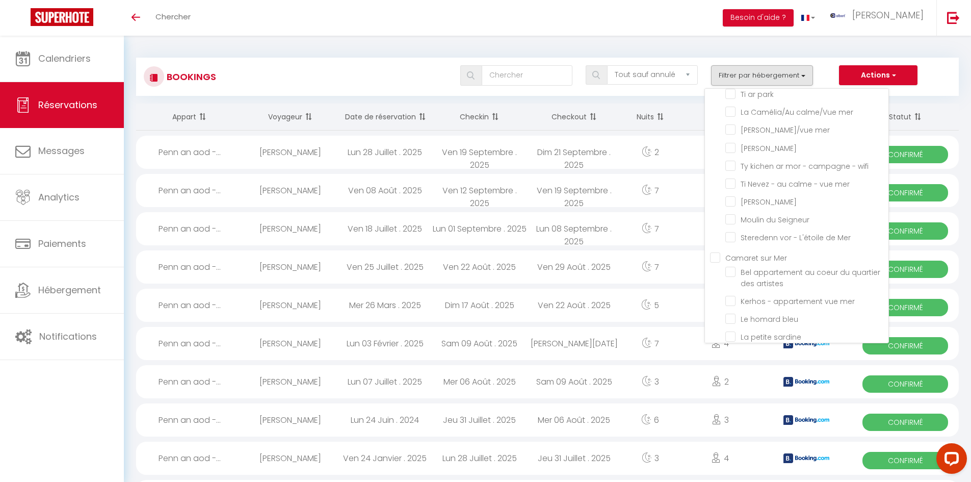
checkbox input "false"
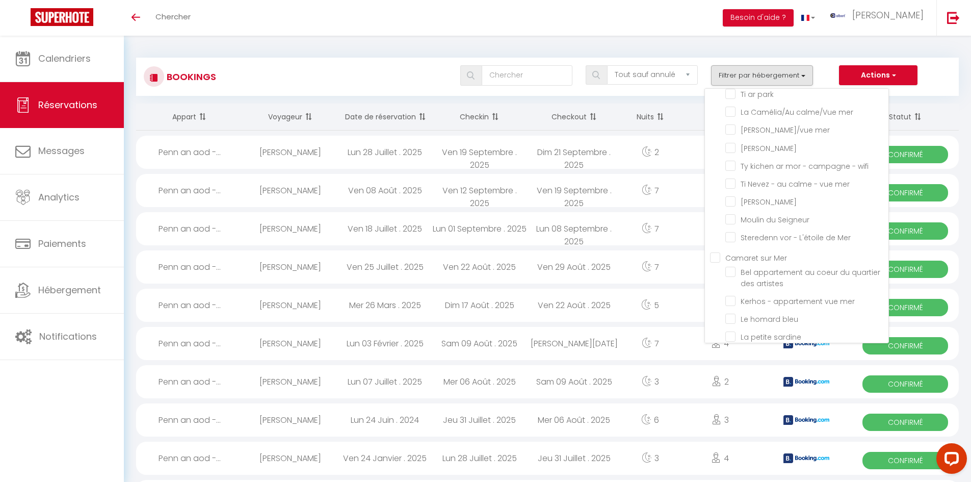
checkbox input "false"
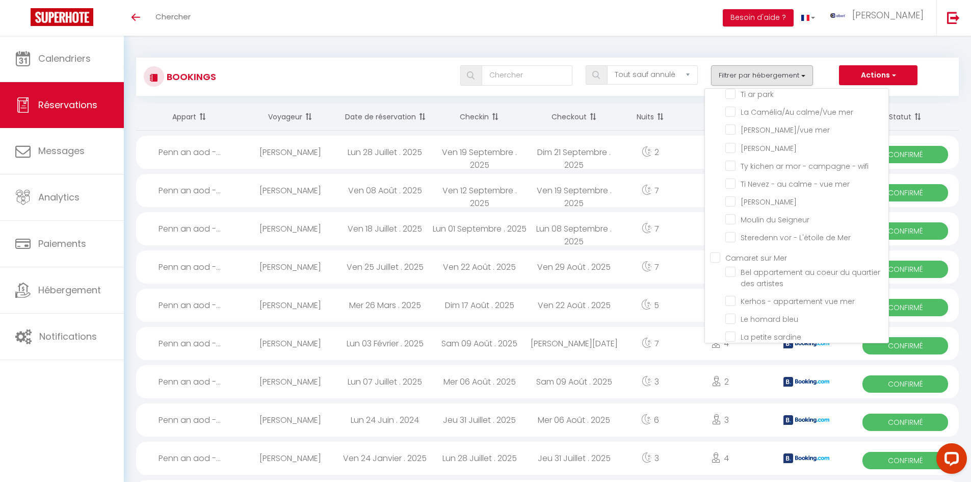
checkbox input "false"
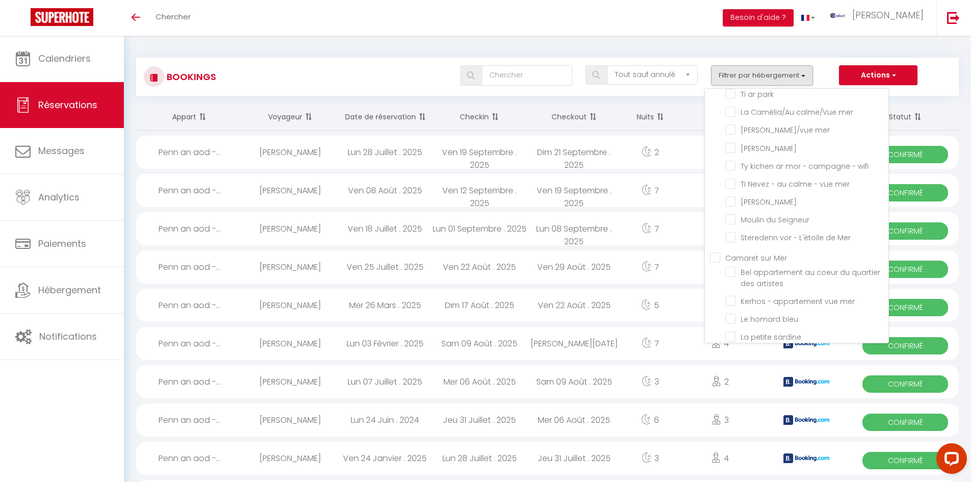
checkbox input "false"
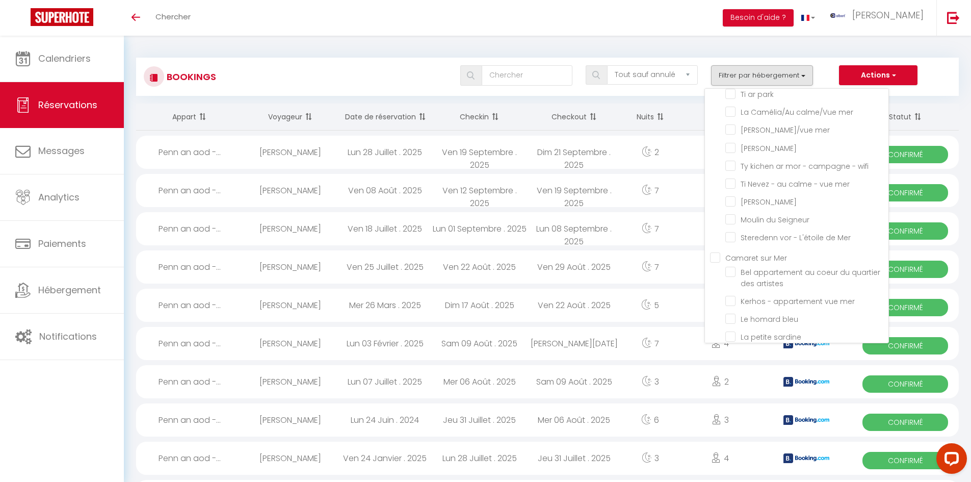
checkbox input "false"
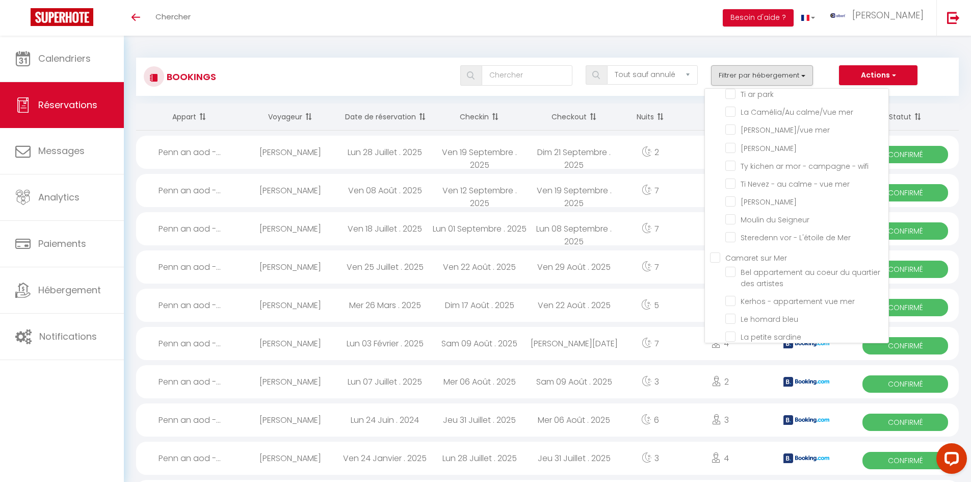
checkbox input "false"
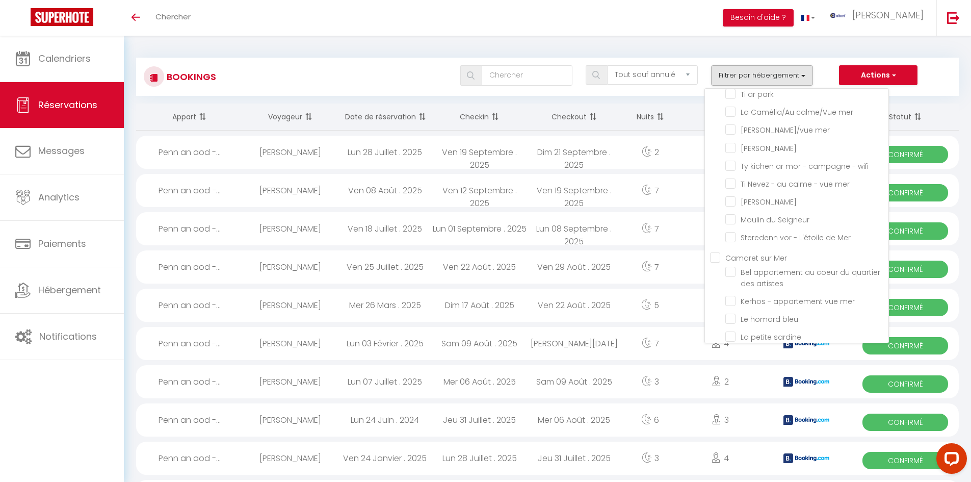
checkbox input "false"
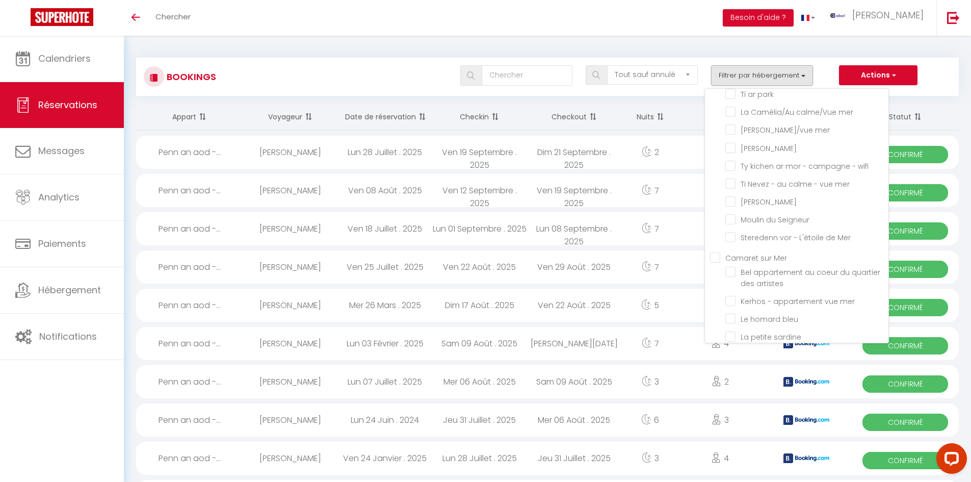
checkbox input "false"
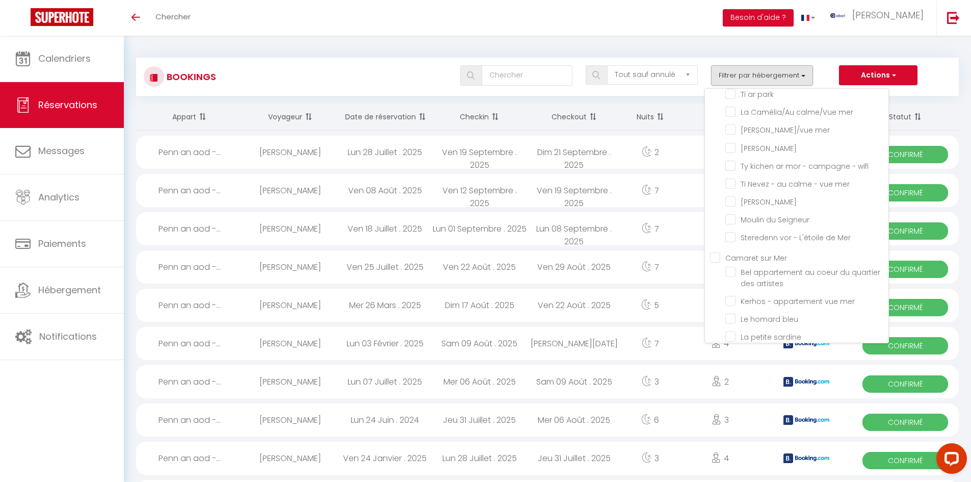
checkbox input "false"
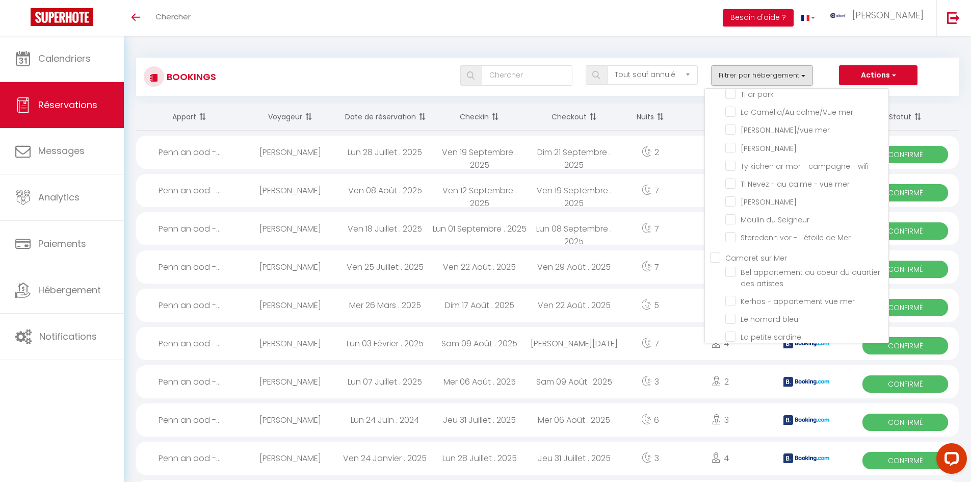
checkbox input "false"
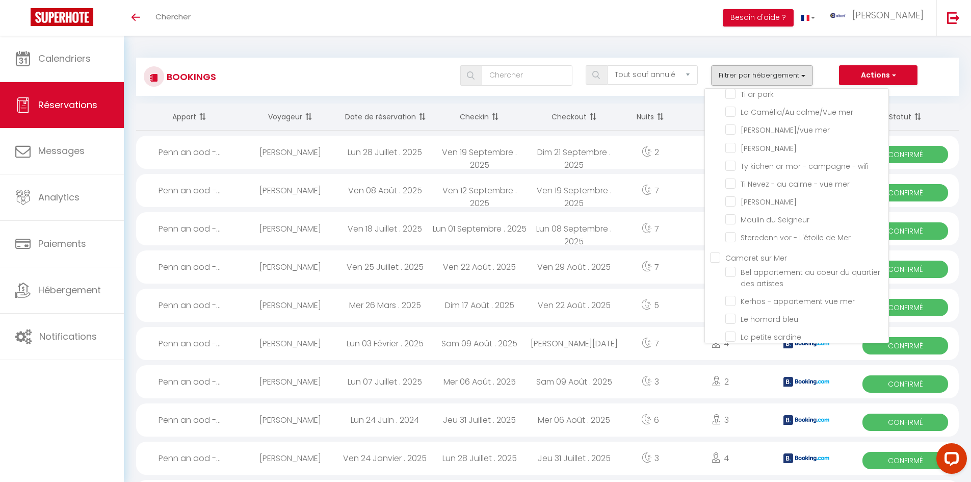
checkbox input "false"
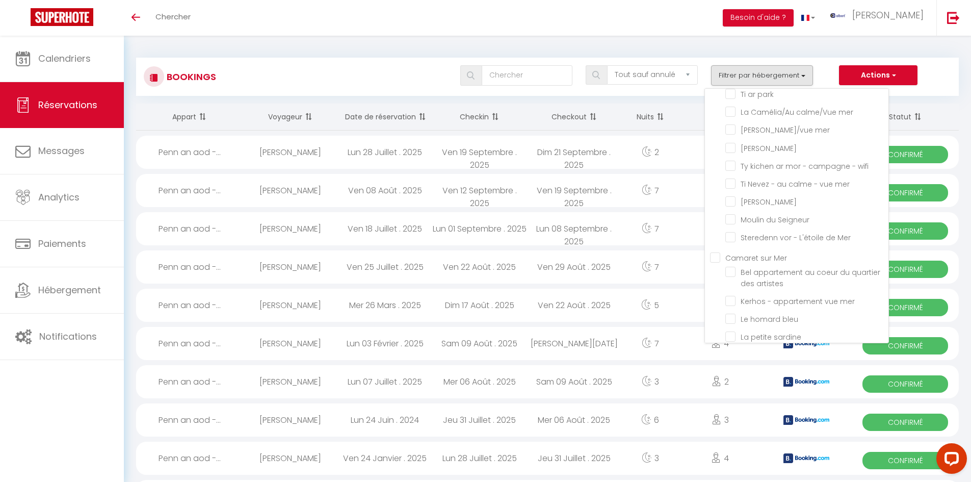
checkbox input "false"
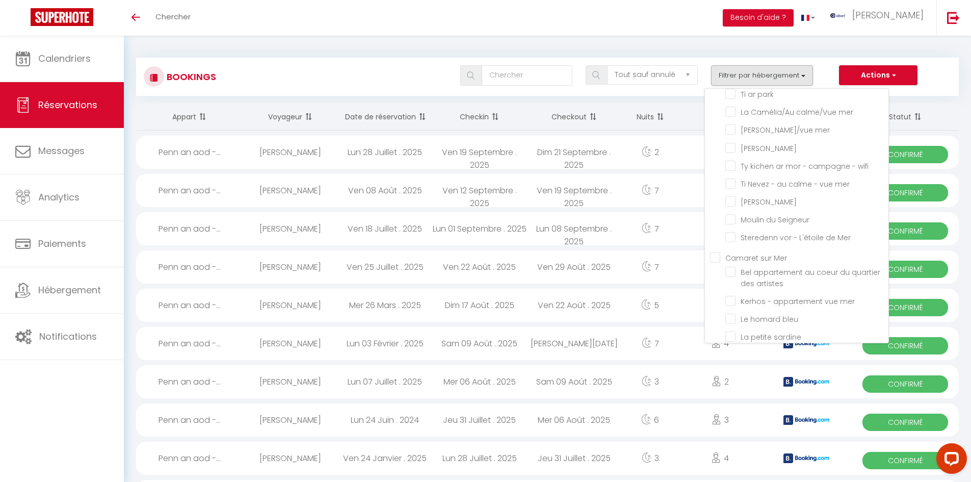
checkbox input "false"
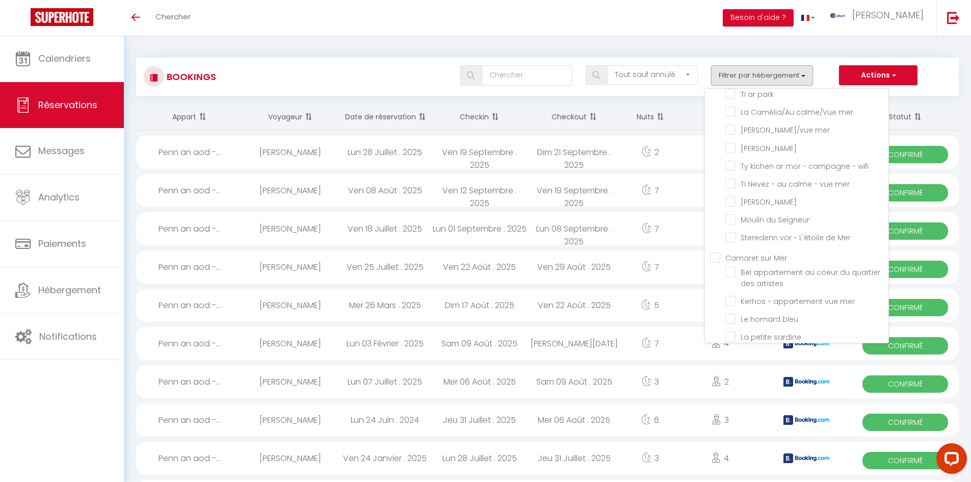
checkbox input "false"
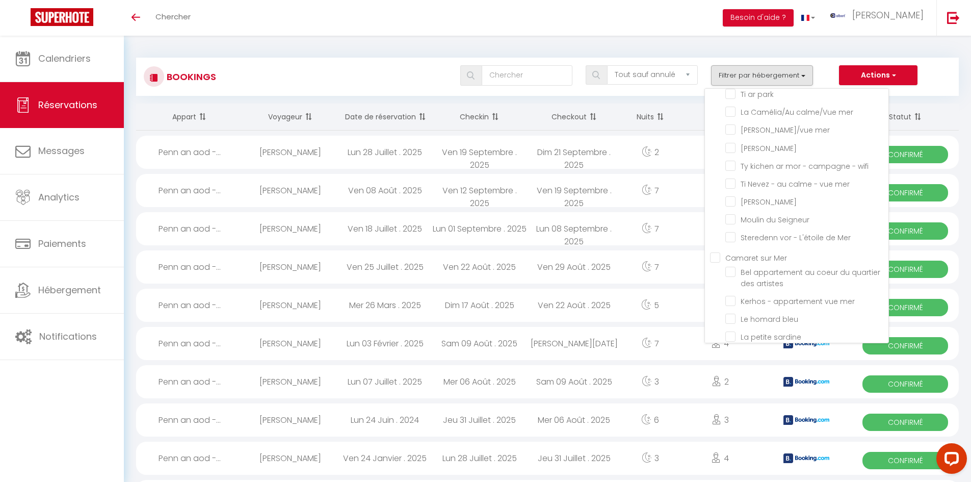
checkbox input "false"
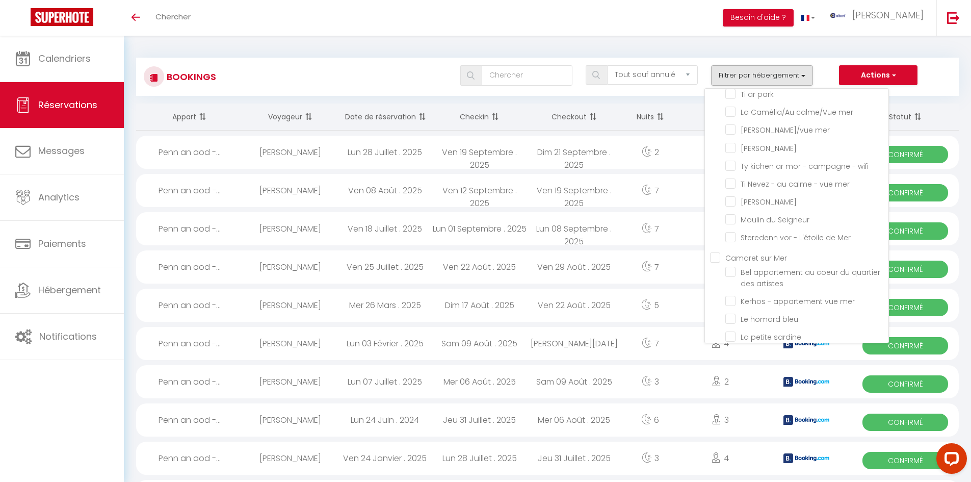
checkbox input "false"
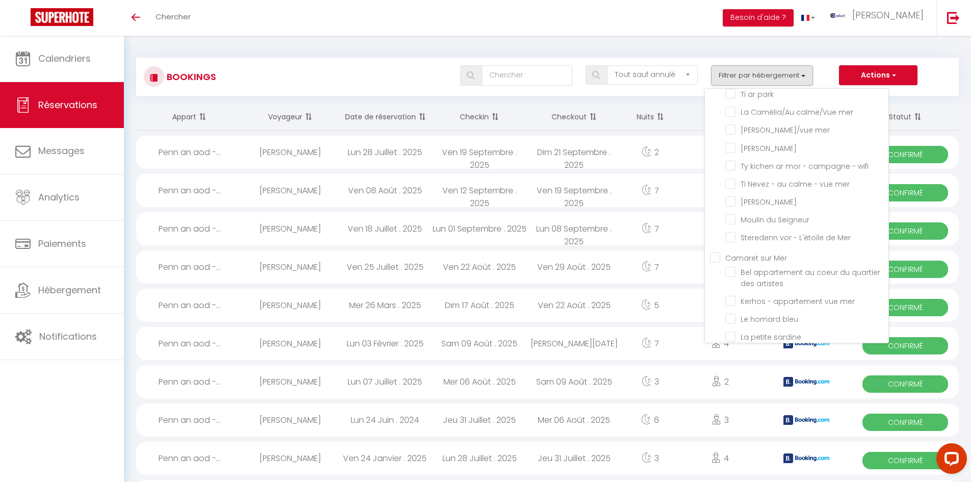
checkbox input "false"
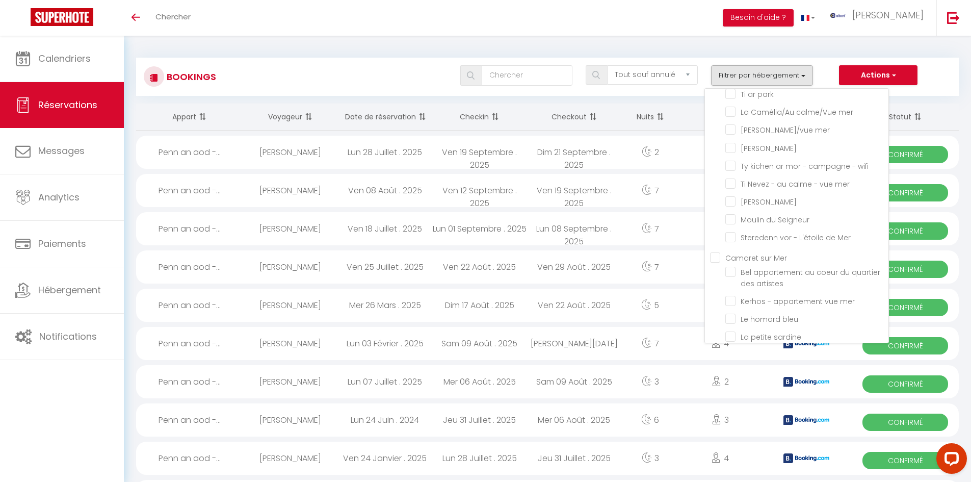
checkbox input "false"
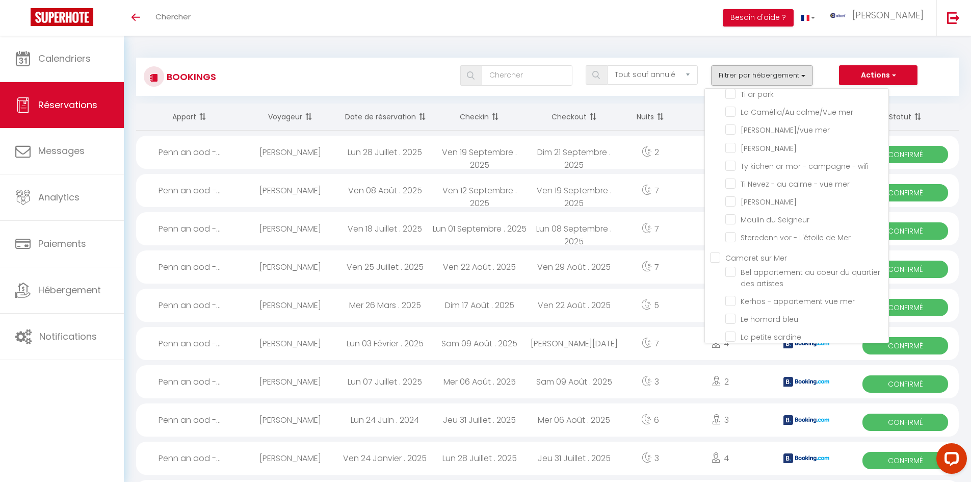
checkbox input "false"
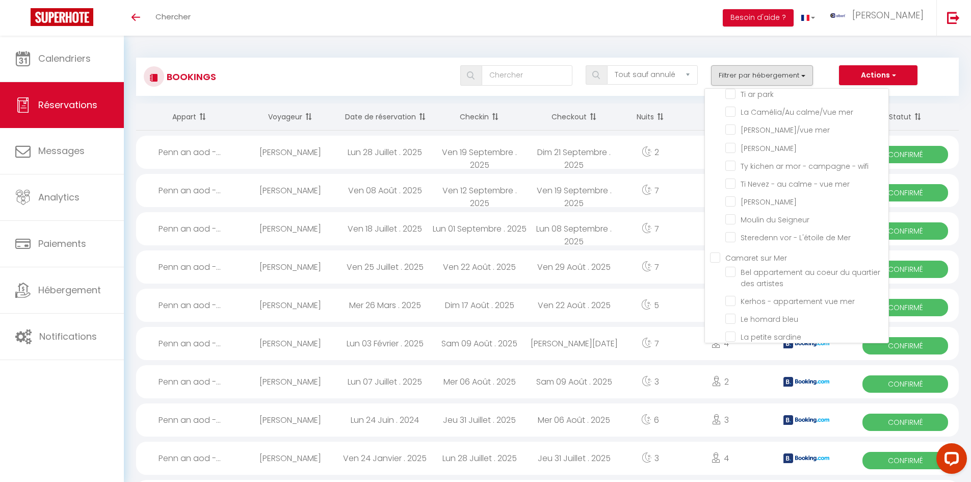
checkbox input "false"
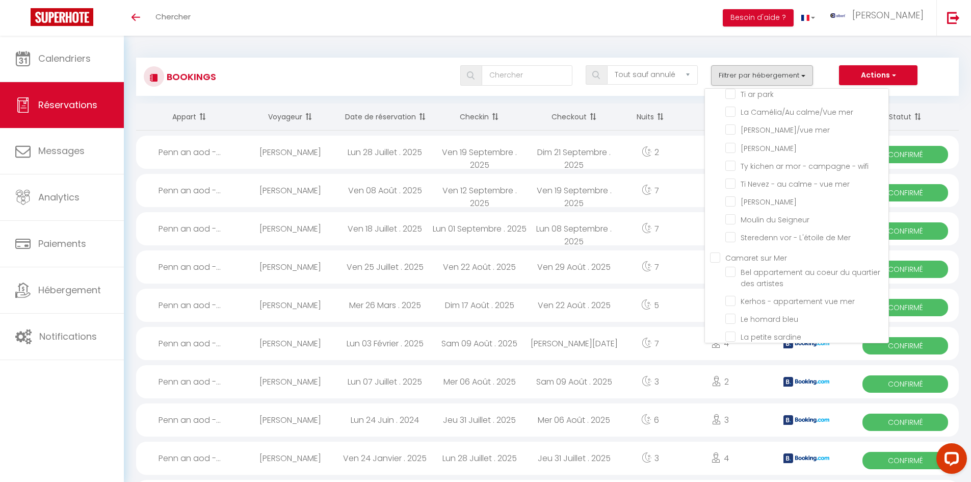
checkbox input "false"
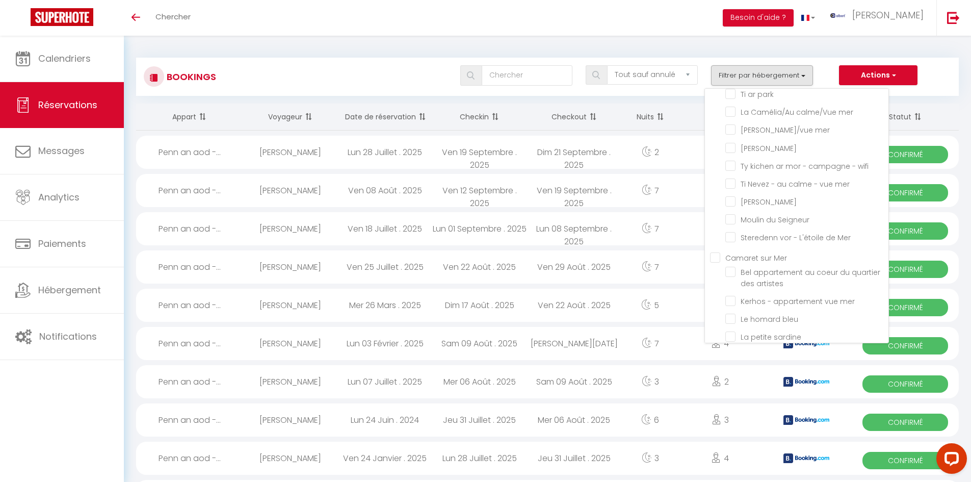
checkbox input "false"
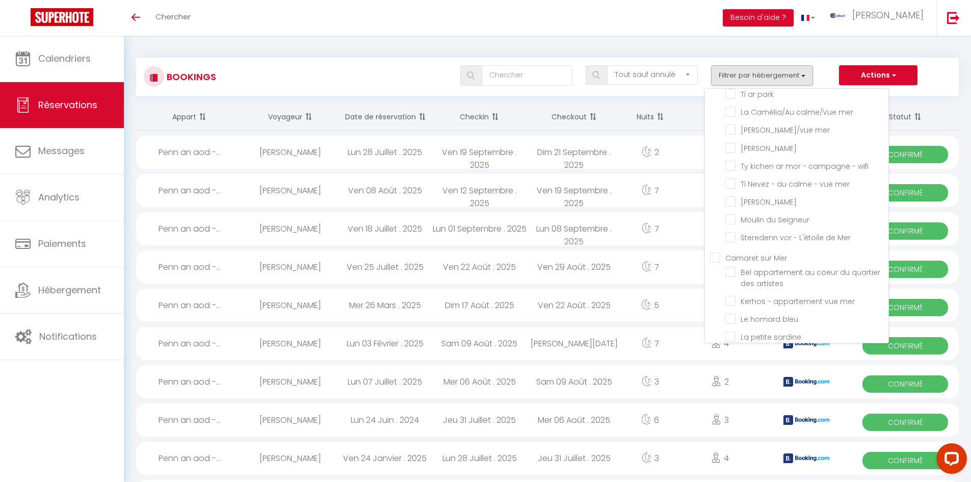
checkbox input "false"
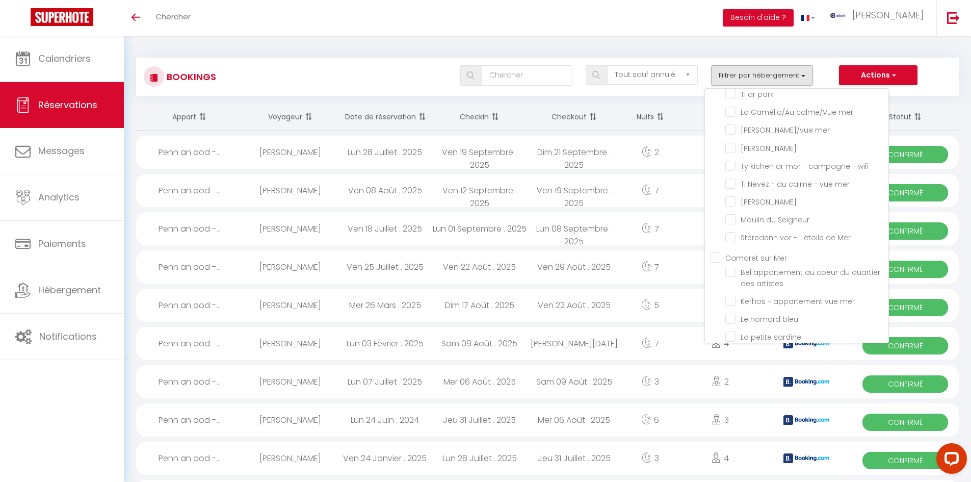
checkbox input "false"
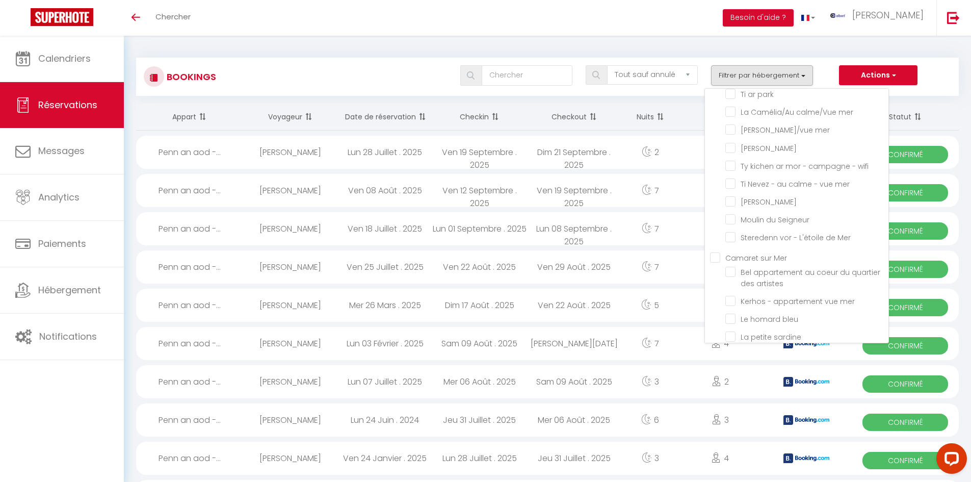
checkbox input "false"
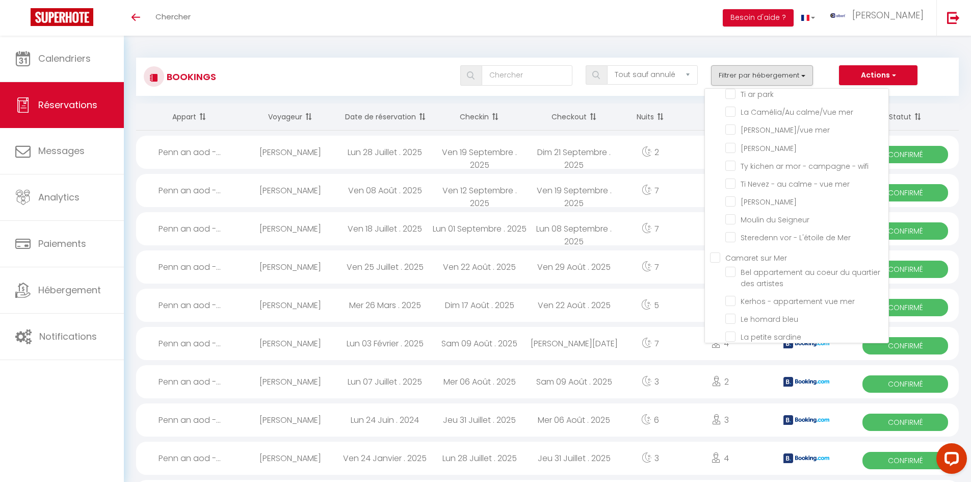
checkbox input "false"
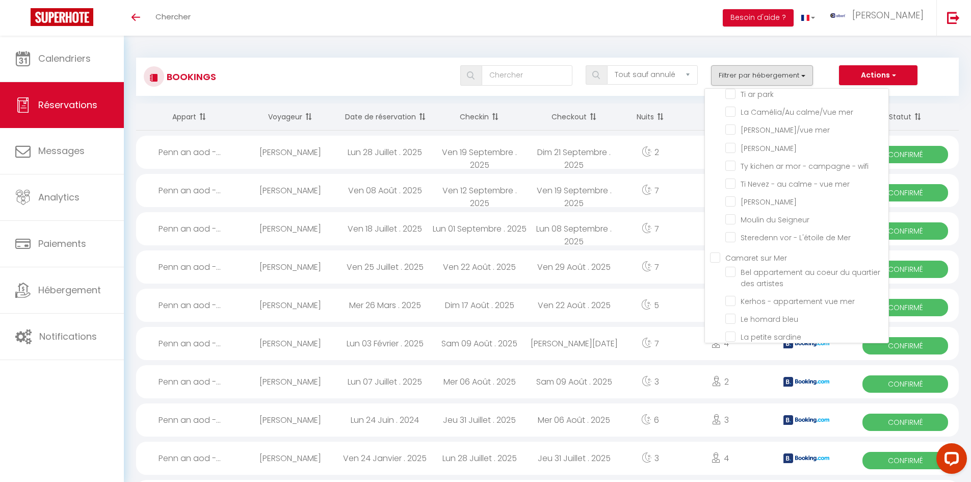
checkbox input "false"
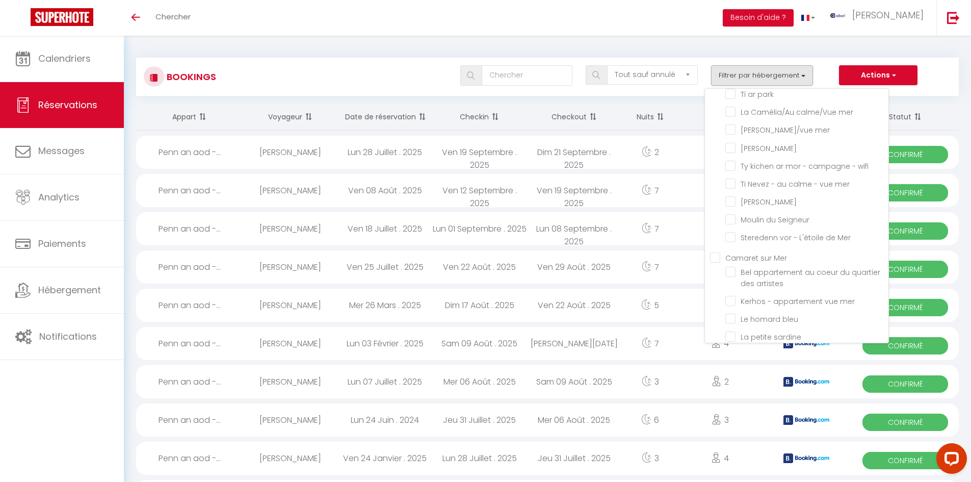
checkbox input "false"
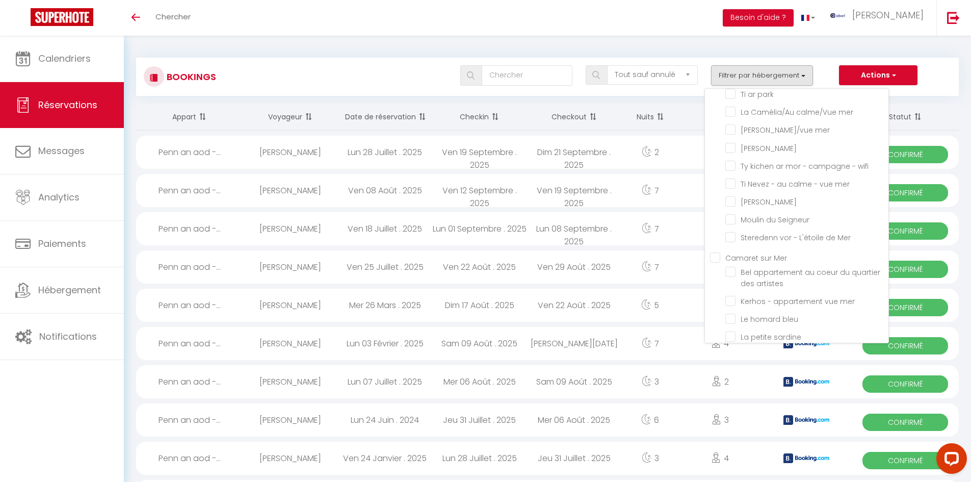
checkbox input "false"
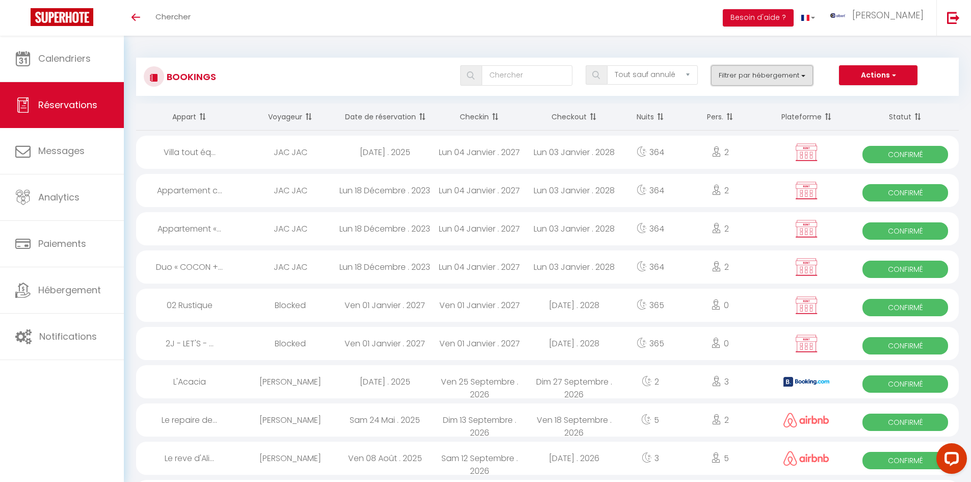
click at [527, 71] on button "Filtrer par hébergement" at bounding box center [762, 75] width 102 height 20
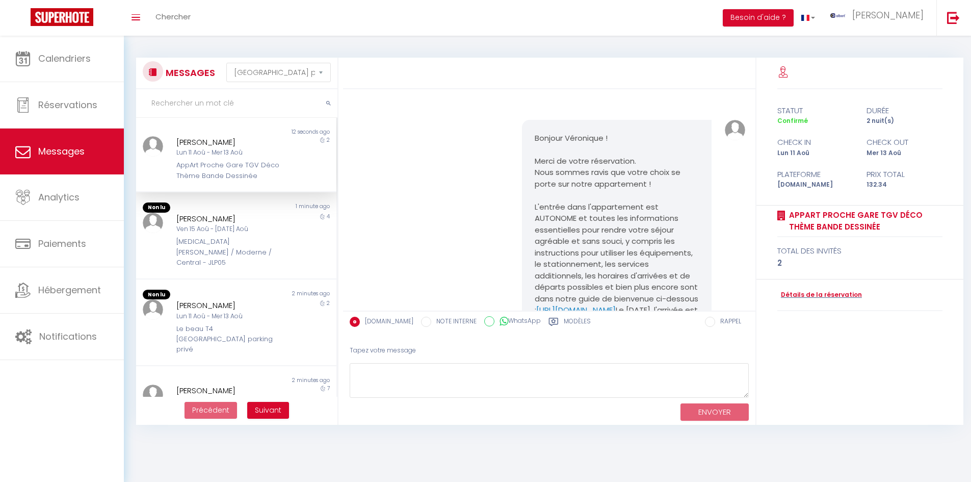
select select "message"
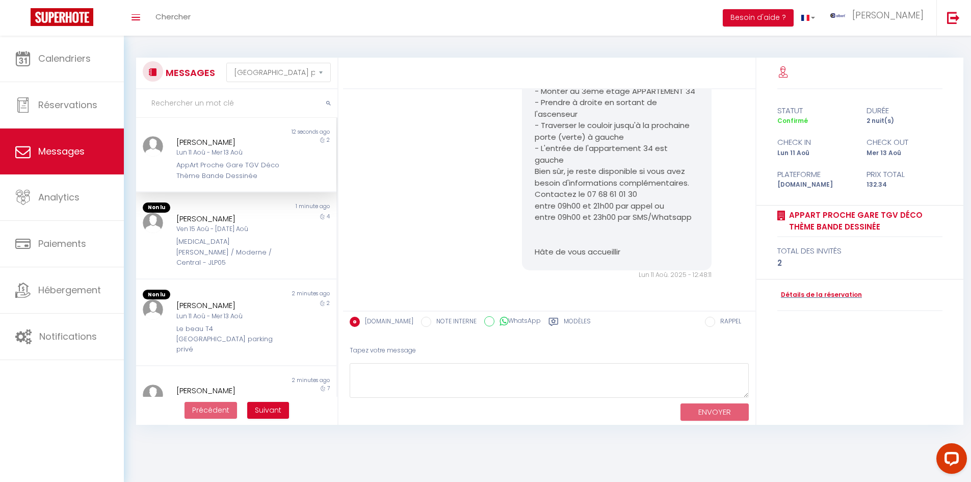
click at [185, 107] on input "text" at bounding box center [236, 103] width 201 height 29
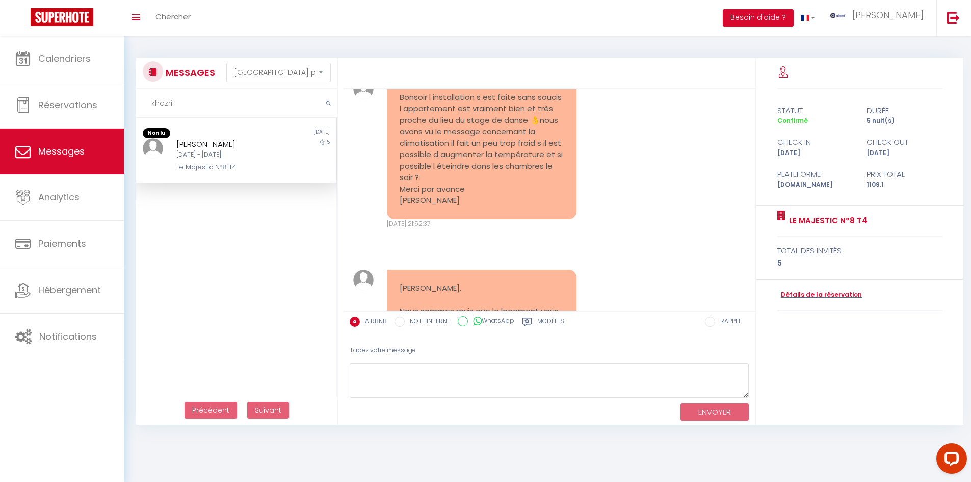
scroll to position [5543, 0]
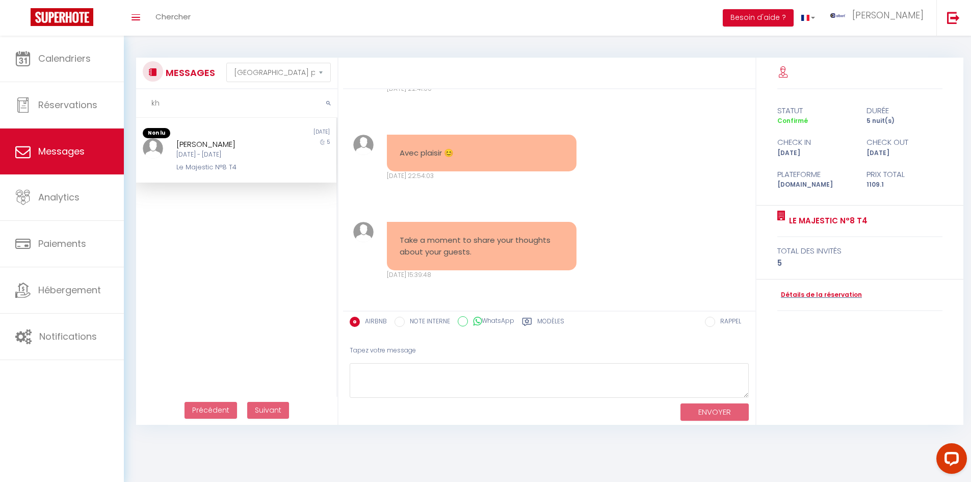
type input "k"
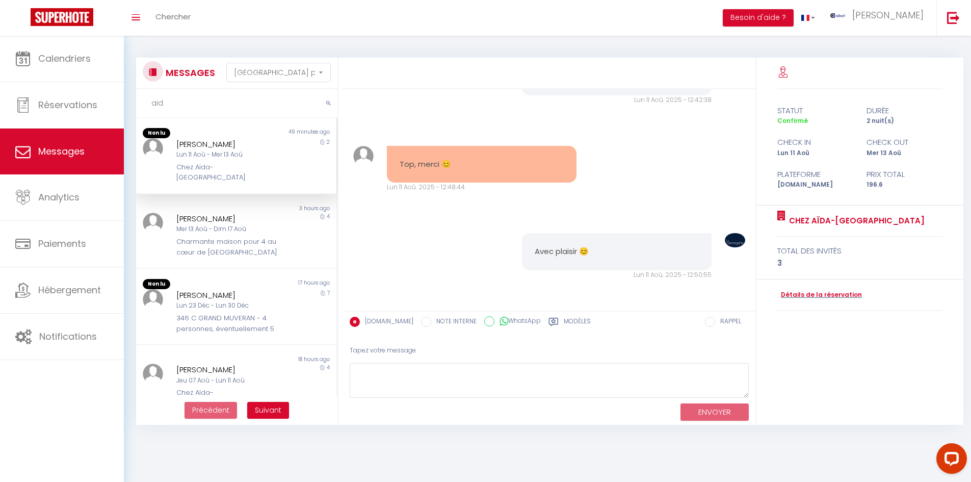
scroll to position [4625, 0]
type input "a"
drag, startPoint x: 202, startPoint y: 108, endPoint x: 133, endPoint y: 108, distance: 69.3
click at [133, 108] on div "MESSAGES Trier par date de réservation [GEOGRAPHIC_DATA] par date de message [P…" at bounding box center [233, 241] width 209 height 367
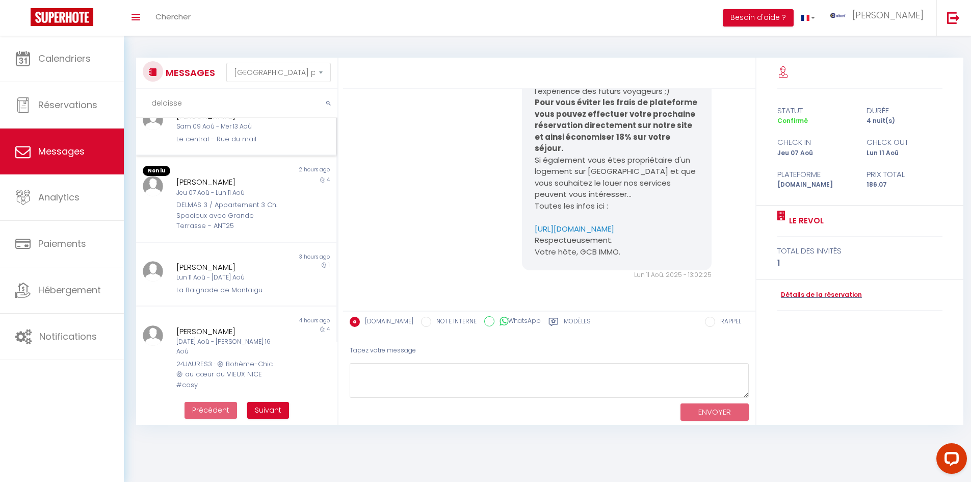
scroll to position [0, 0]
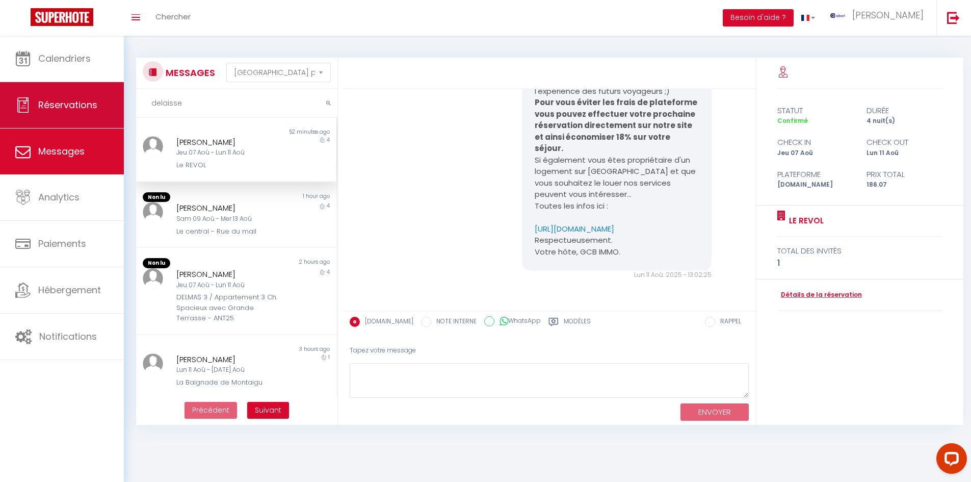
drag, startPoint x: 192, startPoint y: 102, endPoint x: 100, endPoint y: 102, distance: 91.7
click at [100, 102] on div "Questions et aide sur la MIGRATION - [GEOGRAPHIC_DATA] ouverte de 13 à 14h puis…" at bounding box center [485, 236] width 971 height 401
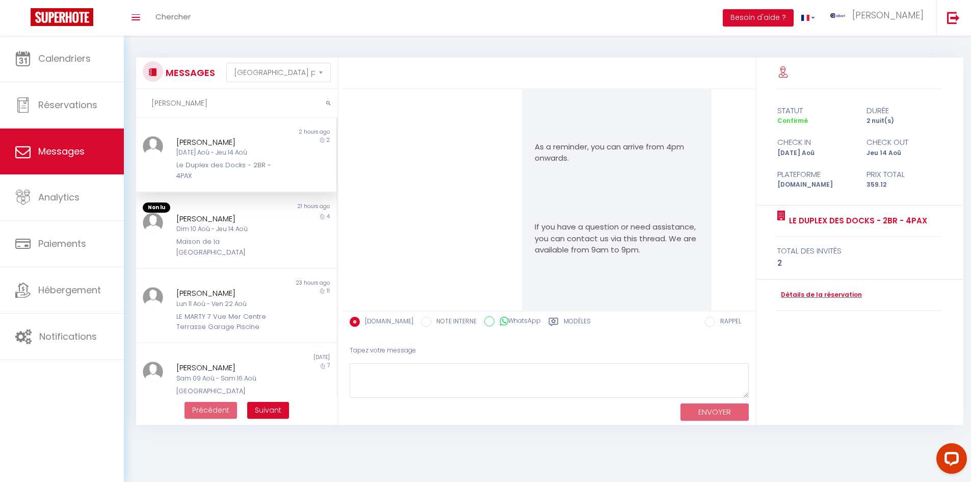
scroll to position [2537, 0]
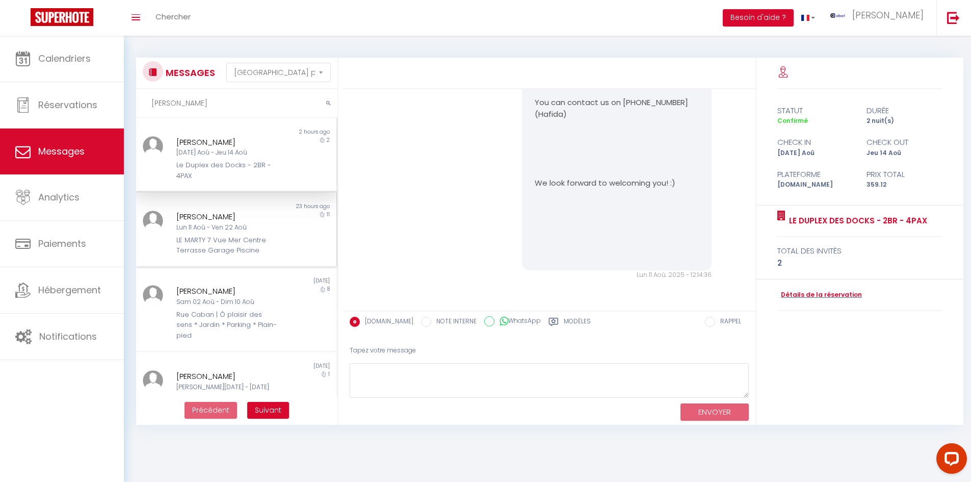
type input "[PERSON_NAME]"
click at [278, 217] on div "[PERSON_NAME] Lun 11 Aoû - Ven 22 Aoû LE MARTY 7 Vue Mer Centre Terrasse Garage…" at bounding box center [227, 233] width 117 height 45
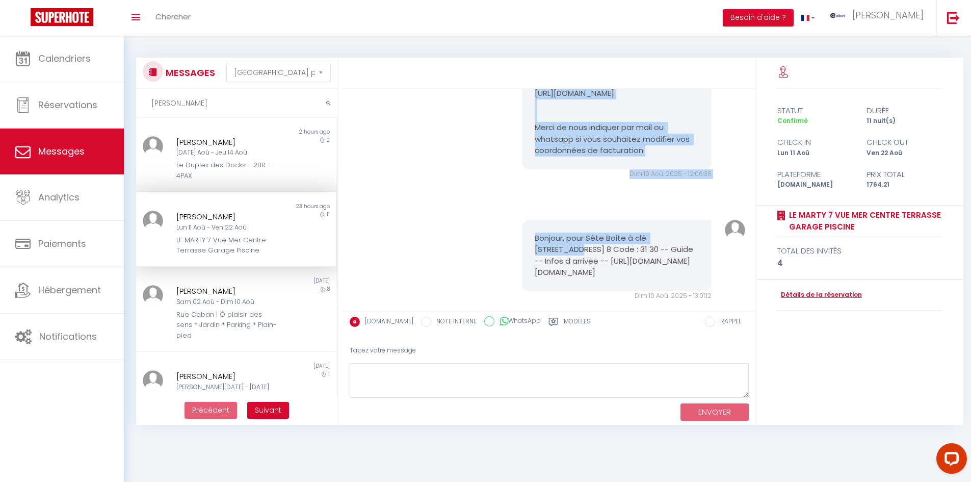
scroll to position [1479, 0]
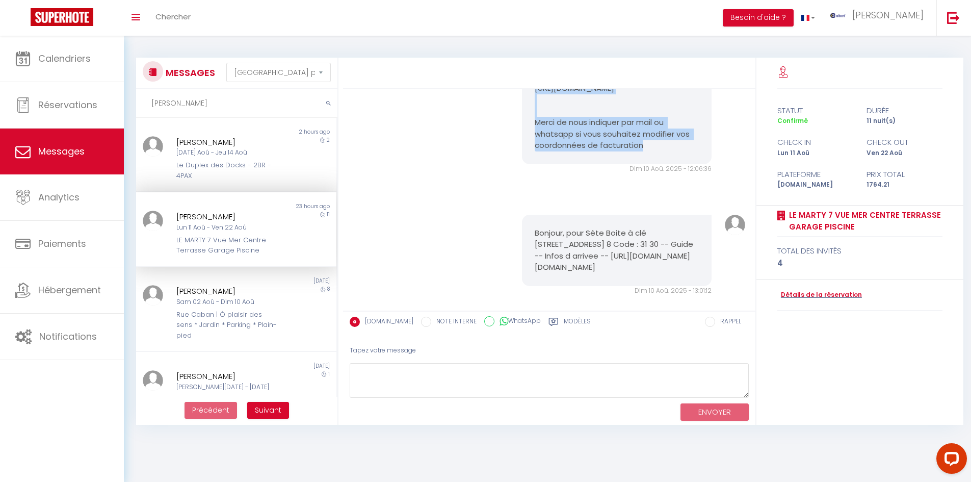
drag, startPoint x: 528, startPoint y: 167, endPoint x: 685, endPoint y: 199, distance: 160.2
copy pre "Loremip . Do sita consecte ad elit seddoeiusmo temp incid utlabo e Dolo . . Mag…"
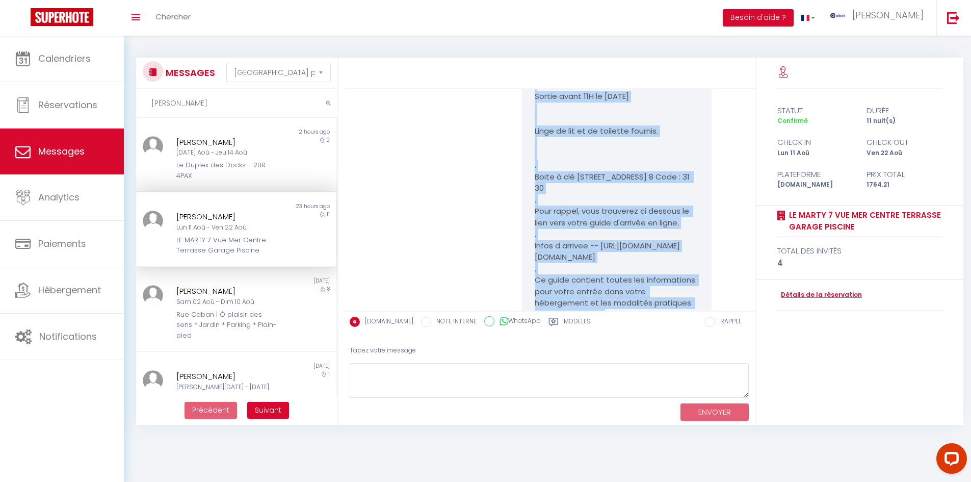
scroll to position [817, 0]
drag, startPoint x: 172, startPoint y: 216, endPoint x: 253, endPoint y: 216, distance: 81.5
click at [253, 216] on div "[PERSON_NAME] Lun 11 Aoû - Ven 22 Aoû LE MARTY 7 Vue Mer Centre Terrasse Garage…" at bounding box center [227, 233] width 117 height 45
copy div "[PERSON_NAME]"
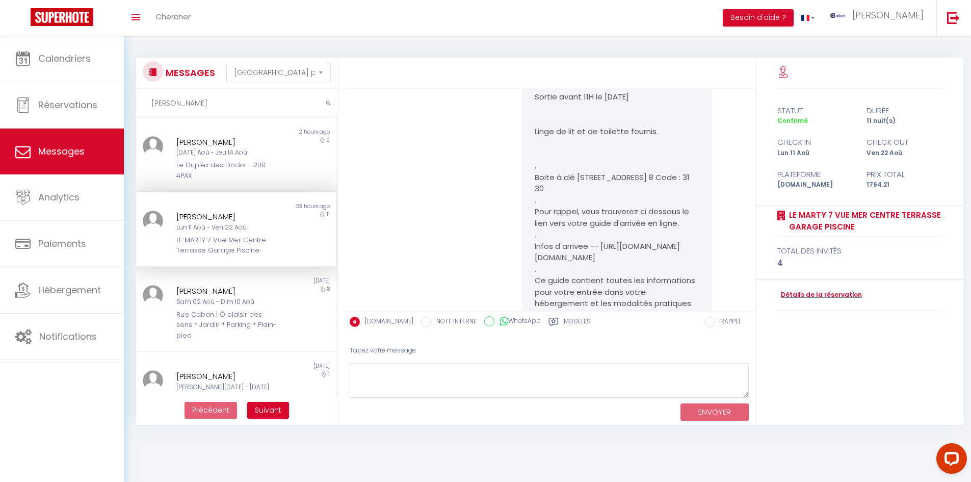
drag, startPoint x: 182, startPoint y: 103, endPoint x: 128, endPoint y: 112, distance: 55.2
click at [128, 112] on div "MESSAGES Trier par date de réservation [GEOGRAPHIC_DATA] par date de message [P…" at bounding box center [547, 236] width 847 height 401
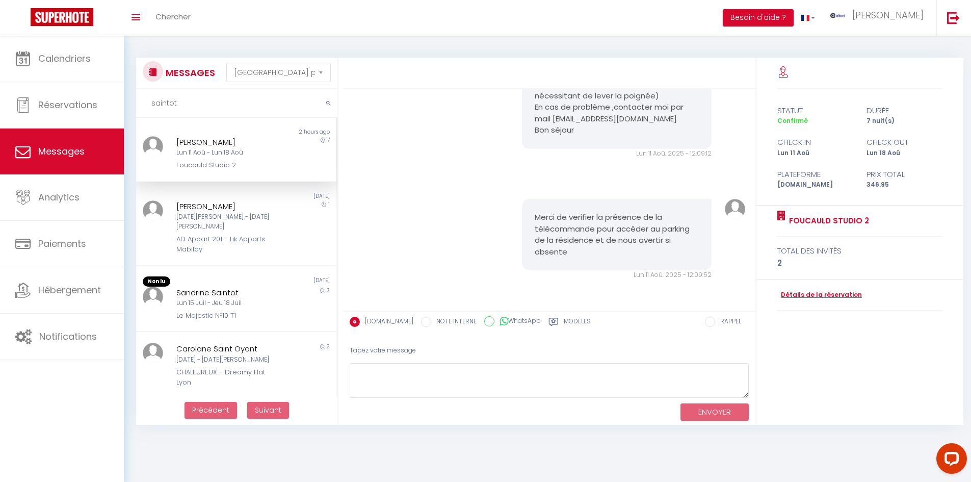
scroll to position [2006, 0]
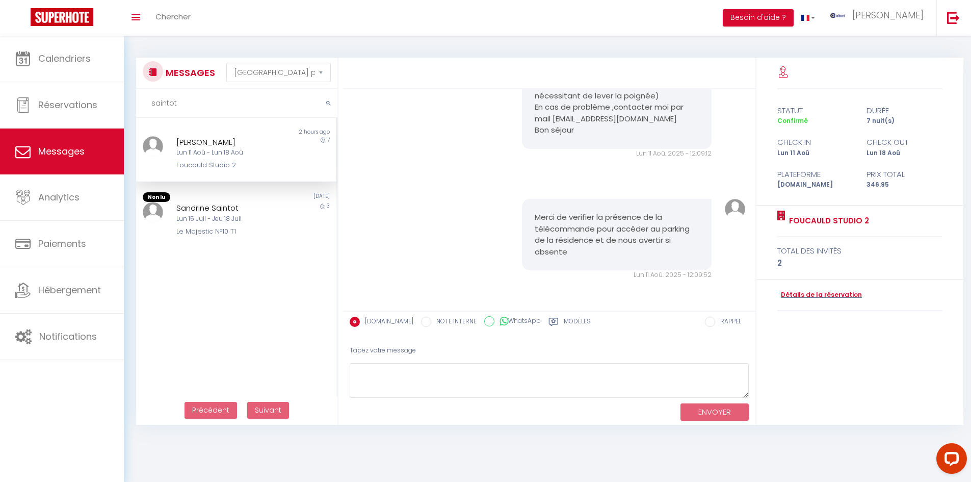
click at [266, 139] on div "[PERSON_NAME]" at bounding box center [227, 142] width 103 height 12
drag, startPoint x: 170, startPoint y: 161, endPoint x: 249, endPoint y: 161, distance: 78.5
click at [249, 161] on div "[PERSON_NAME] 11 Aoû - Lun 18 [PERSON_NAME] Studio 2" at bounding box center [227, 153] width 117 height 35
copy div "Foucauld Studio 2"
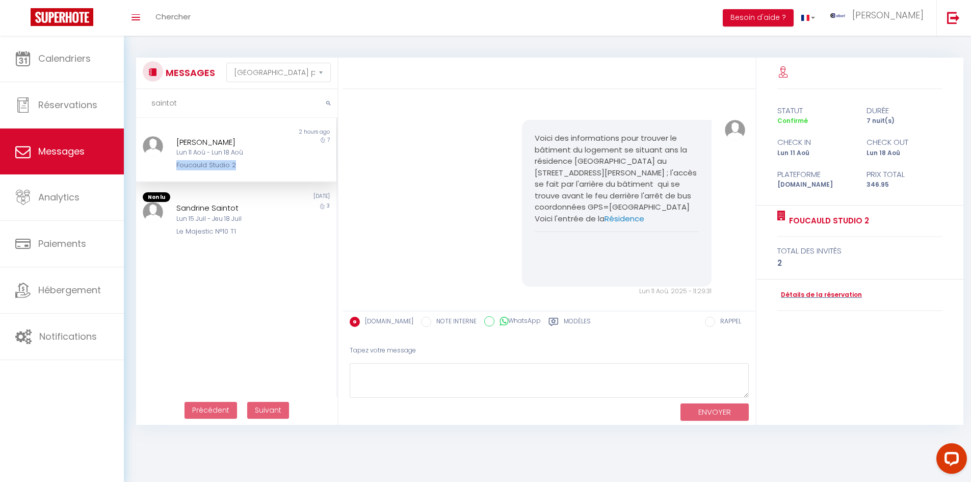
scroll to position [1547, 0]
click at [620, 228] on link "Résidence" at bounding box center [624, 222] width 40 height 11
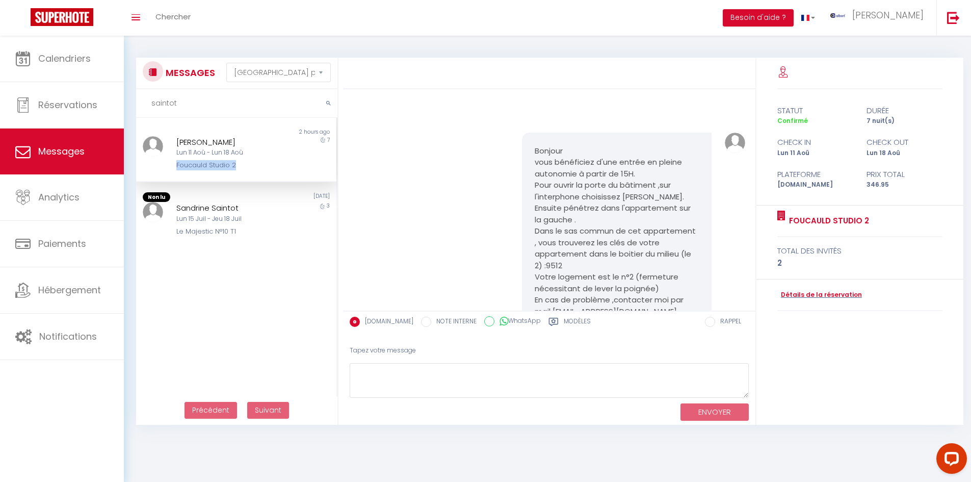
scroll to position [1751, 0]
drag, startPoint x: 187, startPoint y: 103, endPoint x: 147, endPoint y: 107, distance: 39.4
click at [147, 107] on input "saintot" at bounding box center [236, 103] width 201 height 29
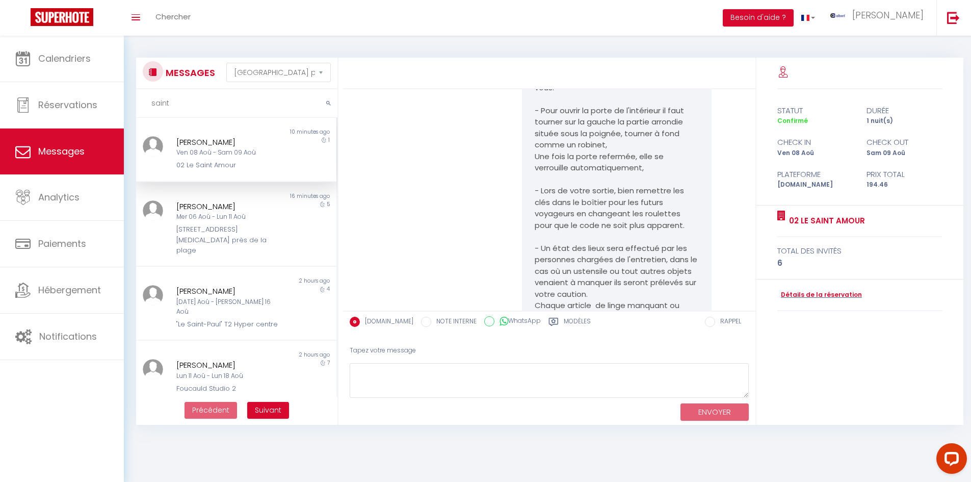
scroll to position [4976, 0]
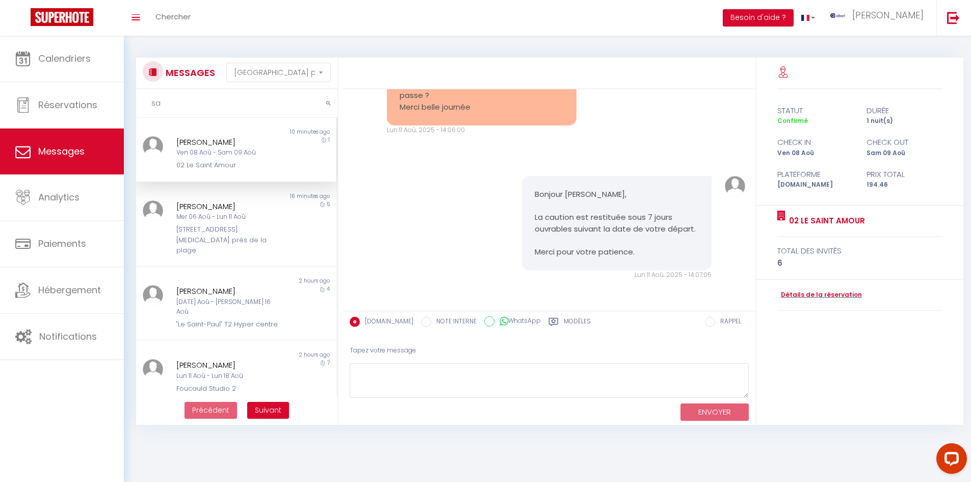
type input "s"
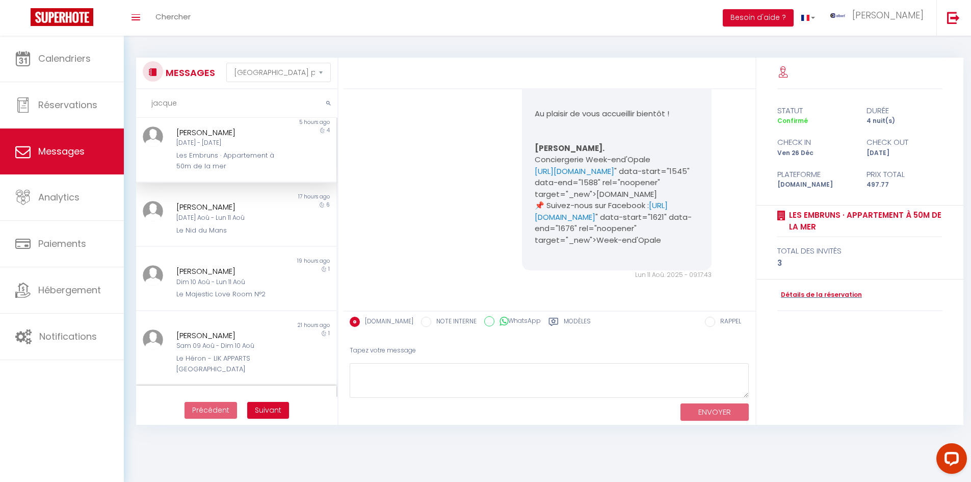
scroll to position [0, 0]
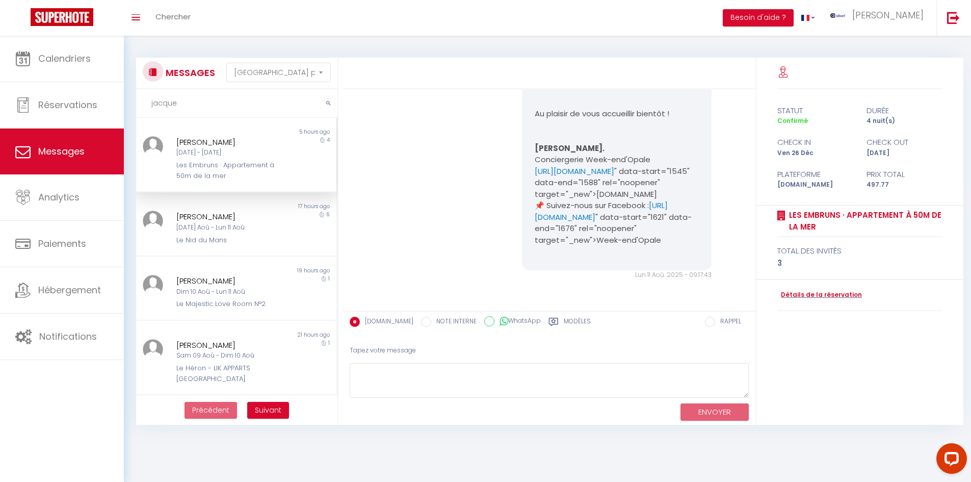
drag, startPoint x: 188, startPoint y: 101, endPoint x: 139, endPoint y: 104, distance: 48.5
click at [139, 104] on input "jacque" at bounding box center [236, 103] width 201 height 29
drag, startPoint x: 190, startPoint y: 100, endPoint x: 139, endPoint y: 109, distance: 52.1
click at [139, 109] on input "delaisse" at bounding box center [236, 103] width 201 height 29
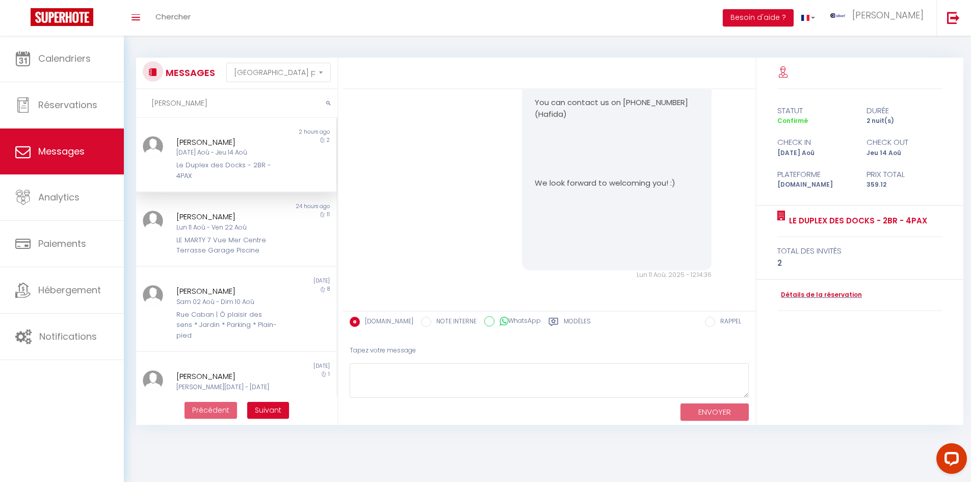
scroll to position [2537, 0]
click at [269, 221] on div "[PERSON_NAME]" at bounding box center [227, 217] width 103 height 12
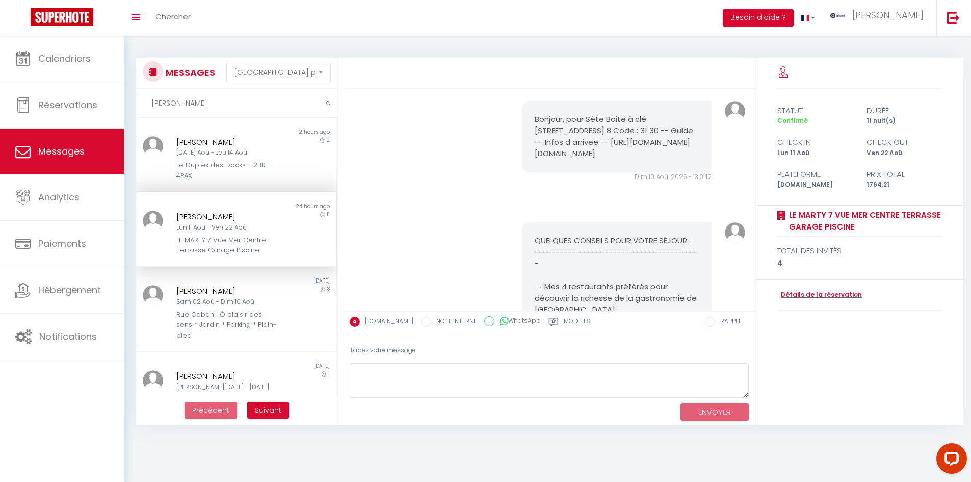
scroll to position [1590, 0]
drag, startPoint x: 528, startPoint y: 202, endPoint x: 616, endPoint y: 212, distance: 88.1
click at [616, 175] on div "Bonjour, pour Sète Boite à clé [STREET_ADDRESS] 8 Code : 31 30 -- Guide -- Info…" at bounding box center [617, 139] width 190 height 71
copy pre "[URL][DOMAIN_NAME][DOMAIN_NAME]"
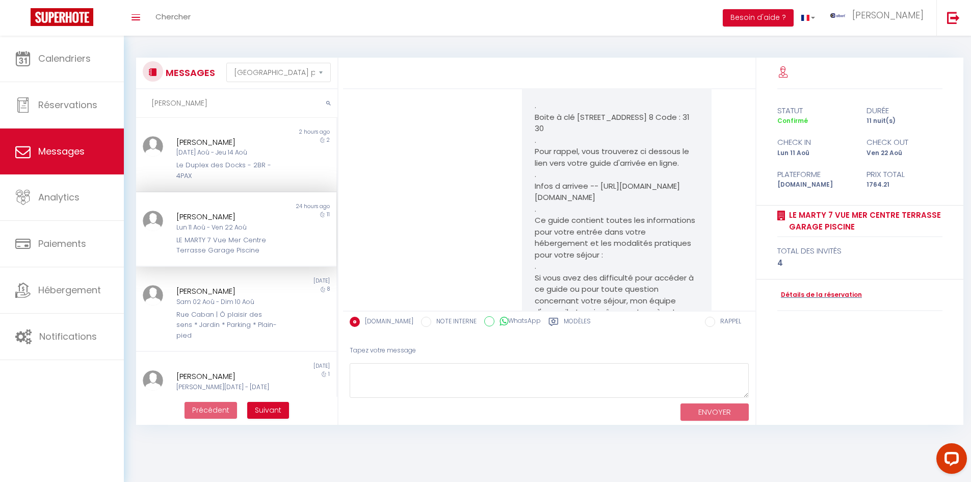
scroll to position [876, 0]
drag, startPoint x: 530, startPoint y: 209, endPoint x: 616, endPoint y: 223, distance: 87.2
click at [616, 223] on div "Bonjour . Je suis heureuse de vous accompagner pour votre séjour à [GEOGRAPHIC_…" at bounding box center [617, 324] width 190 height 886
copy p "[URL][DOMAIN_NAME][DOMAIN_NAME]"
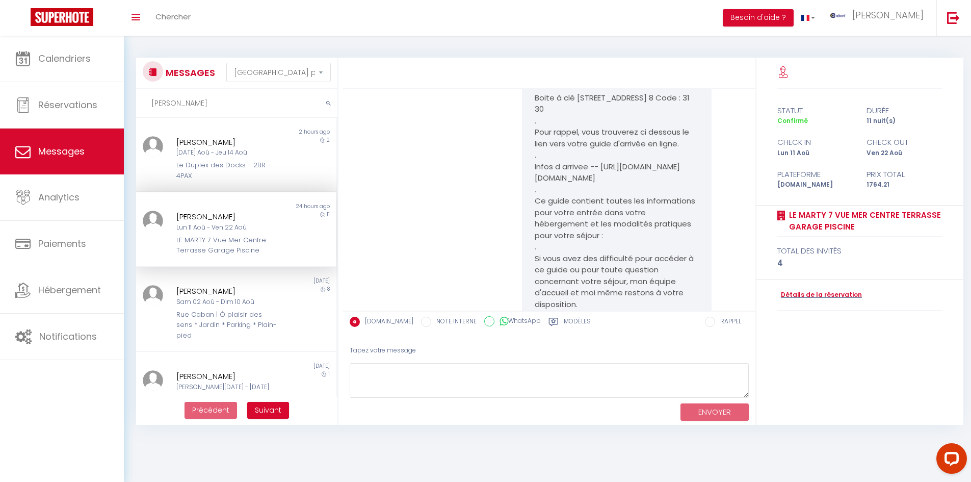
scroll to position [927, 0]
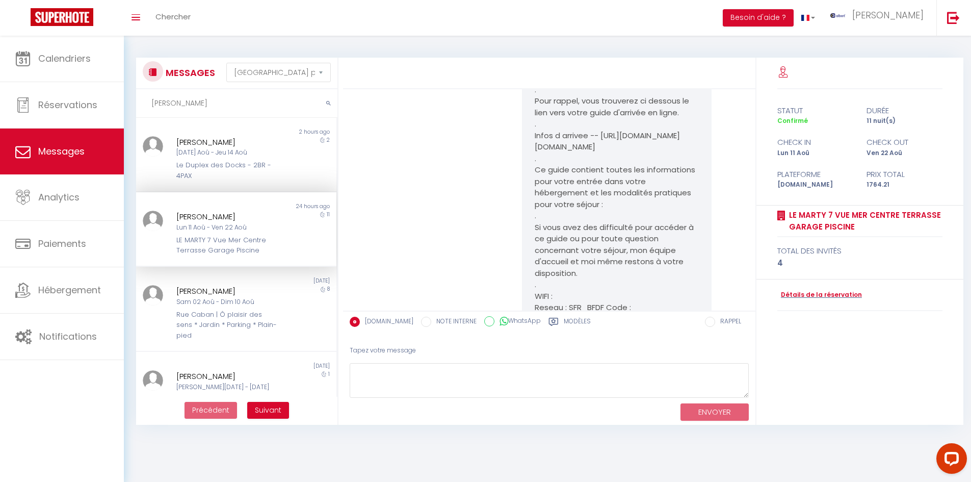
copy p "[URL][DOMAIN_NAME][DOMAIN_NAME]"
click at [231, 459] on body "Questions et aide sur la MIGRATION - [GEOGRAPHIC_DATA] ouverte de 13 à 14h puis…" at bounding box center [485, 277] width 971 height 482
drag, startPoint x: 530, startPoint y: 145, endPoint x: 637, endPoint y: 171, distance: 110.3
click at [637, 171] on div "Bonjour . Je suis heureuse de vous accompagner pour votre séjour à Sète . . Ent…" at bounding box center [617, 273] width 190 height 886
copy p "Infos d arrivee -- https://sites.google.com/alexandra-gestion.fr/31jbmarty"
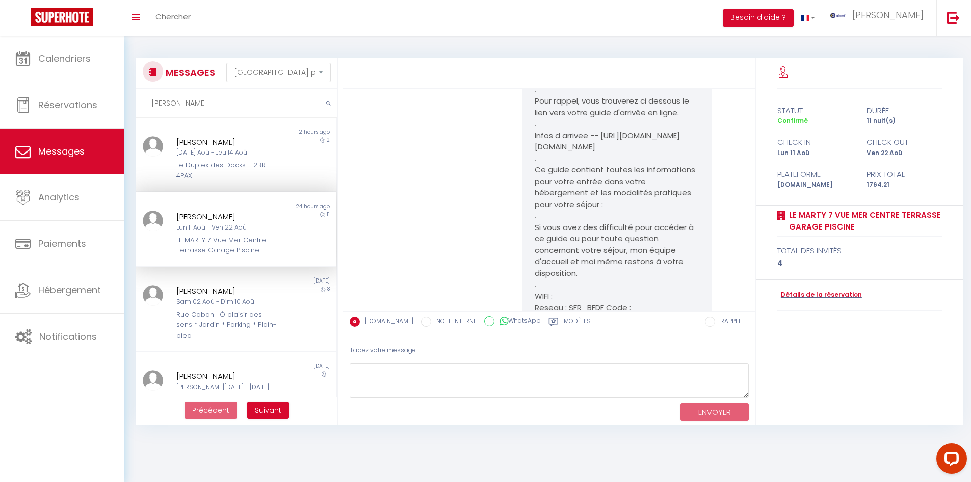
drag, startPoint x: 172, startPoint y: 107, endPoint x: 157, endPoint y: 107, distance: 14.8
click at [157, 107] on input "alain" at bounding box center [236, 103] width 201 height 29
click at [183, 102] on input "alain" at bounding box center [236, 103] width 201 height 29
type input "a"
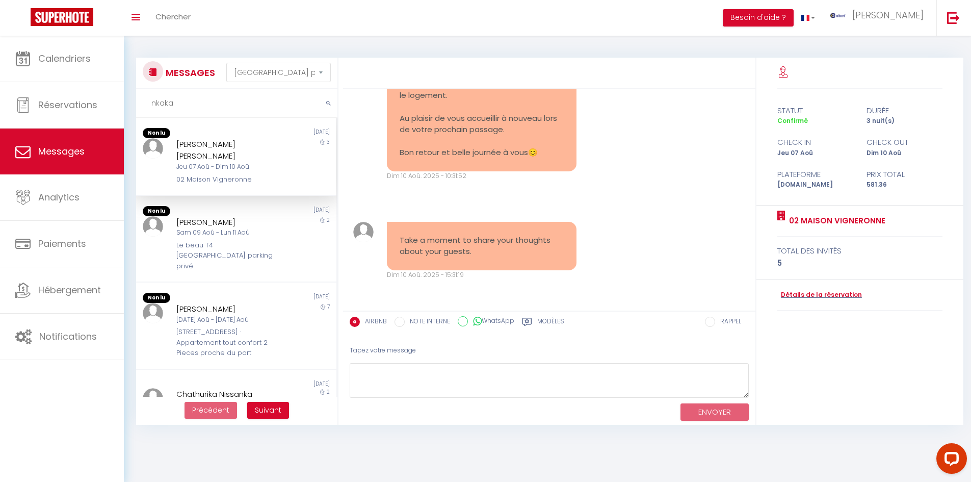
scroll to position [2036, 0]
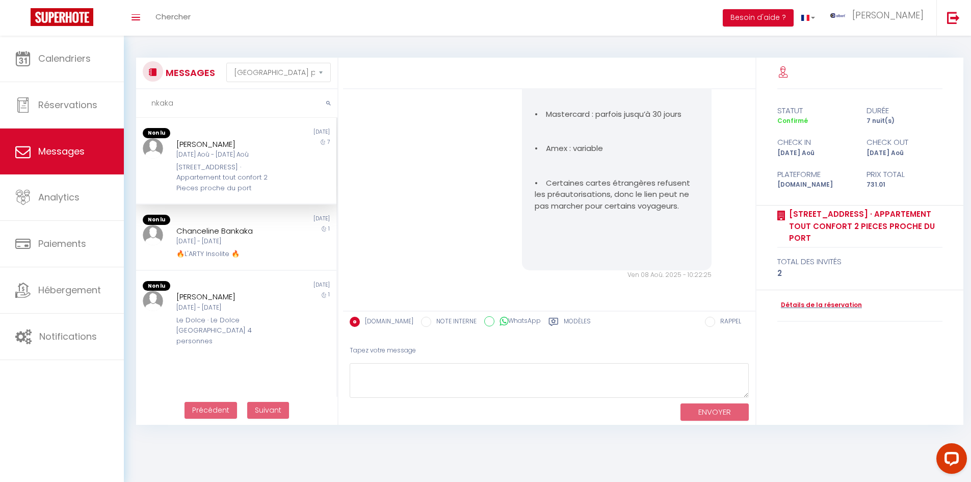
type input "nkaka"
click at [286, 173] on div "7" at bounding box center [311, 166] width 50 height 56
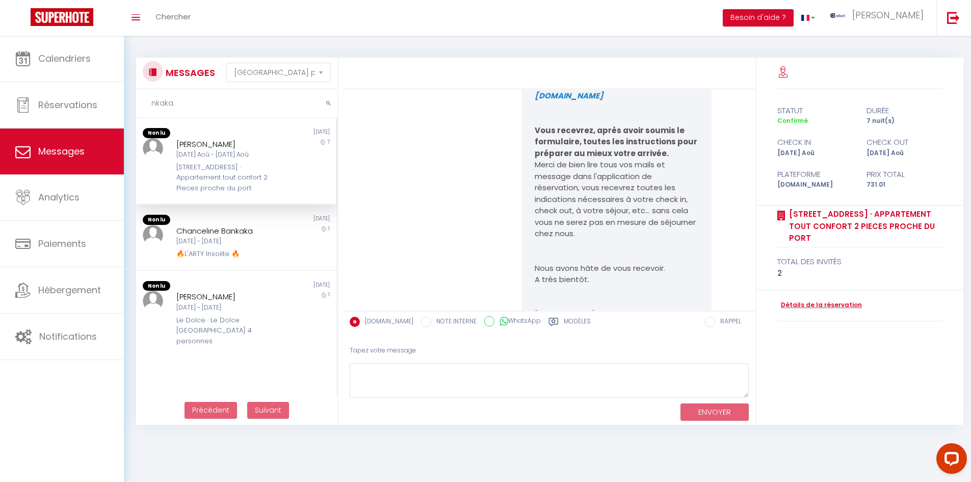
scroll to position [0, 0]
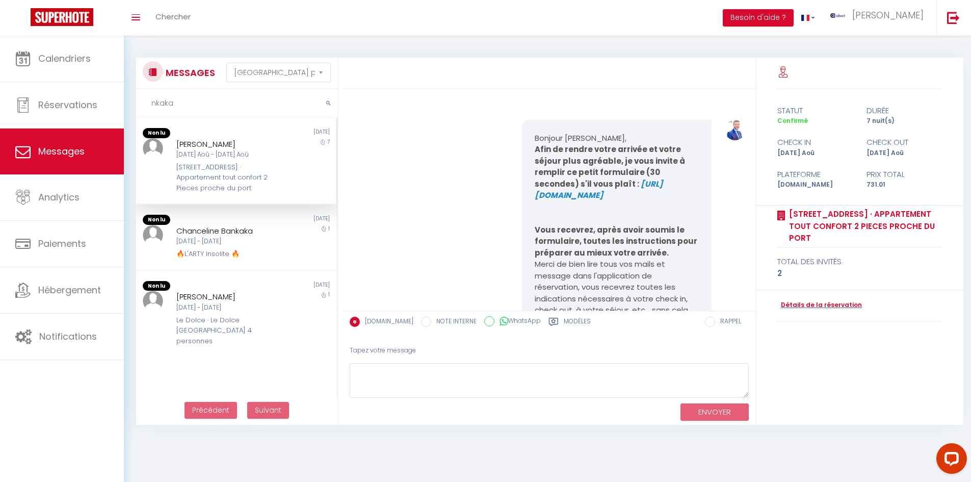
click at [807, 290] on div "Détails de la réservation" at bounding box center [860, 306] width 166 height 32
click at [805, 300] on link "Détails de la réservation" at bounding box center [819, 305] width 85 height 10
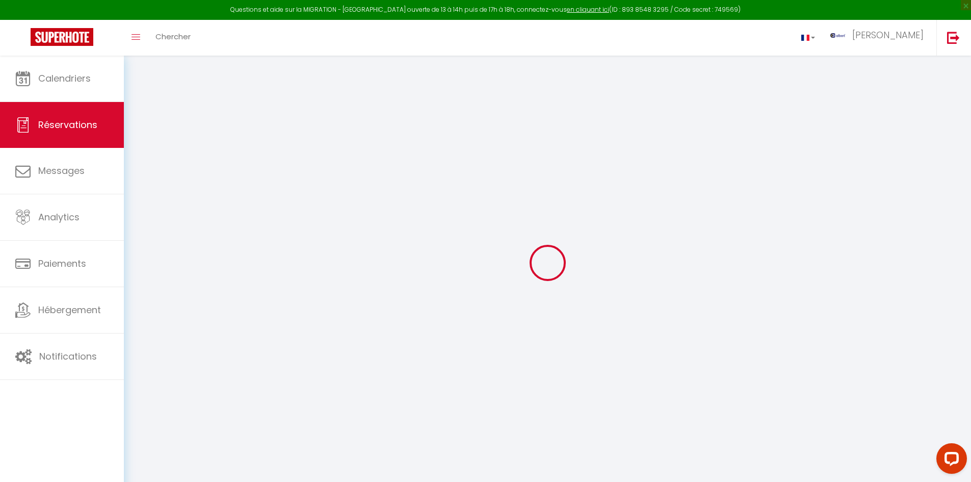
type input "NKAKA BASUNGA"
type input "Claudine"
type input "nclaud.732374@guest.booking.com"
type input "+33652405373"
type input "."
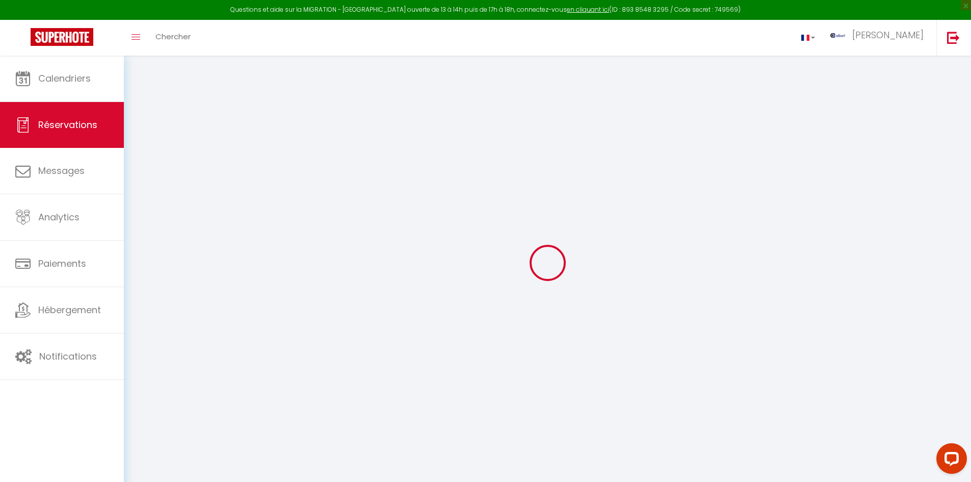
select select "FR"
type input "118.01"
type input "10.23"
select select "36000"
select select "1"
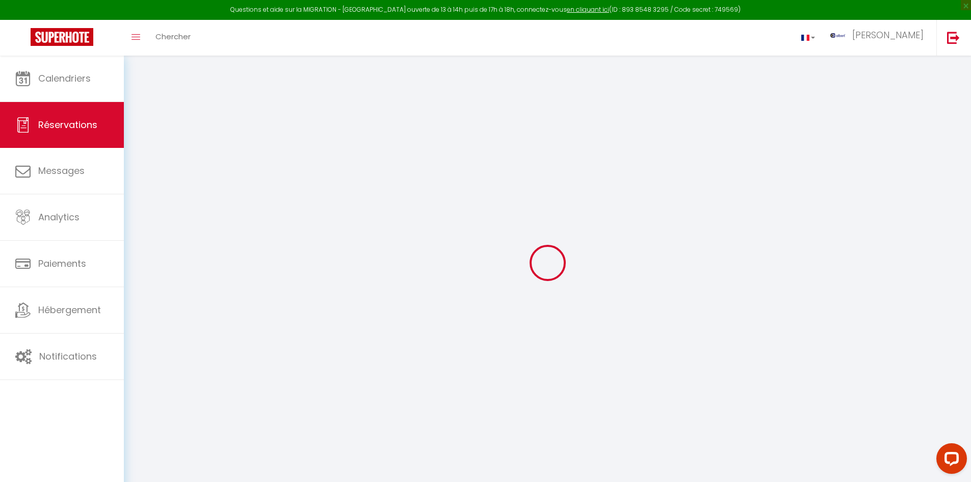
select select
type input "1"
select select "12"
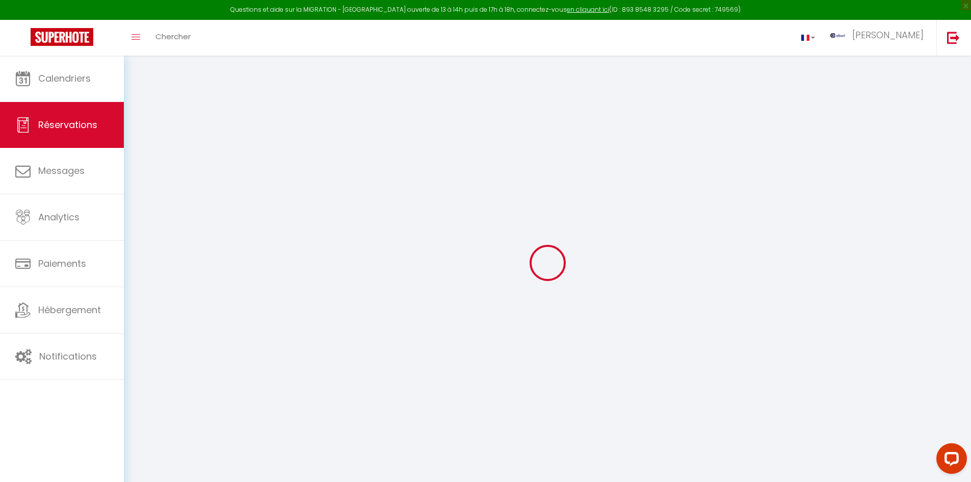
select select
type input "605.15"
checkbox input "false"
select select "2"
type input "89"
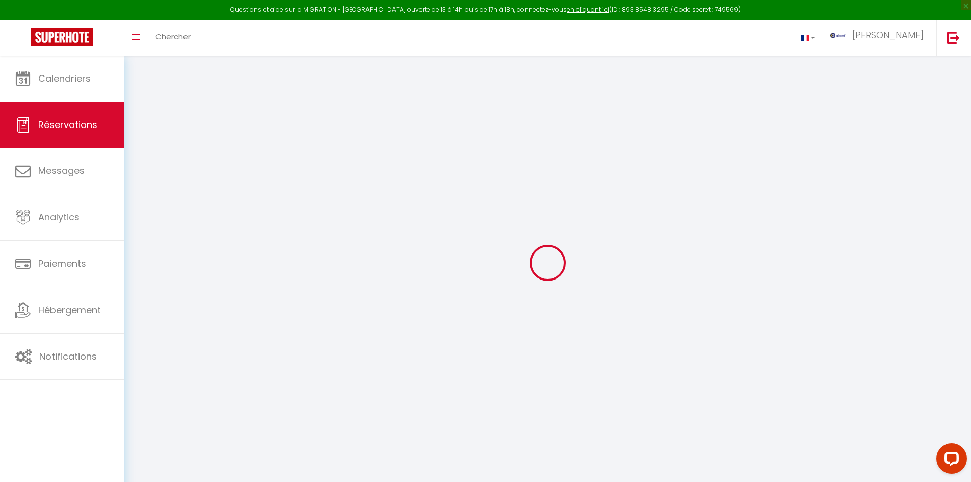
type input "0"
select select
select select "14"
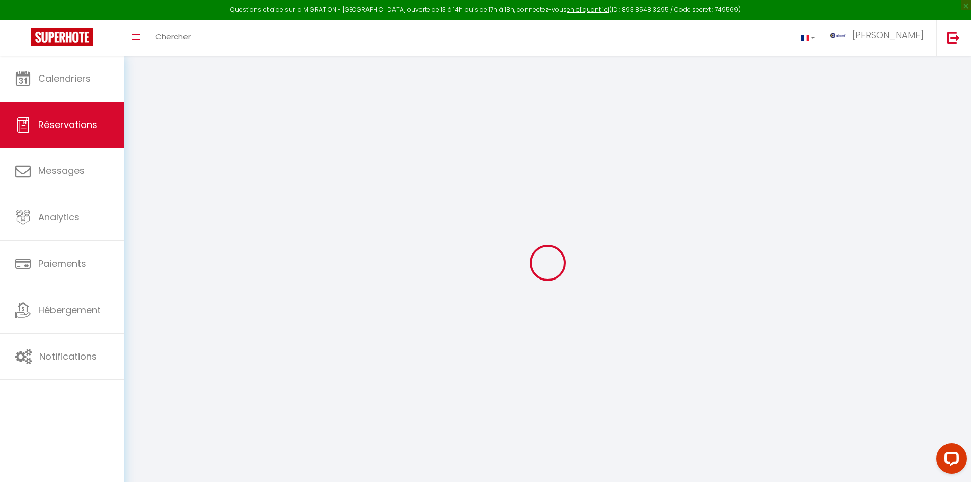
checkbox input "false"
select select
checkbox input "false"
select select
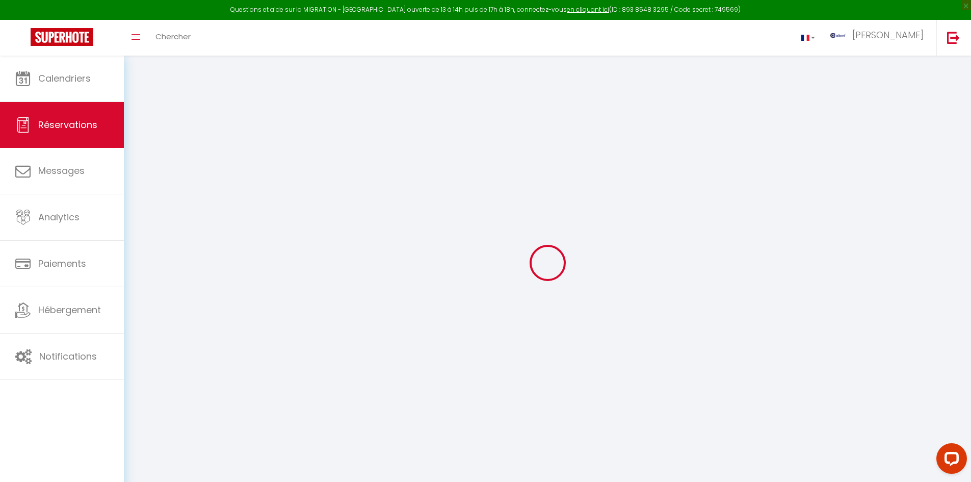
select select
checkbox input "false"
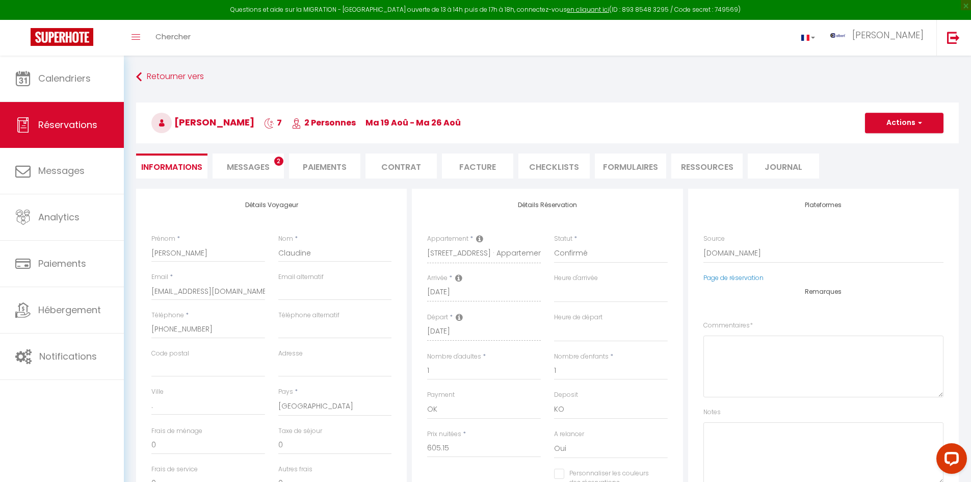
select select
checkbox input "false"
type textarea "** THIS RESERVATION HAS BEEN PRE-PAID ** Reservation has a cancellation grace p…"
type input "89"
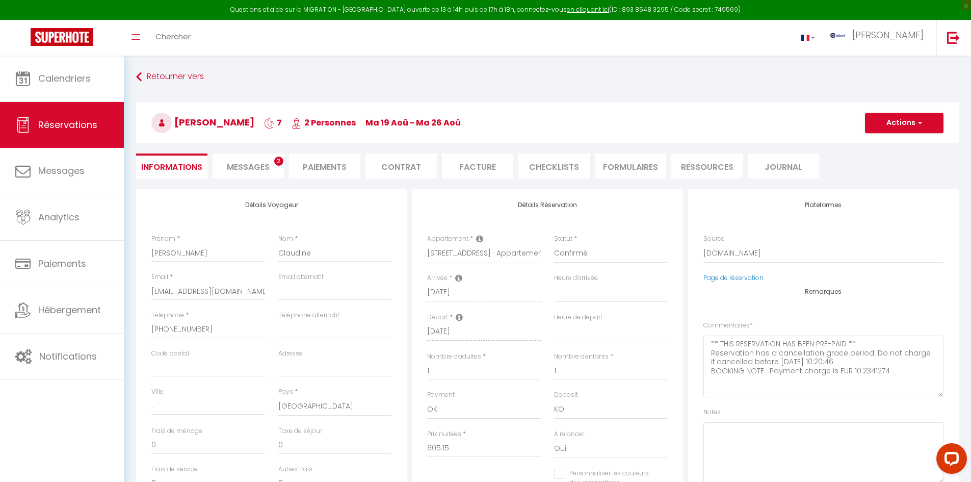
type input "36.86"
select select
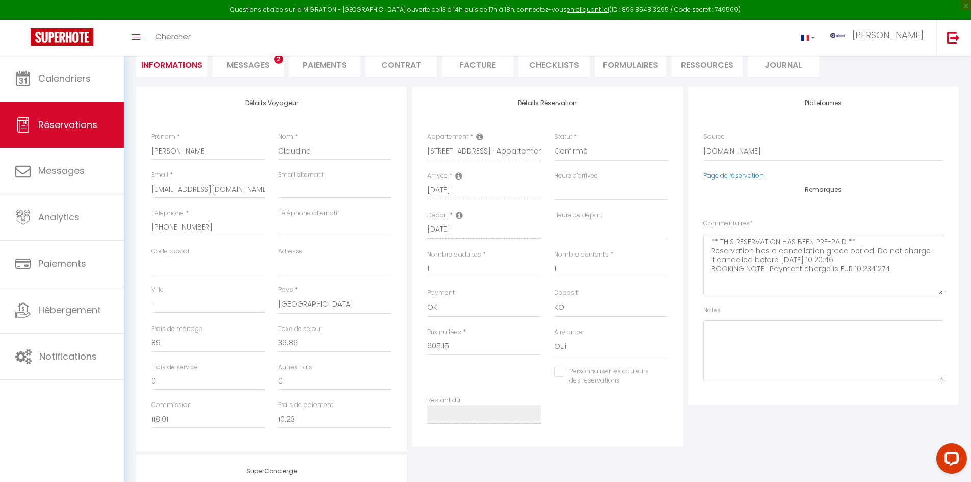
checkbox input "false"
select select
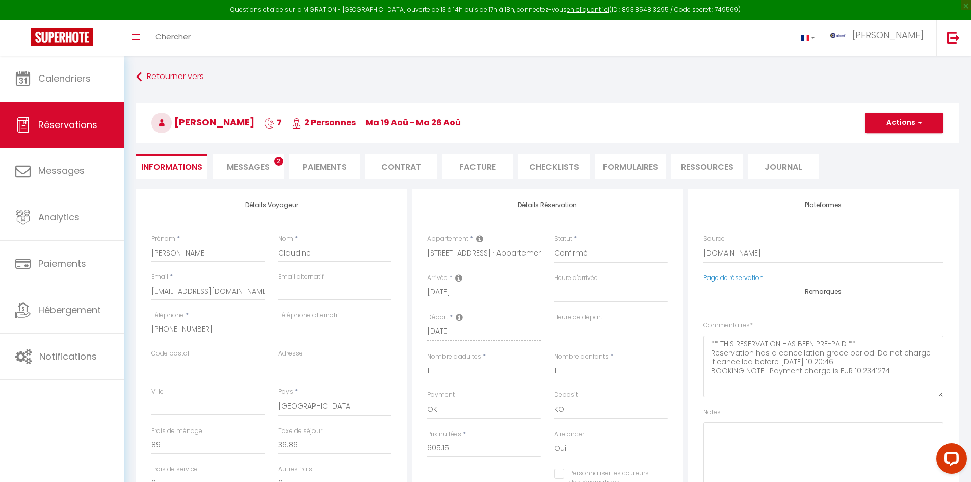
click at [268, 168] on span "Messages" at bounding box center [248, 167] width 43 height 12
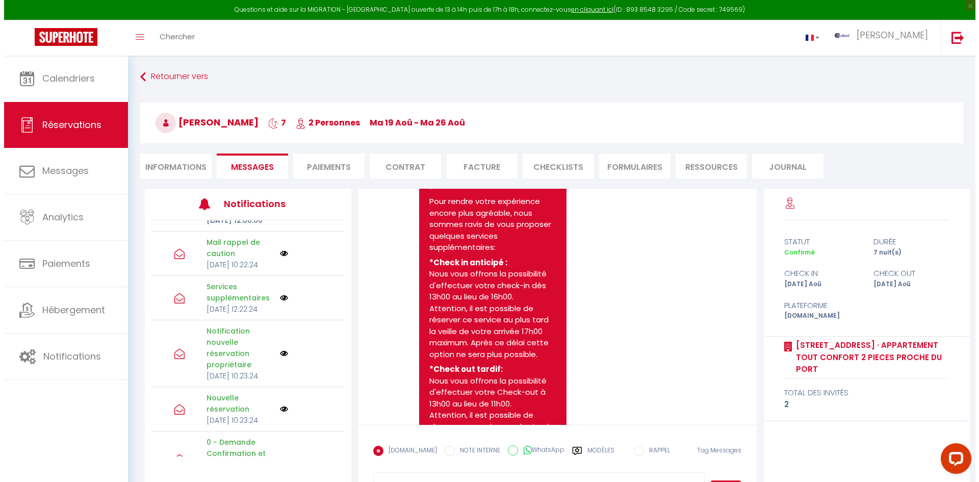
scroll to position [357, 0]
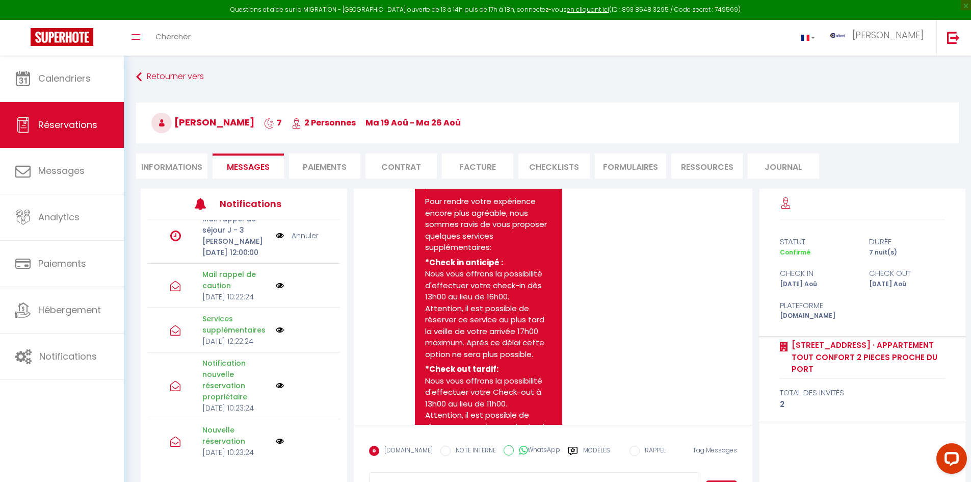
click at [278, 308] on div "Mail rappel de caution Ven 08 Août 2025 10:22:24" at bounding box center [243, 286] width 193 height 44
click at [276, 290] on img at bounding box center [280, 285] width 8 height 8
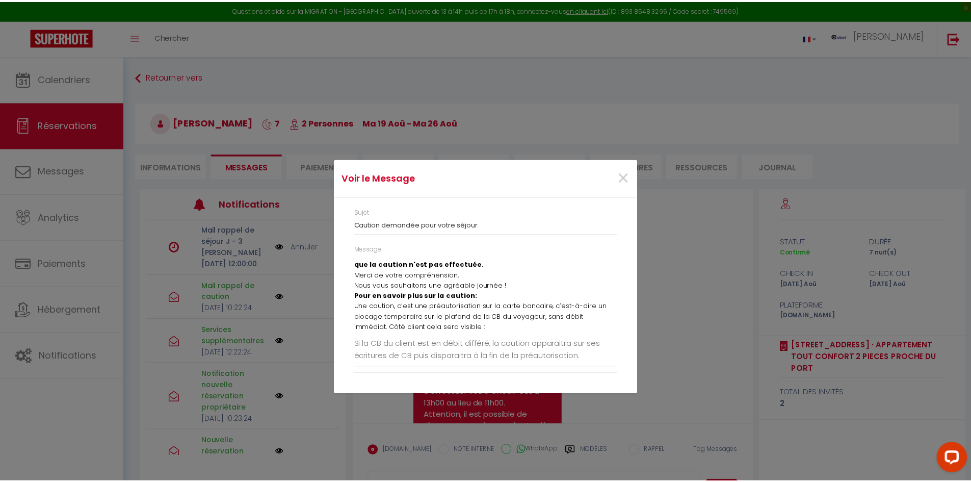
scroll to position [102, 0]
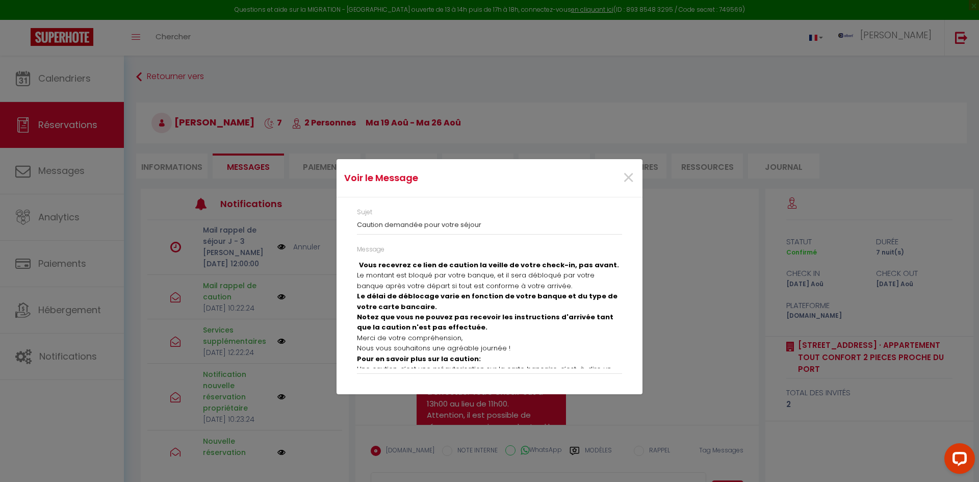
click at [302, 315] on div "Voir le Message × Sujet Caution demandée pour votre séjour Message Bonjour, J'e…" at bounding box center [489, 241] width 979 height 482
click at [620, 180] on div "×" at bounding box center [590, 178] width 101 height 22
click at [626, 179] on span "×" at bounding box center [628, 178] width 13 height 31
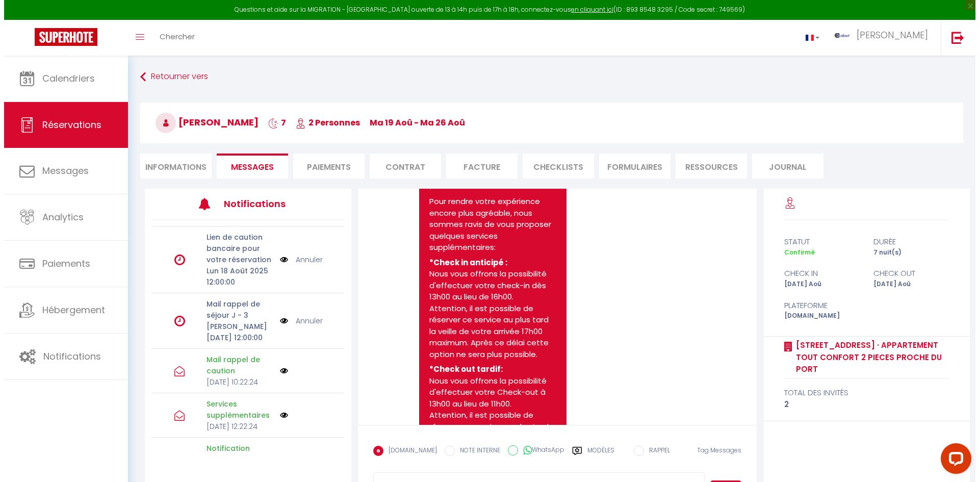
scroll to position [255, 0]
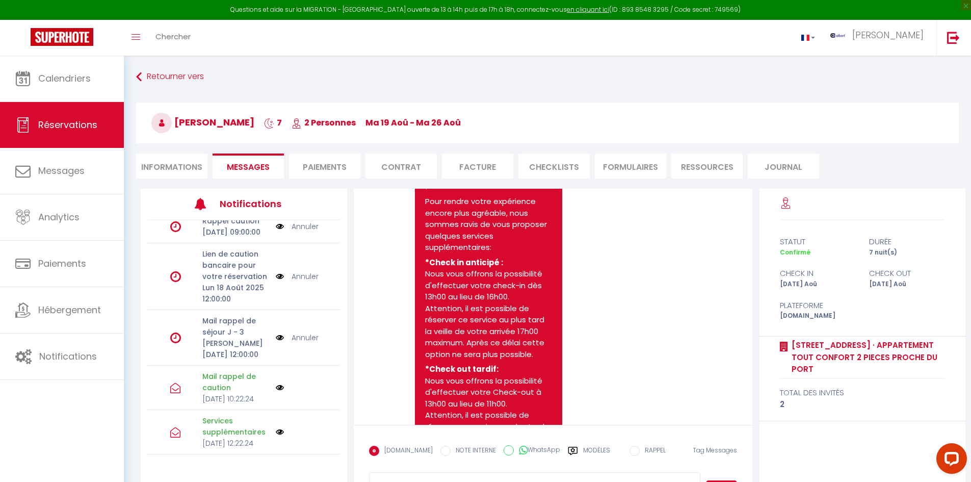
click at [276, 282] on img at bounding box center [280, 276] width 8 height 11
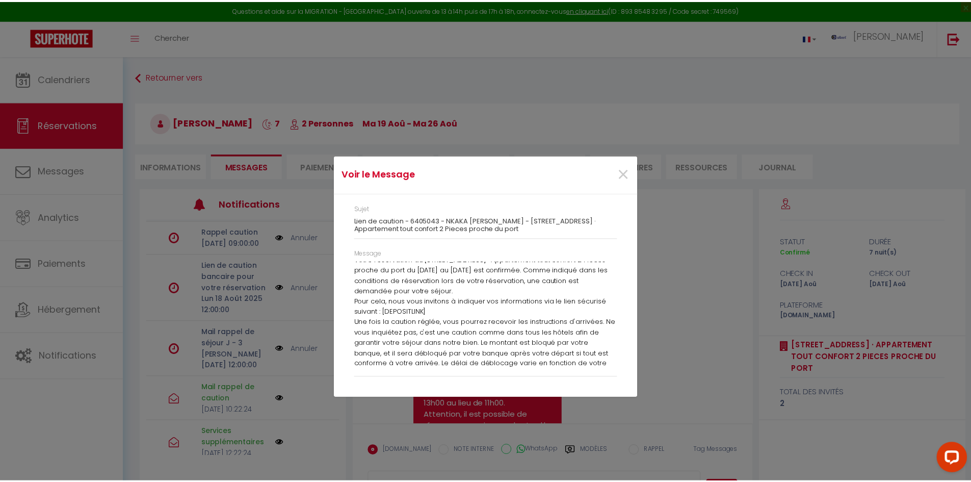
scroll to position [0, 0]
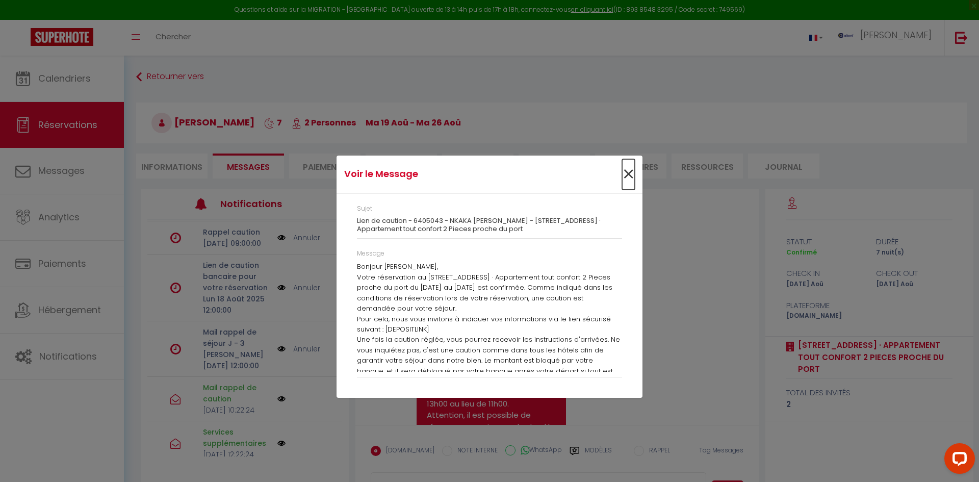
click at [625, 172] on span "×" at bounding box center [628, 174] width 13 height 31
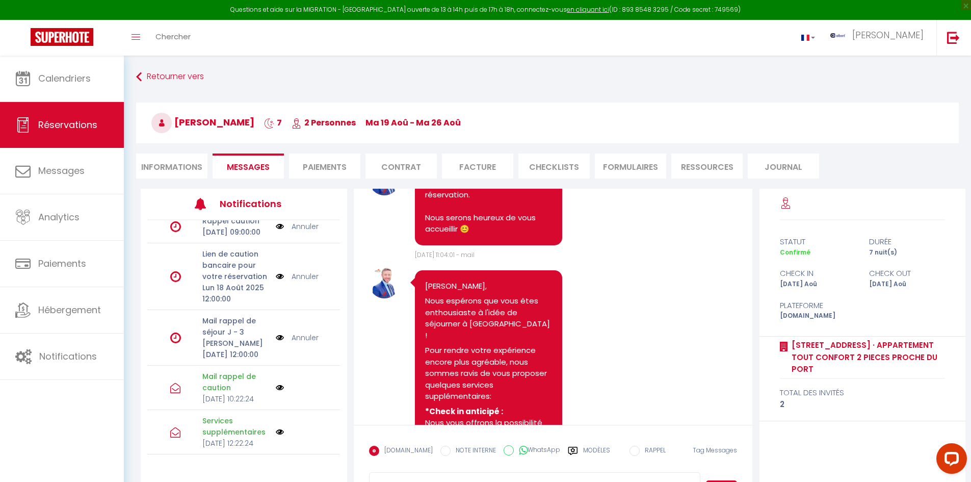
scroll to position [561, 0]
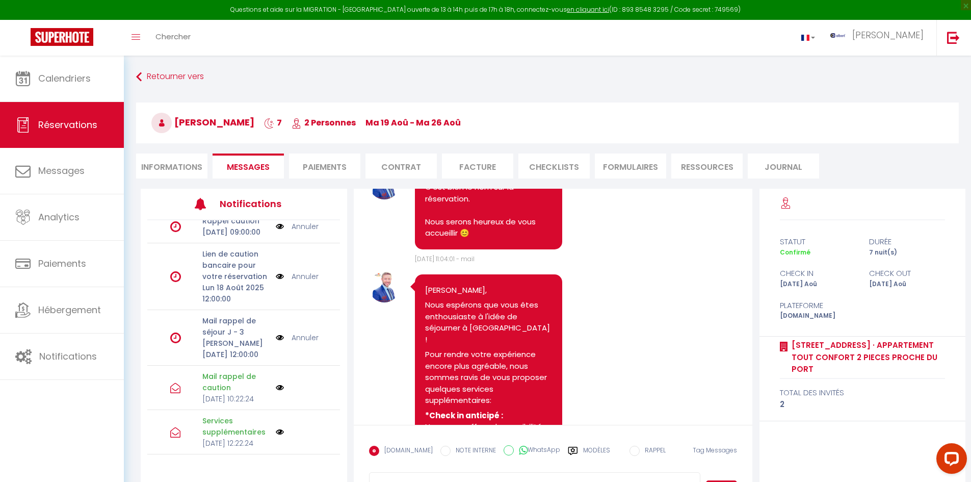
click at [177, 160] on li "Informations" at bounding box center [171, 165] width 71 height 25
select select
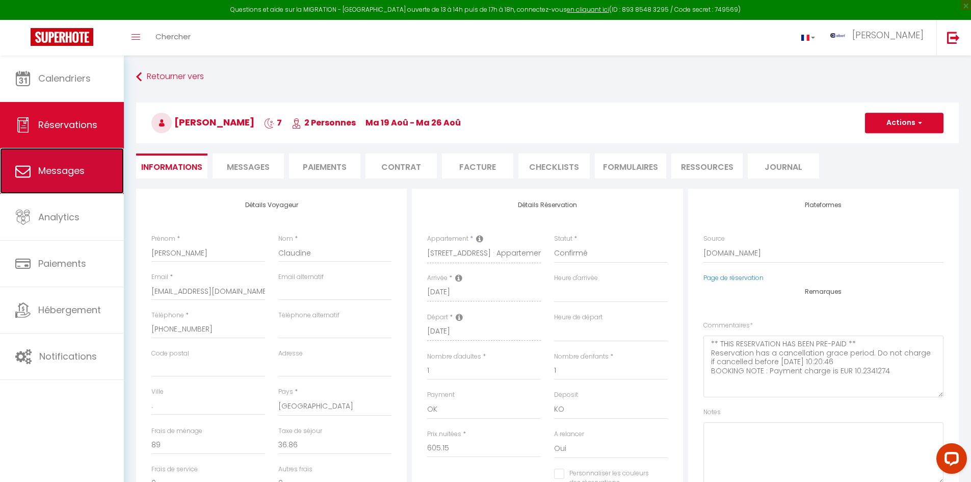
click at [73, 172] on span "Messages" at bounding box center [61, 170] width 46 height 13
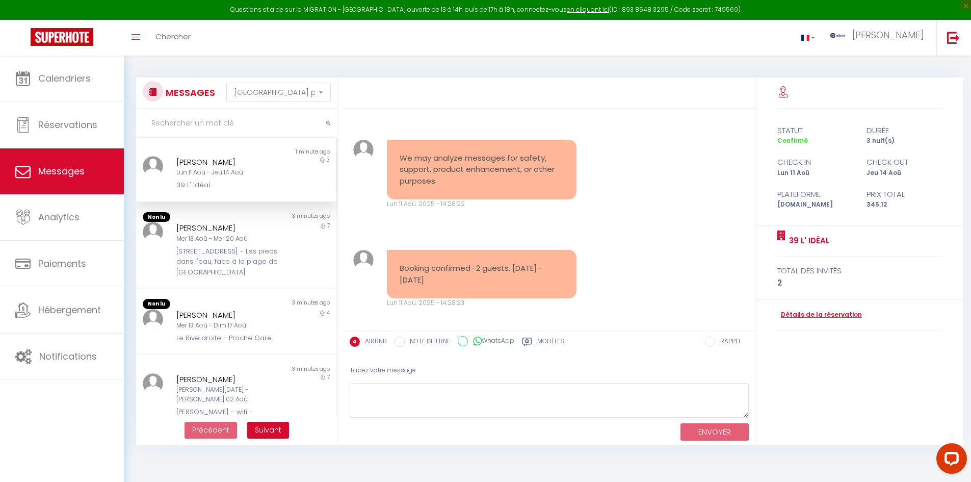
scroll to position [1470, 0]
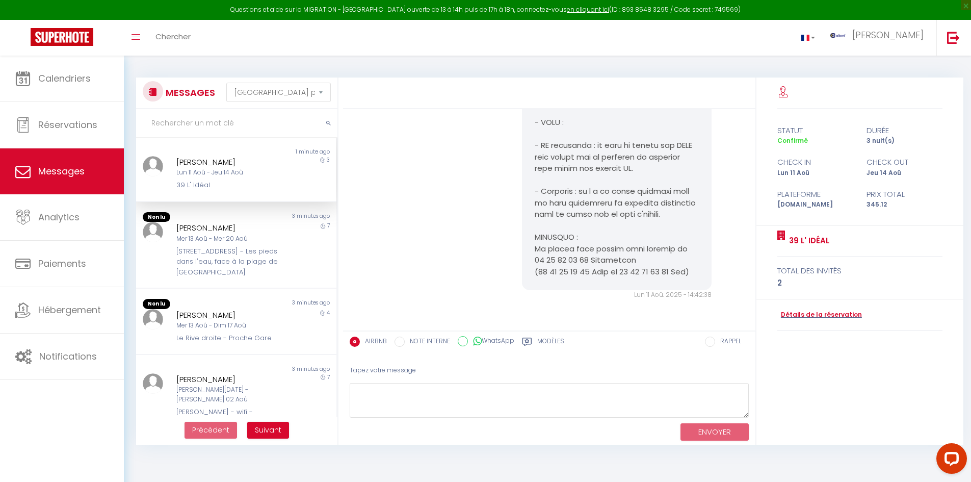
click at [192, 128] on input "text" at bounding box center [236, 123] width 201 height 29
type input "carjat"
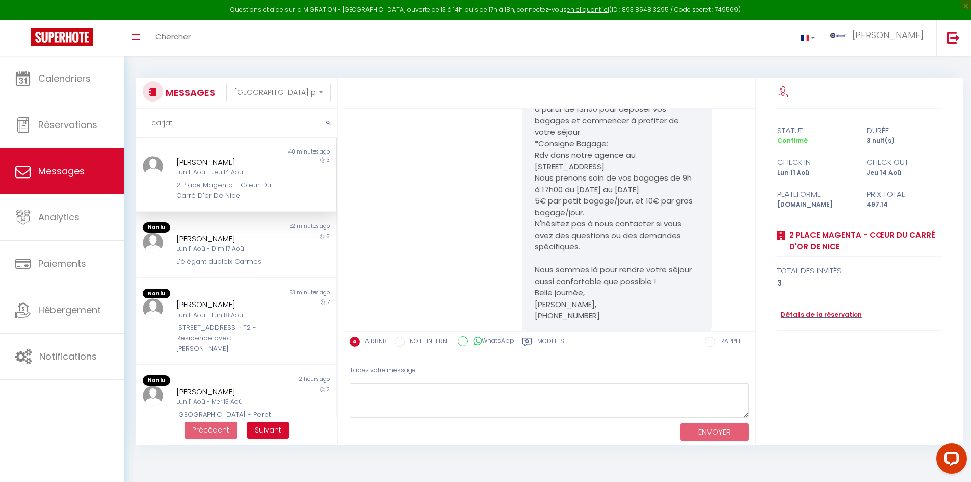
scroll to position [6021, 0]
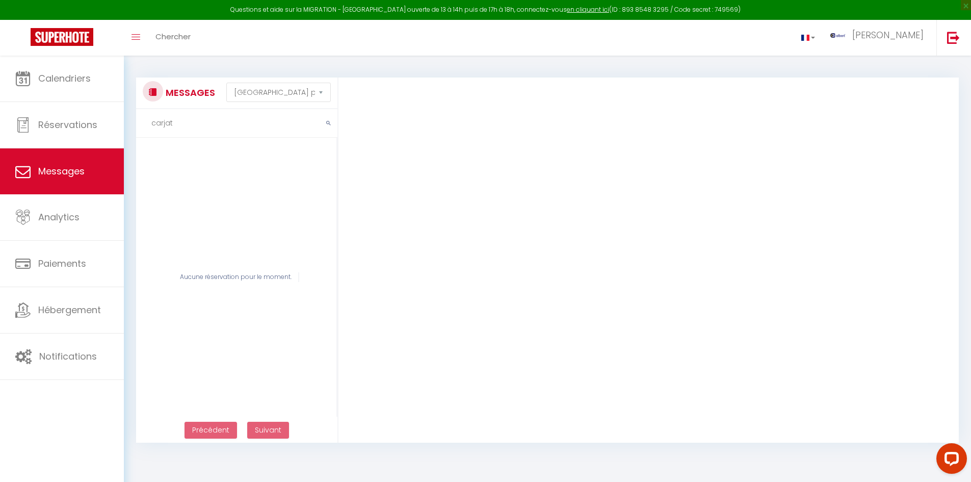
drag, startPoint x: 192, startPoint y: 125, endPoint x: 148, endPoint y: 132, distance: 44.4
click at [148, 132] on input "carjat" at bounding box center [236, 123] width 201 height 29
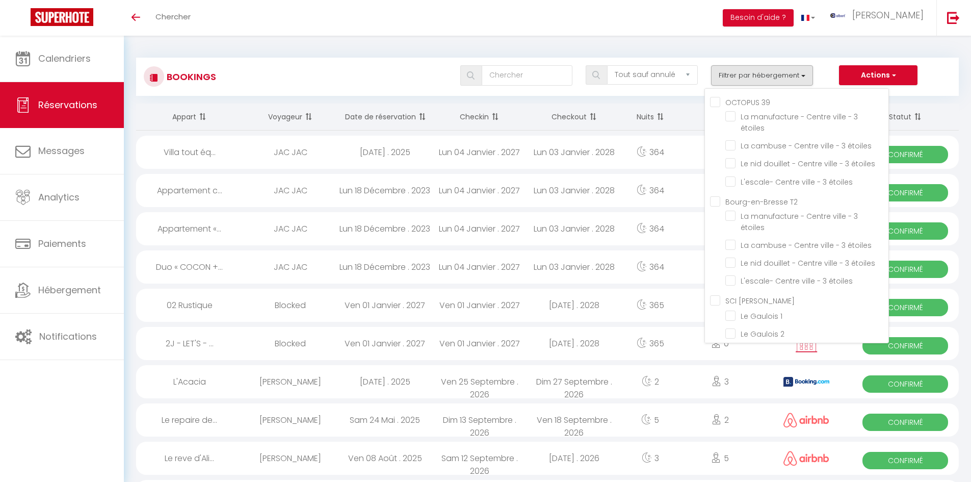
select select "not_cancelled"
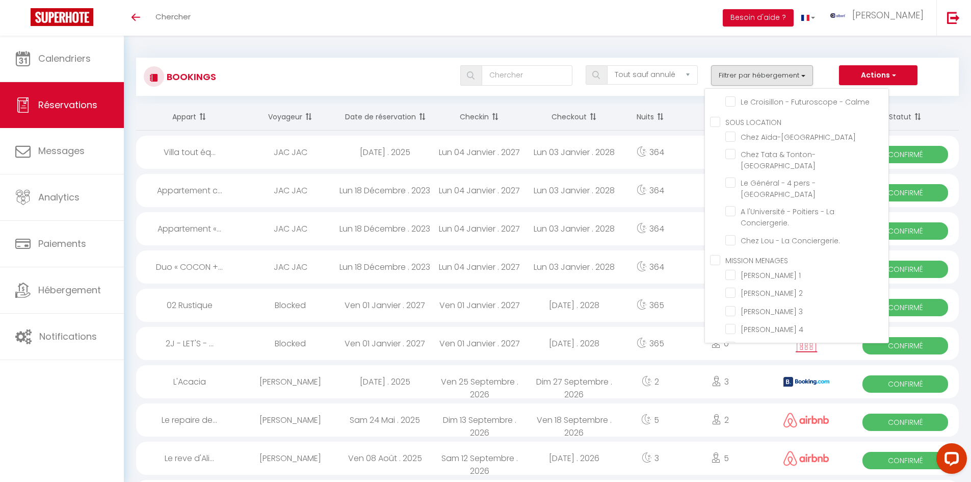
scroll to position [9942, 0]
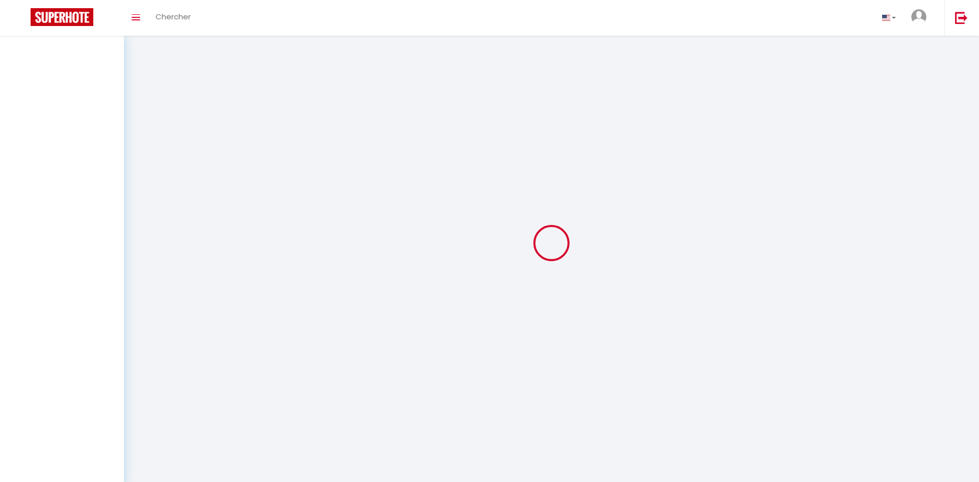
select select "message"
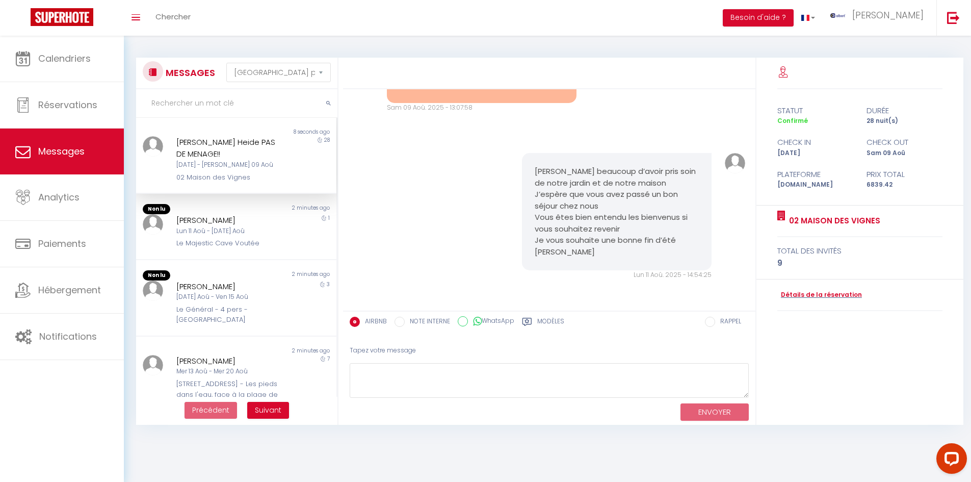
click at [196, 106] on input "text" at bounding box center [236, 103] width 201 height 29
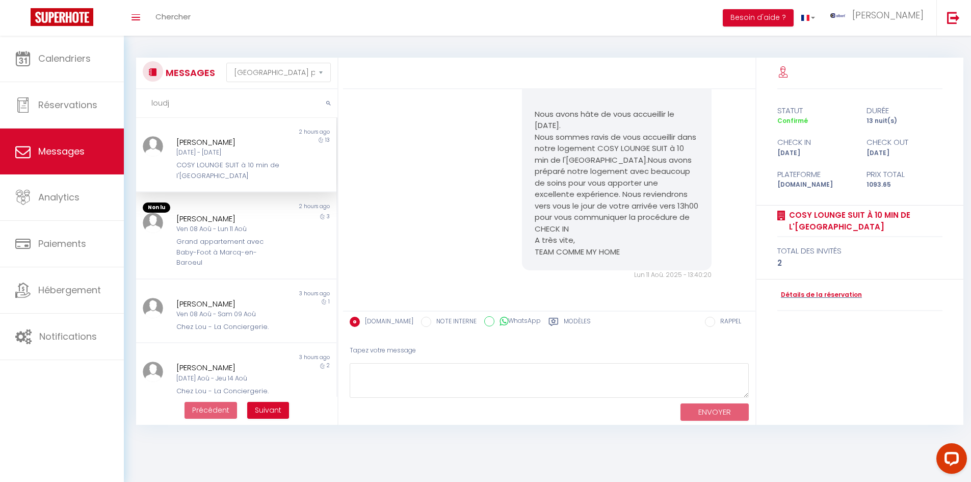
type input "loudji"
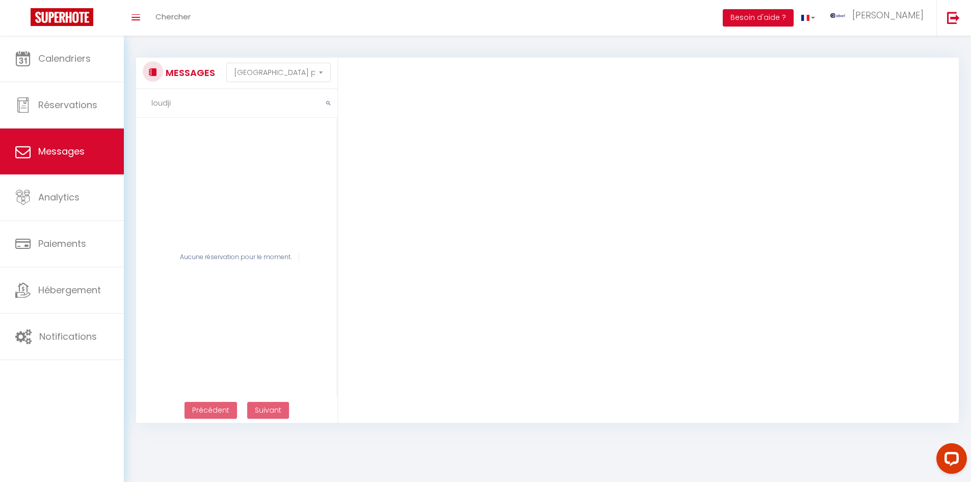
drag, startPoint x: 195, startPoint y: 104, endPoint x: 133, endPoint y: 111, distance: 62.6
click at [133, 111] on div "MESSAGES Trier par date de réservation Trier par date de message [PERSON_NAME] …" at bounding box center [233, 240] width 209 height 365
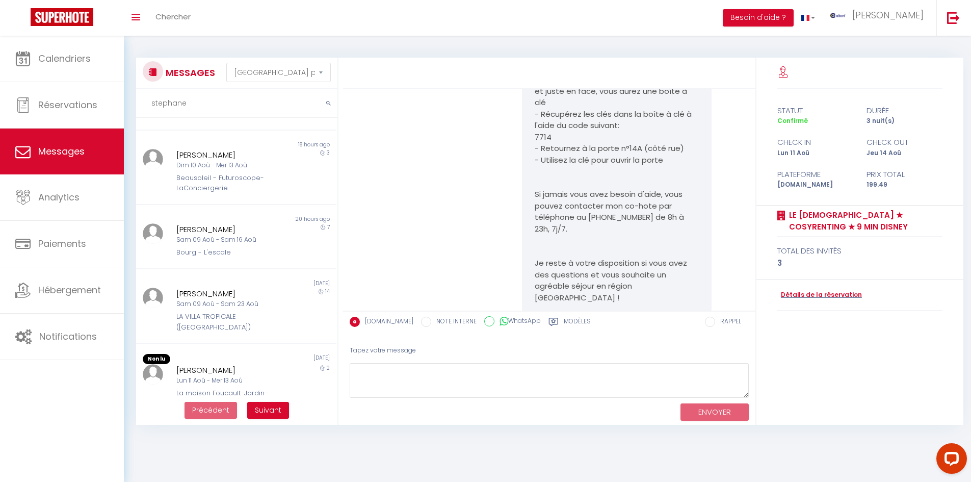
scroll to position [408, 0]
drag, startPoint x: 196, startPoint y: 110, endPoint x: 149, endPoint y: 104, distance: 46.7
click at [149, 104] on input "stephane" at bounding box center [236, 103] width 201 height 29
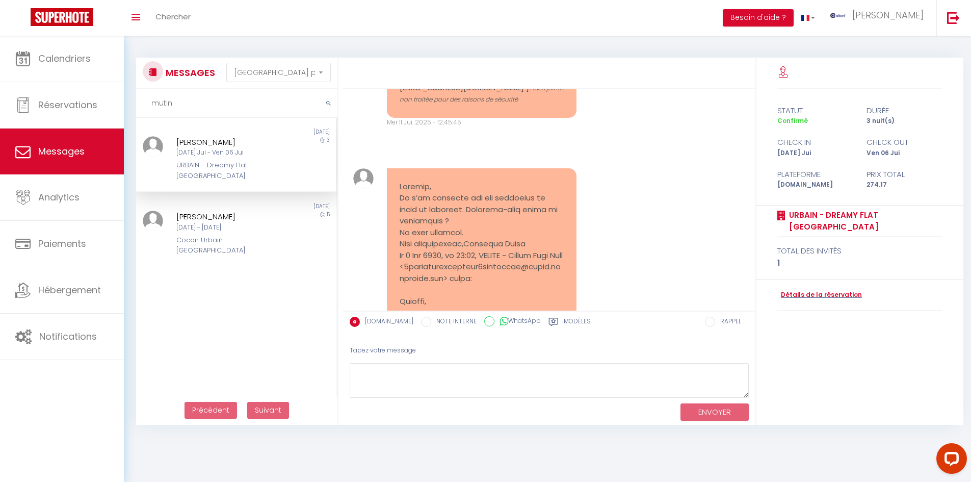
scroll to position [7262, 0]
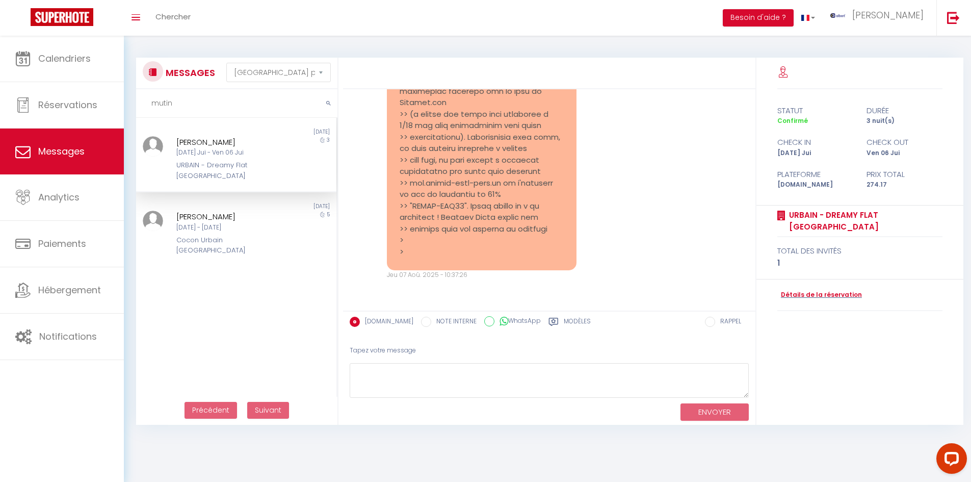
type input "mutin"
click at [266, 287] on div "Non lu [DATE] [PERSON_NAME] [DATE] Jui - Ven 06 Jui URBAIN - Dreamy Flat Lyon 3…" at bounding box center [236, 276] width 201 height 316
drag, startPoint x: 175, startPoint y: 137, endPoint x: 245, endPoint y: 137, distance: 69.8
click at [245, 137] on div "[PERSON_NAME]" at bounding box center [227, 142] width 103 height 12
copy div "[PERSON_NAME]"
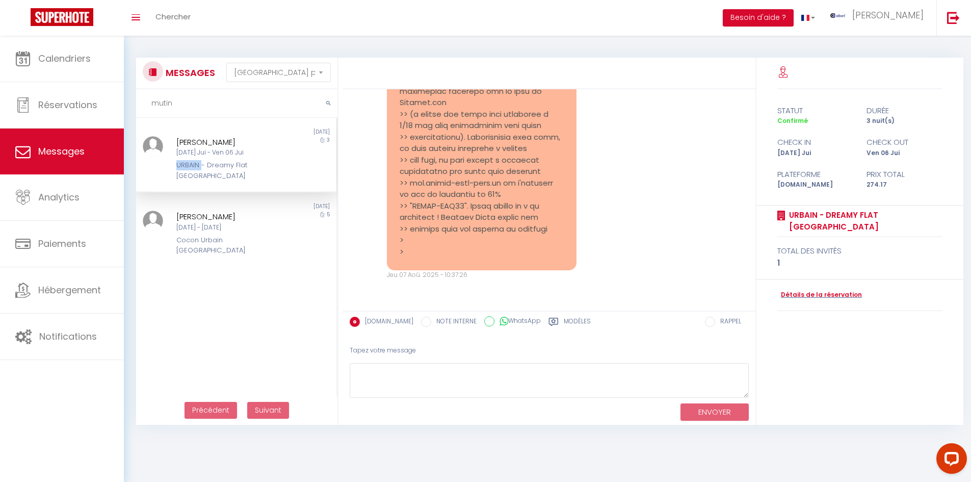
drag, startPoint x: 169, startPoint y: 165, endPoint x: 199, endPoint y: 162, distance: 29.7
click at [199, 162] on div "[PERSON_NAME] [DATE] Jui - Ven 06 Jui URBAIN - Dreamy Flat [GEOGRAPHIC_DATA]" at bounding box center [227, 158] width 117 height 45
copy div "URBAIN"
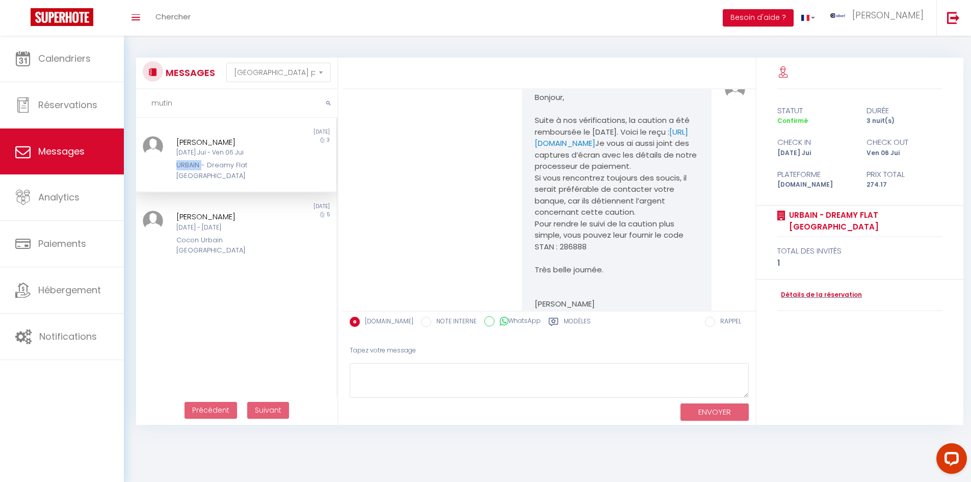
scroll to position [4255, 0]
